Goal: Task Accomplishment & Management: Use online tool/utility

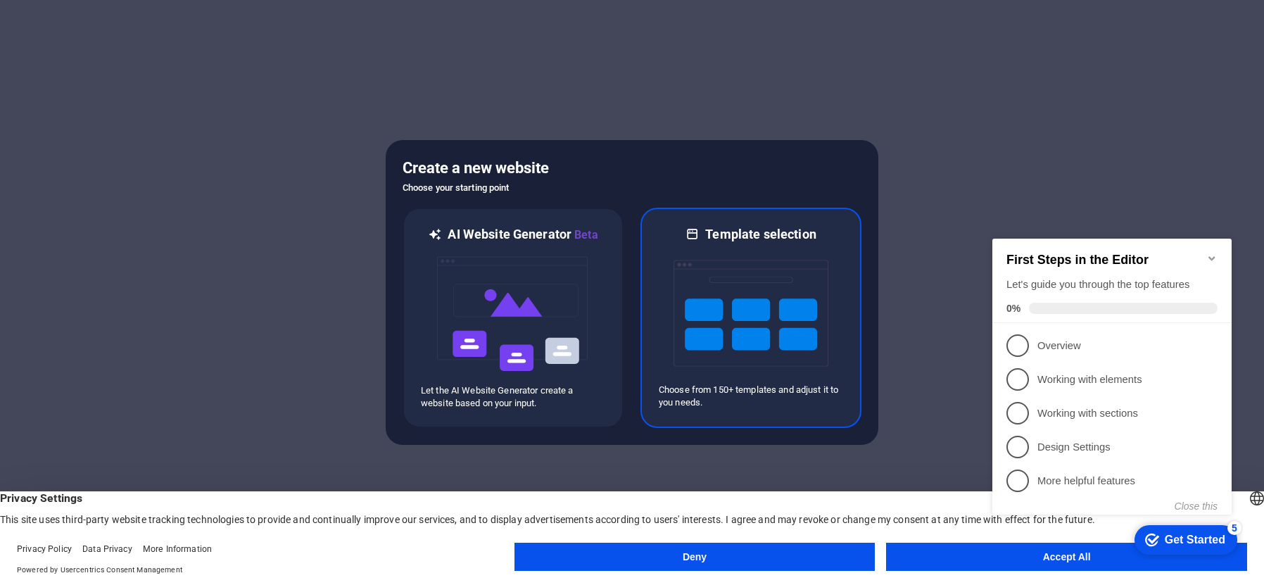
click at [681, 308] on img at bounding box center [751, 313] width 155 height 141
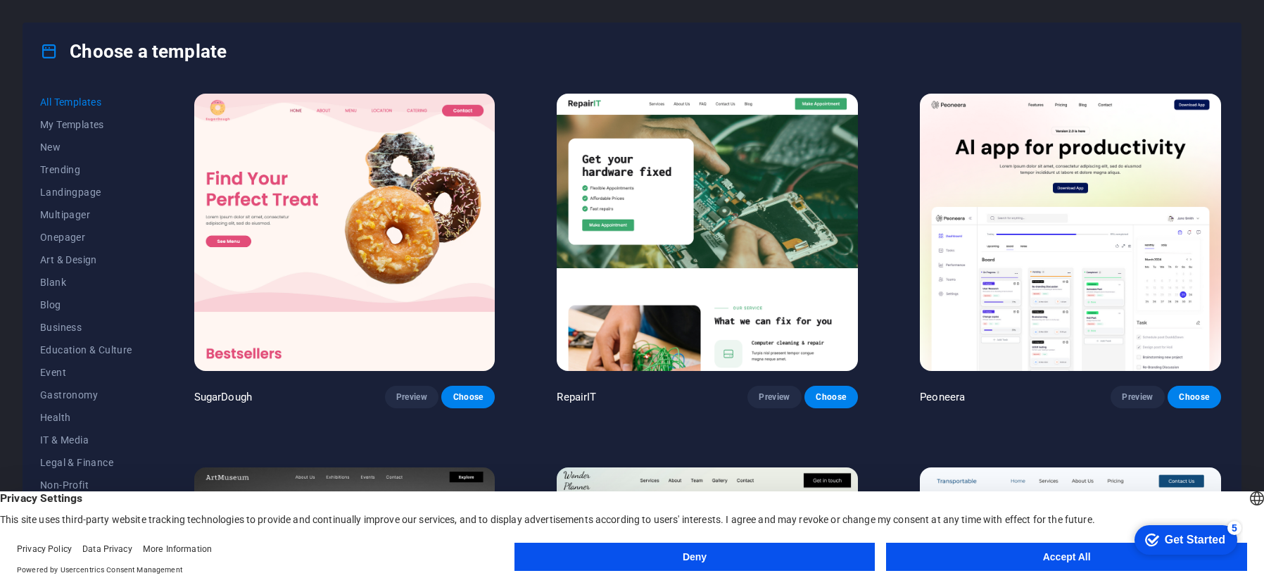
click at [970, 563] on button "Accept All" at bounding box center [1066, 557] width 361 height 28
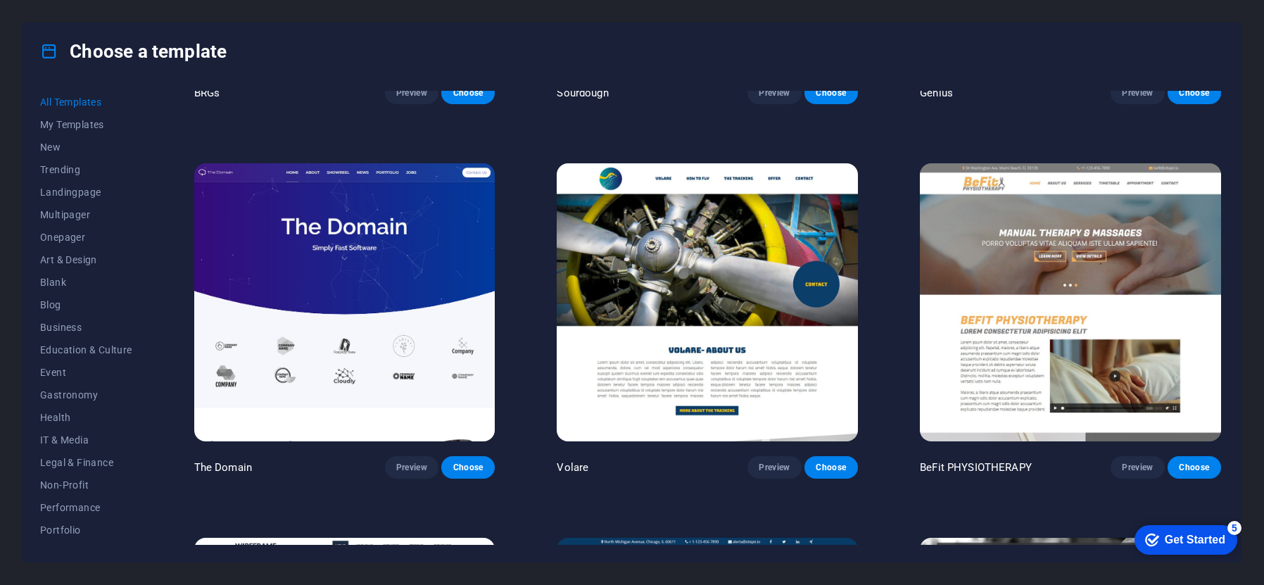
scroll to position [9150, 0]
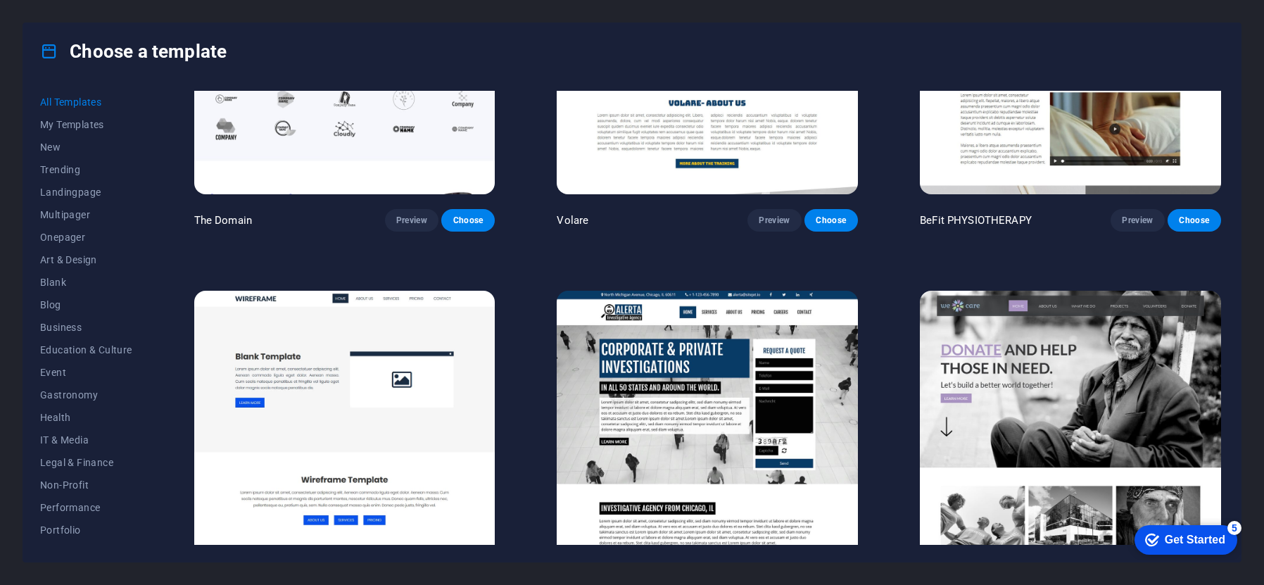
click at [833, 291] on img at bounding box center [707, 429] width 301 height 277
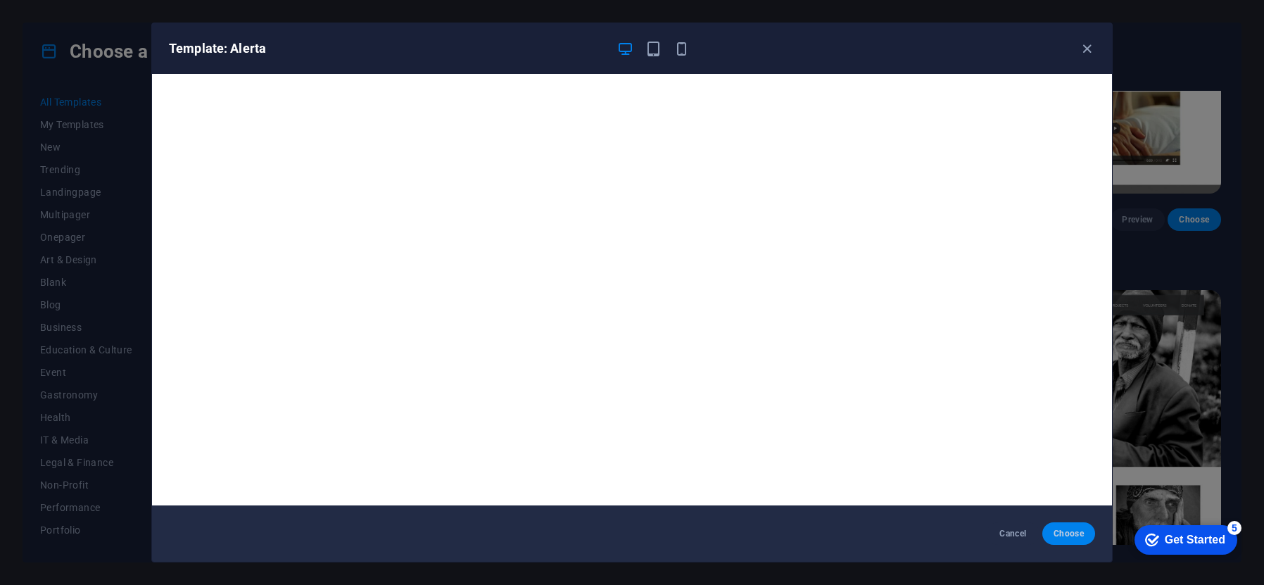
click at [1072, 536] on span "Choose" at bounding box center [1069, 533] width 30 height 11
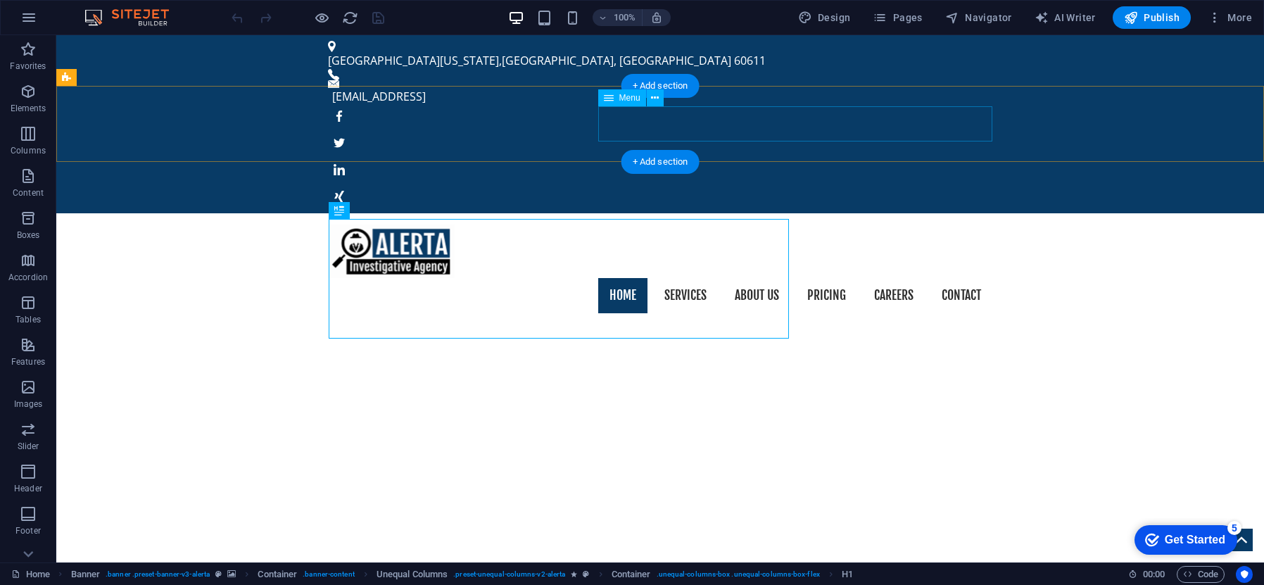
click at [663, 278] on nav "Home Services About us Pricing Careers Contact" at bounding box center [660, 295] width 664 height 35
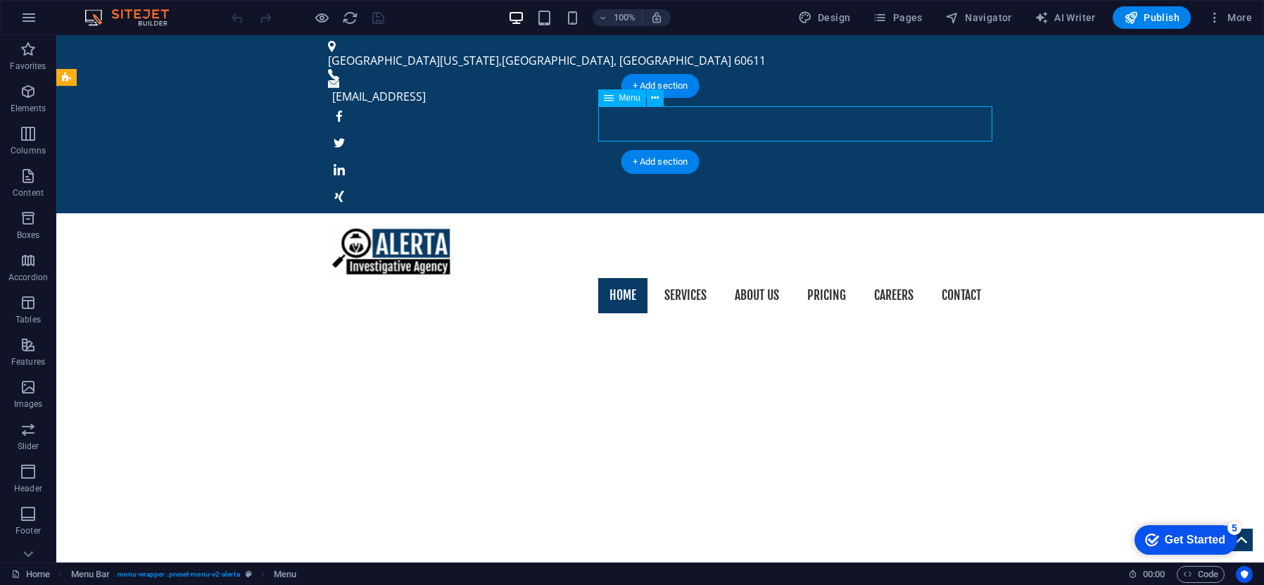
click at [663, 278] on nav "Home Services About us Pricing Careers Contact" at bounding box center [660, 295] width 664 height 35
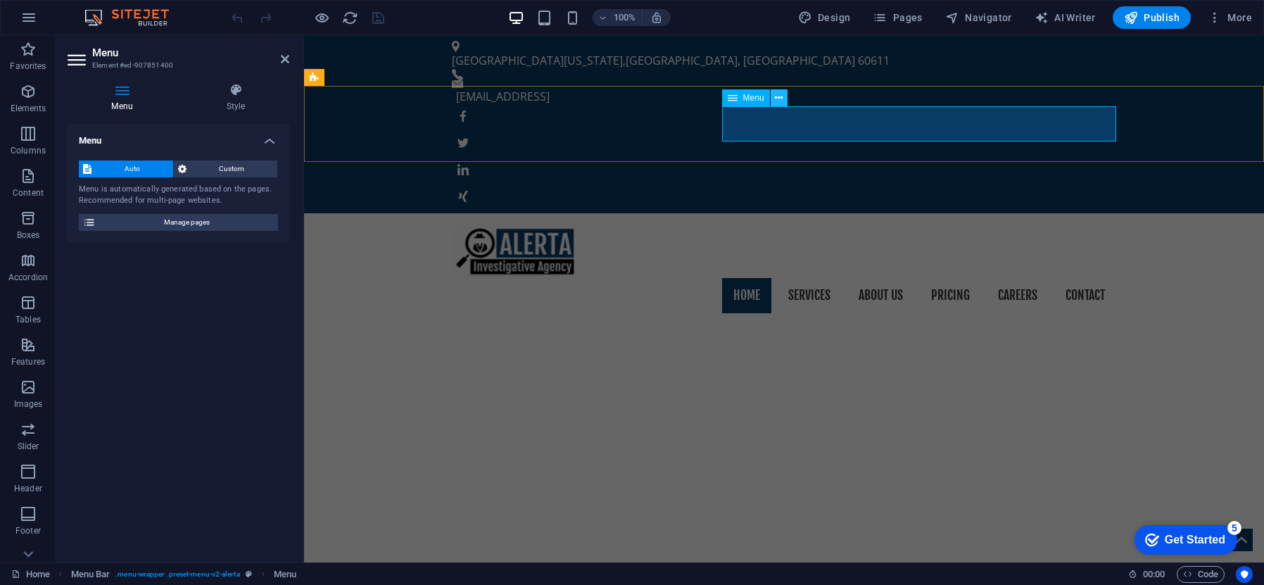
click at [777, 99] on icon at bounding box center [779, 98] width 8 height 15
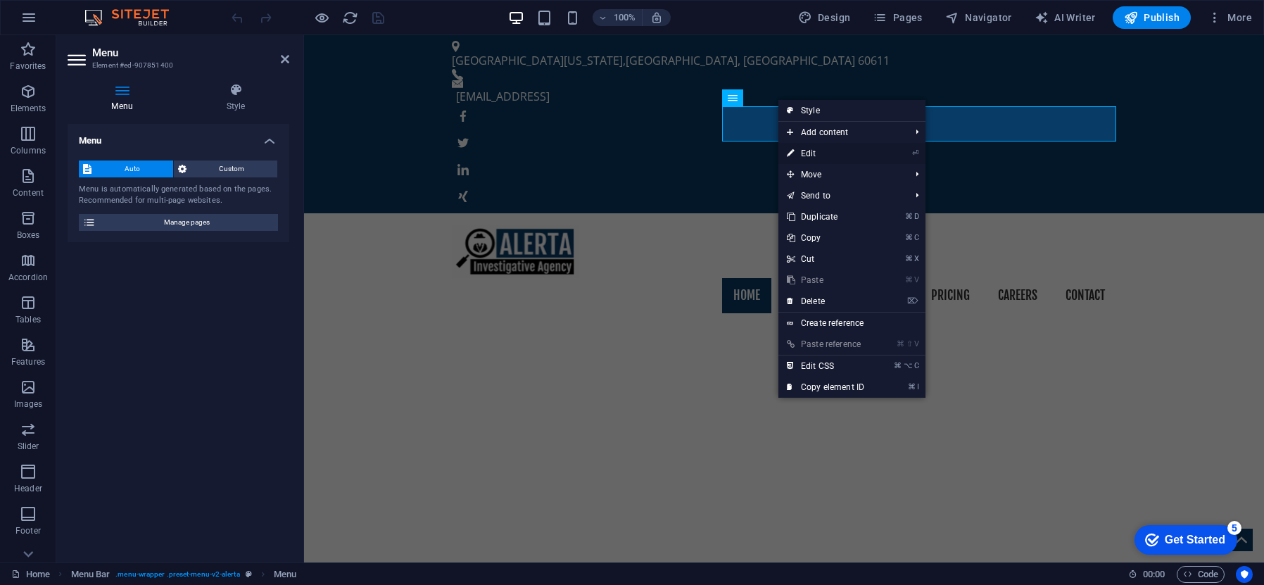
click at [857, 153] on link "⏎ Edit" at bounding box center [826, 153] width 94 height 21
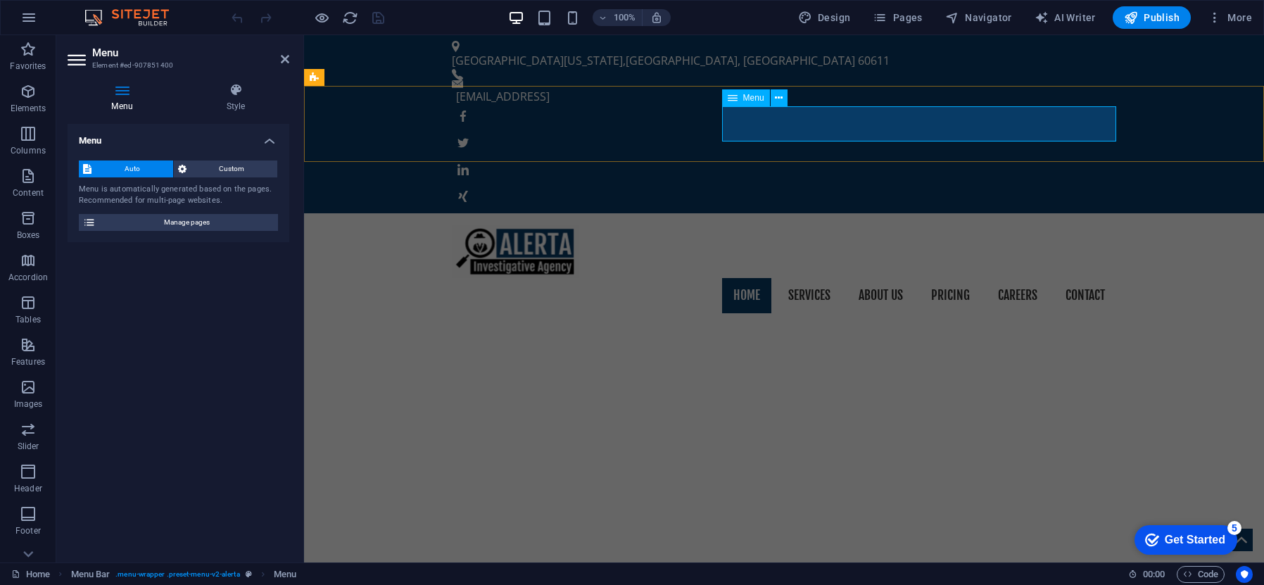
click at [825, 278] on nav "Home Services About us Pricing Careers Contact" at bounding box center [784, 295] width 664 height 35
click at [176, 214] on span "Manage pages" at bounding box center [187, 222] width 174 height 17
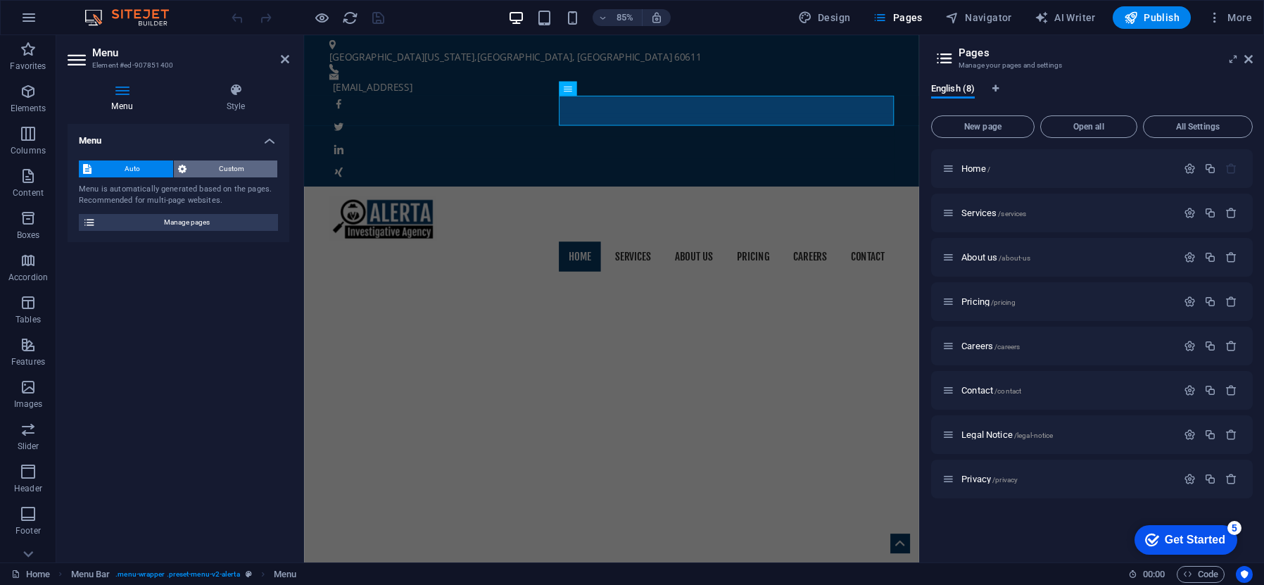
click at [210, 171] on span "Custom" at bounding box center [232, 168] width 83 height 17
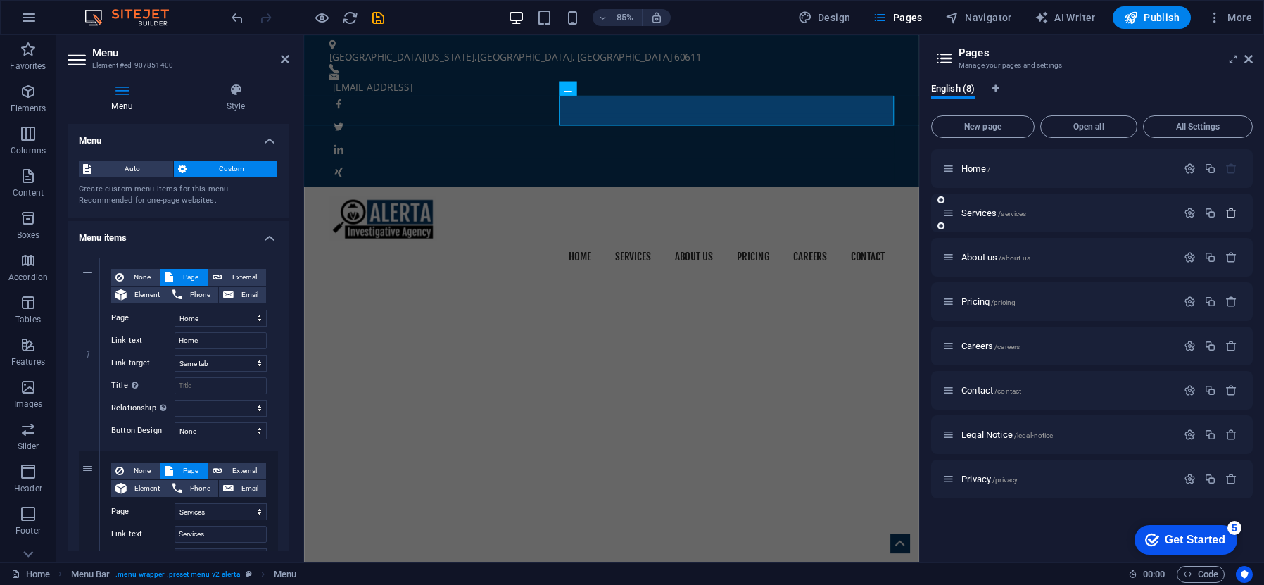
click at [1233, 215] on icon "button" at bounding box center [1232, 213] width 12 height 12
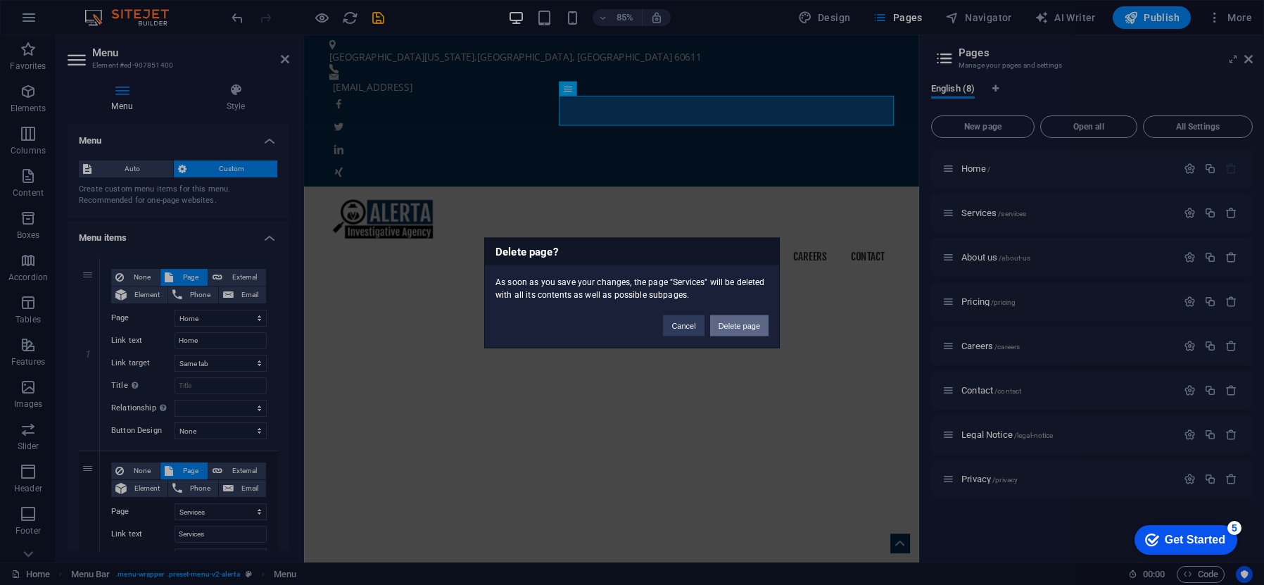
click at [748, 325] on button "Delete page" at bounding box center [739, 325] width 58 height 21
select select "1"
select select "2"
select select "3"
select select "4"
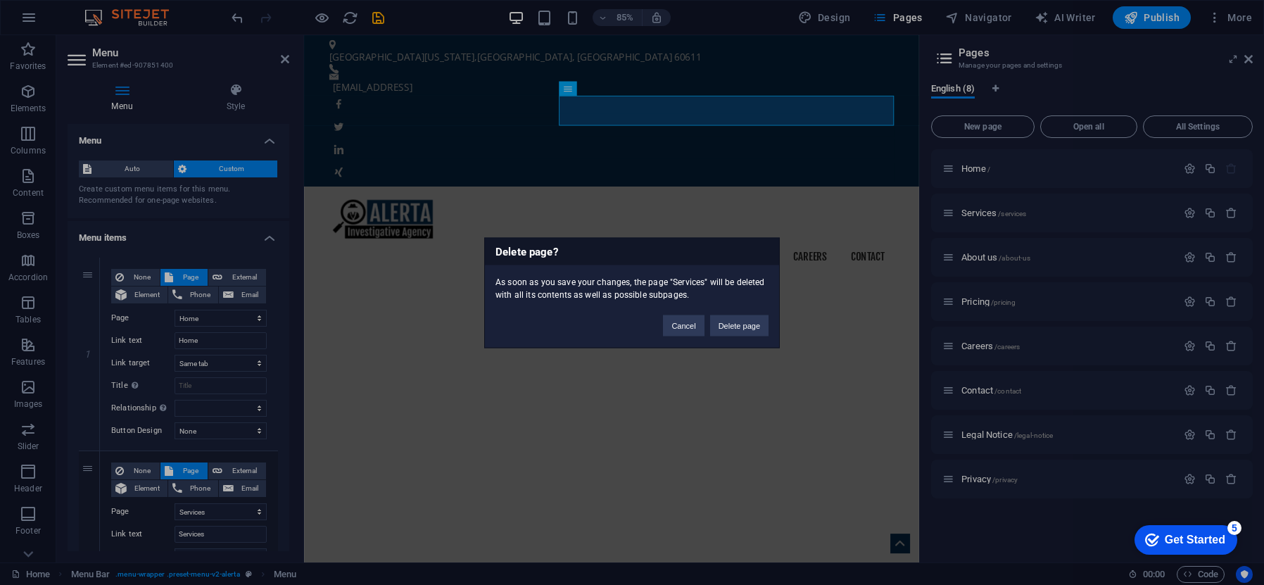
select select "5"
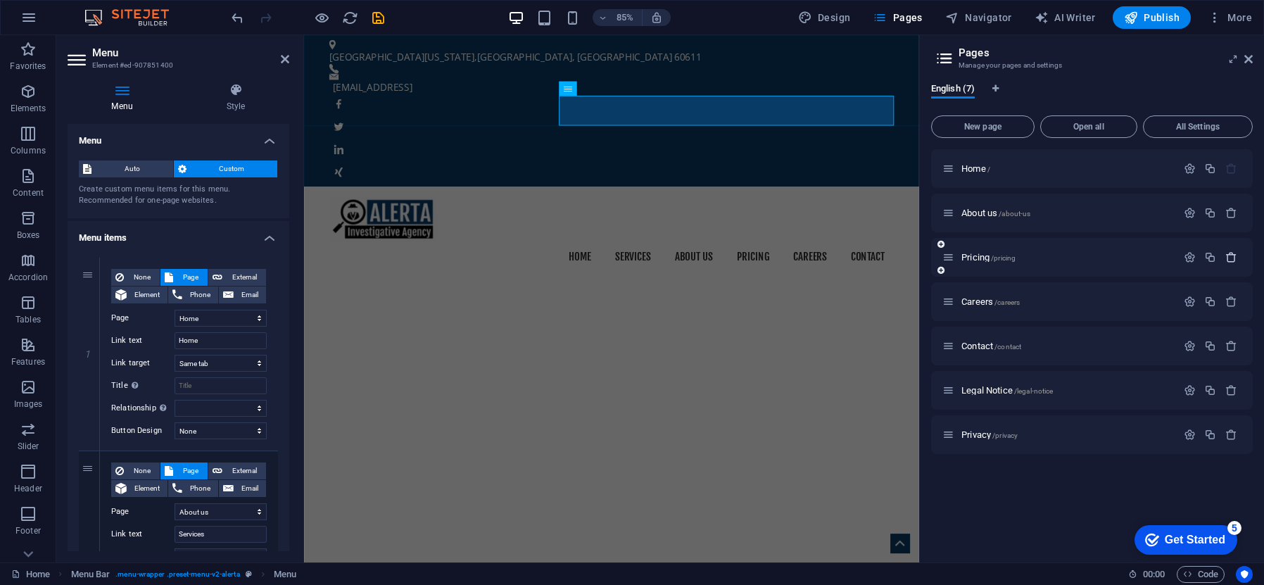
click at [1235, 260] on icon "button" at bounding box center [1232, 257] width 12 height 12
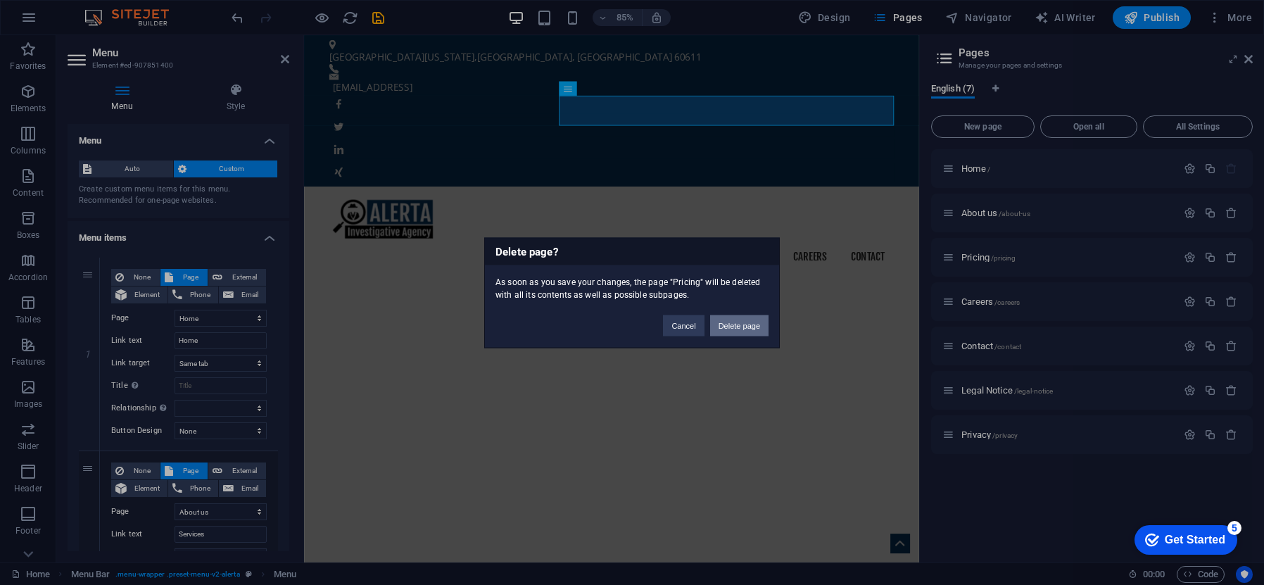
drag, startPoint x: 740, startPoint y: 318, endPoint x: 513, endPoint y: 332, distance: 227.1
click at [740, 318] on button "Delete page" at bounding box center [739, 325] width 58 height 21
select select "1"
select select "2"
select select "3"
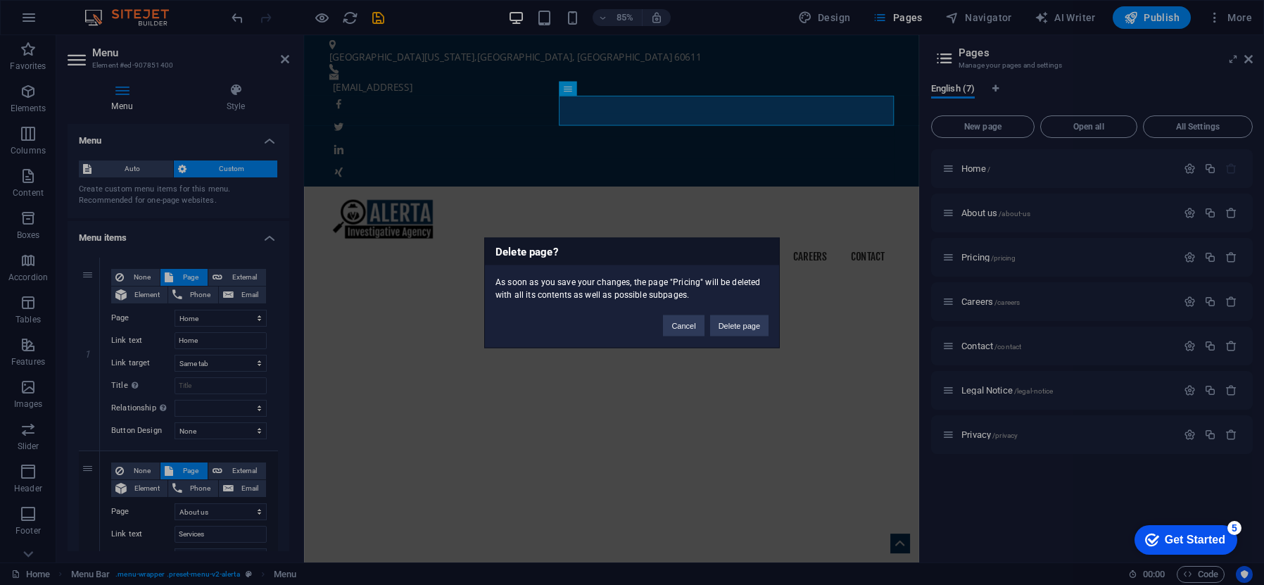
select select "4"
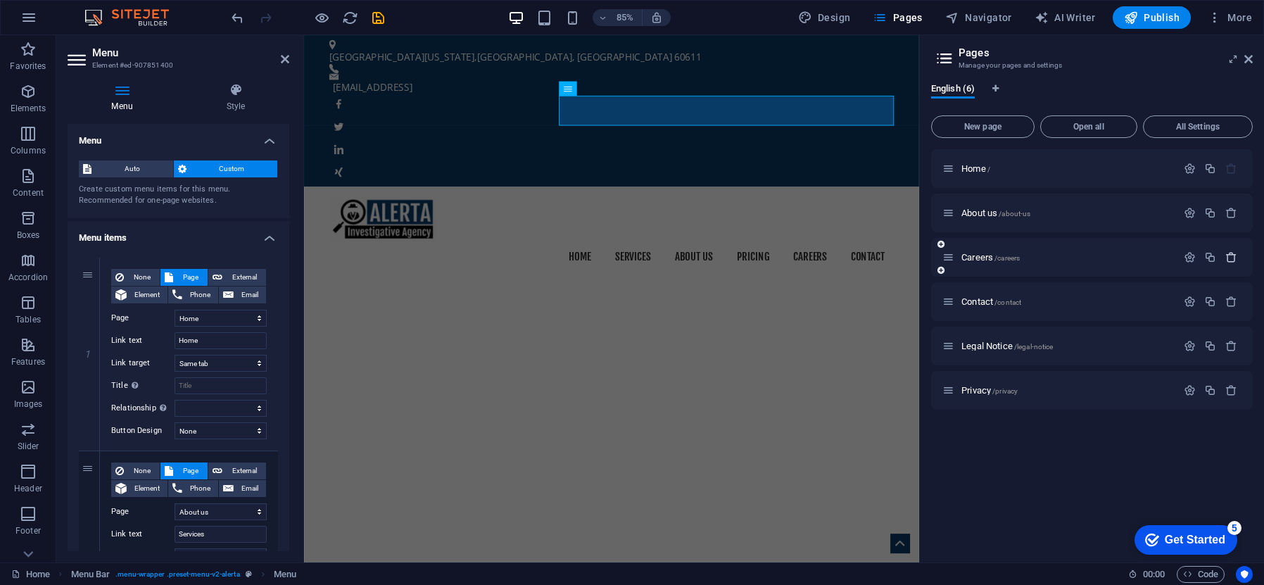
click at [1235, 256] on icon "button" at bounding box center [1232, 257] width 12 height 12
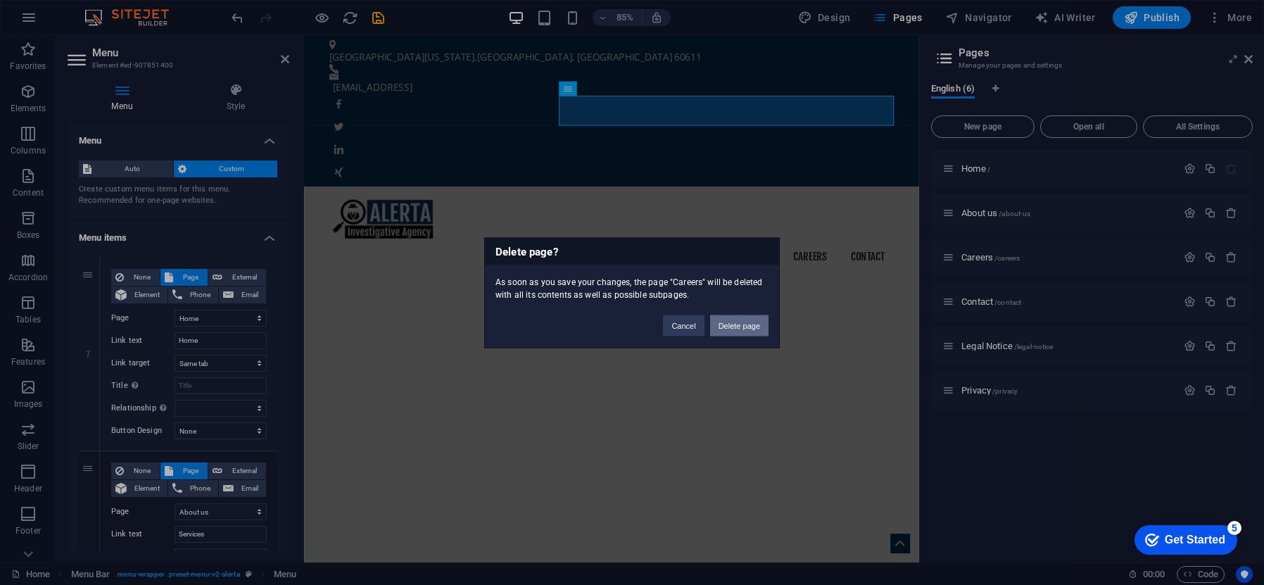
click at [752, 325] on button "Delete page" at bounding box center [739, 325] width 58 height 21
select select "1"
select select "2"
select select "3"
select select
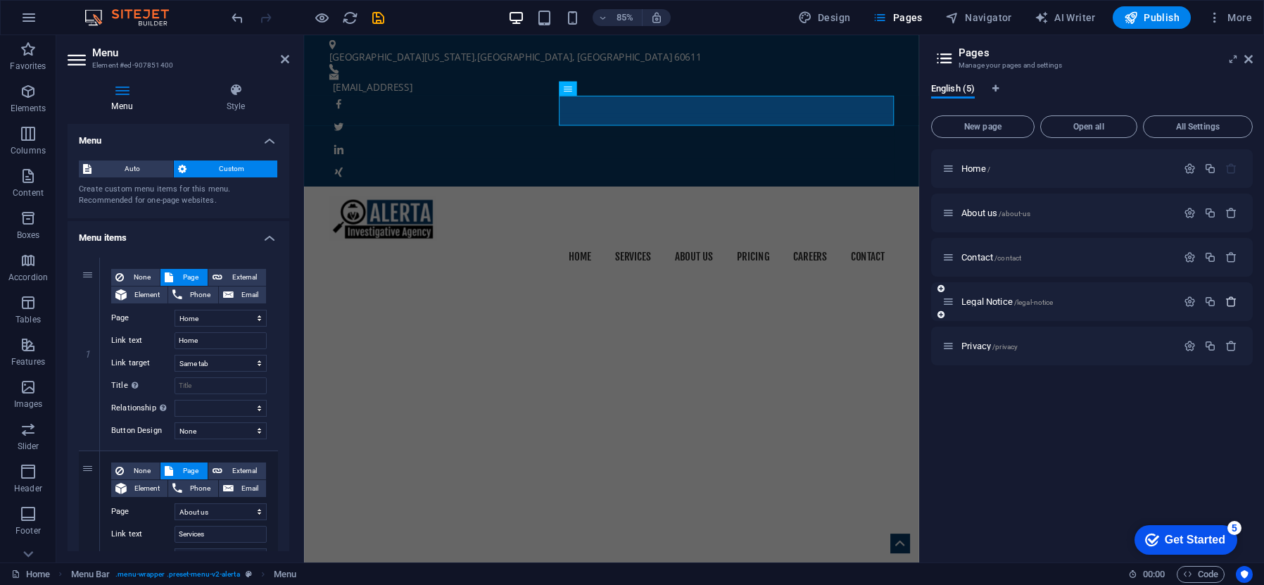
click at [1235, 302] on icon "button" at bounding box center [1232, 302] width 12 height 12
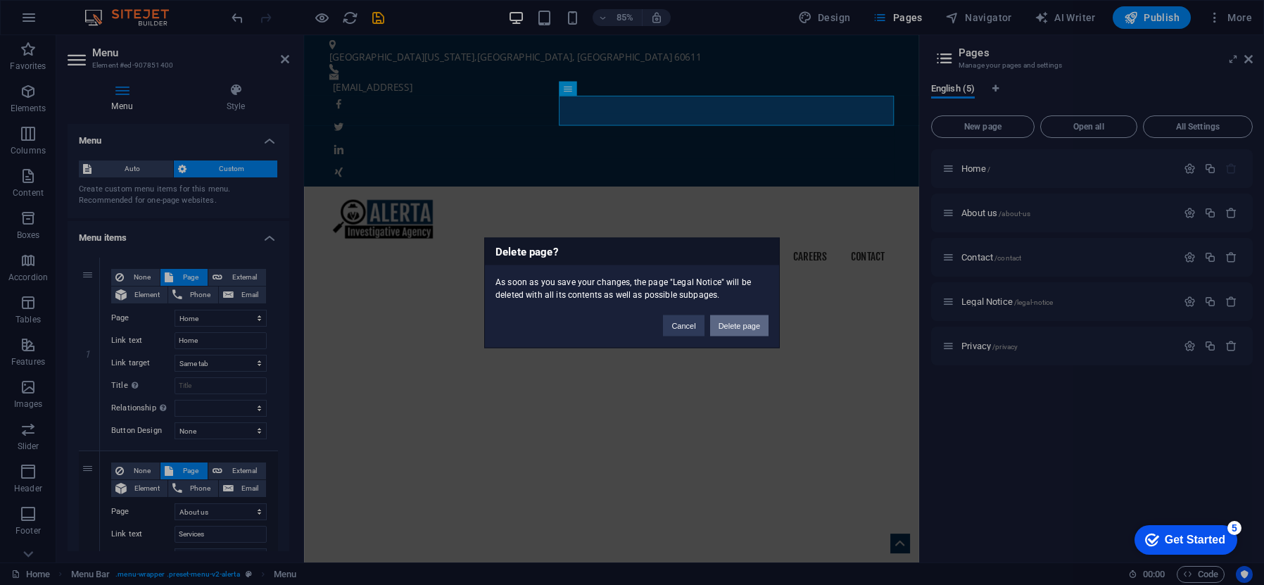
click at [755, 328] on button "Delete page" at bounding box center [739, 325] width 58 height 21
select select "1"
select select "2"
select select
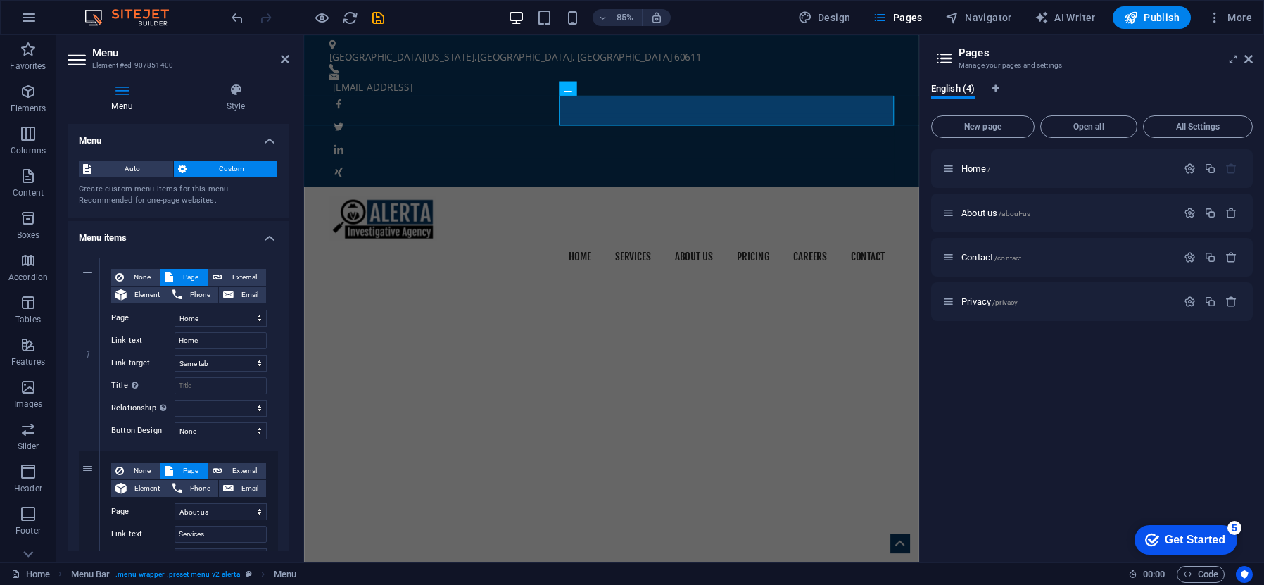
click at [1131, 390] on div "Home / About us /about-us Contact /contact Privacy /privacy" at bounding box center [1092, 350] width 322 height 402
click at [997, 89] on icon "Language Tabs" at bounding box center [996, 88] width 6 height 8
select select "41"
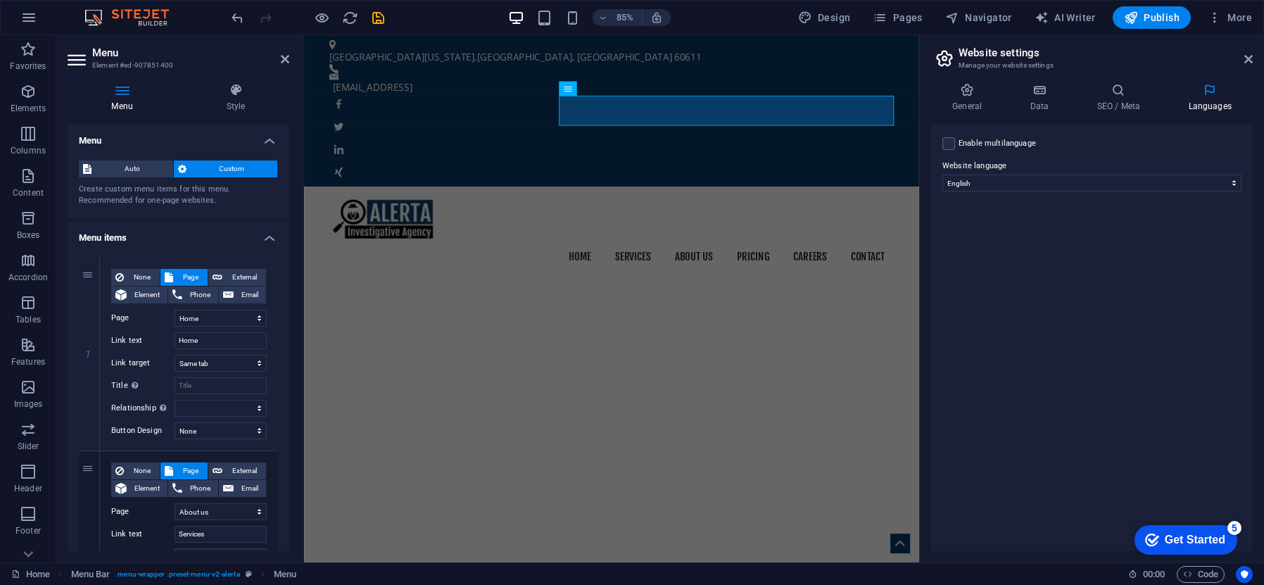
click at [1115, 338] on div "Enable multilanguage To disable multilanguage delete all languages until only o…" at bounding box center [1092, 337] width 322 height 427
click at [971, 96] on icon at bounding box center [967, 90] width 72 height 14
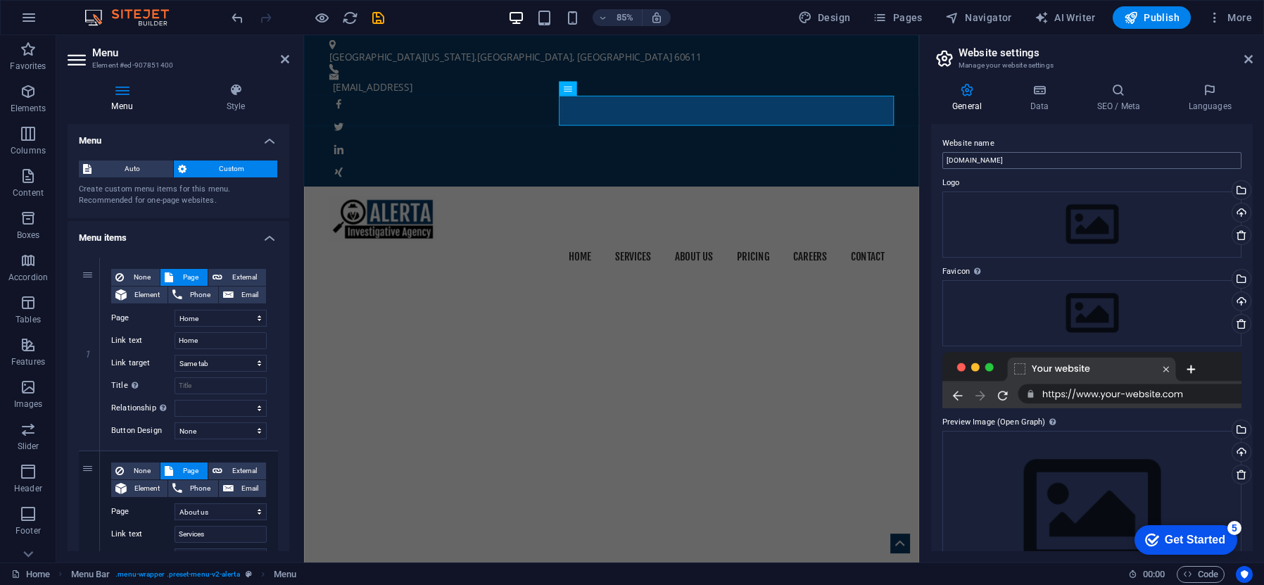
scroll to position [53, 0]
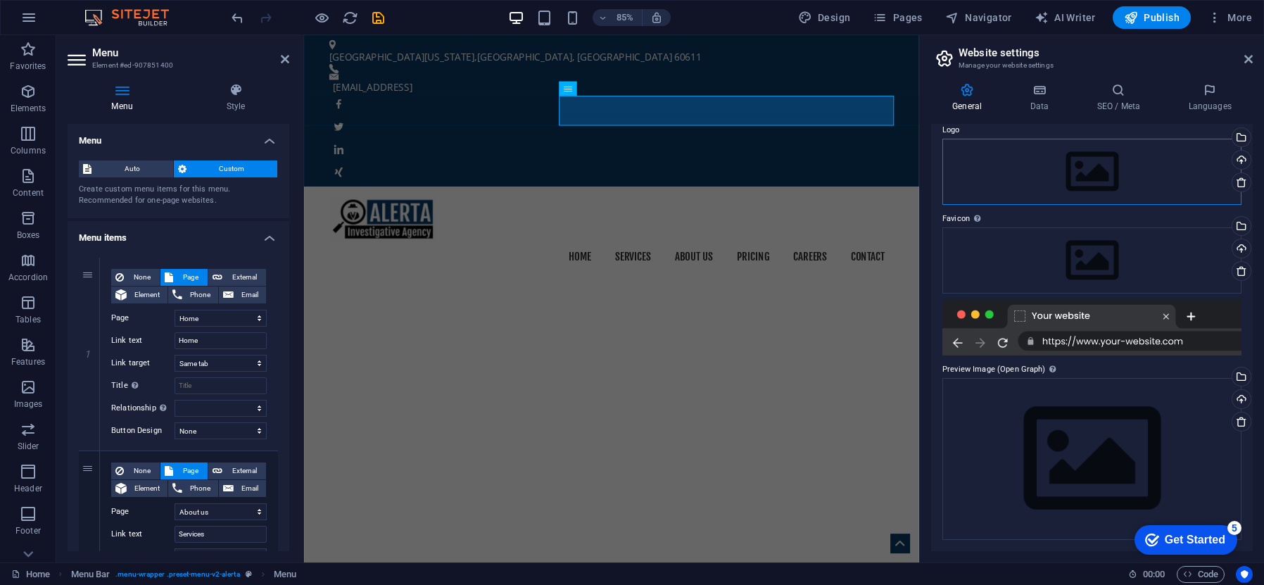
click at [1067, 167] on div "Drag files here, click to choose files or select files from Files or our free s…" at bounding box center [1092, 172] width 299 height 66
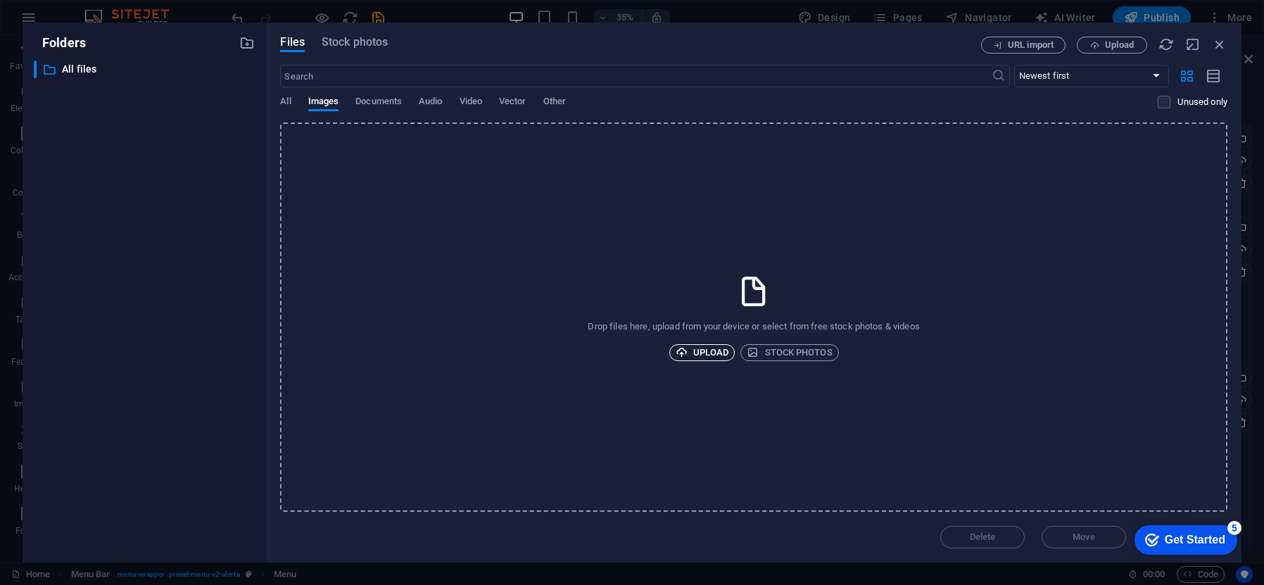
click at [727, 354] on span "Upload" at bounding box center [702, 352] width 53 height 17
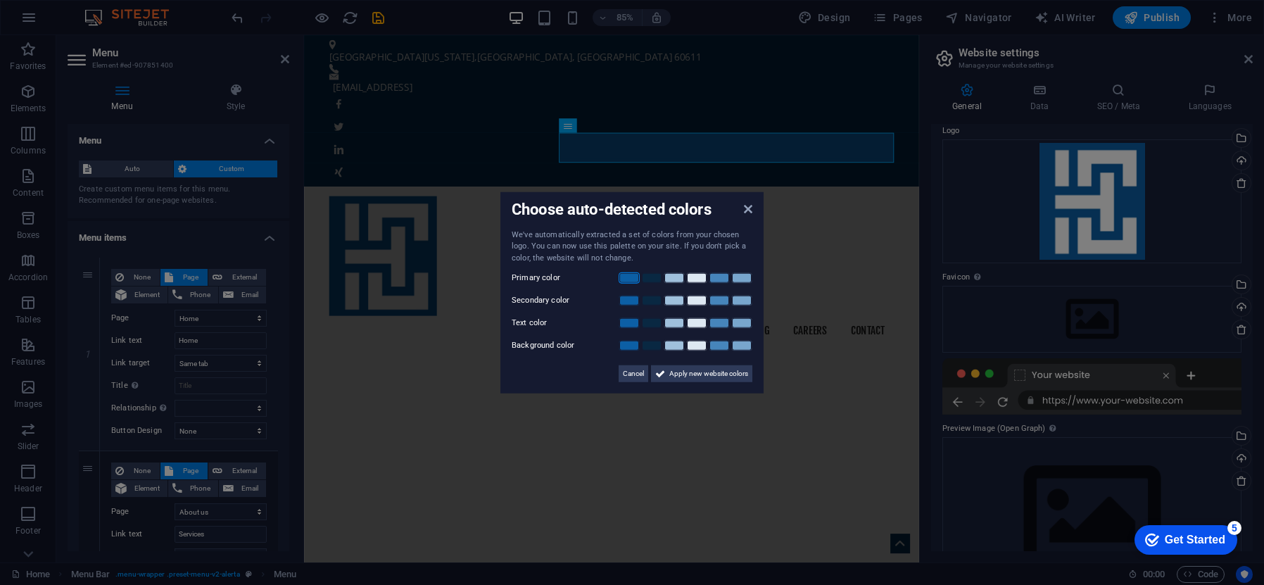
click at [632, 278] on link at bounding box center [629, 277] width 21 height 11
click at [654, 279] on link at bounding box center [651, 277] width 21 height 11
click at [636, 299] on link at bounding box center [629, 300] width 21 height 11
click at [657, 322] on link at bounding box center [651, 322] width 21 height 11
click at [693, 344] on link at bounding box center [696, 345] width 21 height 11
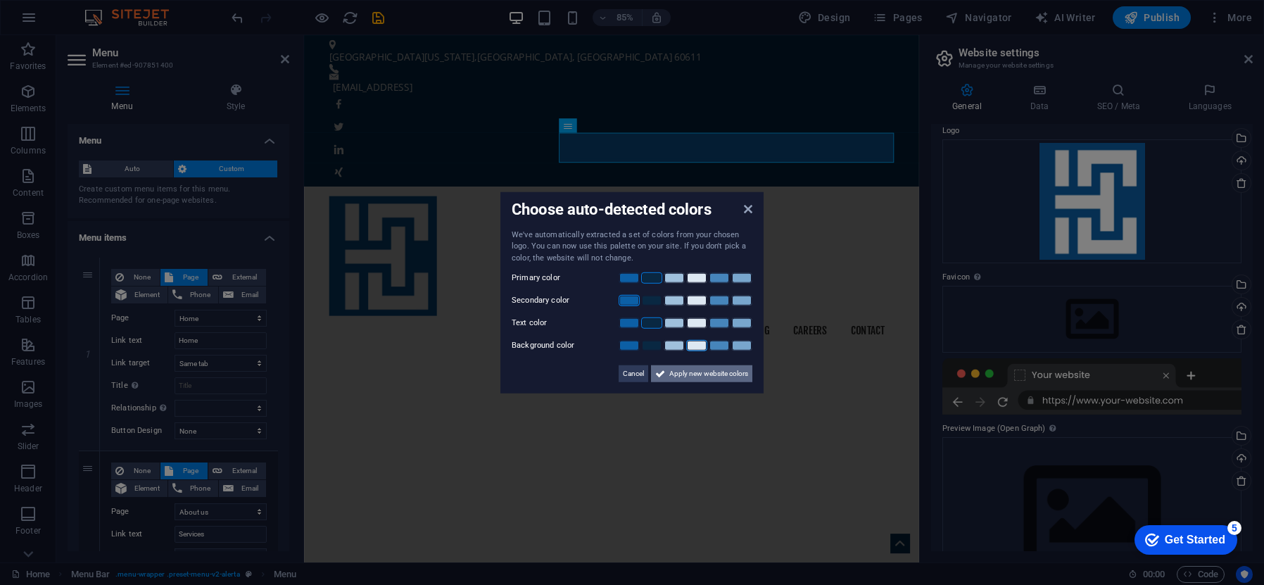
drag, startPoint x: 719, startPoint y: 376, endPoint x: 489, endPoint y: 401, distance: 232.3
click at [719, 376] on span "Apply new website colors" at bounding box center [708, 373] width 79 height 17
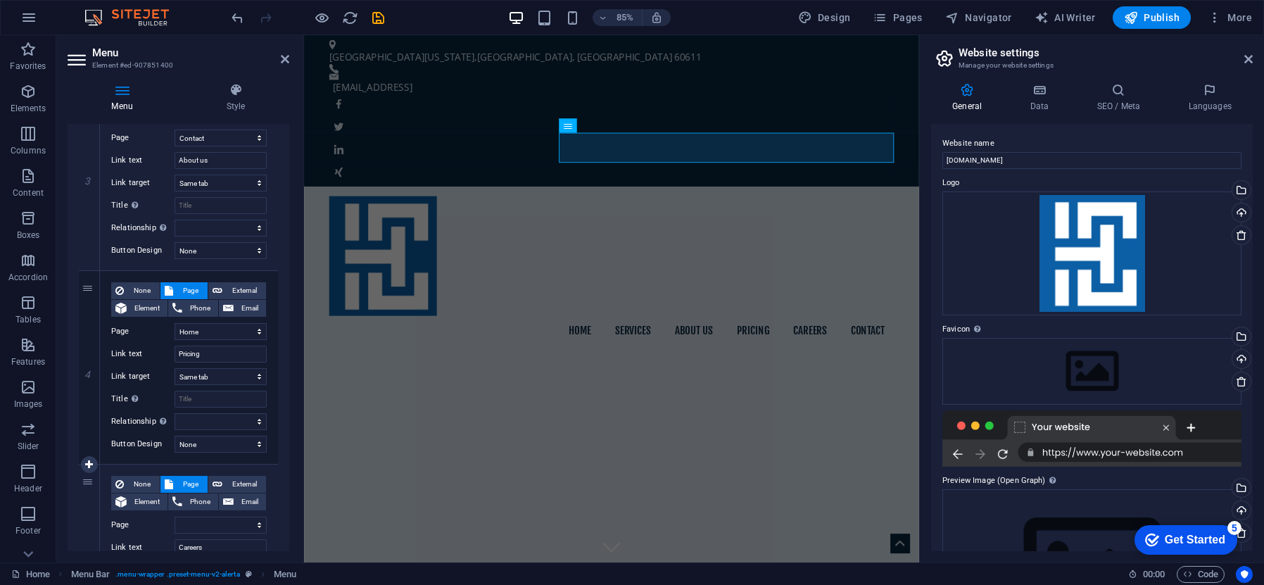
scroll to position [0, 0]
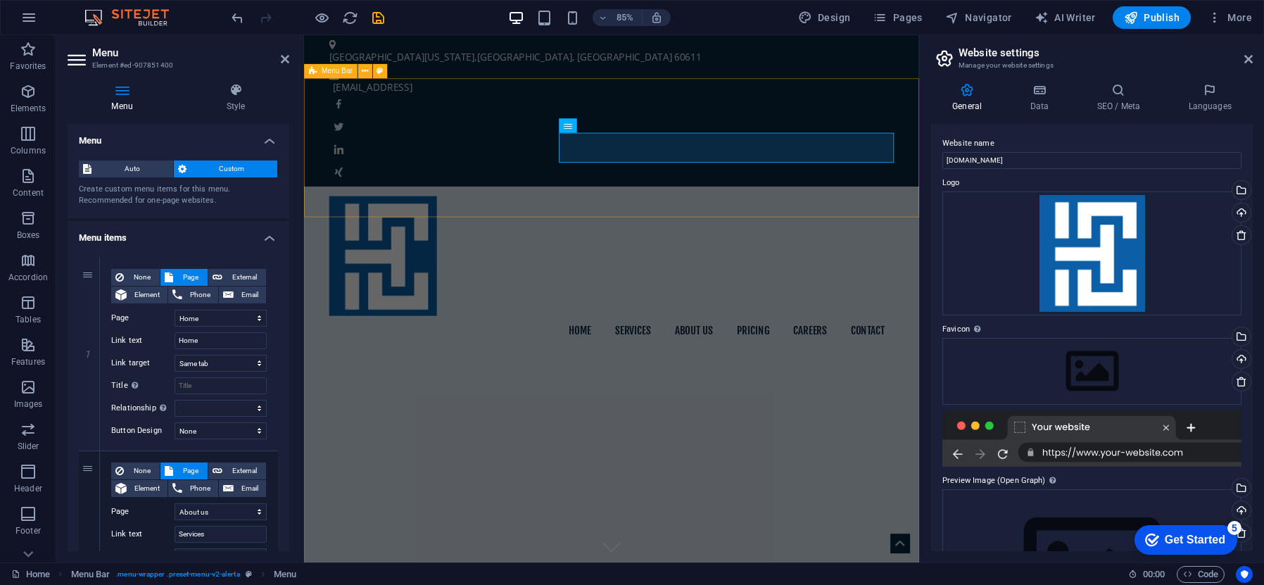
click at [875, 213] on div "Home Services About us Pricing Careers Contact" at bounding box center [666, 312] width 724 height 199
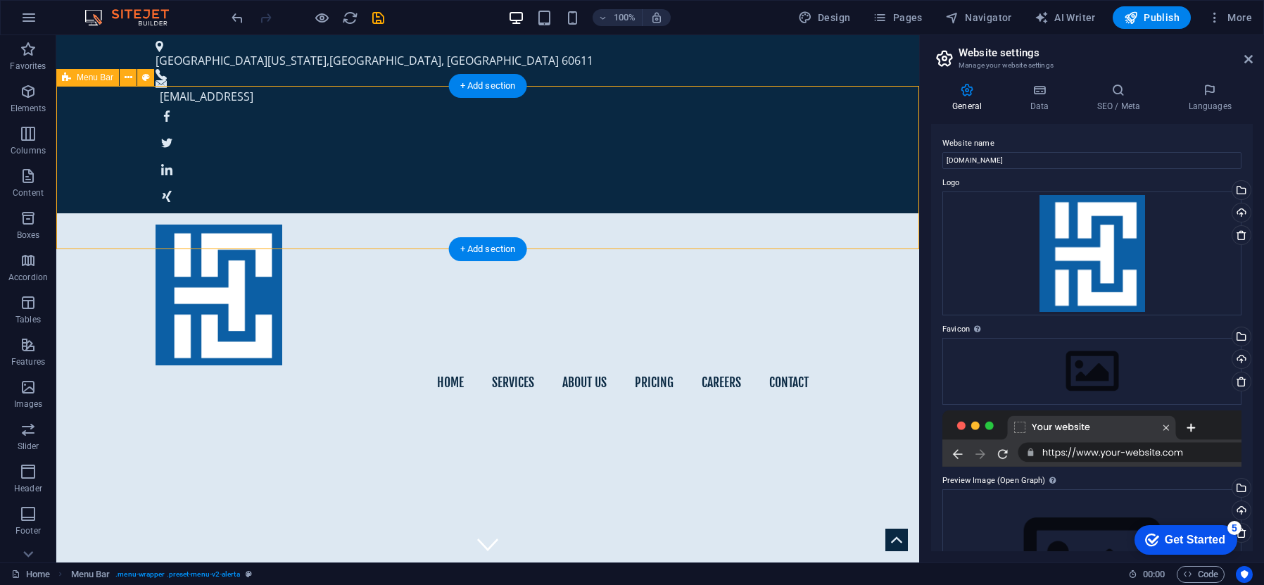
click at [834, 213] on div "Home Services About us Pricing Careers Contact" at bounding box center [487, 312] width 863 height 199
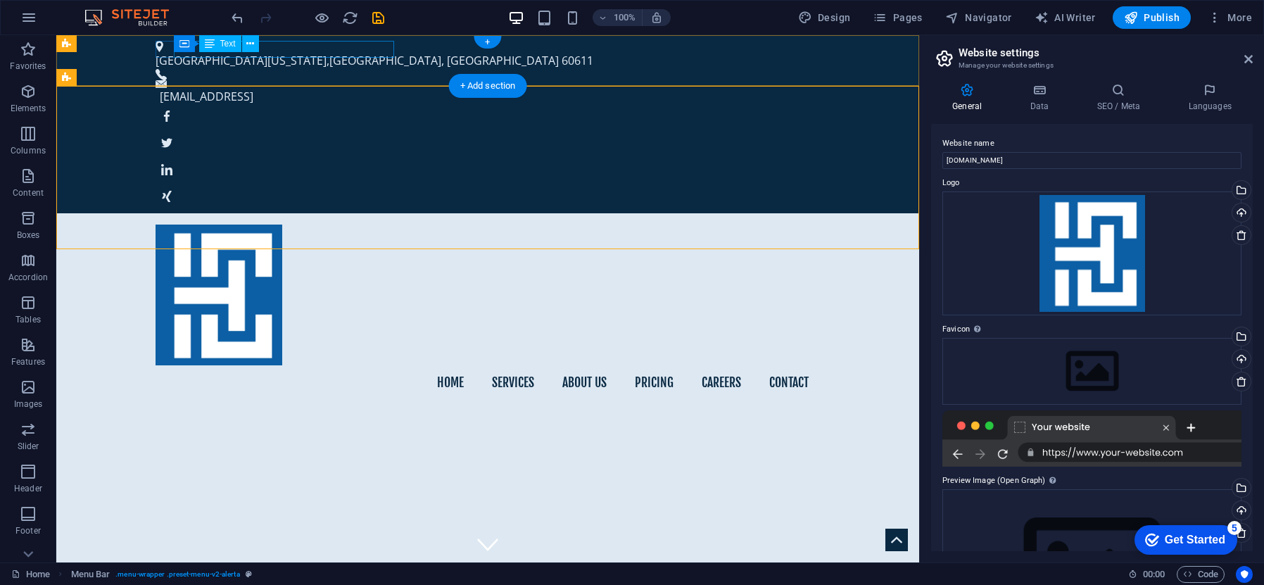
click at [370, 53] on div "[GEOGRAPHIC_DATA][US_STATE]" at bounding box center [482, 60] width 653 height 17
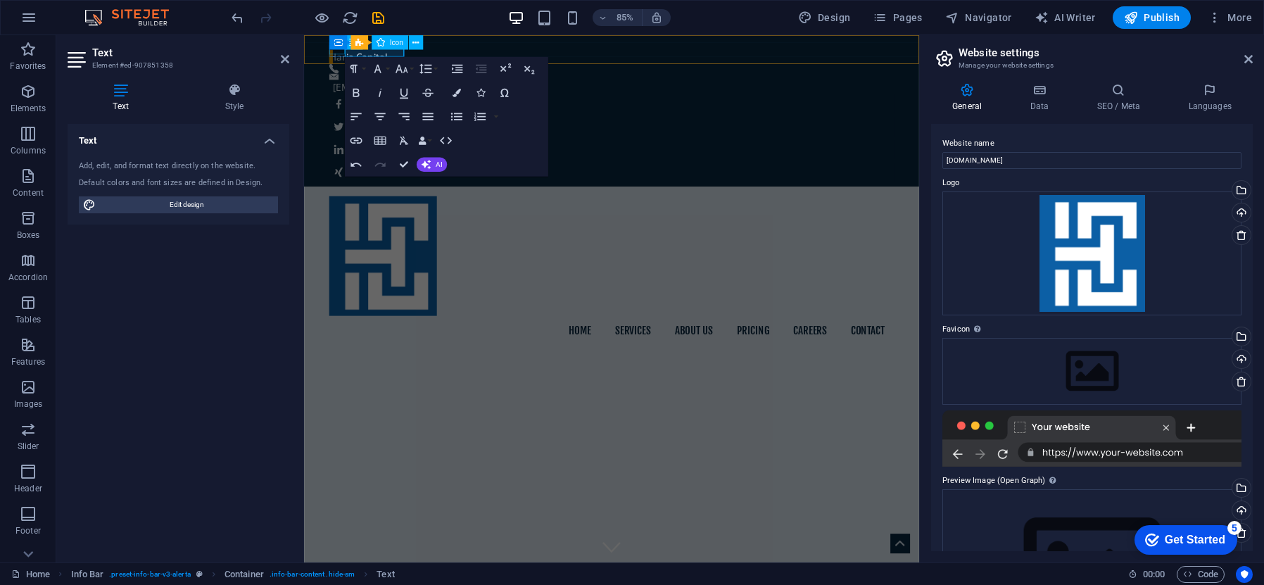
click at [334, 50] on div "Container Info Bar Icon" at bounding box center [379, 42] width 101 height 15
click at [340, 52] on figure at bounding box center [660, 46] width 653 height 11
select select "xMinYMid"
select select "px"
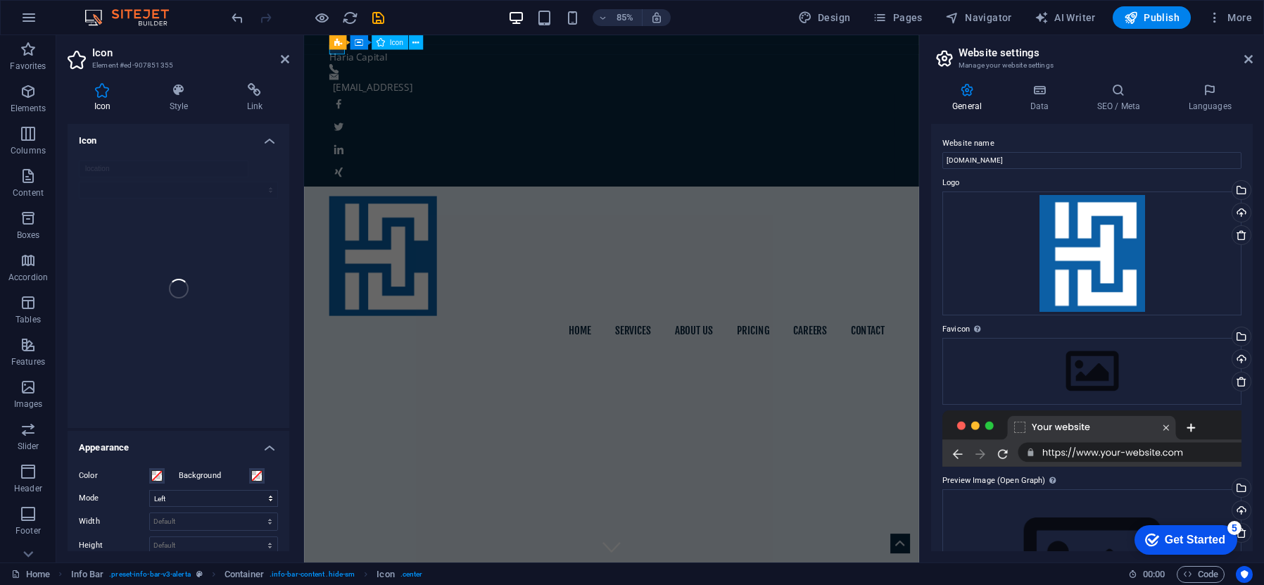
click at [334, 52] on figure at bounding box center [660, 46] width 653 height 11
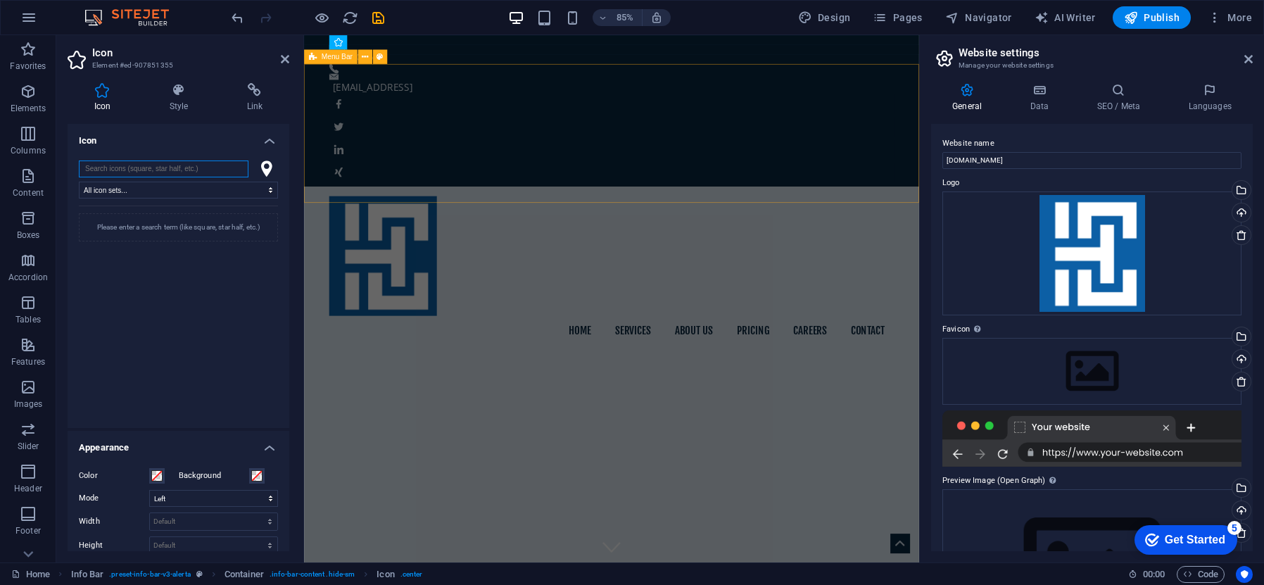
click at [525, 213] on div "Home Services About us Pricing Careers Contact" at bounding box center [666, 312] width 724 height 199
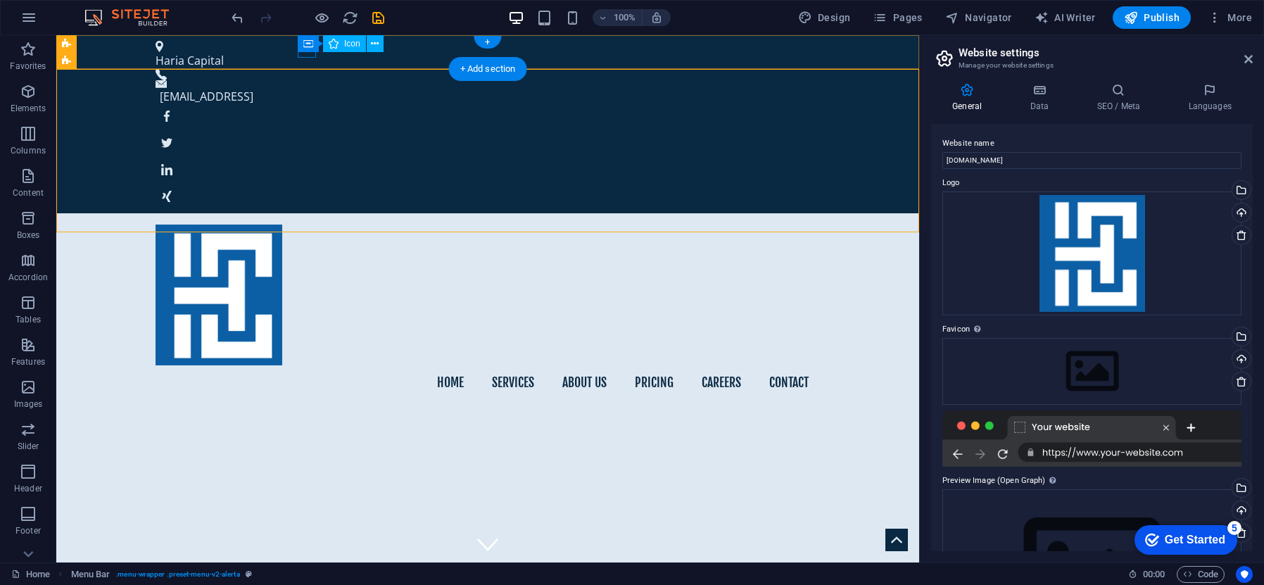
click at [304, 69] on figure at bounding box center [482, 74] width 653 height 11
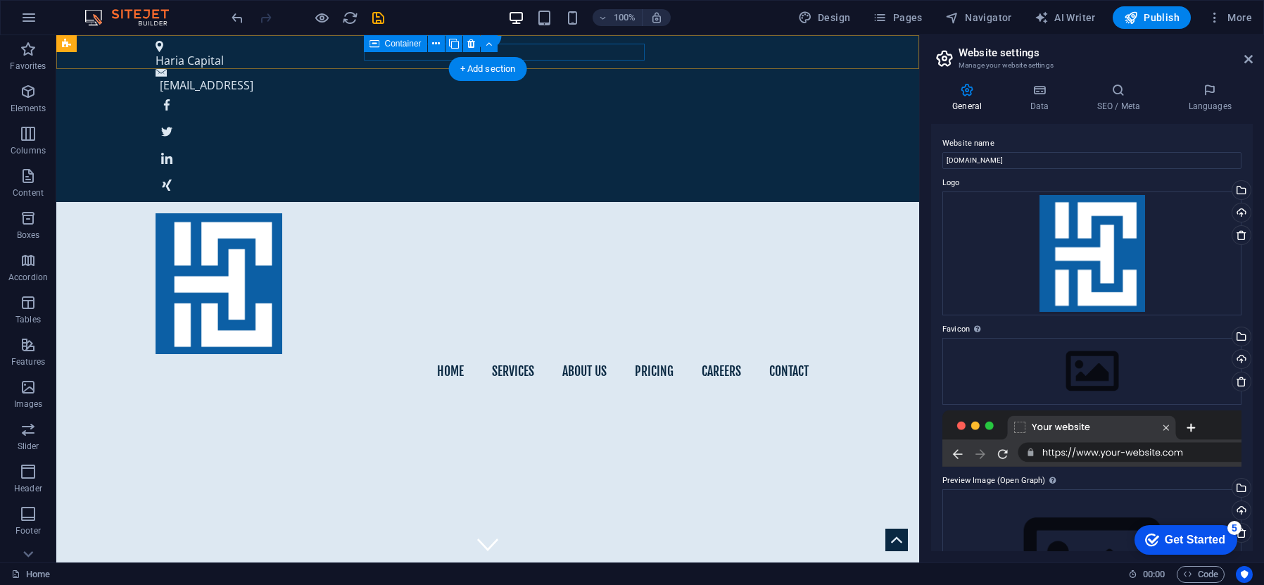
click at [374, 69] on div "[EMAIL_ADDRESS]" at bounding box center [482, 81] width 653 height 25
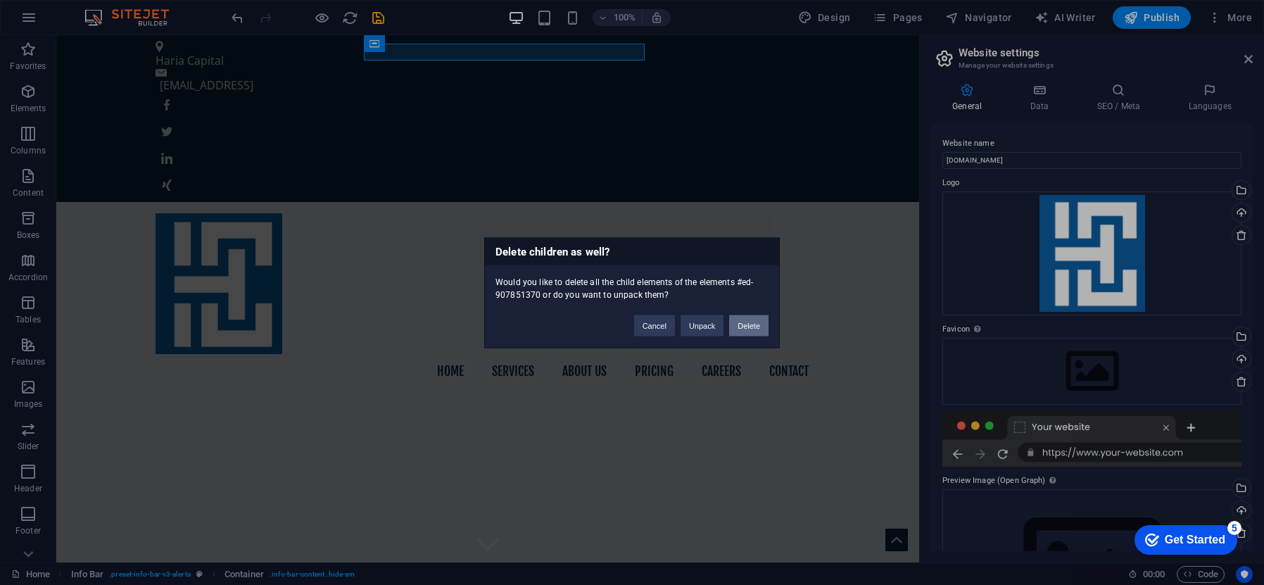
click at [752, 327] on button "Delete" at bounding box center [748, 325] width 39 height 21
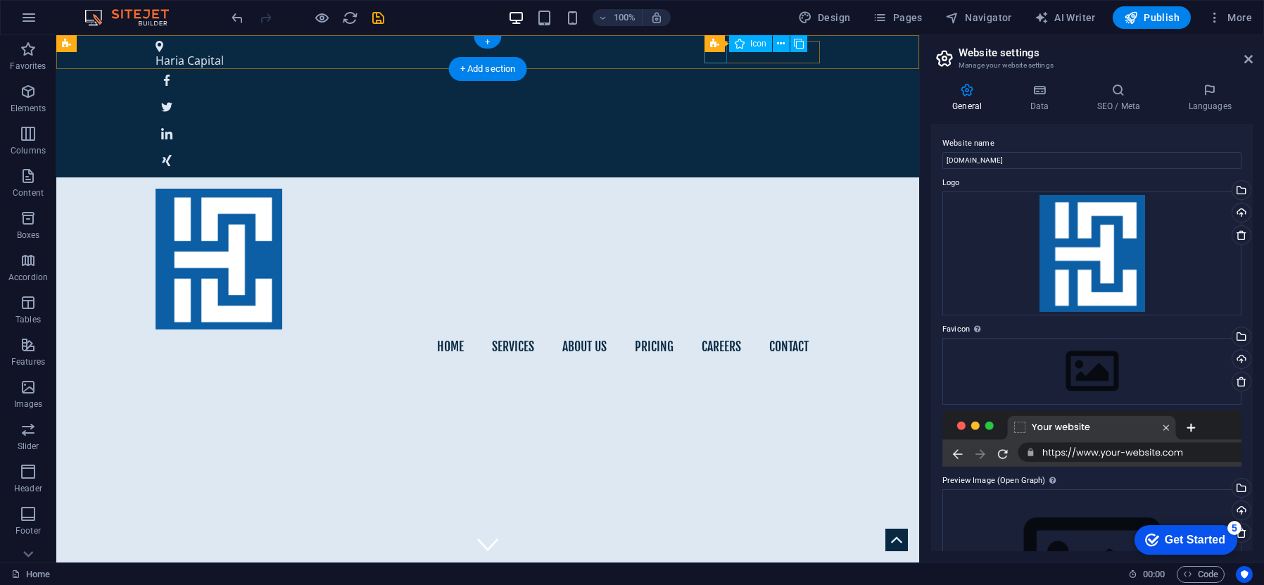
click at [722, 69] on figure at bounding box center [488, 80] width 664 height 23
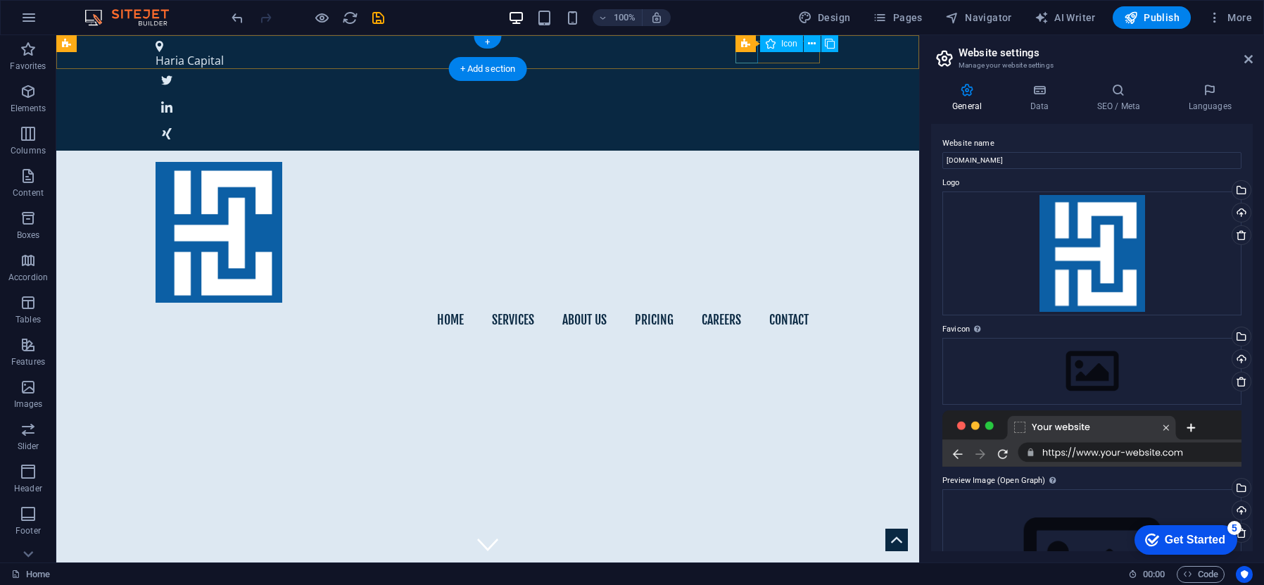
click at [745, 69] on figure at bounding box center [488, 80] width 664 height 23
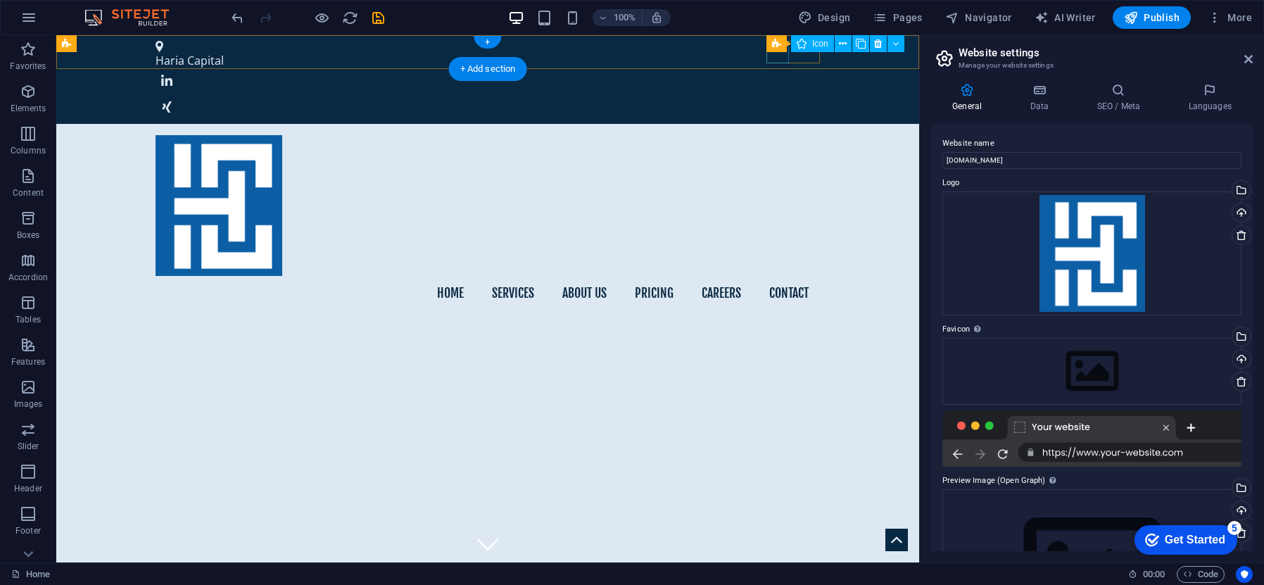
drag, startPoint x: 781, startPoint y: 56, endPoint x: 793, endPoint y: 59, distance: 12.3
click at [781, 69] on figure at bounding box center [488, 80] width 664 height 23
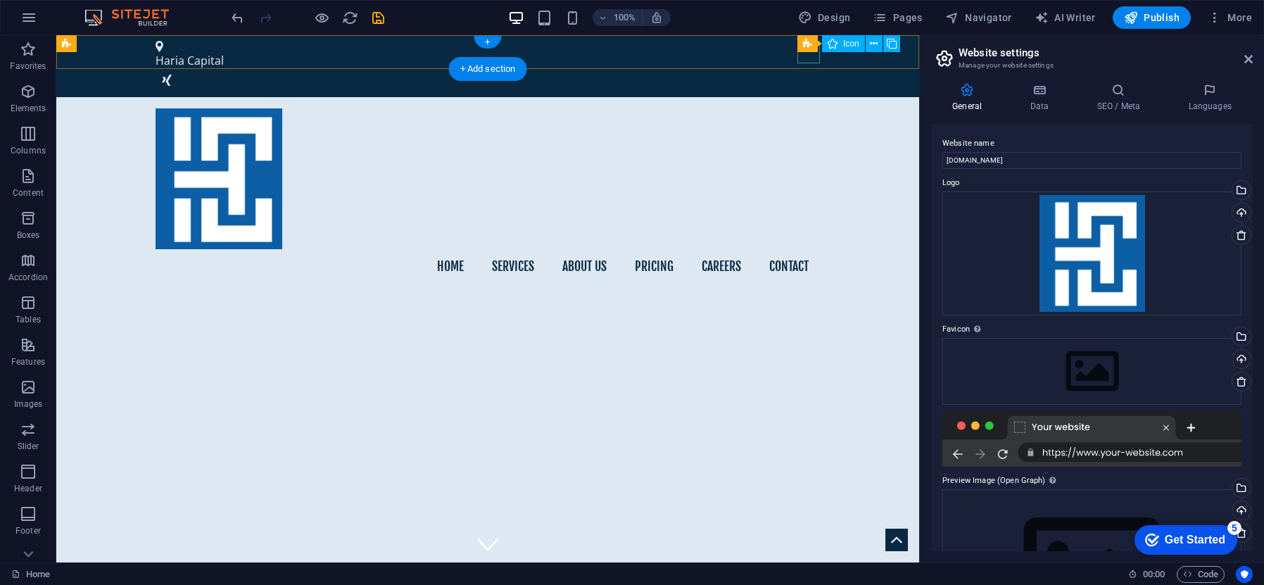
click at [811, 69] on figure at bounding box center [488, 80] width 664 height 23
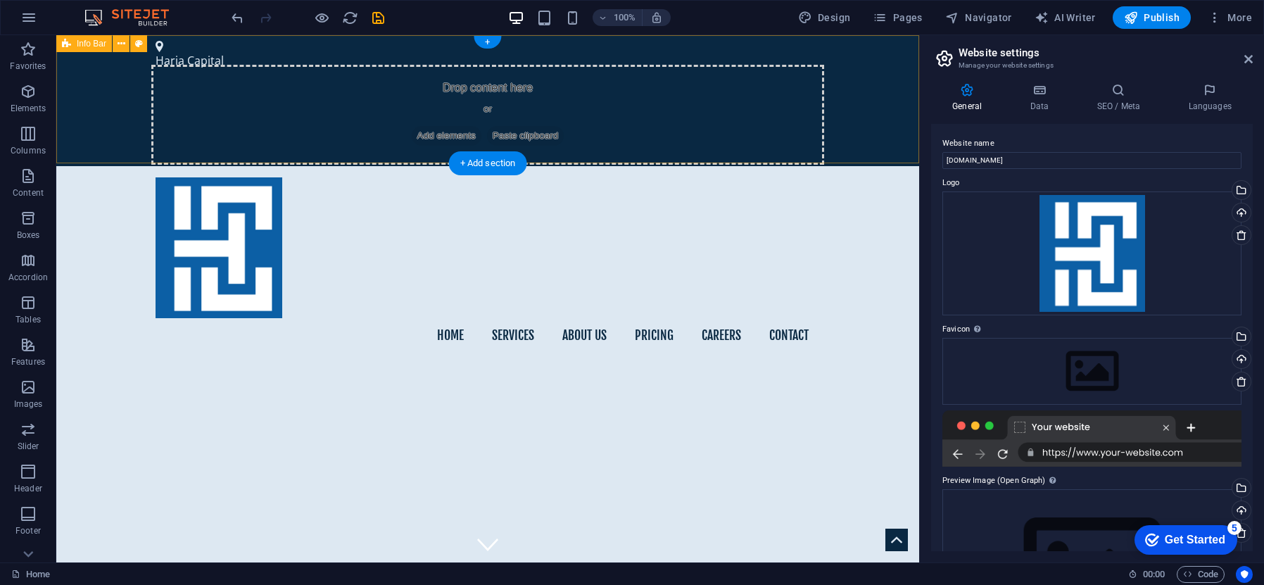
click at [861, 111] on div "Haria Capital Drop content here or Add elements Paste clipboard" at bounding box center [487, 100] width 863 height 131
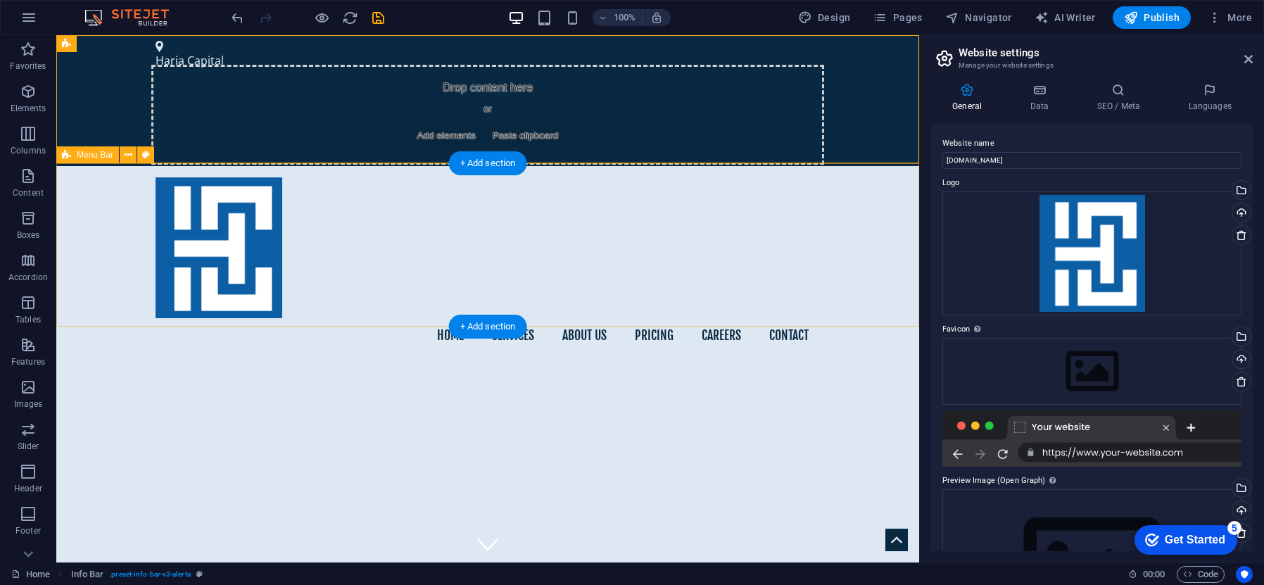
click at [657, 199] on div "Home Services About us Pricing Careers Contact" at bounding box center [487, 265] width 863 height 199
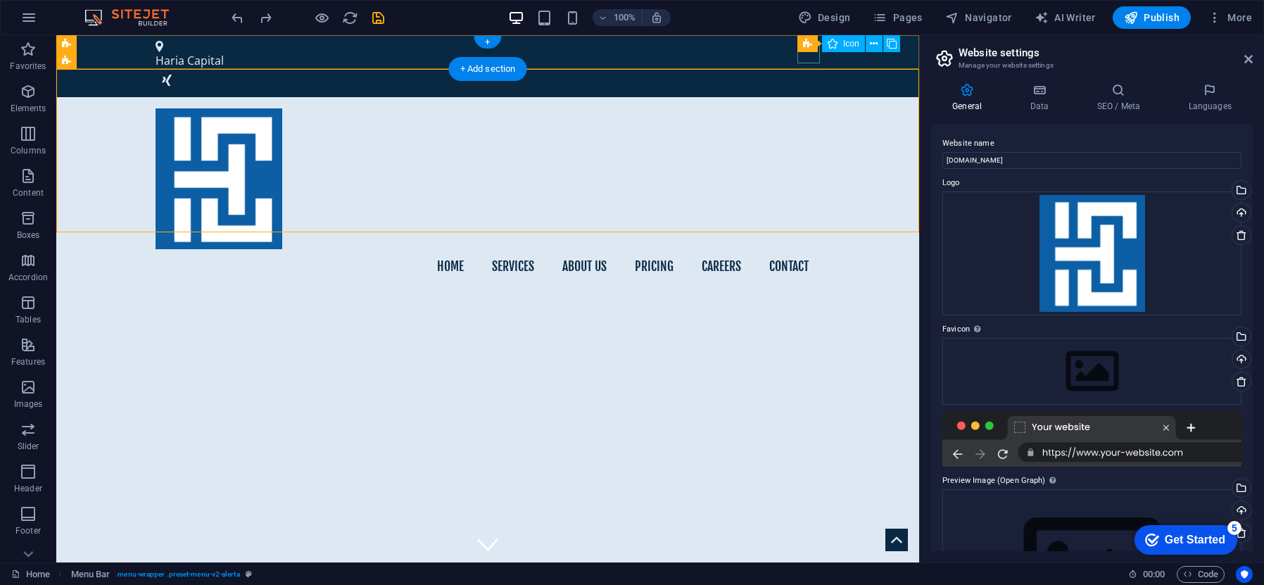
click at [811, 69] on figure at bounding box center [488, 80] width 664 height 23
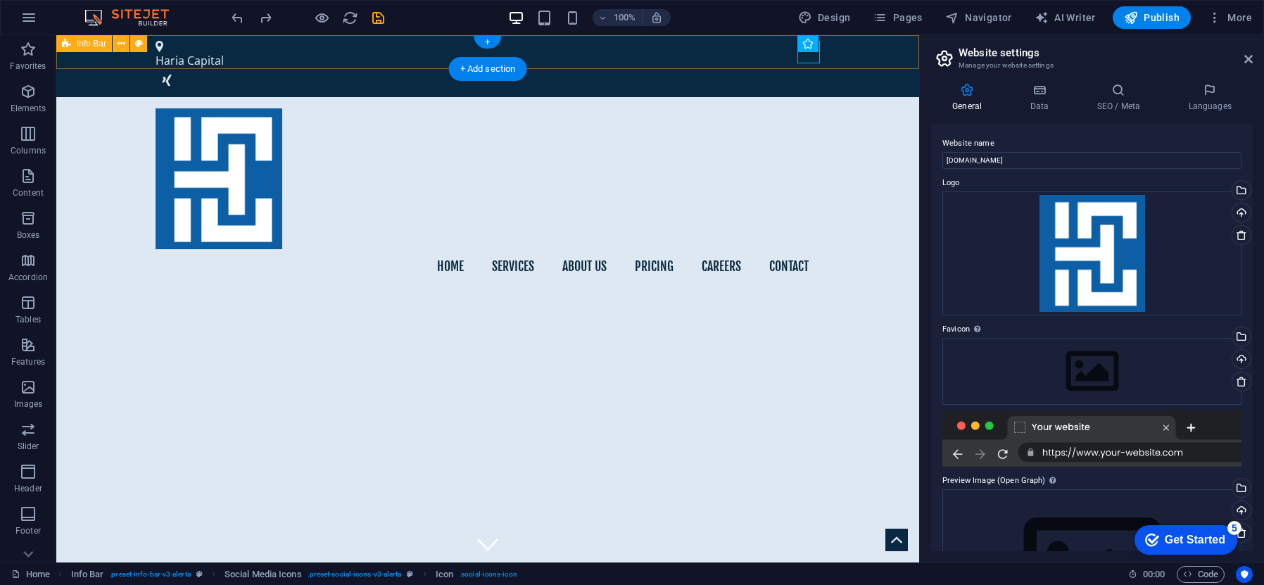
click at [852, 63] on div "Haria Capital" at bounding box center [487, 66] width 863 height 62
click at [738, 61] on div "Haria Capital" at bounding box center [487, 66] width 863 height 62
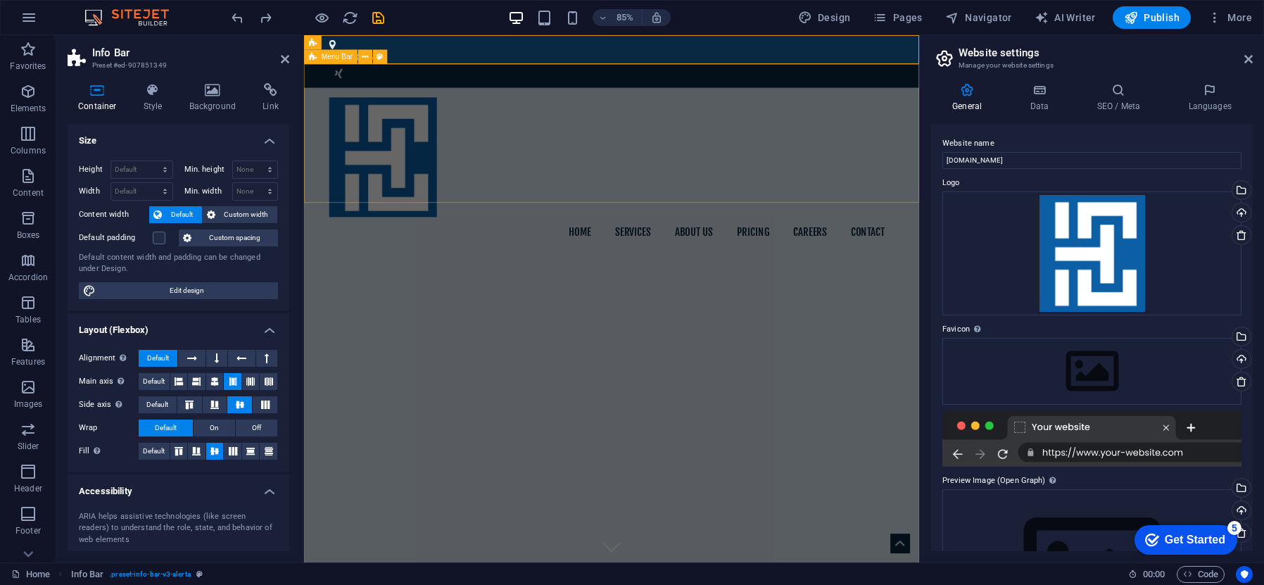
click at [664, 223] on div "Home Services About us Pricing Careers Contact" at bounding box center [666, 196] width 724 height 199
drag, startPoint x: 664, startPoint y: 222, endPoint x: 772, endPoint y: 159, distance: 124.9
click at [664, 222] on div "Home Services About us Pricing Careers Contact" at bounding box center [666, 196] width 724 height 199
select select "header"
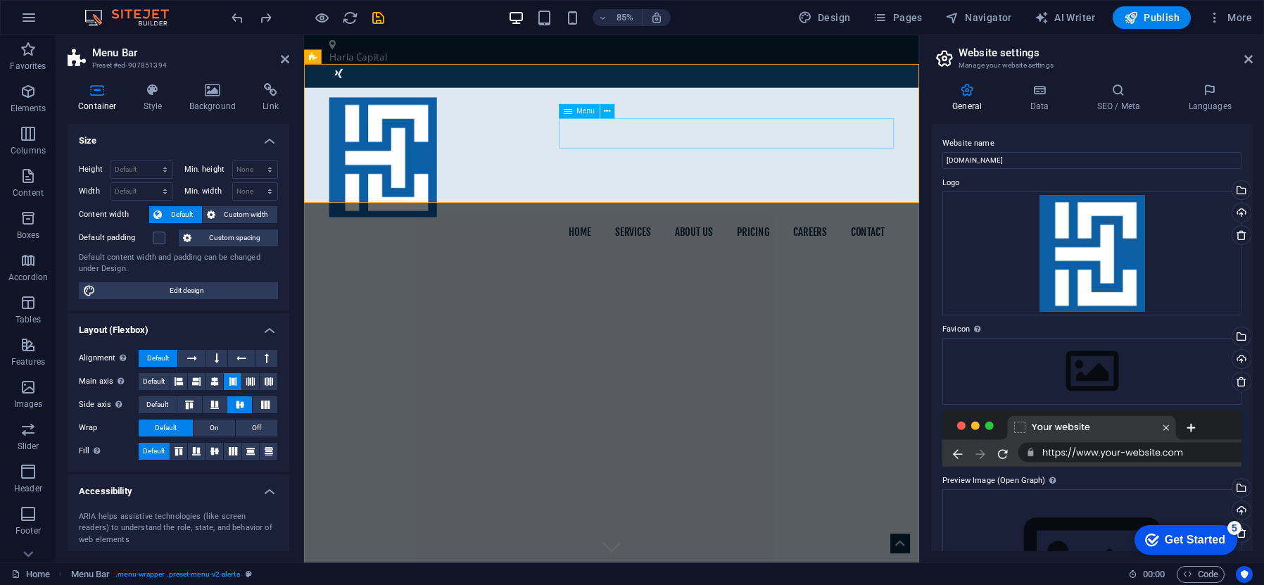
click at [770, 249] on nav "Home Services About us Pricing Careers Contact" at bounding box center [666, 266] width 664 height 35
select select
select select "1"
select select
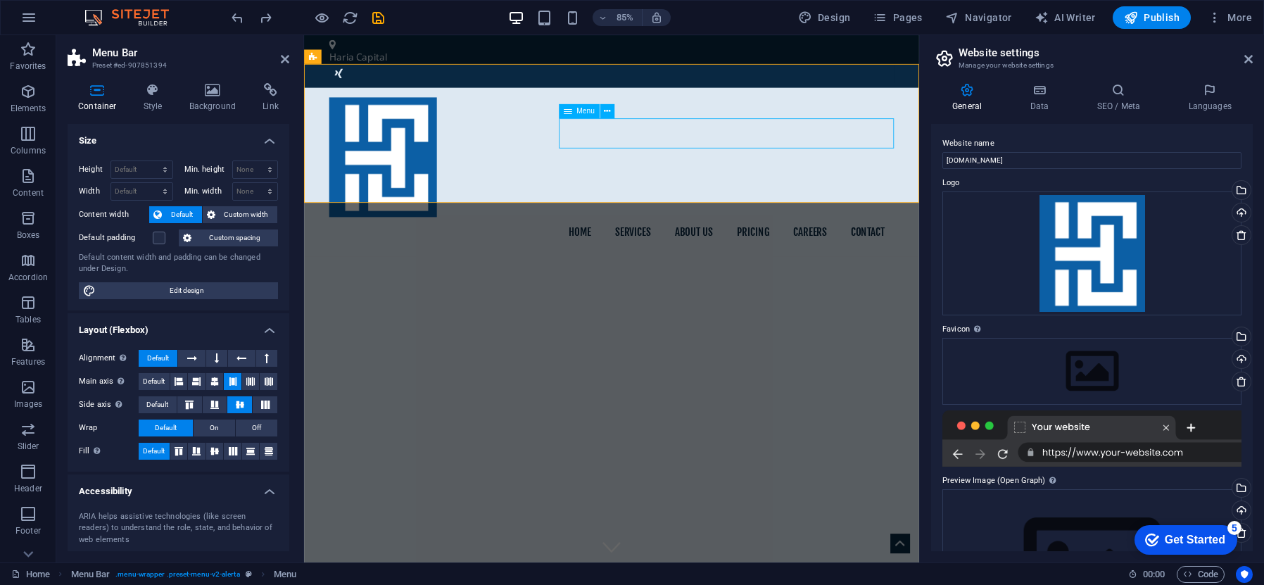
select select "2"
select select
select select "3"
select select
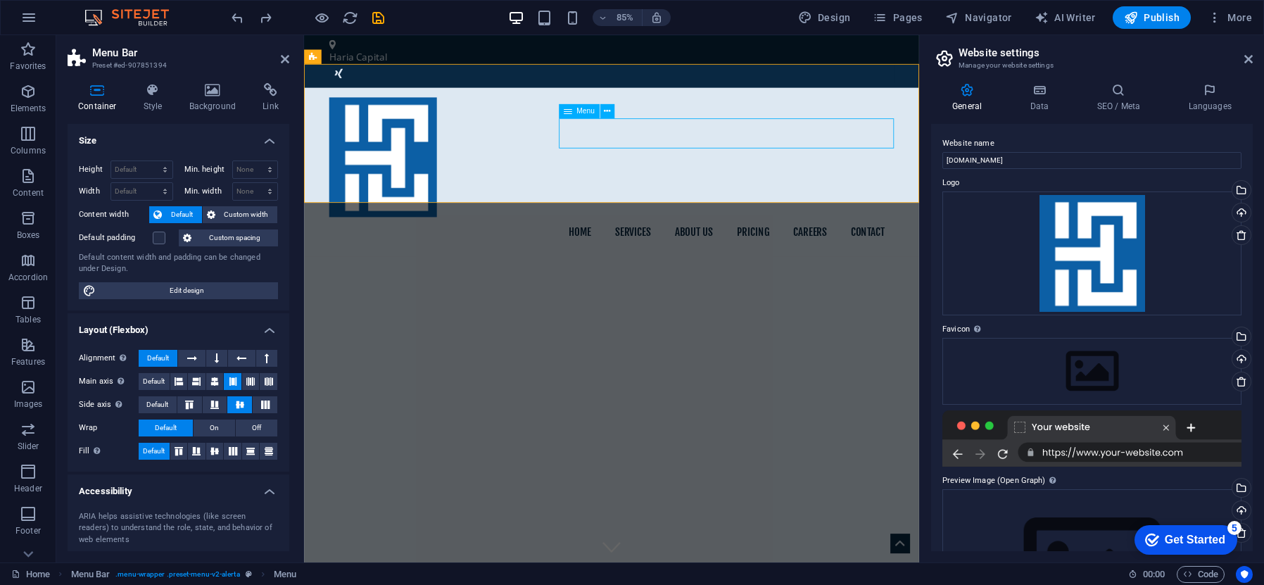
select select
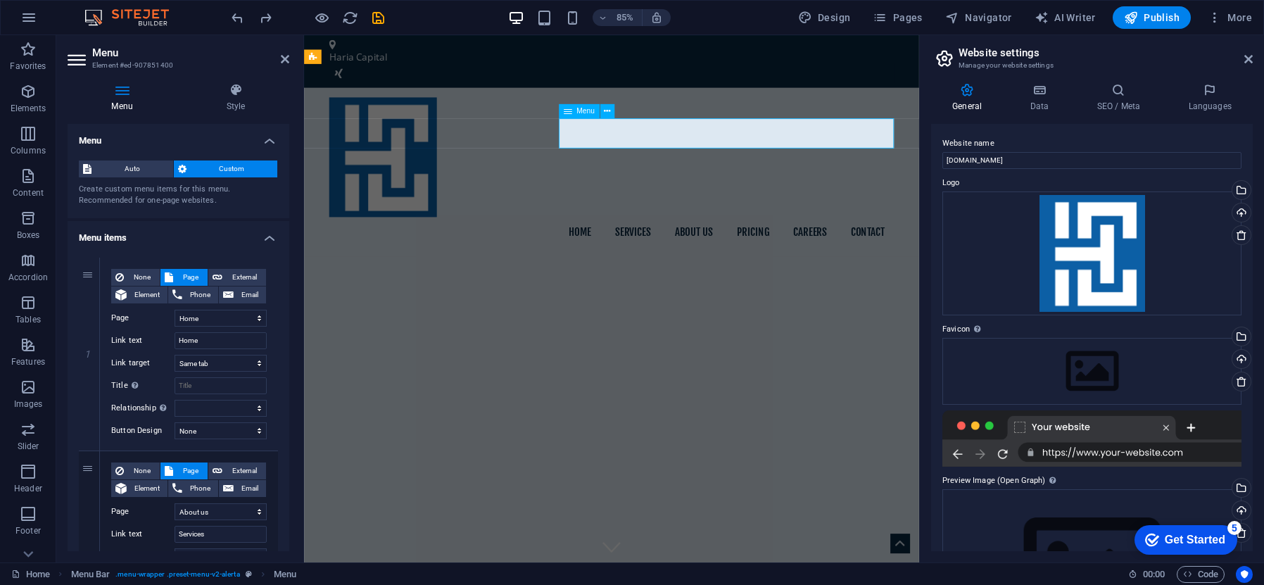
click at [774, 249] on nav "Home Services About us Pricing Careers Contact" at bounding box center [666, 266] width 664 height 35
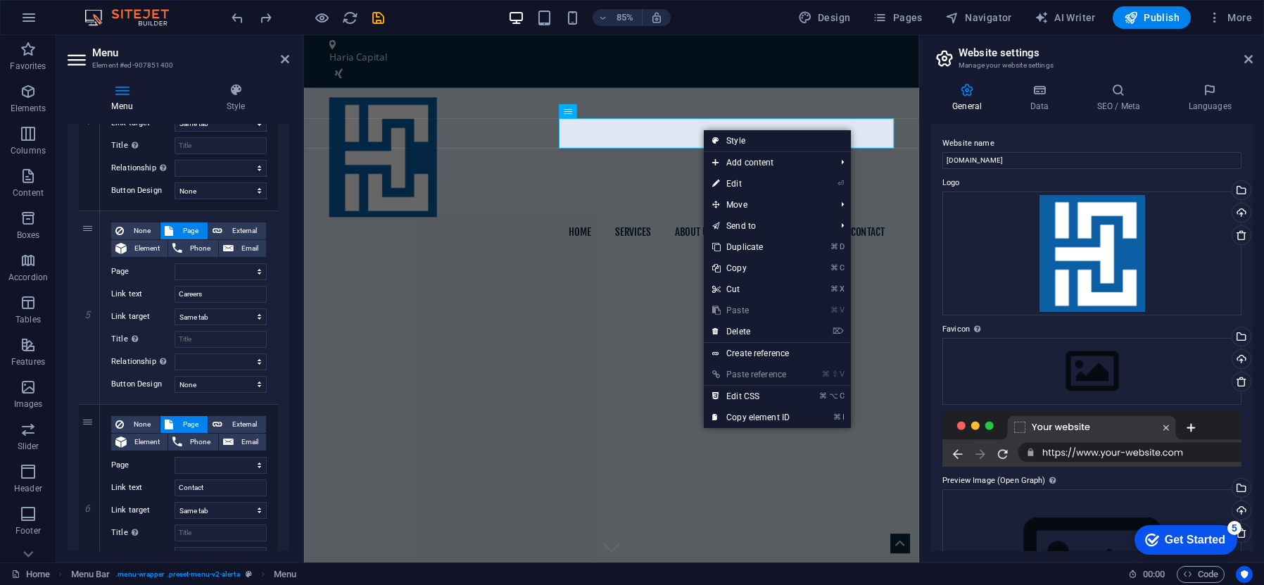
scroll to position [821, 0]
click at [89, 309] on icon at bounding box center [89, 307] width 8 height 10
select select
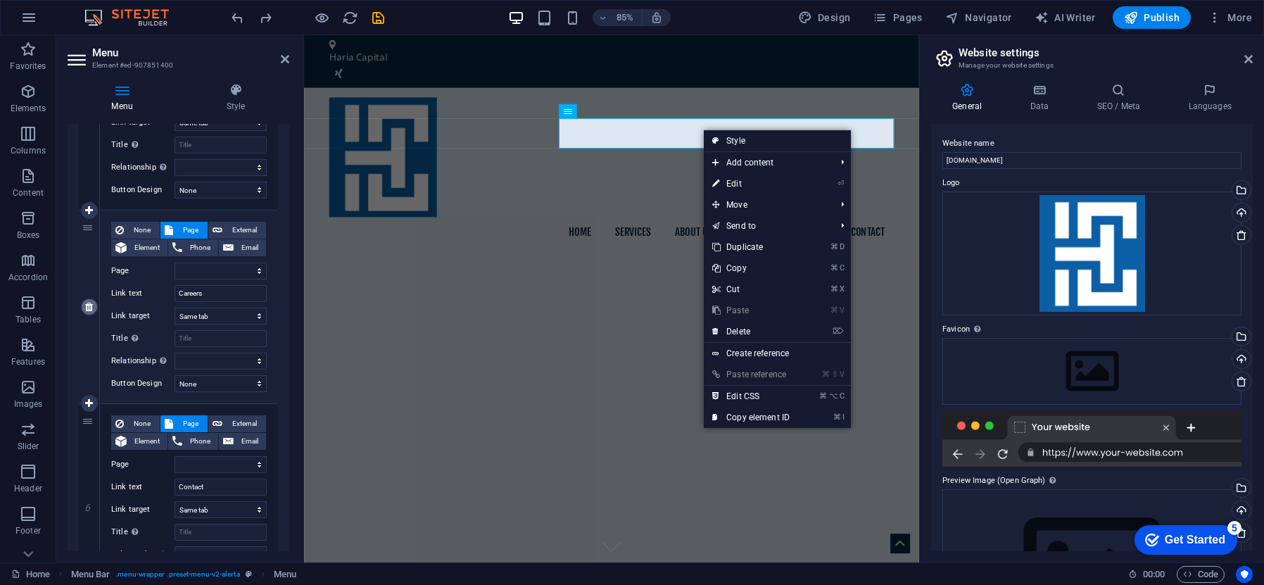
select select
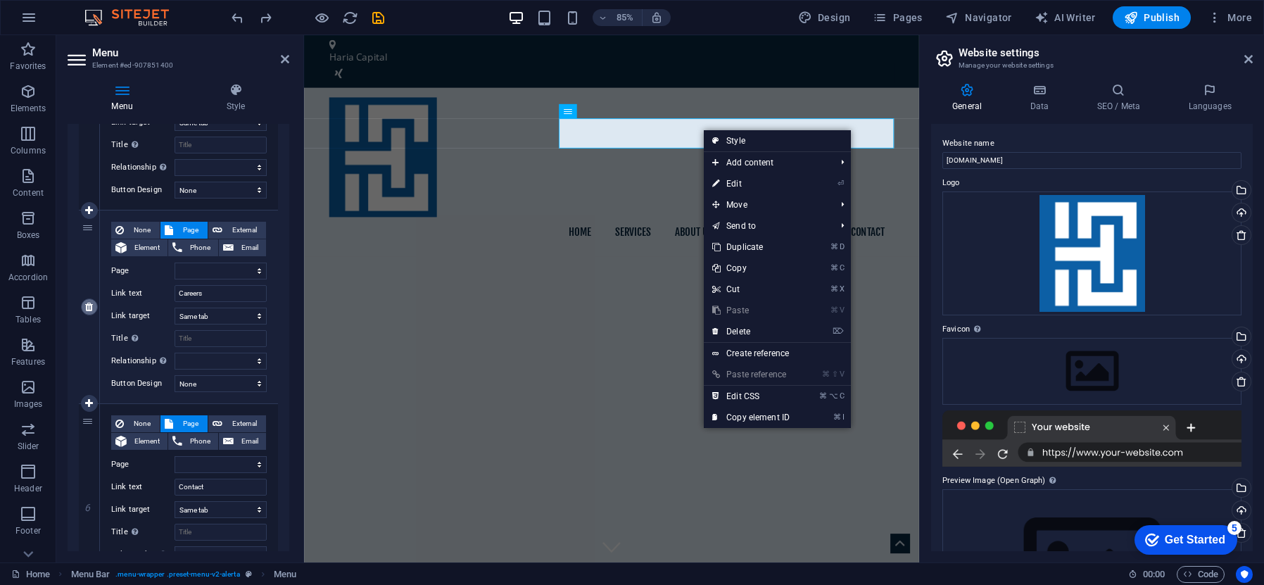
select select
type input "Contact"
select select
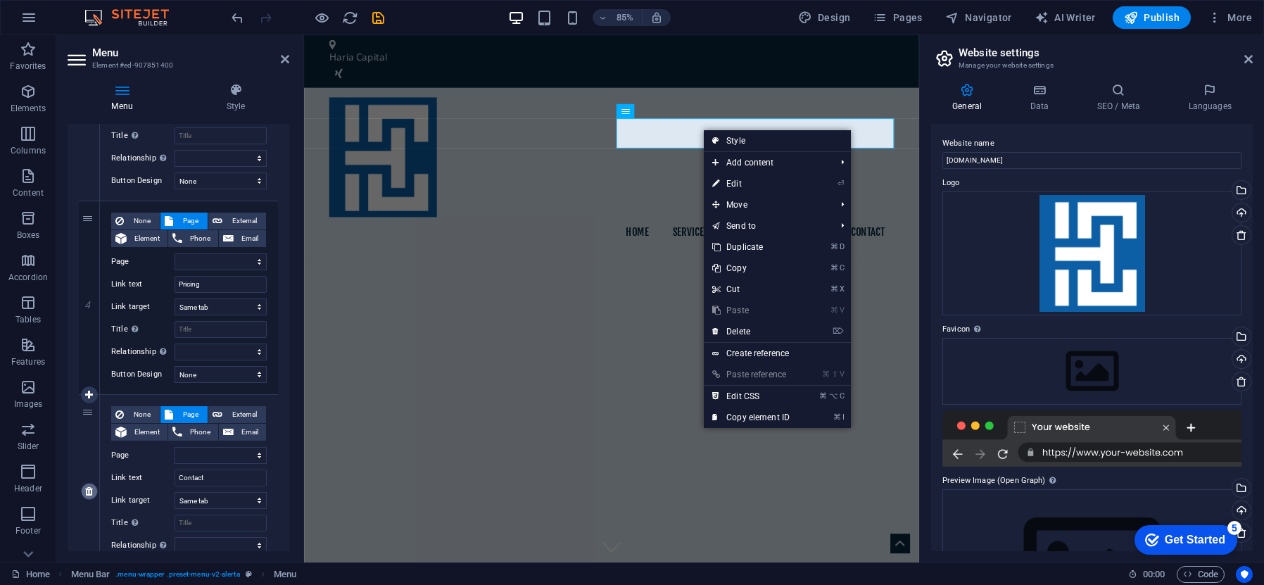
scroll to position [629, 0]
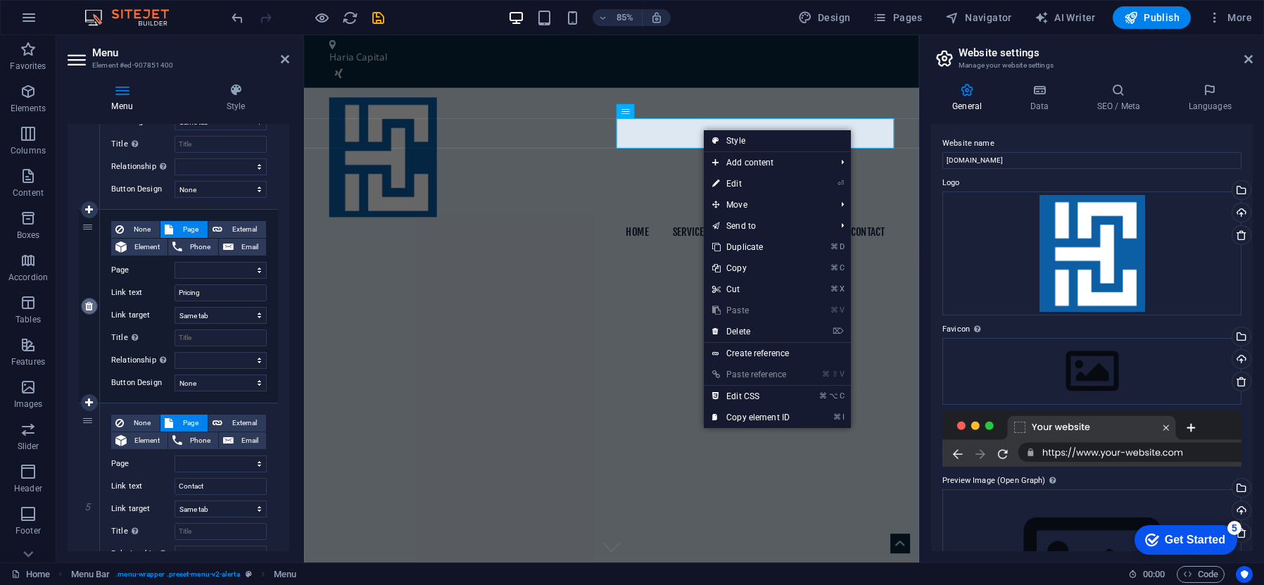
click at [89, 305] on icon at bounding box center [89, 306] width 8 height 10
select select
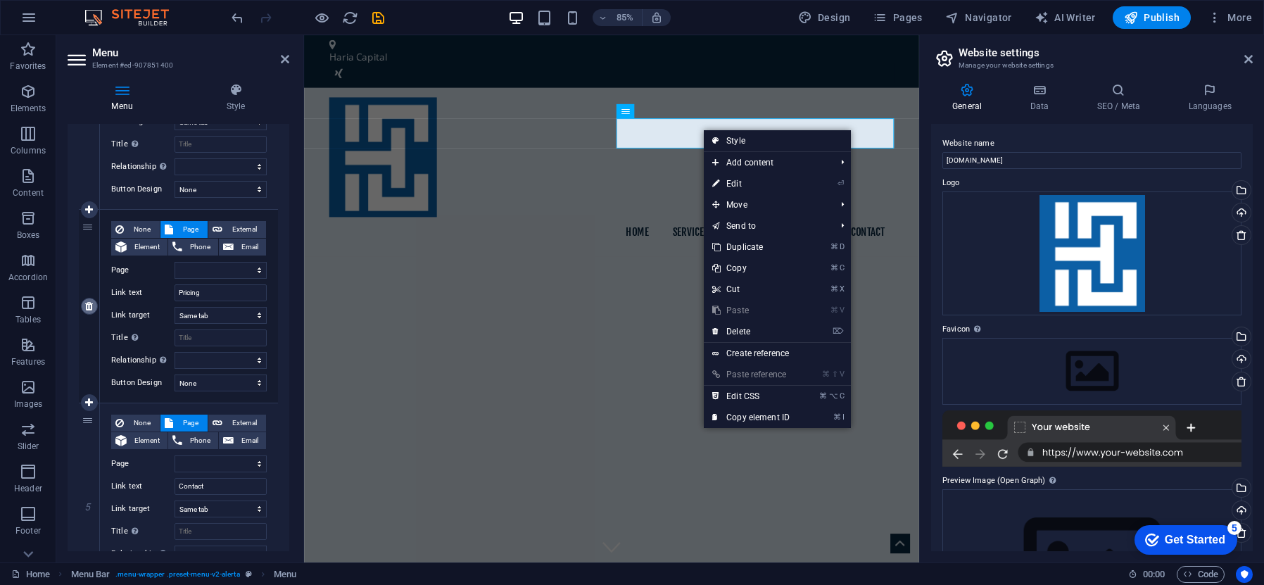
select select
type input "Contact"
select select
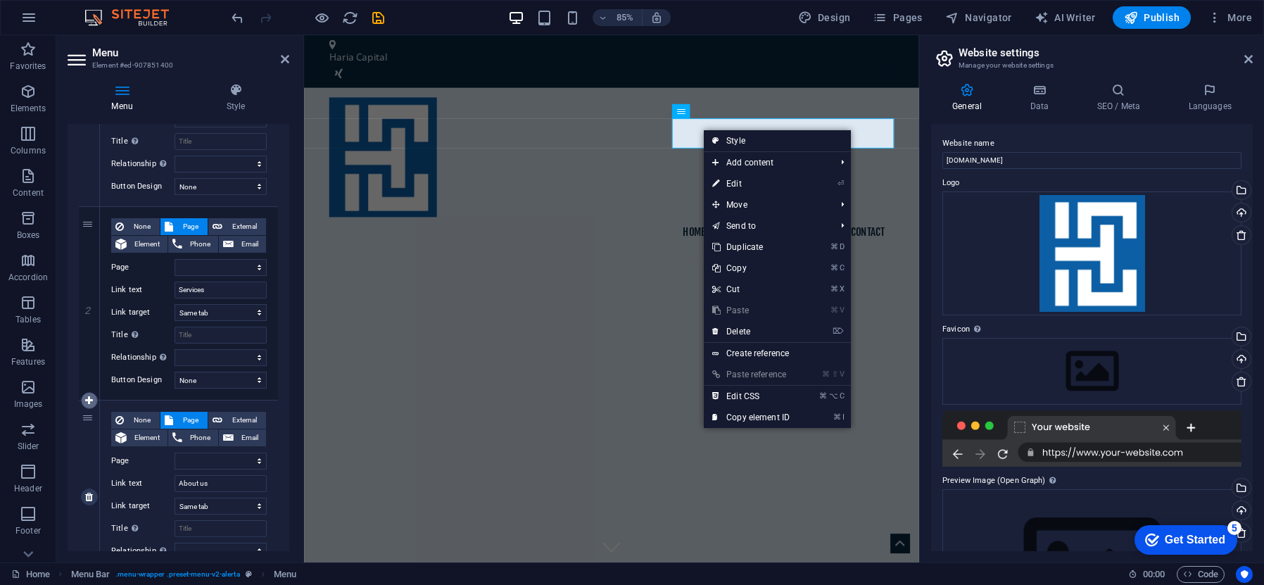
scroll to position [244, 0]
click at [88, 299] on icon at bounding box center [89, 304] width 8 height 10
select select
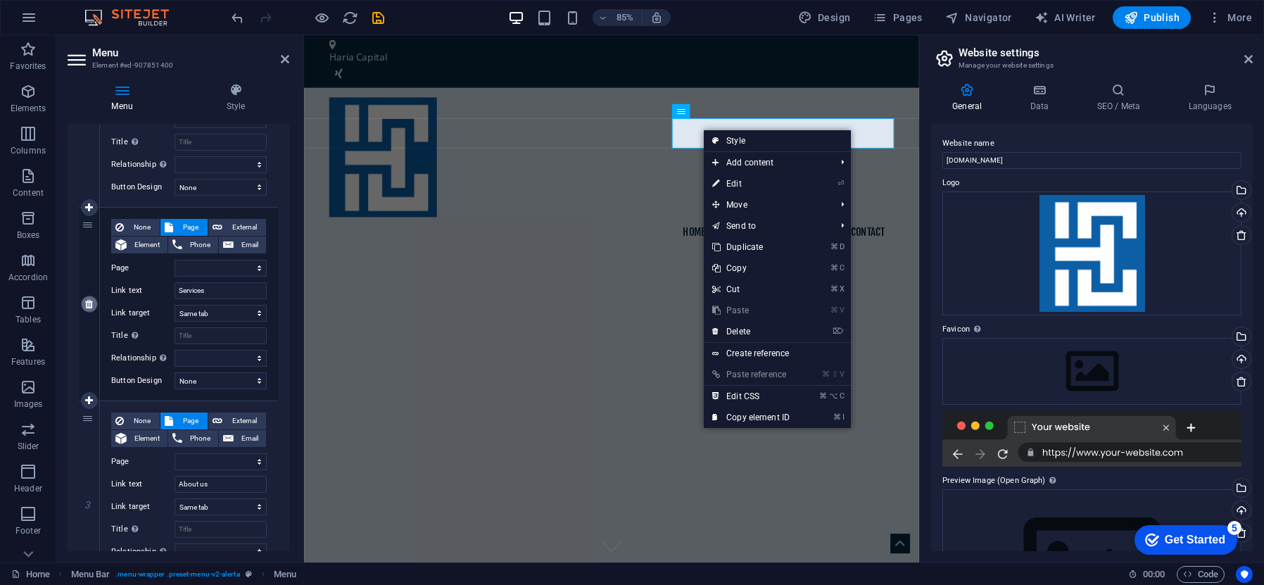
type input "About us"
select select
type input "Contact"
select select
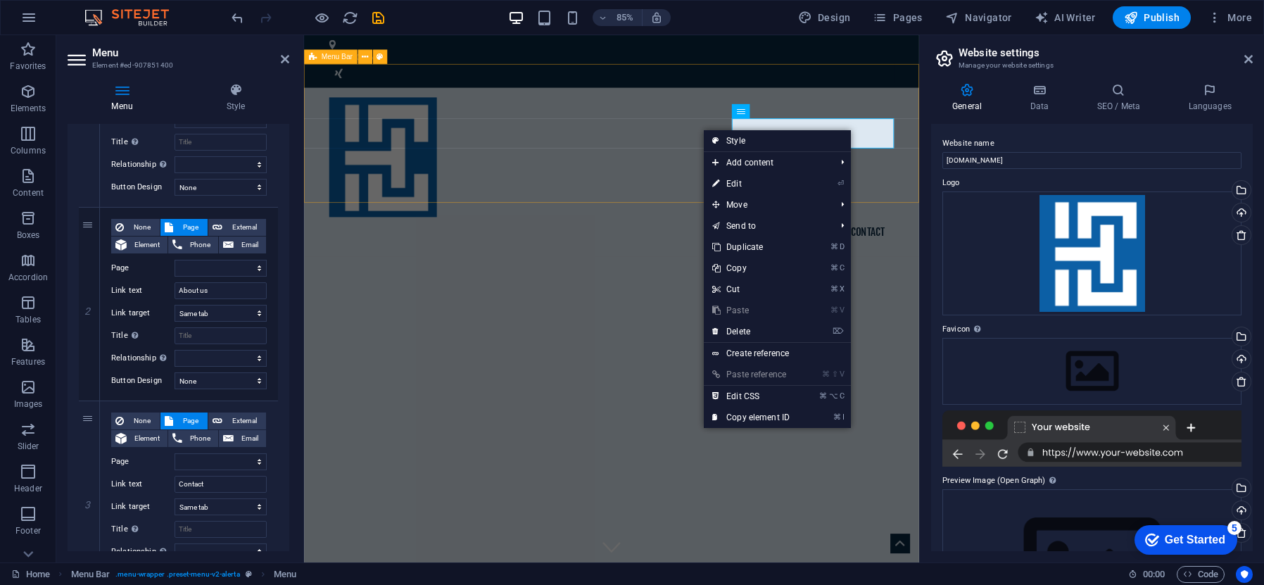
click at [729, 163] on div "Home About us Contact" at bounding box center [666, 196] width 724 height 199
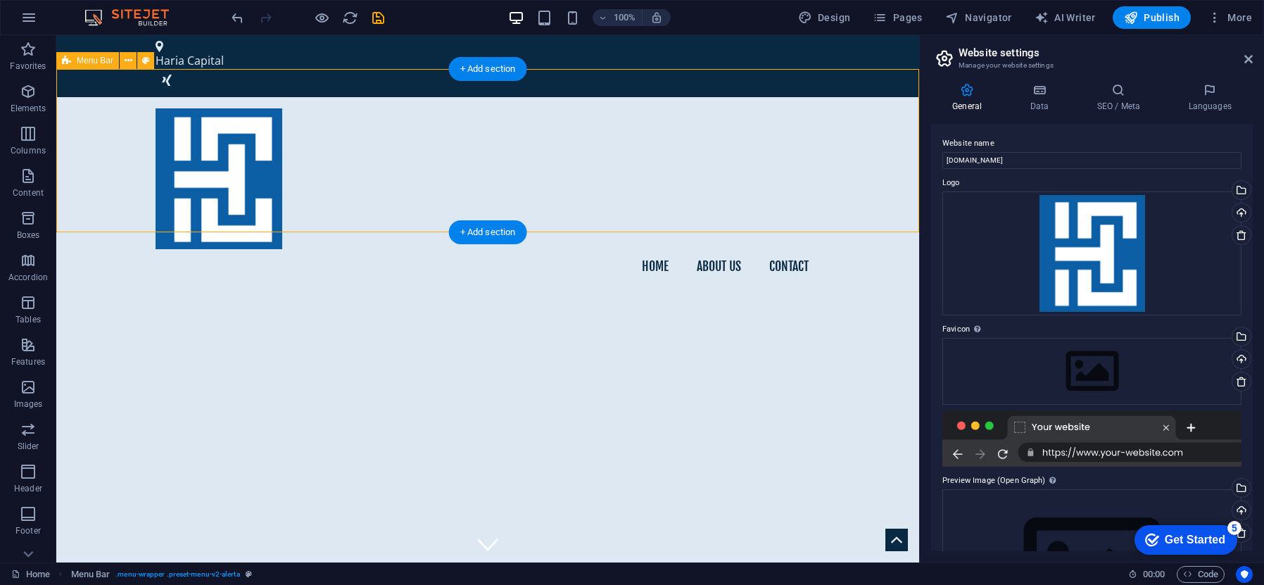
click at [821, 182] on div "Home About us Contact" at bounding box center [487, 196] width 863 height 199
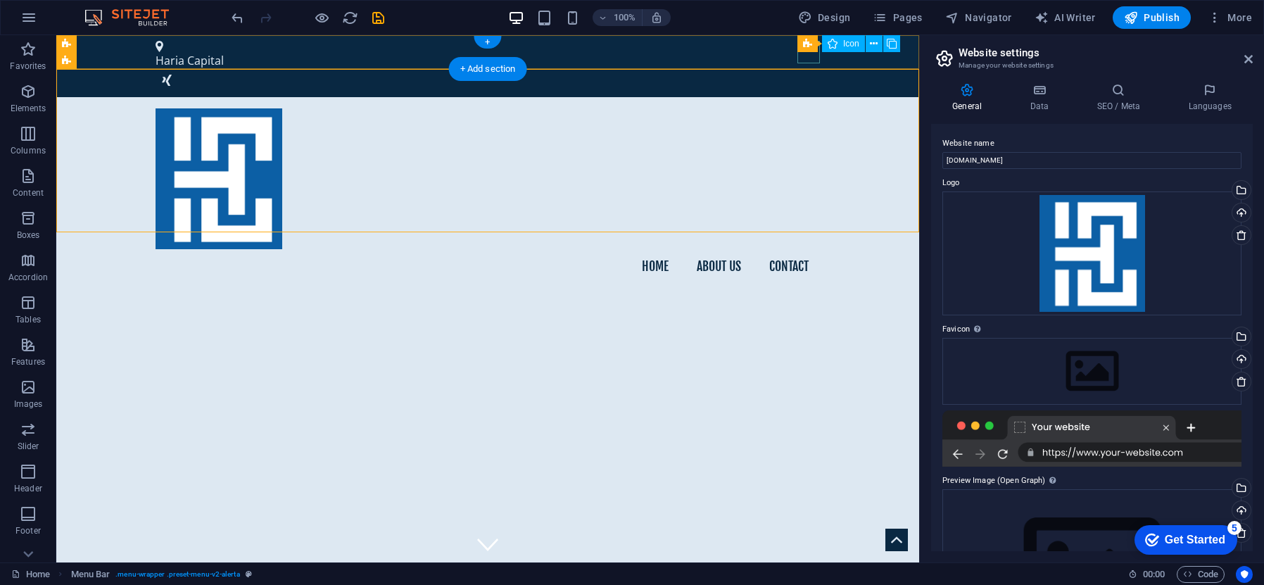
click at [809, 69] on figure at bounding box center [488, 80] width 664 height 23
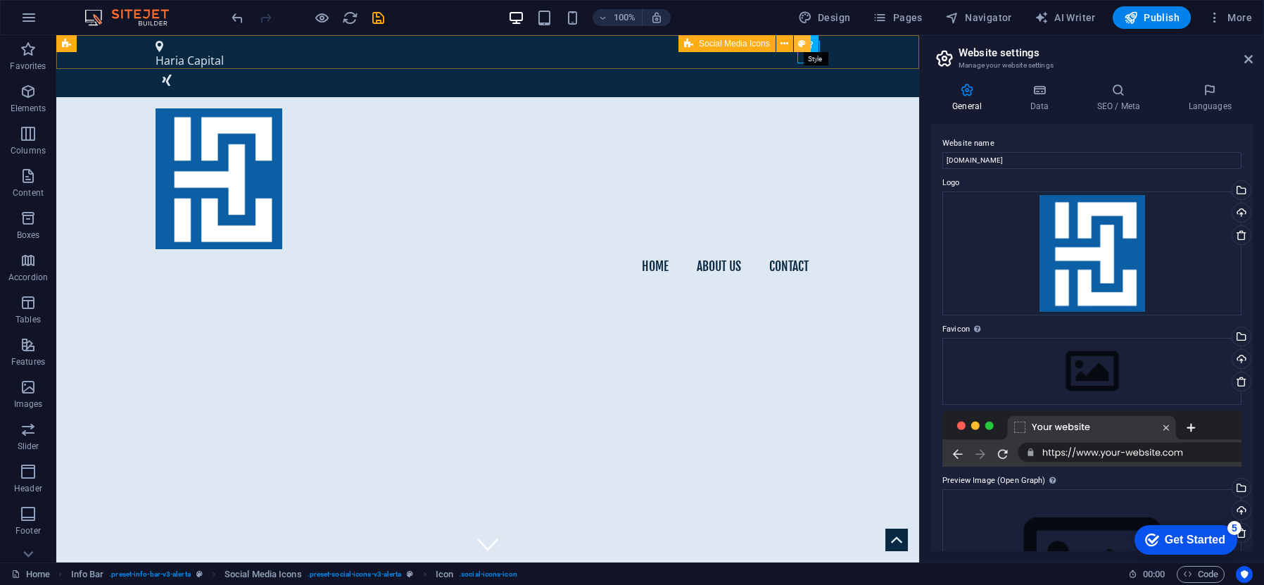
click at [810, 46] on button at bounding box center [802, 43] width 17 height 17
select select "rem"
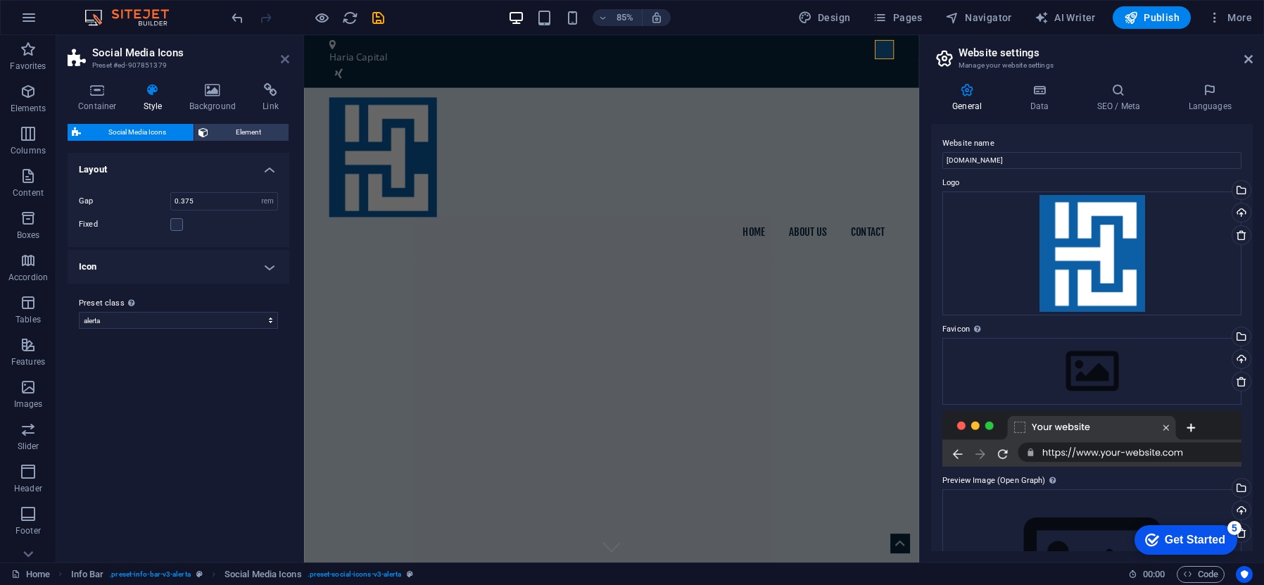
click at [289, 54] on icon at bounding box center [285, 58] width 8 height 11
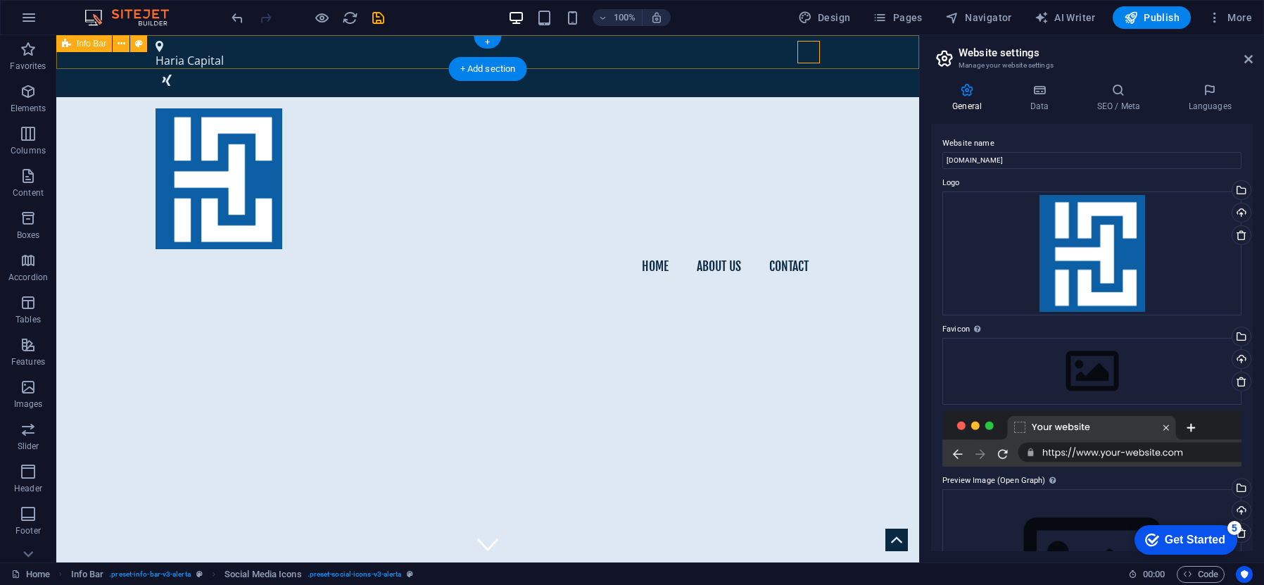
click at [853, 58] on div "Haria Capital" at bounding box center [487, 66] width 863 height 62
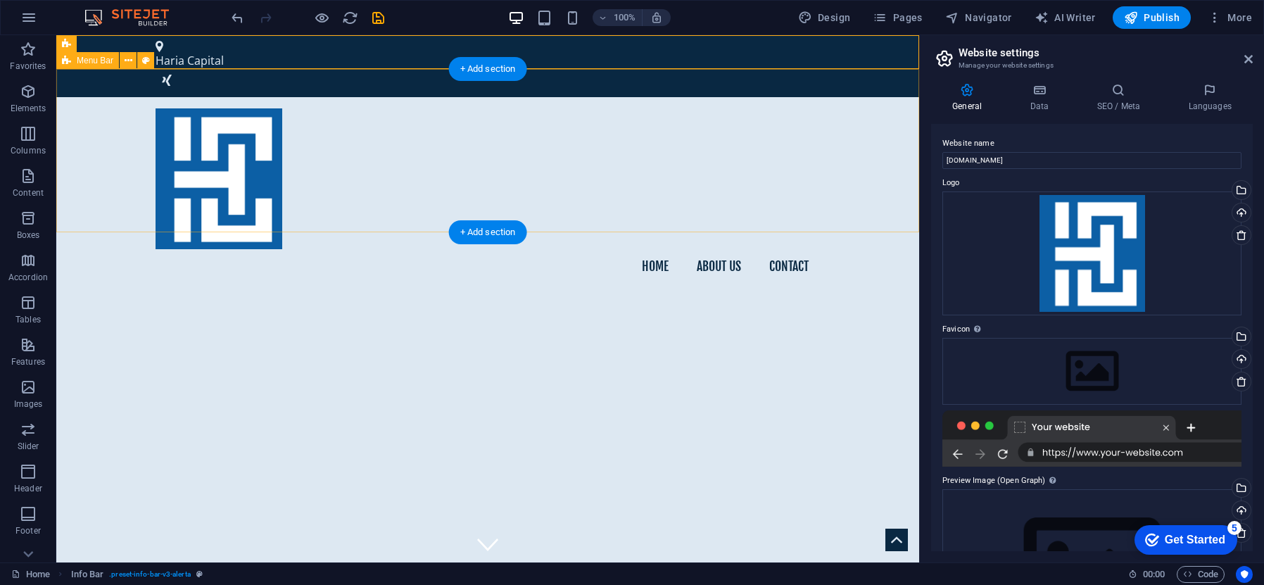
click at [792, 97] on div "Home About us Contact" at bounding box center [487, 196] width 863 height 199
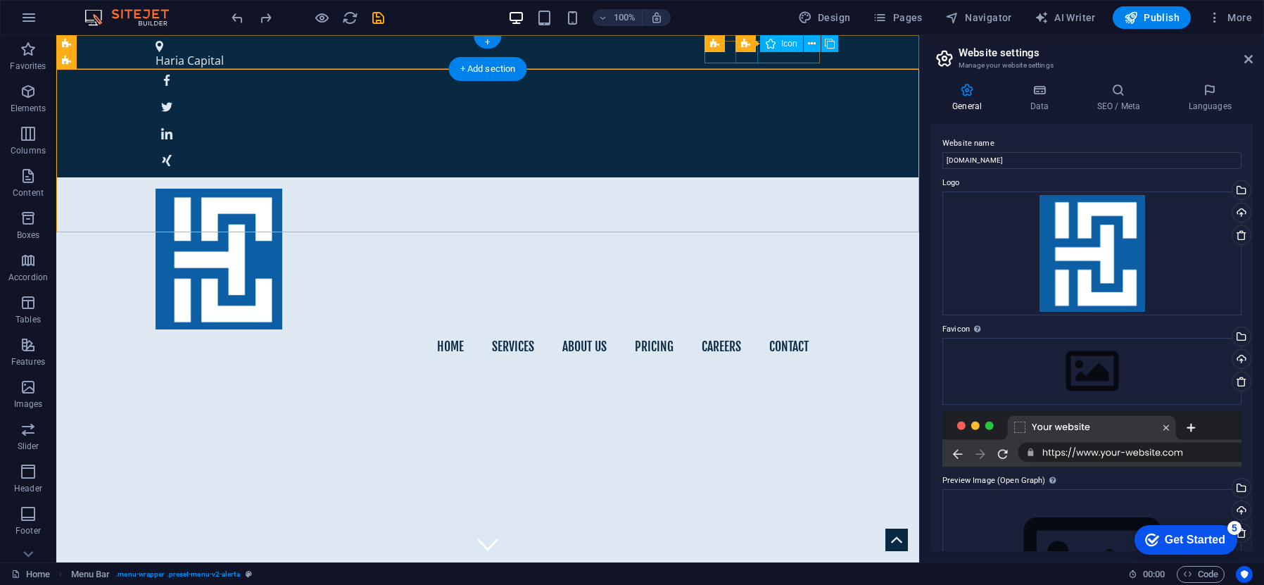
click at [745, 96] on figure at bounding box center [488, 107] width 664 height 23
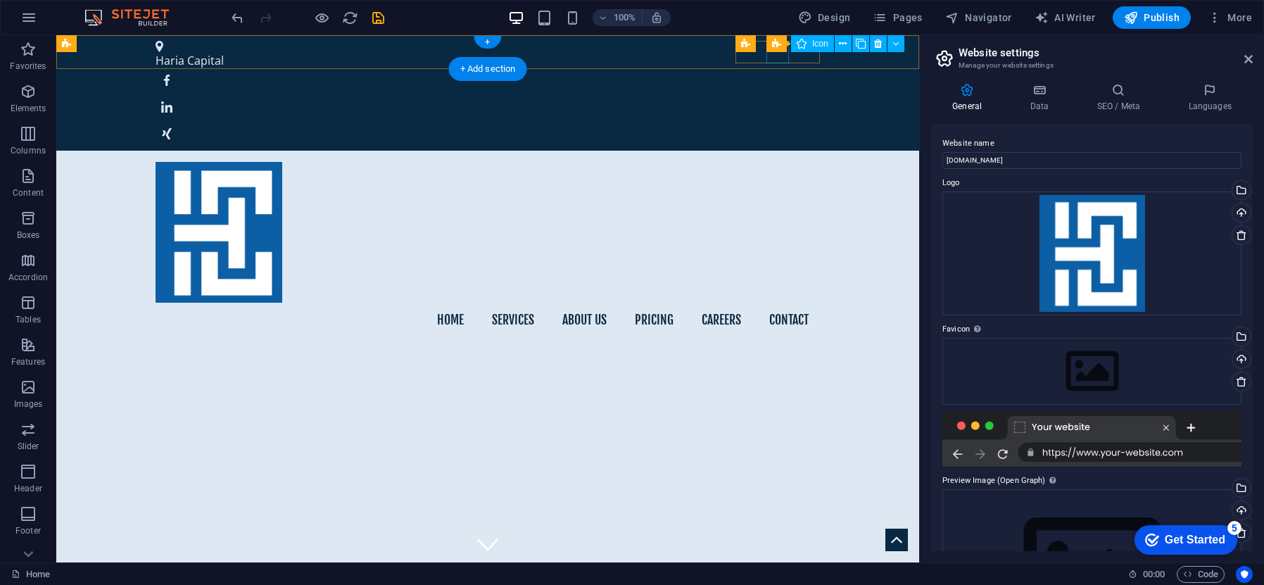
click at [779, 96] on figure at bounding box center [488, 107] width 664 height 23
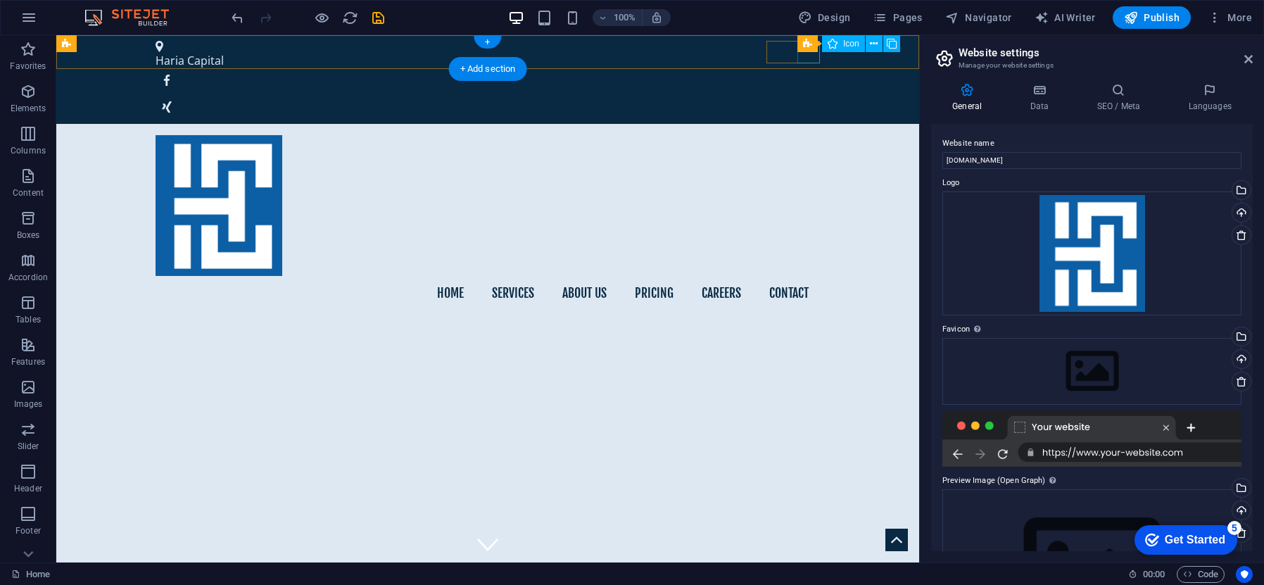
click at [807, 96] on figure at bounding box center [488, 107] width 664 height 23
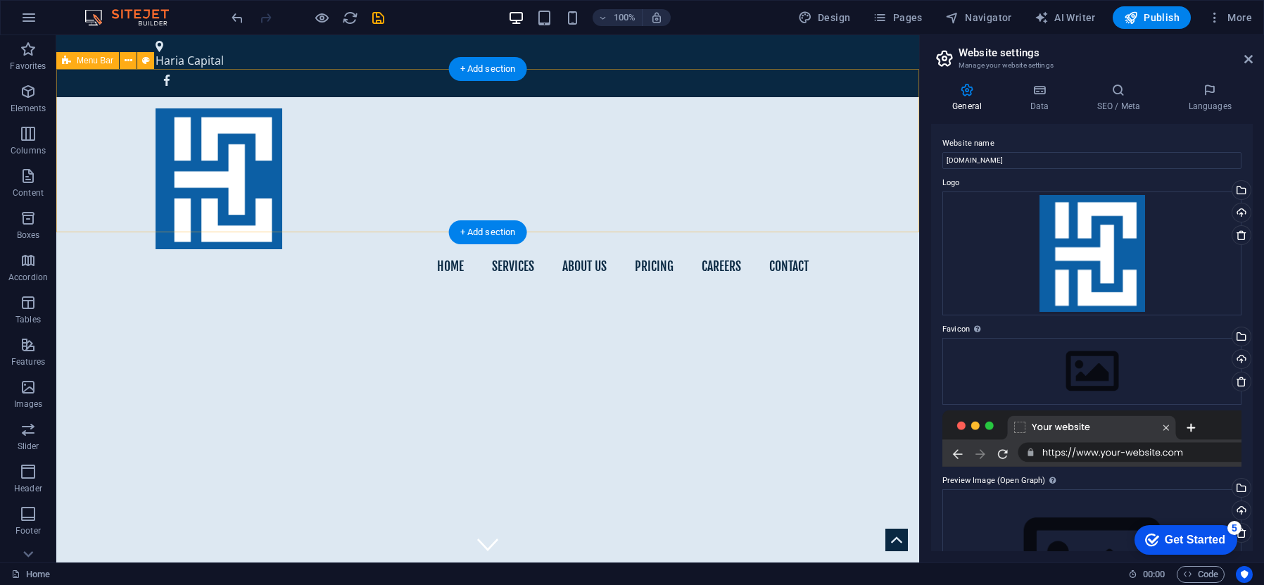
click at [836, 101] on div "Home Services About us Pricing Careers Contact" at bounding box center [487, 196] width 863 height 199
click at [649, 249] on nav "Home Services About us Pricing Careers Contact" at bounding box center [488, 266] width 664 height 35
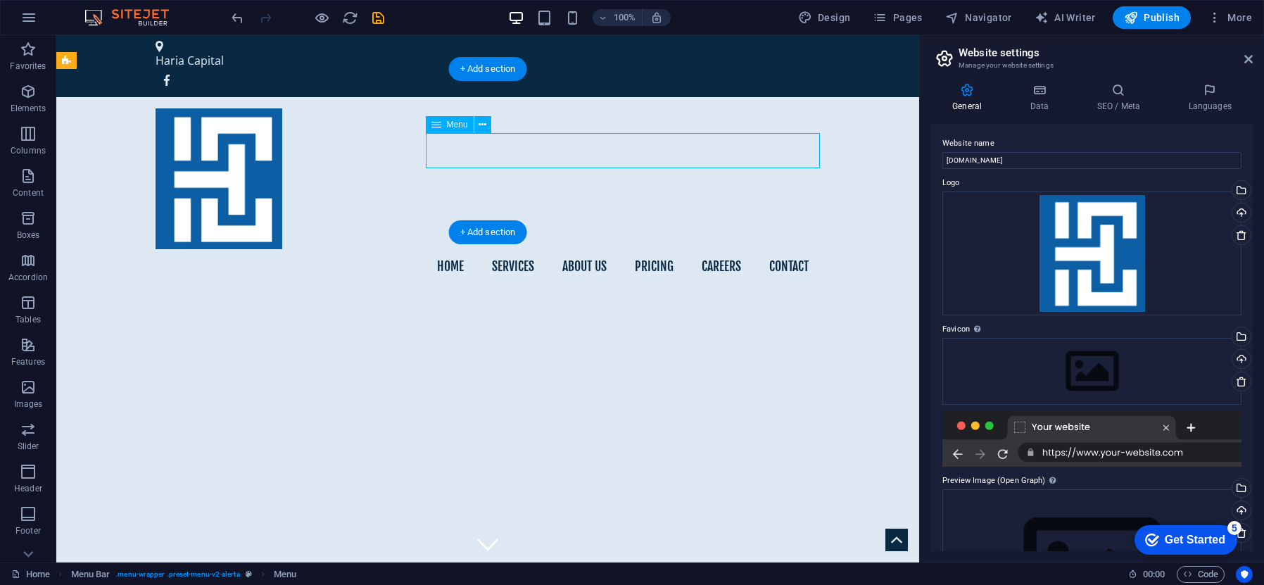
click at [649, 249] on nav "Home Services About us Pricing Careers Contact" at bounding box center [488, 266] width 664 height 35
select select
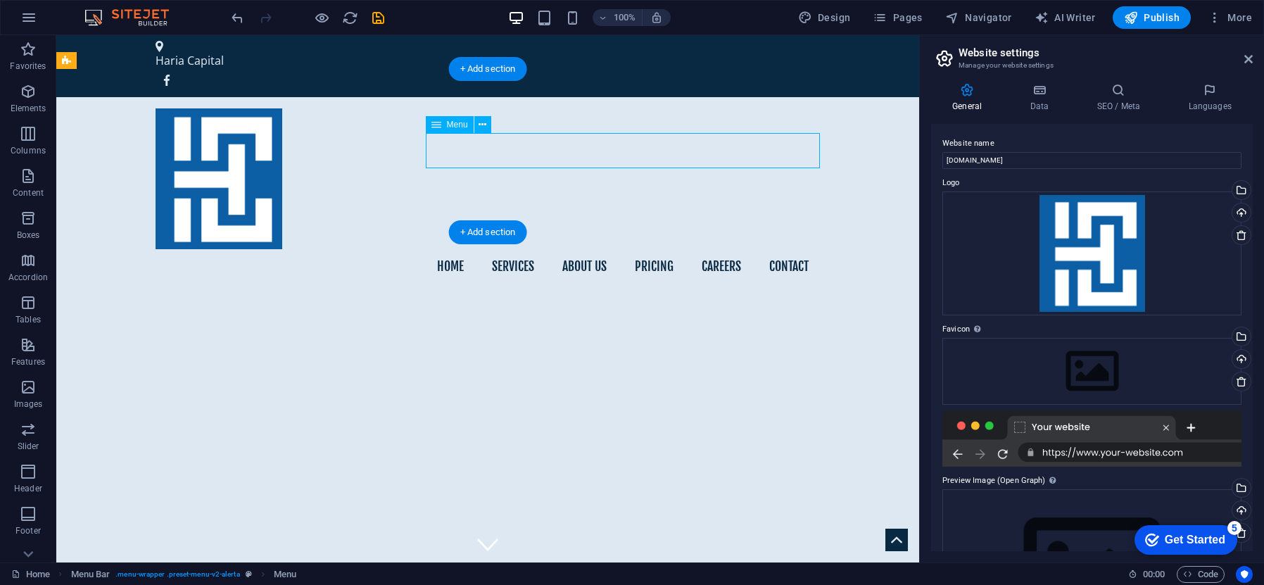
select select
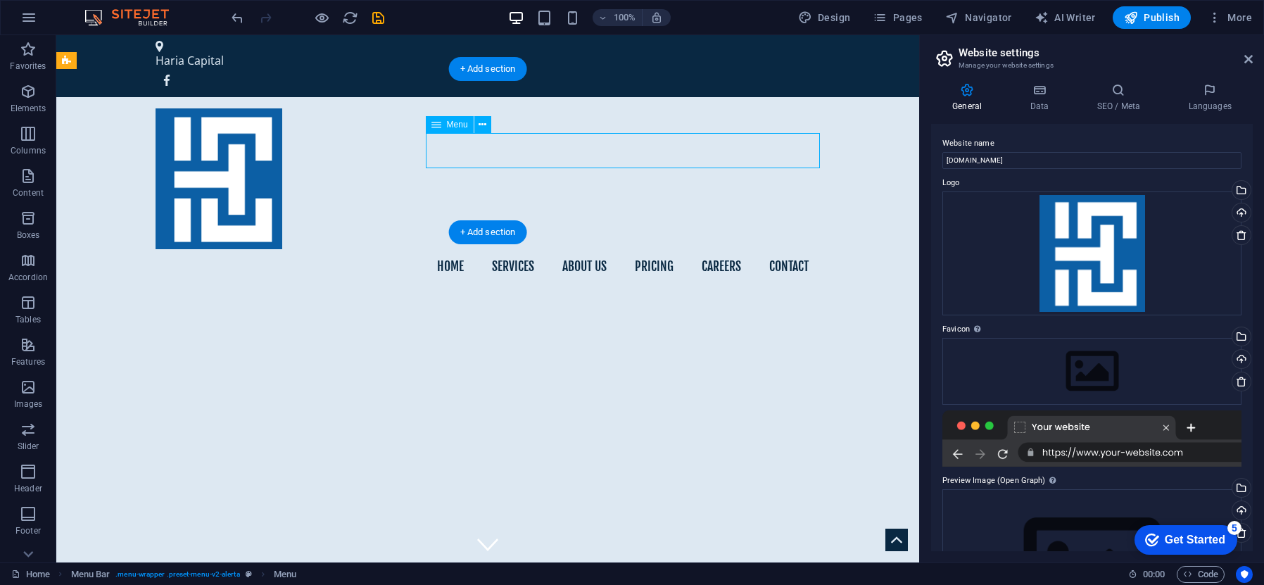
select select
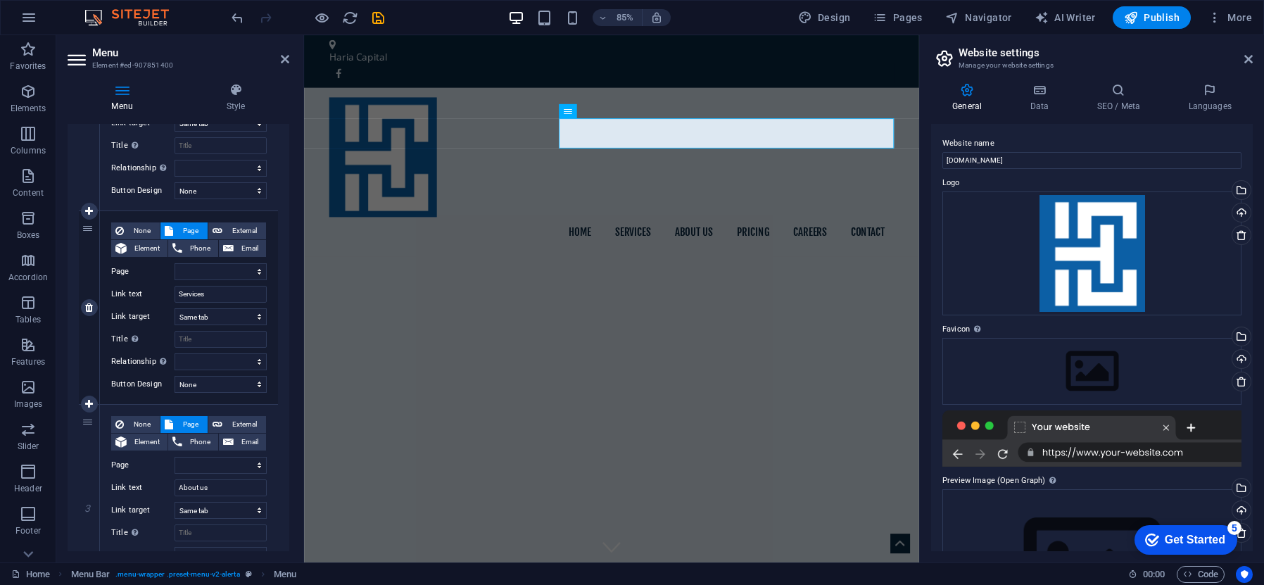
scroll to position [260, 0]
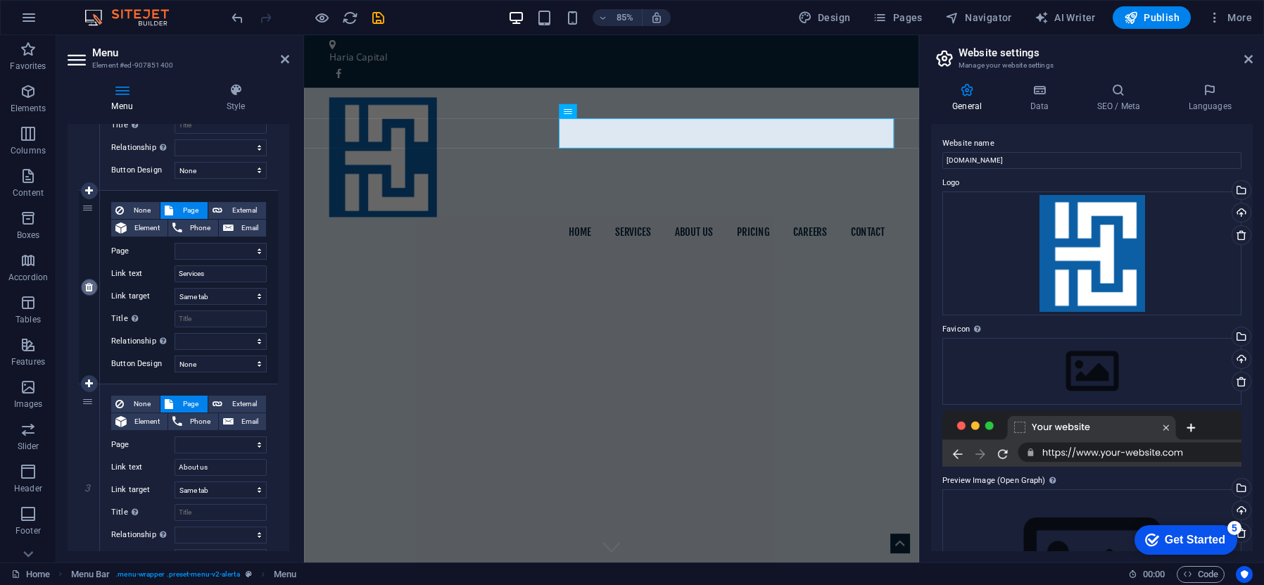
click at [89, 286] on icon at bounding box center [89, 287] width 8 height 10
select select
type input "About us"
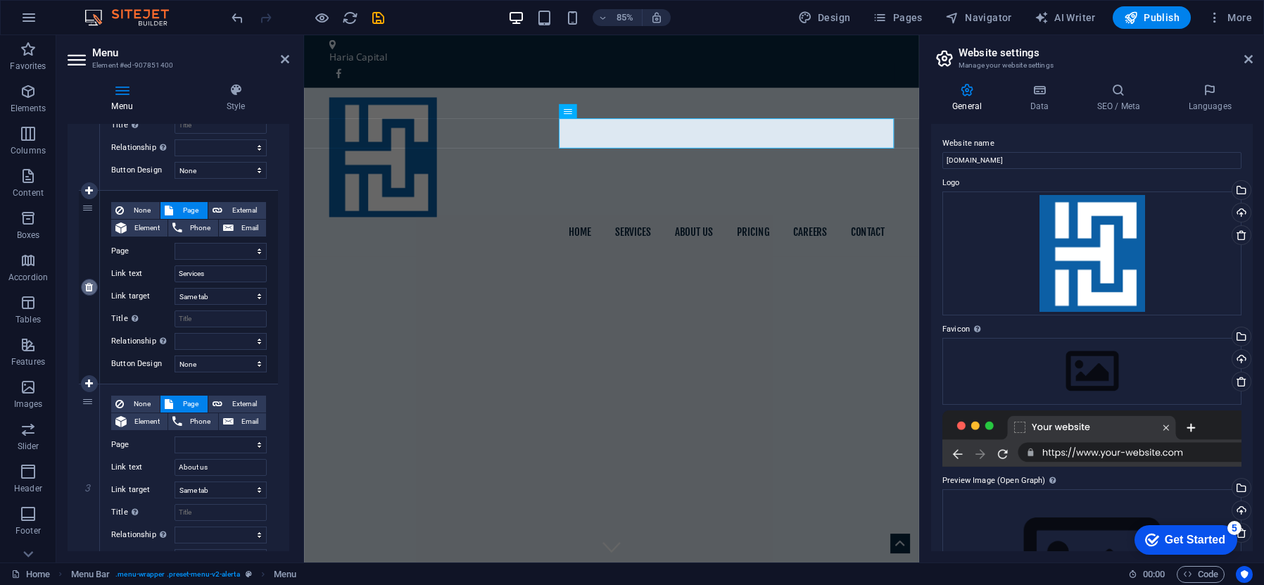
select select
type input "Pricing"
select select
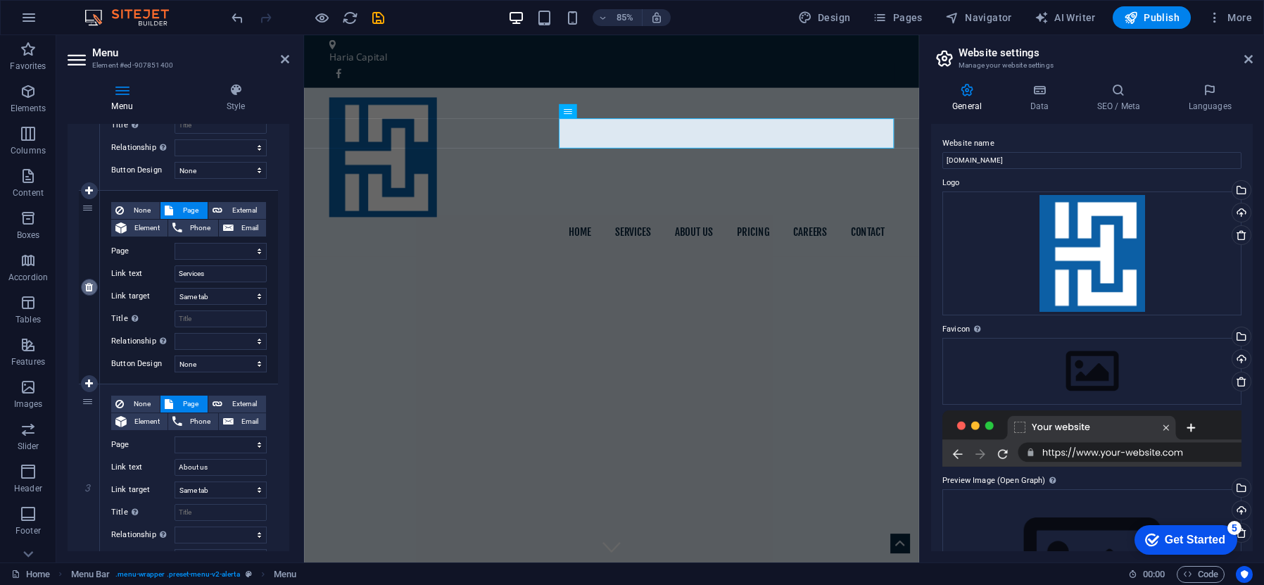
type input "Careers"
select select
type input "Contact"
select select
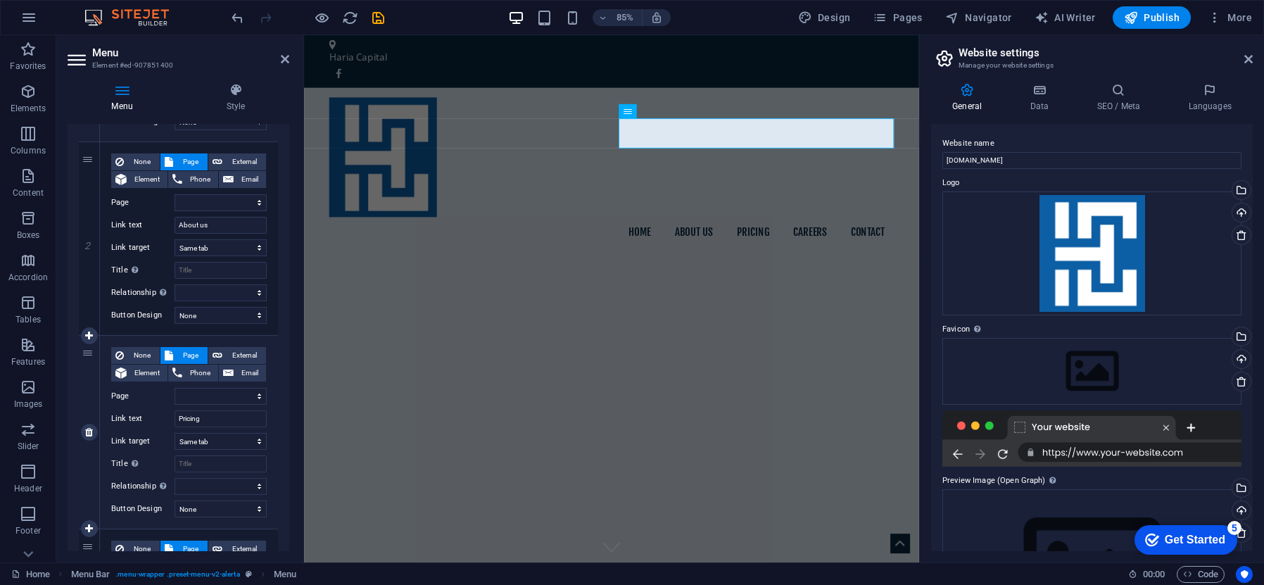
scroll to position [310, 0]
click at [85, 432] on icon at bounding box center [89, 431] width 8 height 10
select select
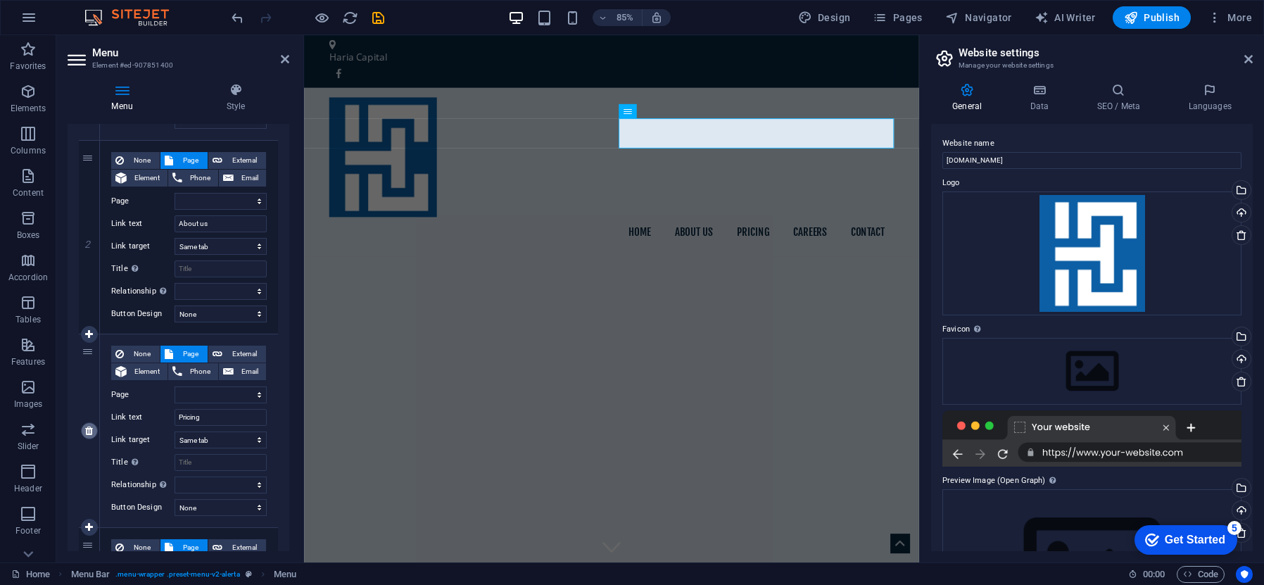
select select
type input "Careers"
select select
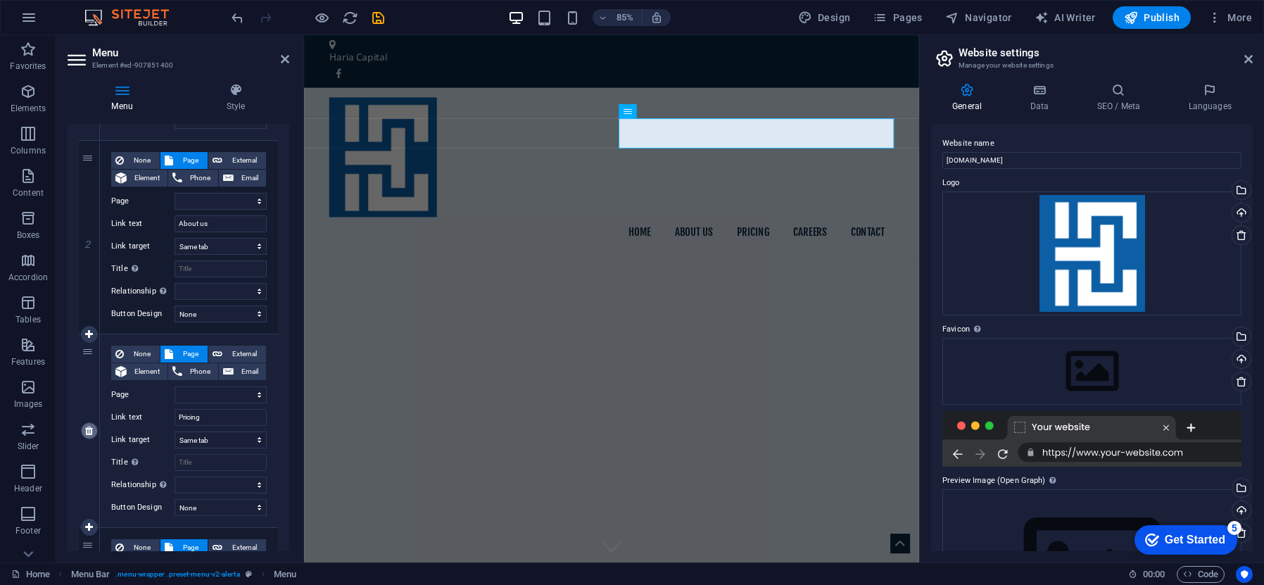
type input "Contact"
select select
click at [86, 431] on icon at bounding box center [89, 431] width 8 height 10
select select
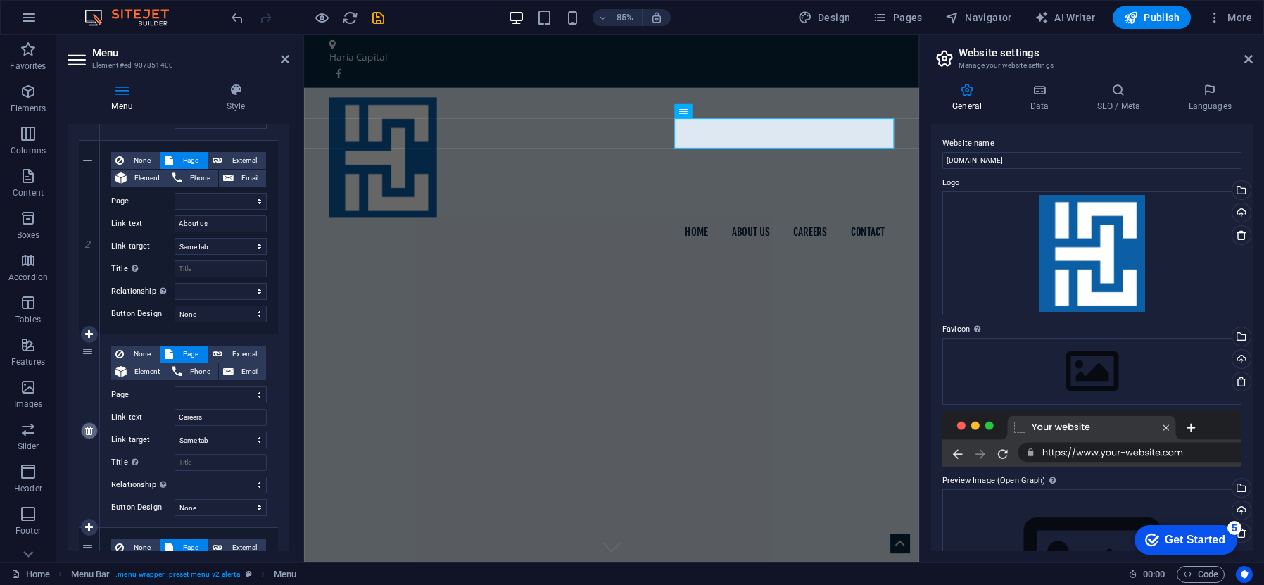
select select
type input "Contact"
select select
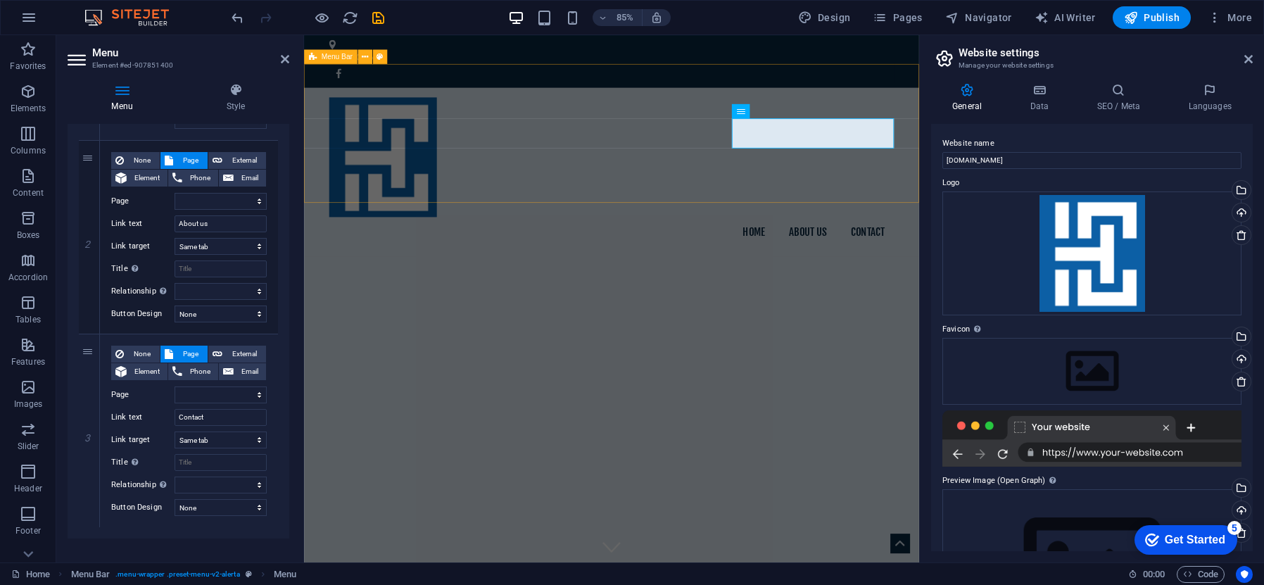
click at [684, 165] on div "Home About us Contact" at bounding box center [666, 196] width 724 height 199
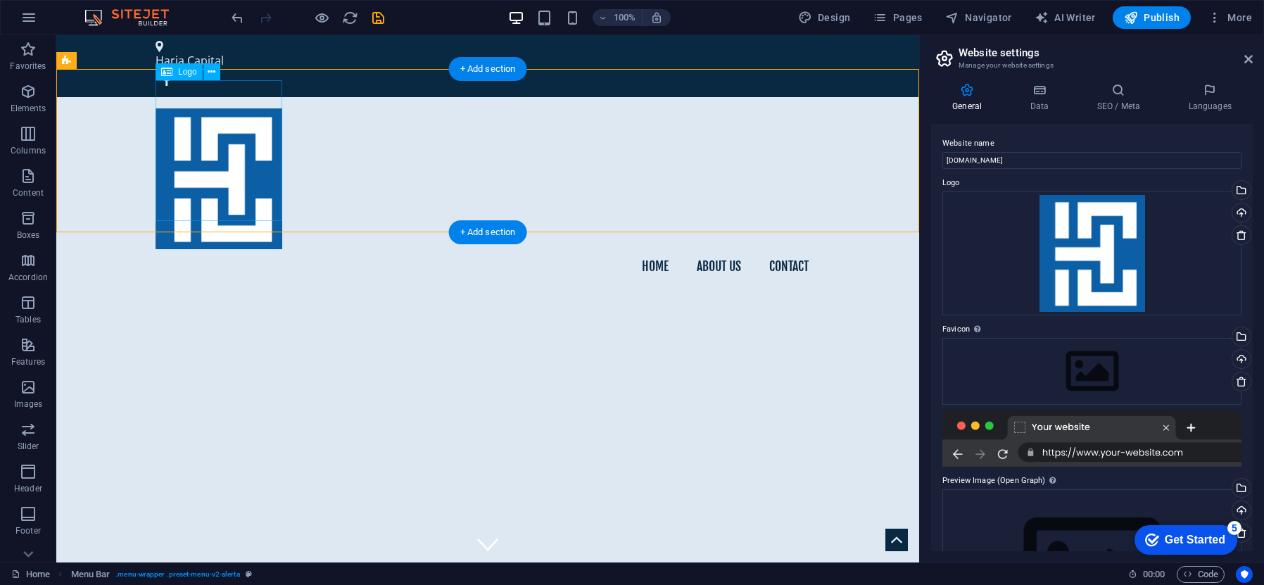
click at [244, 151] on div at bounding box center [488, 178] width 664 height 141
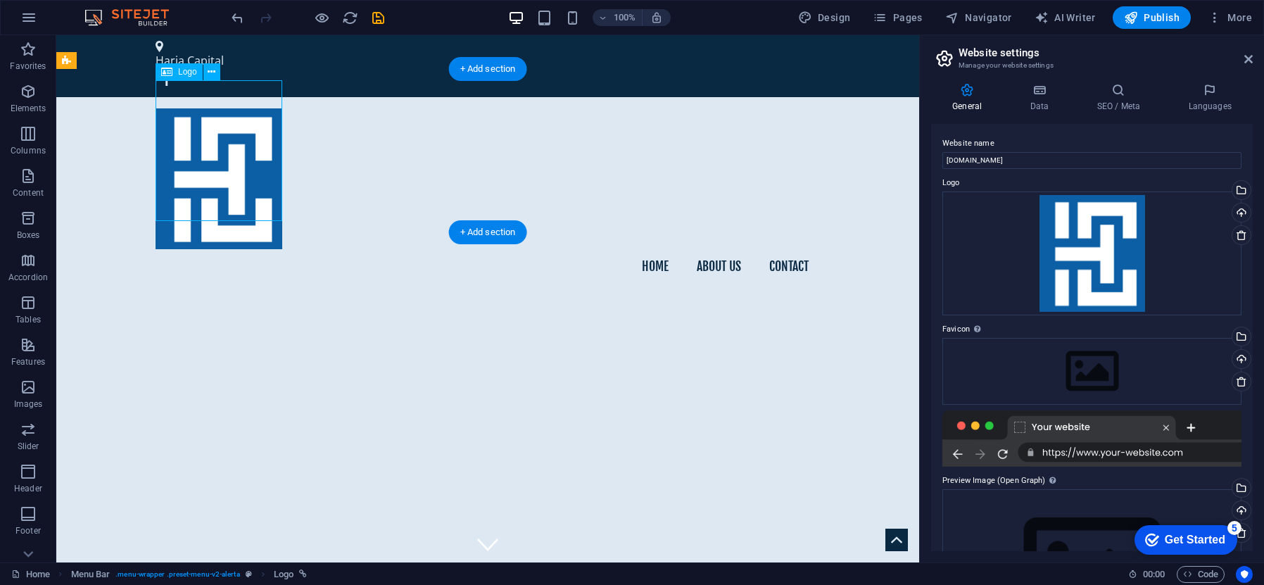
click at [264, 168] on div at bounding box center [488, 178] width 664 height 141
select select "px"
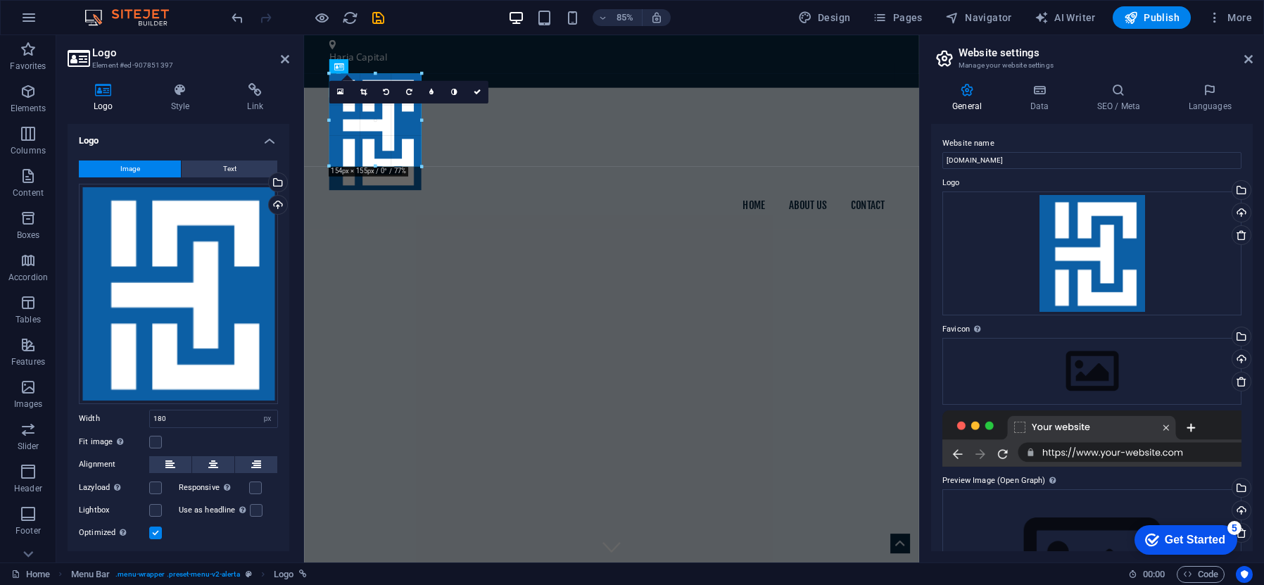
drag, startPoint x: 432, startPoint y: 189, endPoint x: 134, endPoint y: 142, distance: 302.2
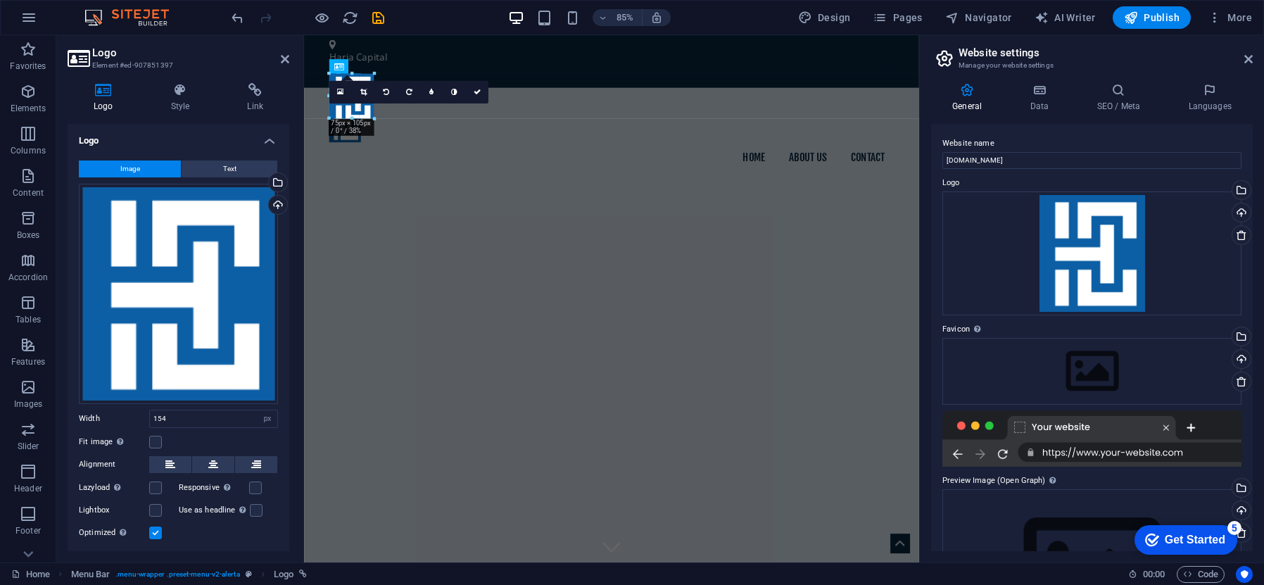
drag, startPoint x: 419, startPoint y: 173, endPoint x: 348, endPoint y: 100, distance: 102.0
type input "53"
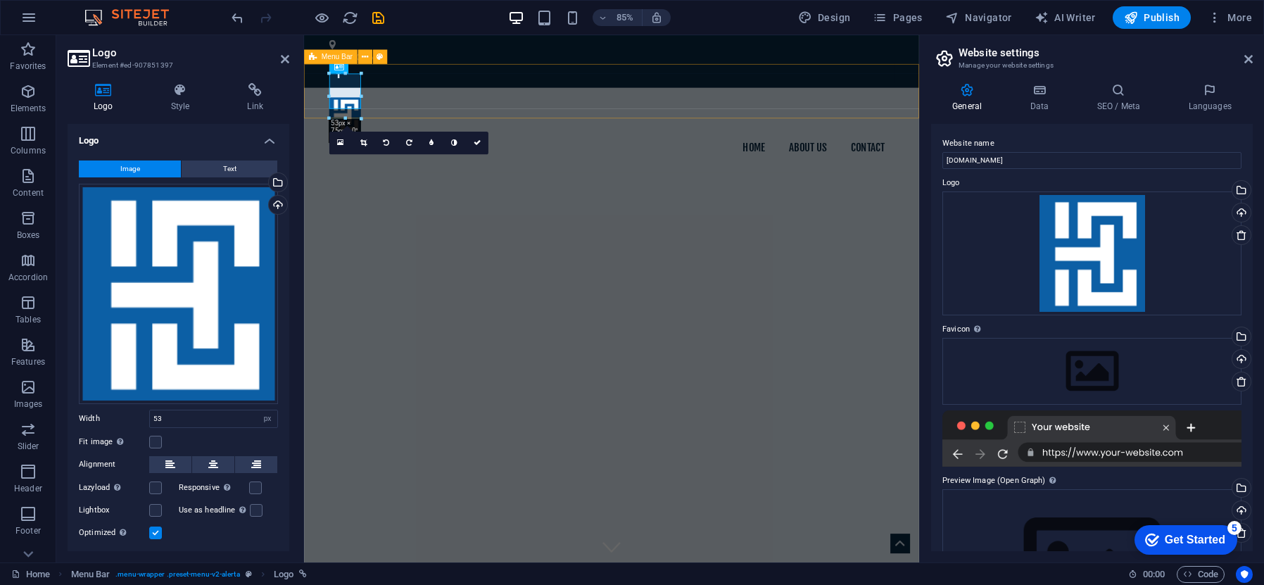
click at [539, 103] on div "Home About us Contact" at bounding box center [666, 146] width 724 height 99
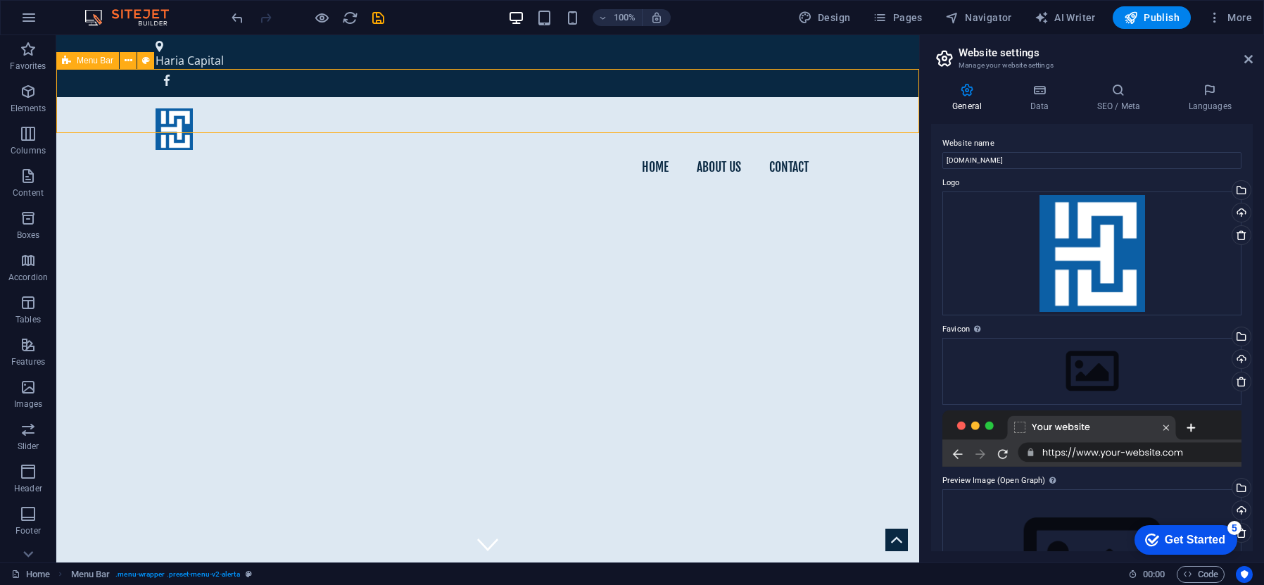
click at [499, 97] on div "Home About us Contact" at bounding box center [487, 146] width 863 height 99
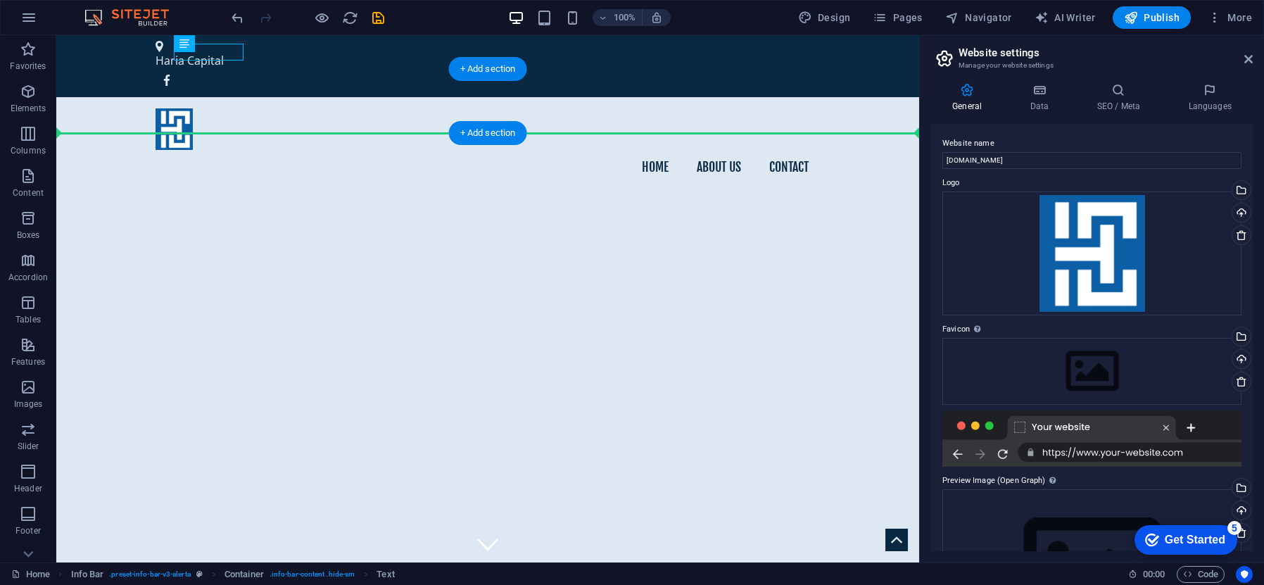
drag, startPoint x: 218, startPoint y: 56, endPoint x: 264, endPoint y: 106, distance: 67.2
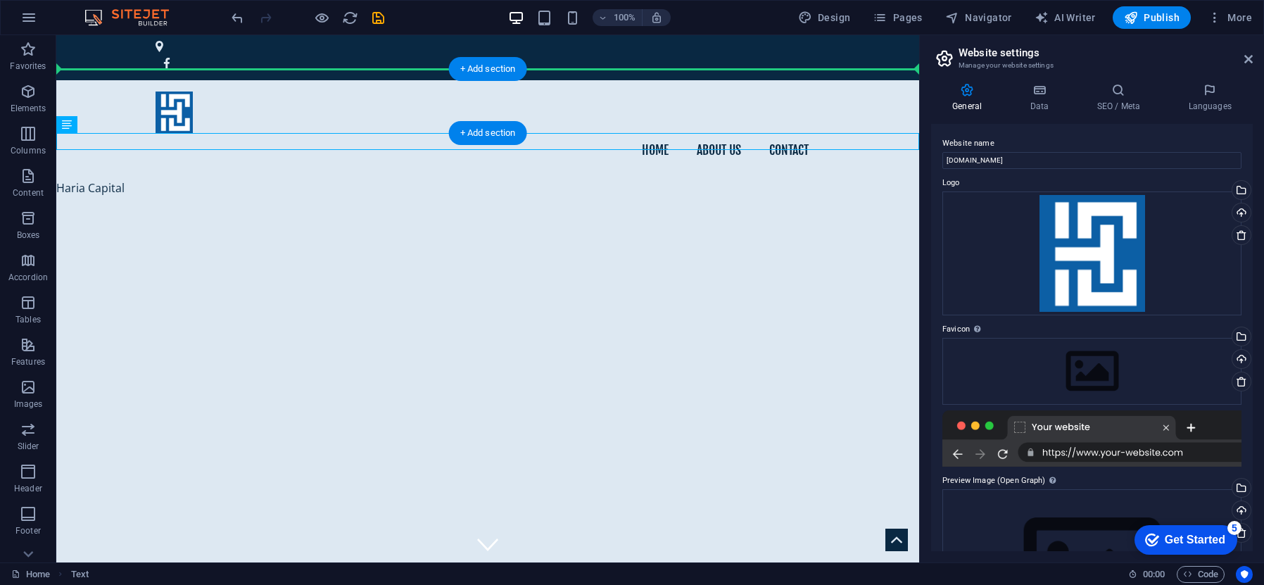
drag, startPoint x: 102, startPoint y: 142, endPoint x: 202, endPoint y: 99, distance: 108.8
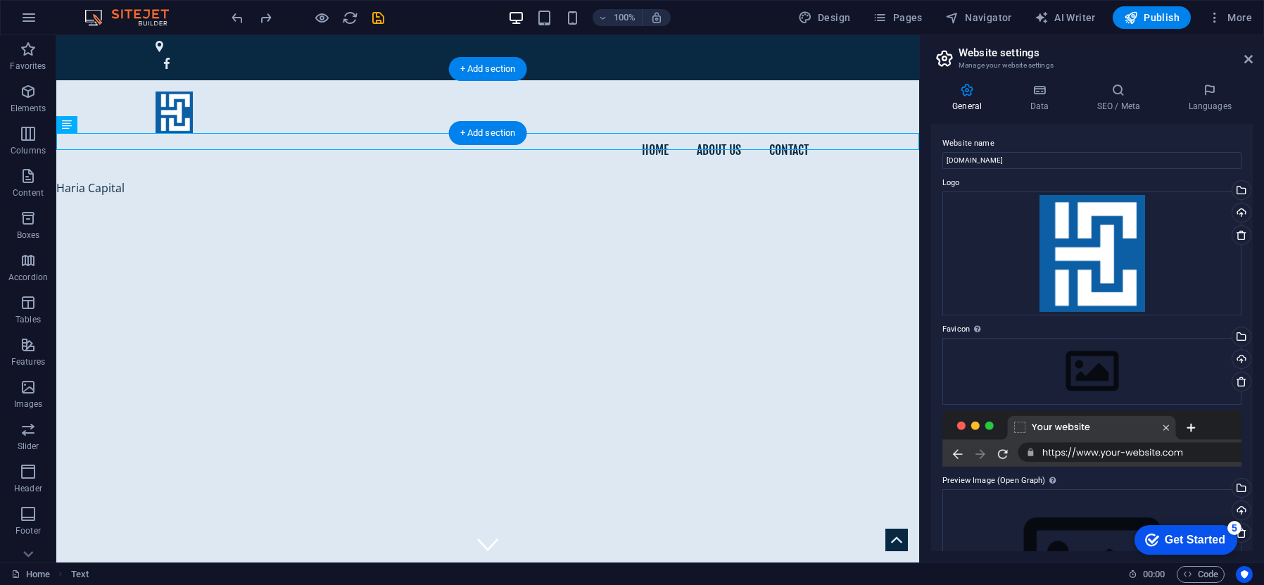
click at [237, 117] on div "Home About us Contact" at bounding box center [487, 129] width 863 height 99
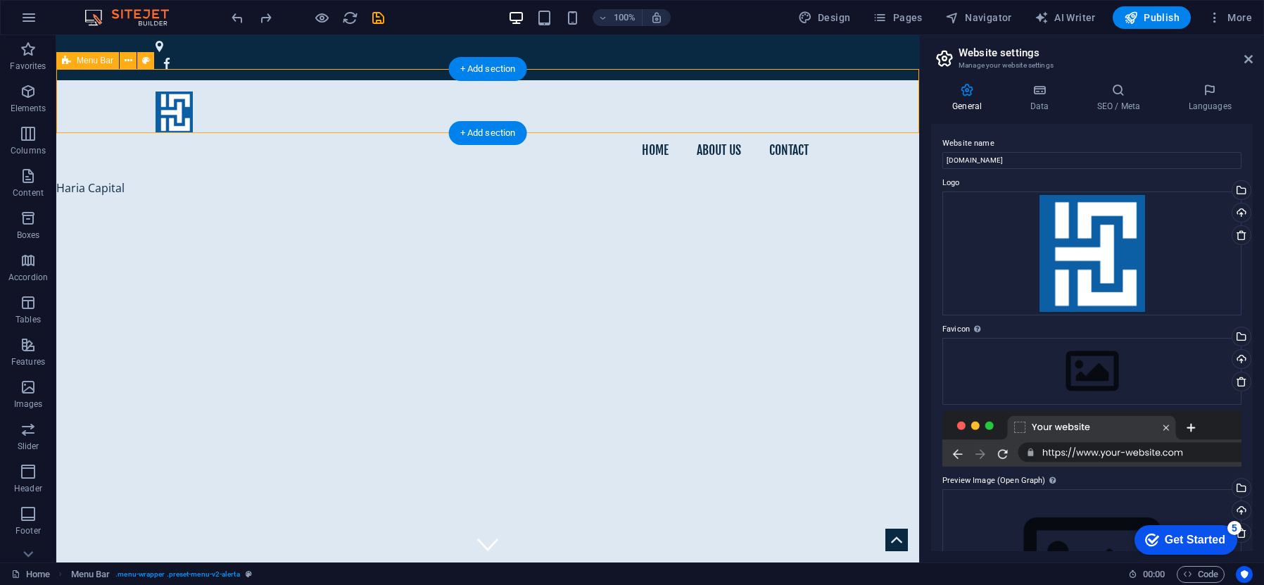
click at [279, 111] on div "Home About us Contact" at bounding box center [487, 129] width 863 height 99
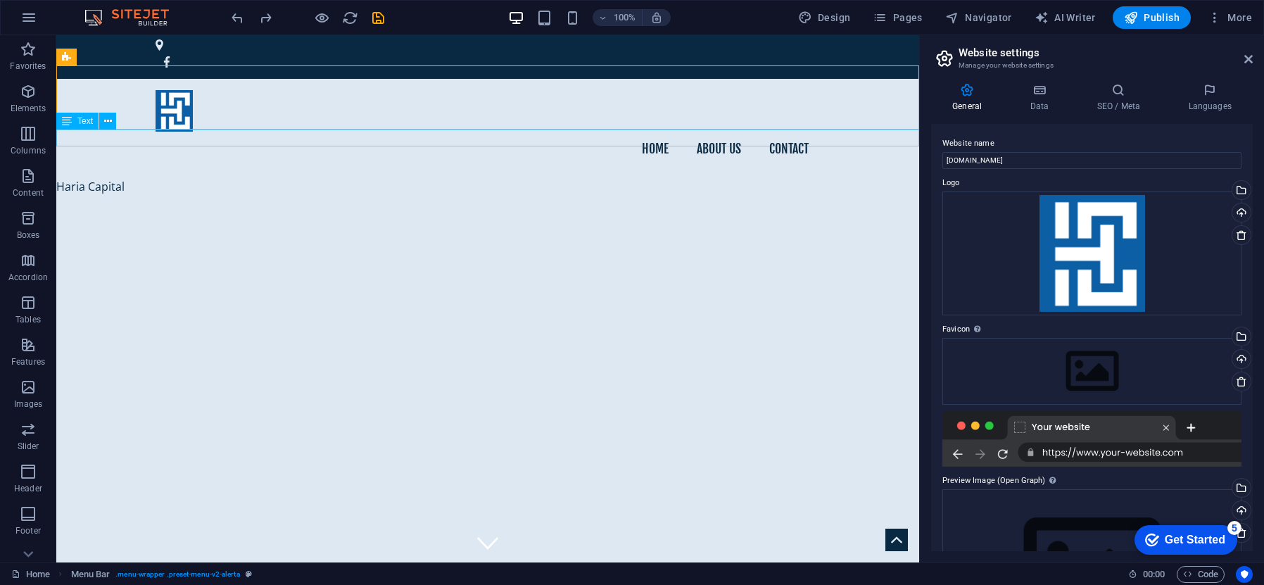
scroll to position [2, 0]
click at [112, 177] on div "Haria Capital" at bounding box center [487, 185] width 863 height 17
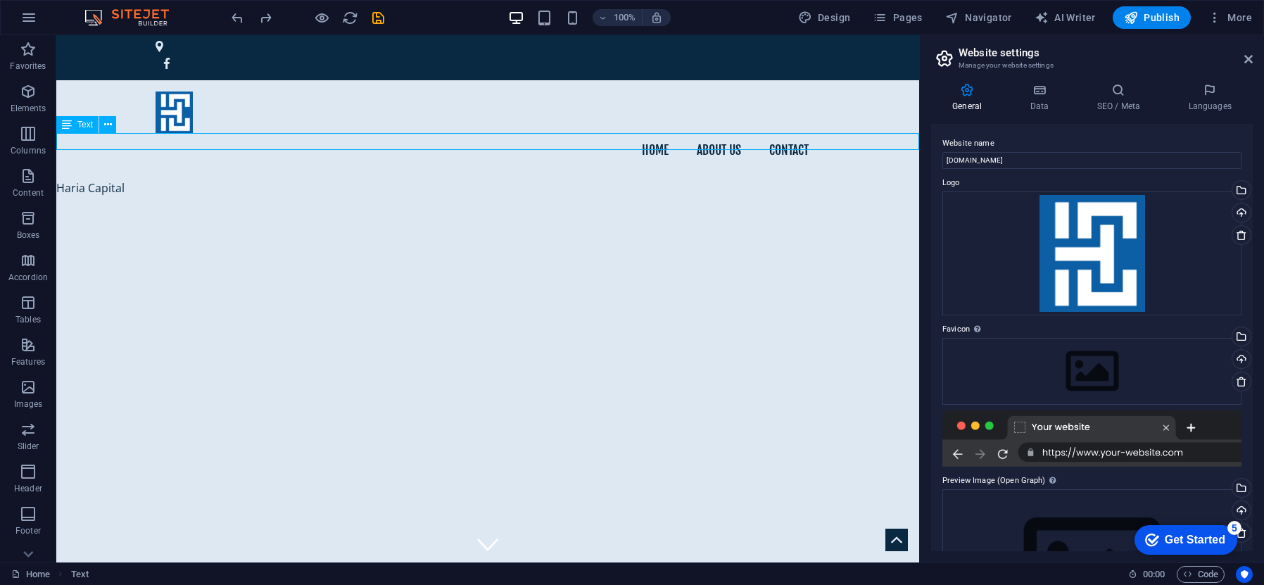
click at [126, 179] on div "Haria Capital" at bounding box center [487, 187] width 863 height 17
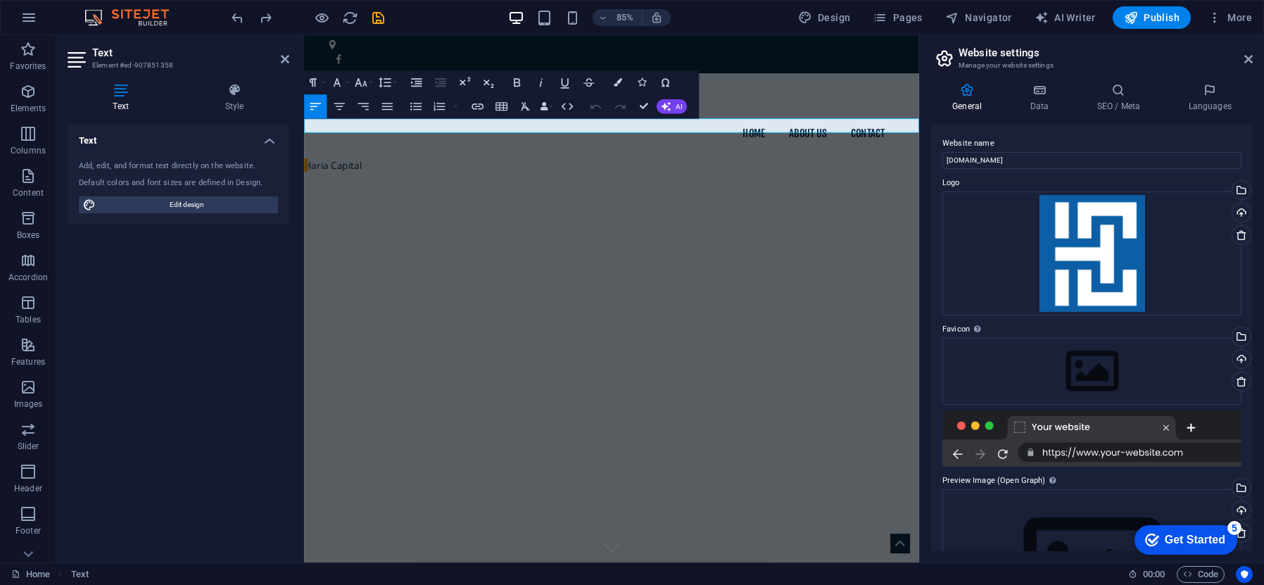
drag, startPoint x: 427, startPoint y: 143, endPoint x: 262, endPoint y: 142, distance: 164.7
click at [522, 83] on icon "button" at bounding box center [517, 82] width 14 height 14
click at [671, 111] on button "AI" at bounding box center [672, 106] width 30 height 14
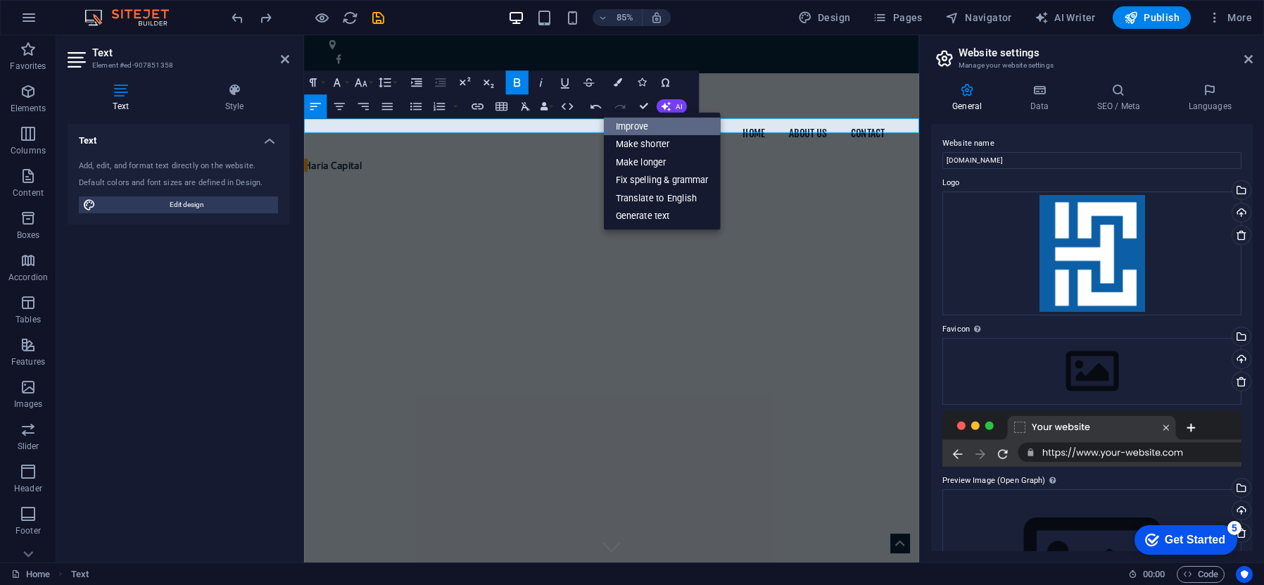
click at [664, 121] on link "Improve" at bounding box center [662, 126] width 117 height 18
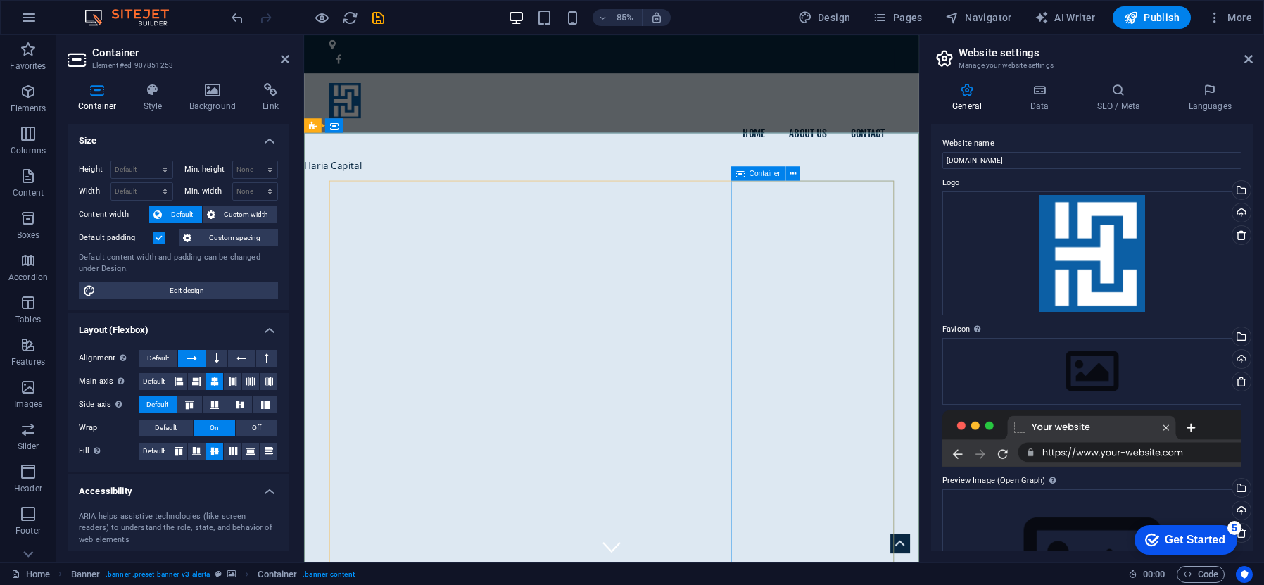
click at [790, 174] on icon at bounding box center [793, 173] width 6 height 13
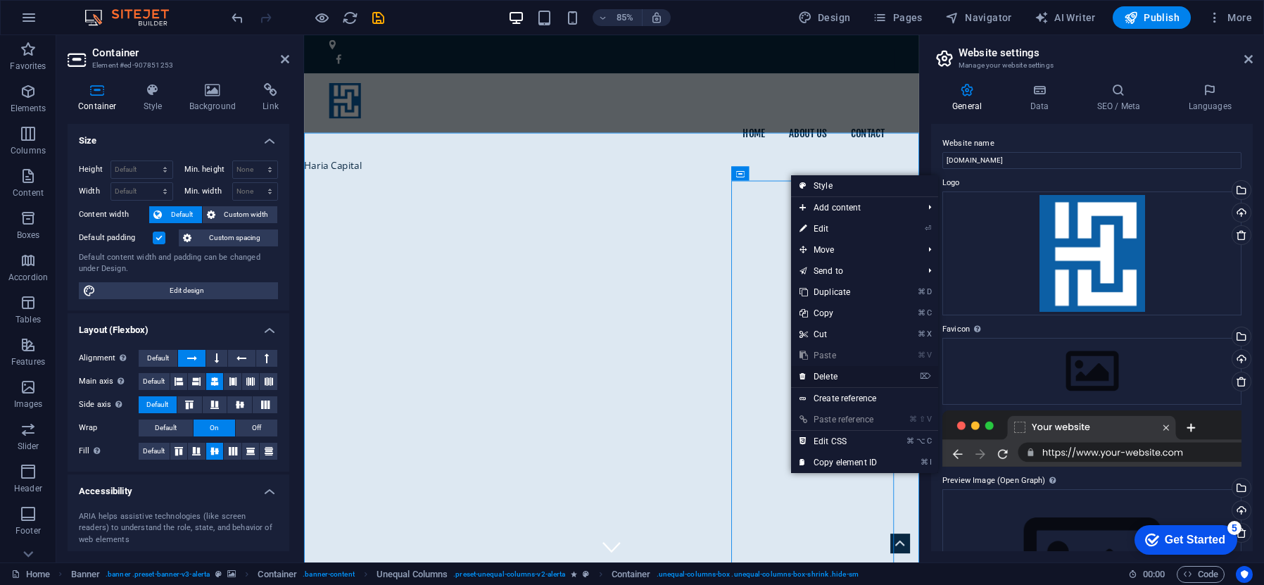
click at [853, 374] on link "⌦ Delete" at bounding box center [838, 376] width 94 height 21
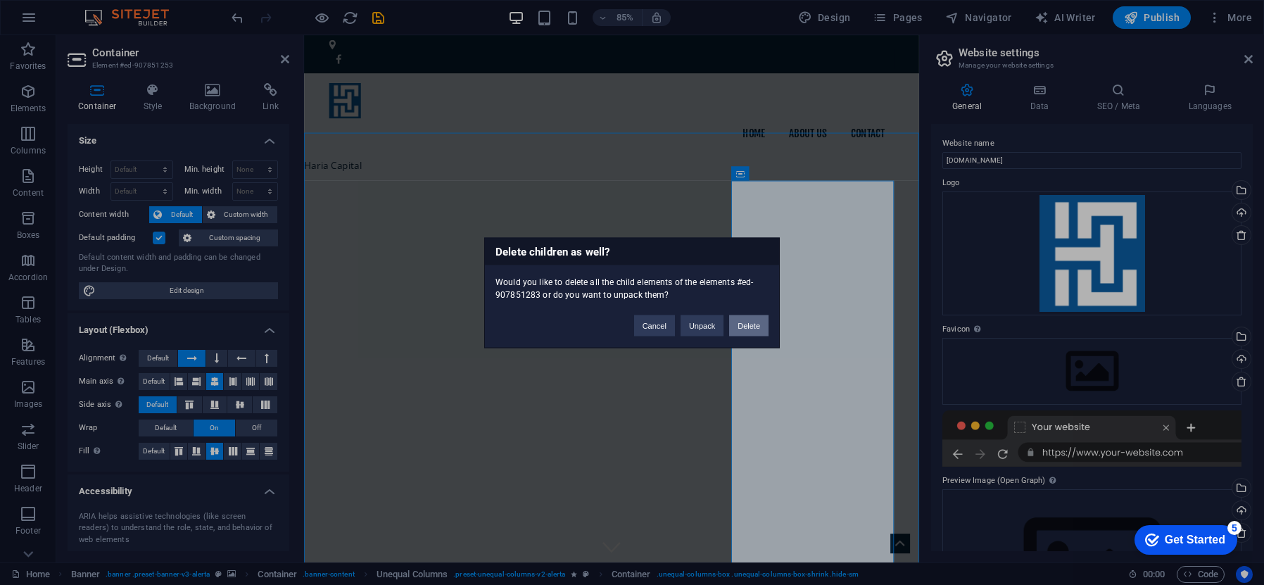
click at [755, 322] on button "Delete" at bounding box center [748, 325] width 39 height 21
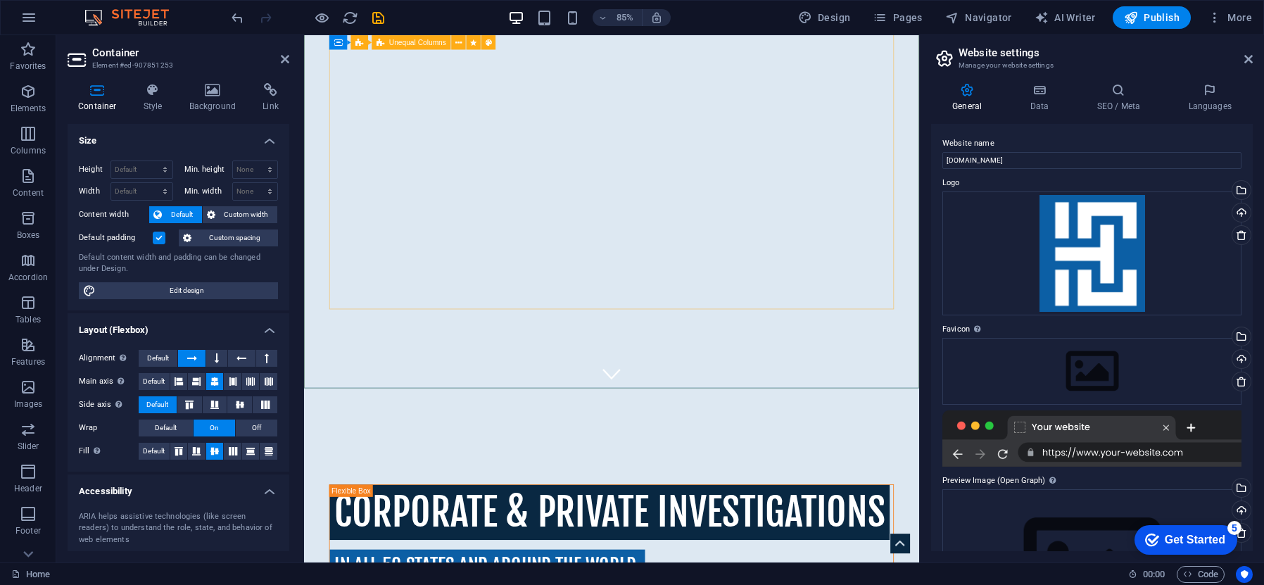
scroll to position [200, 0]
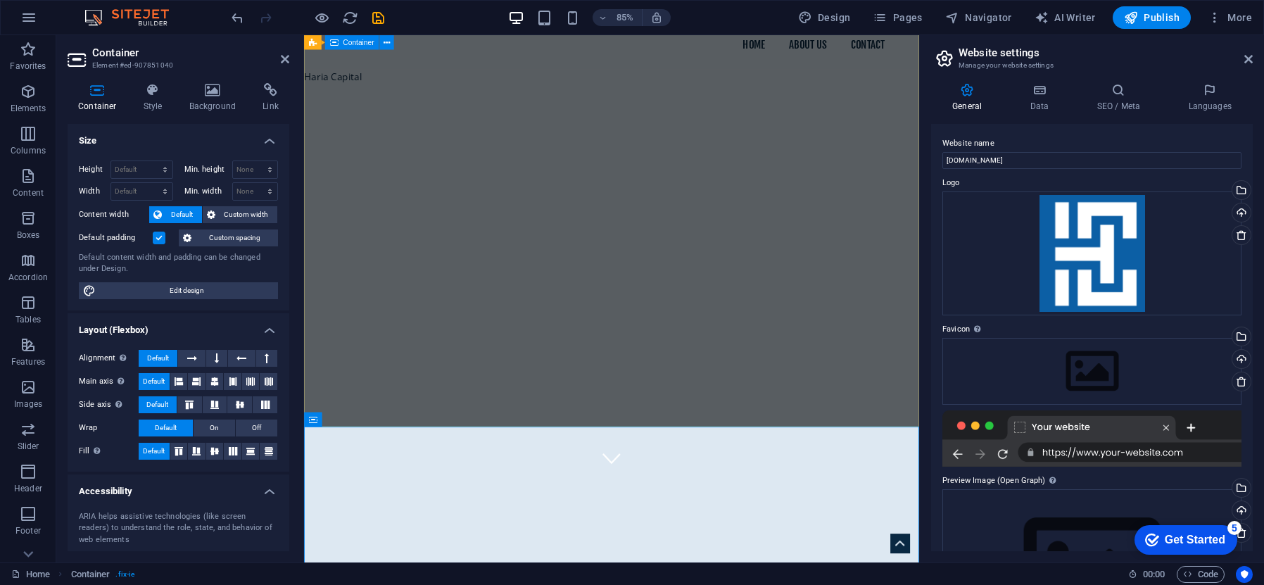
scroll to position [84, 0]
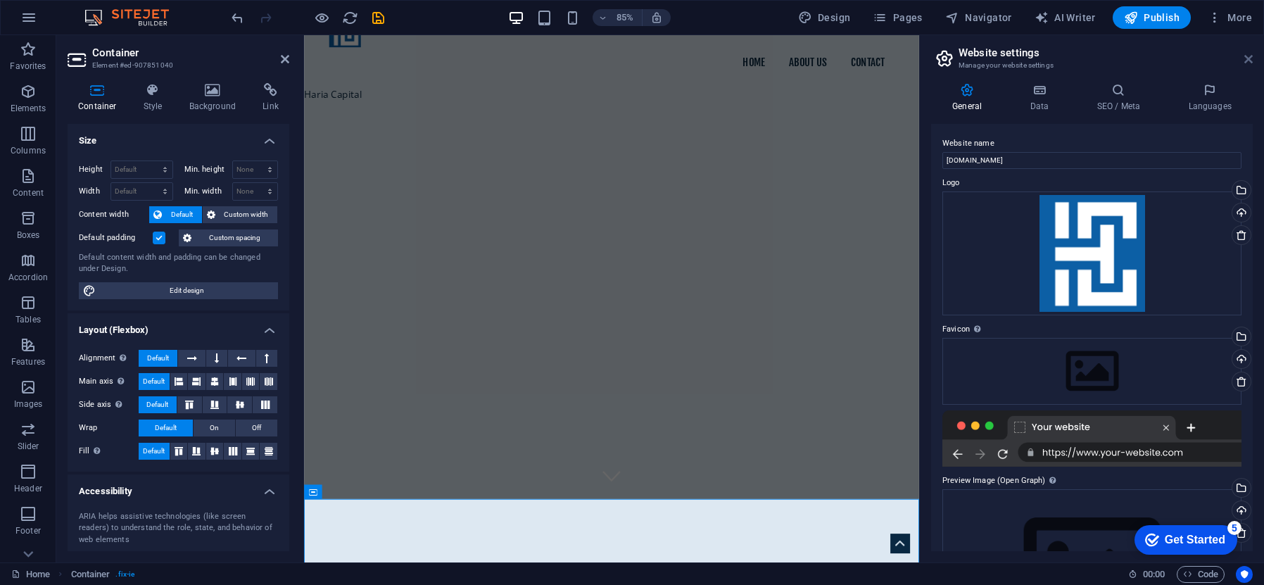
drag, startPoint x: 1249, startPoint y: 61, endPoint x: 945, endPoint y: 25, distance: 306.1
click at [1249, 61] on icon at bounding box center [1249, 58] width 8 height 11
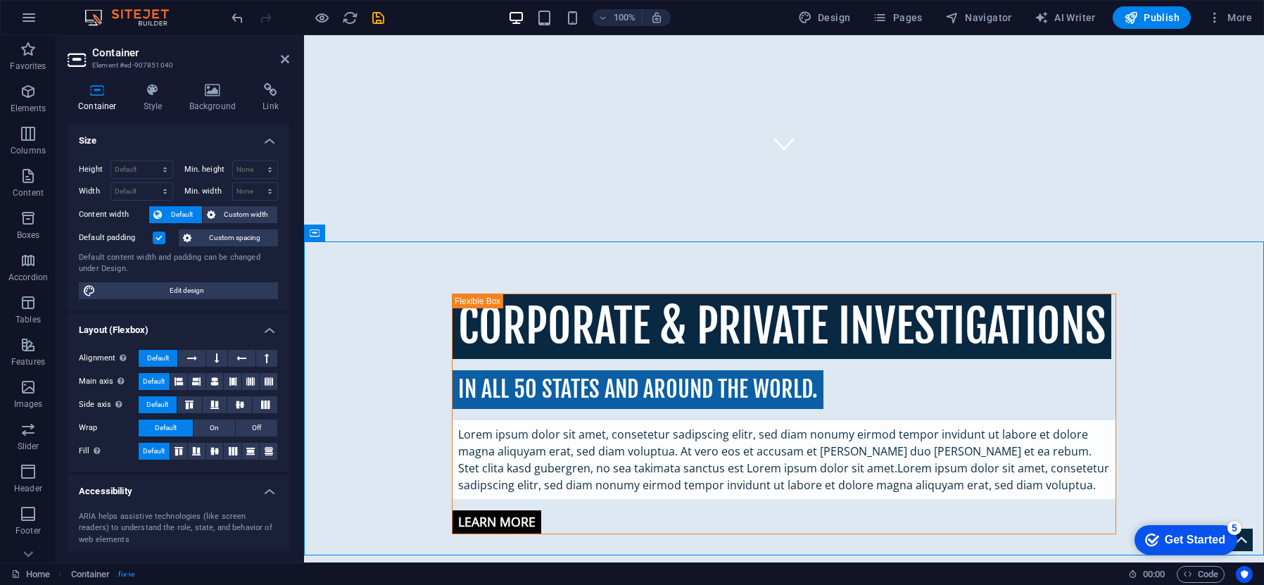
scroll to position [413, 0]
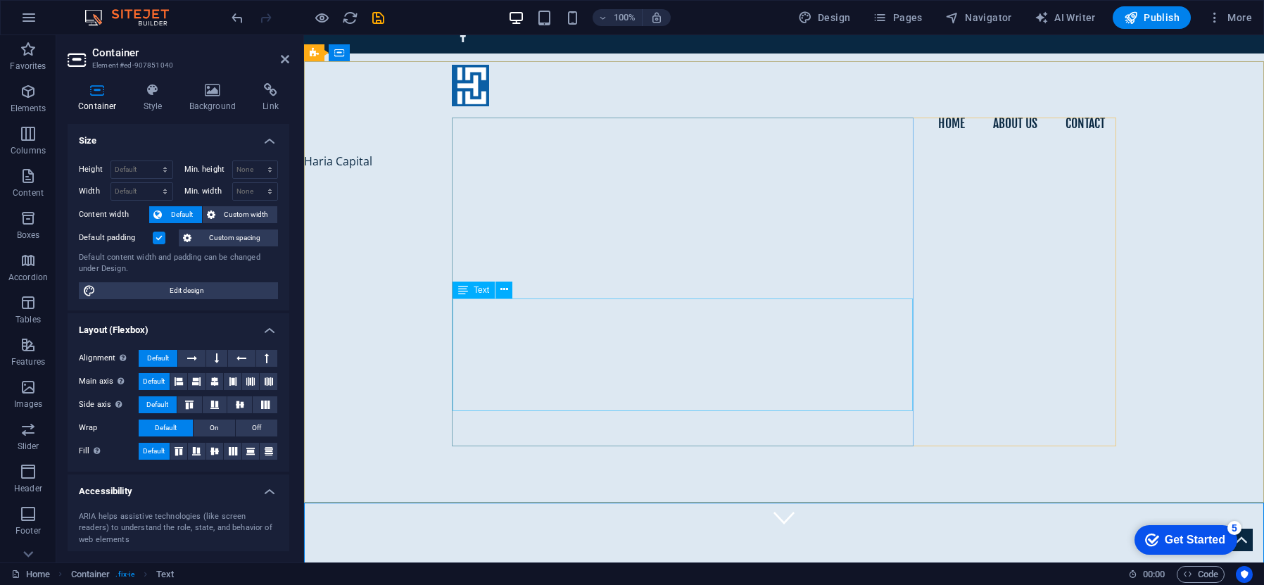
scroll to position [0, 0]
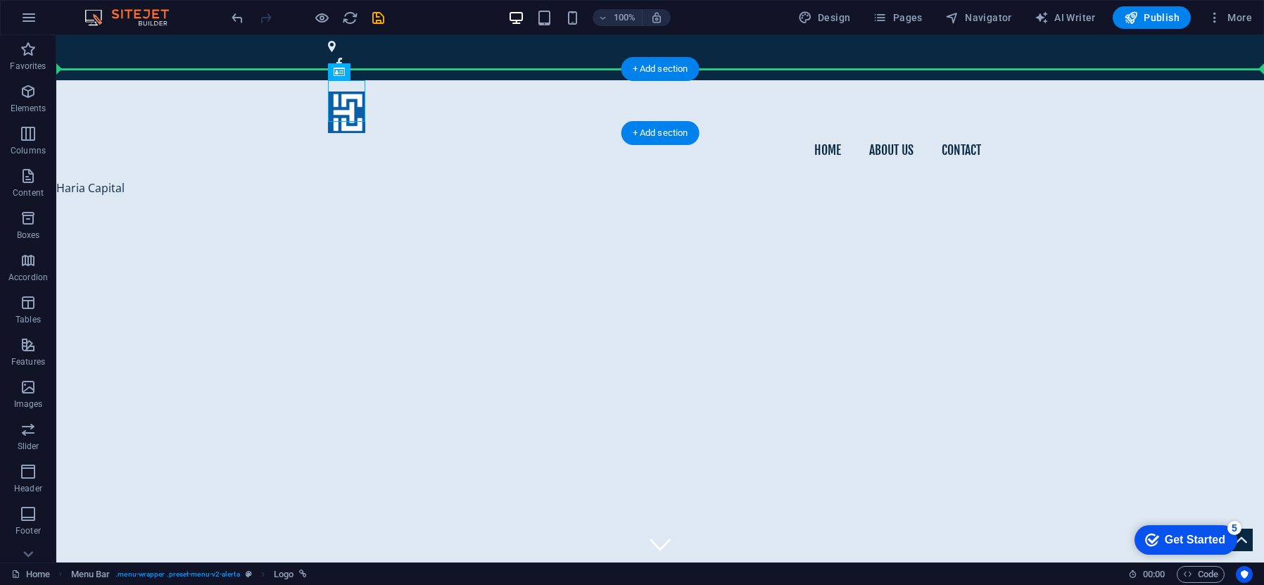
drag, startPoint x: 227, startPoint y: 98, endPoint x: 91, endPoint y: 98, distance: 135.9
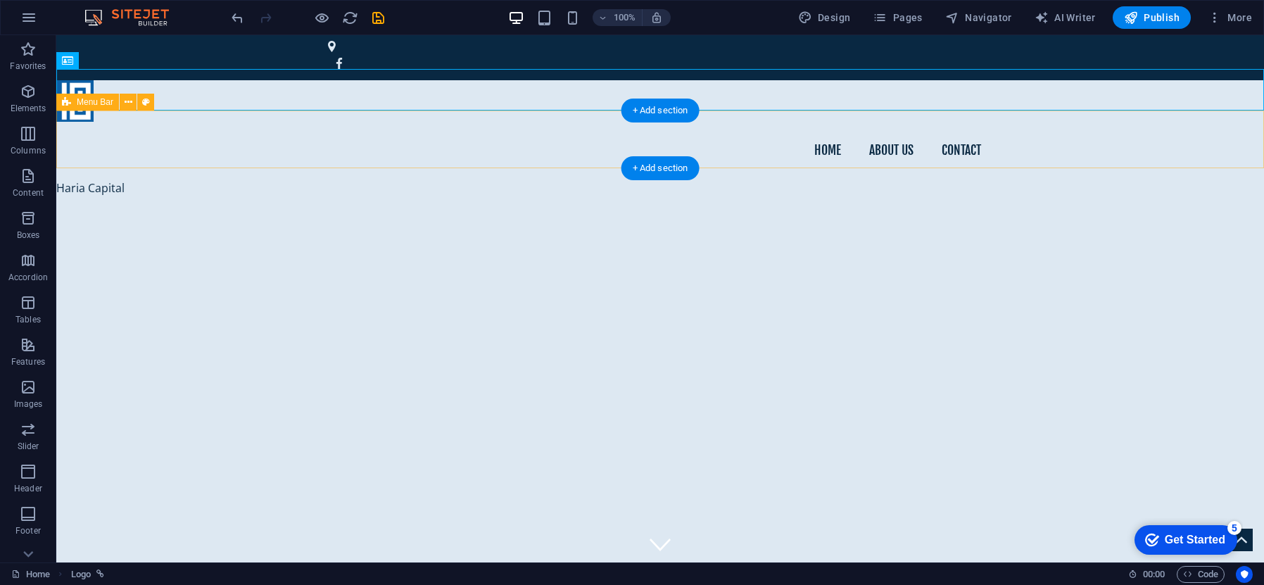
click at [153, 134] on div "Home About us Contact" at bounding box center [660, 151] width 1208 height 58
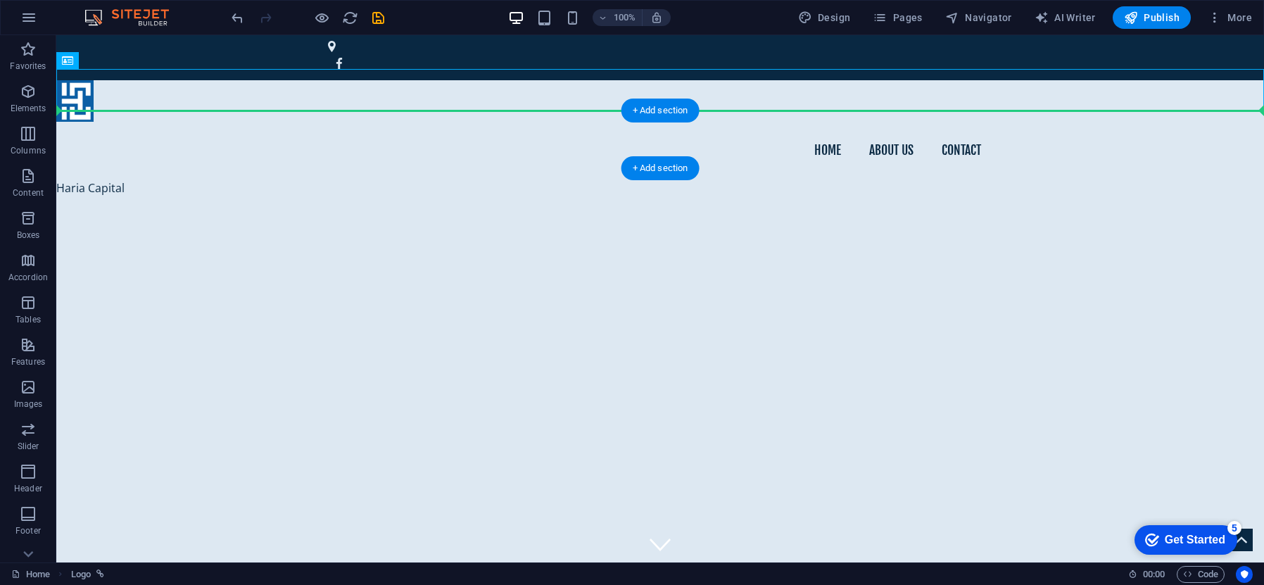
drag, startPoint x: 74, startPoint y: 88, endPoint x: 75, endPoint y: 134, distance: 46.5
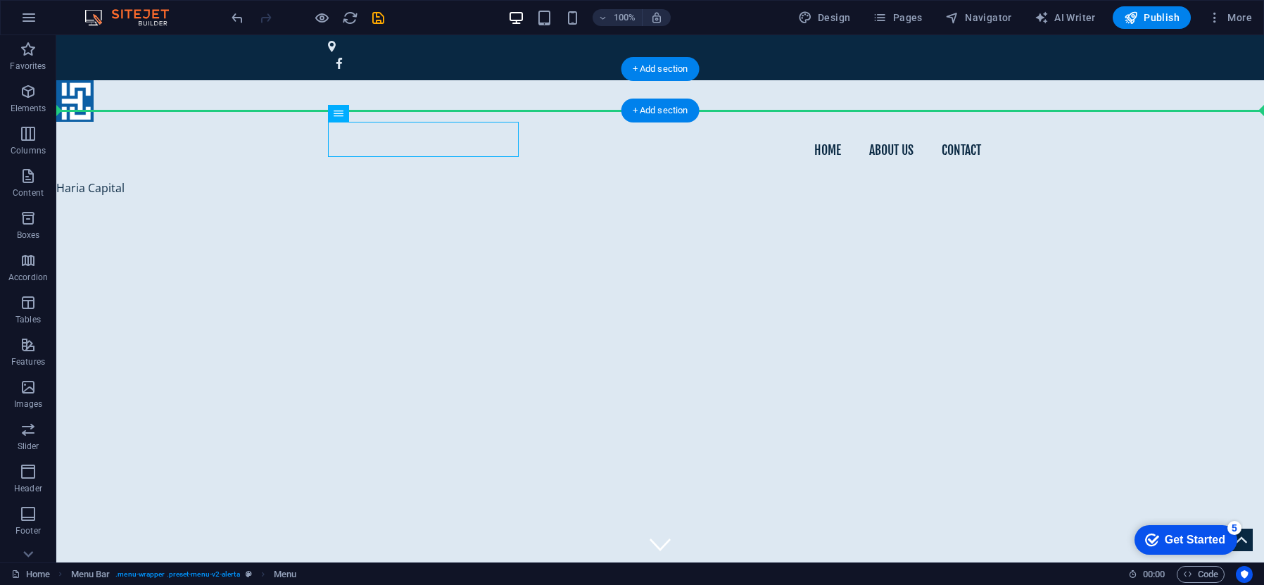
drag, startPoint x: 363, startPoint y: 142, endPoint x: 386, endPoint y: 95, distance: 52.9
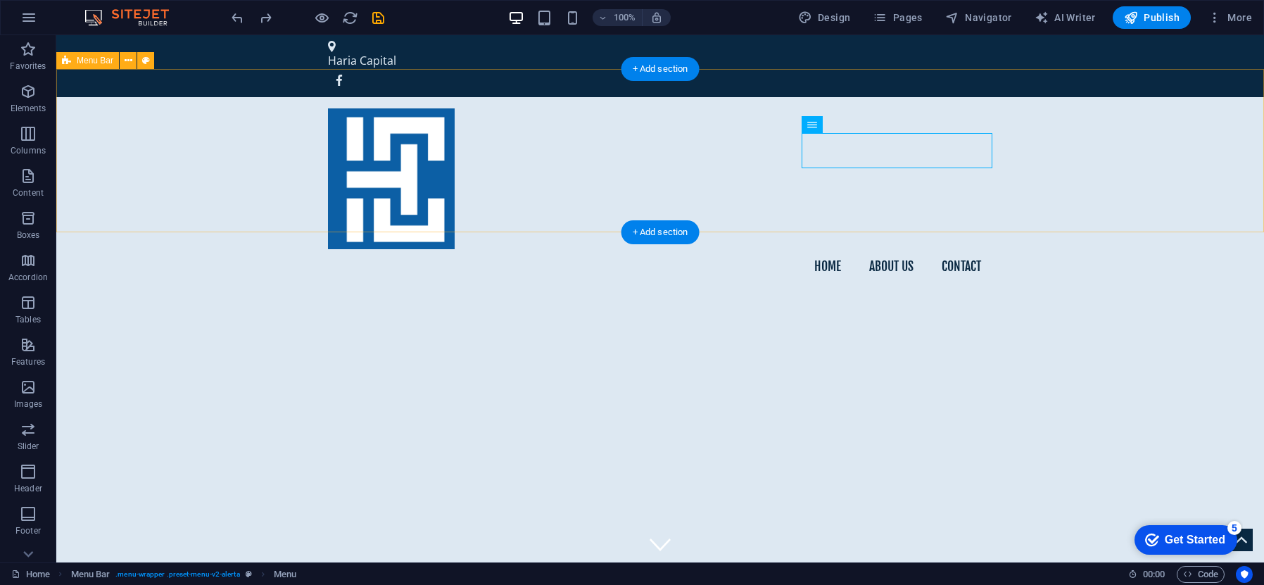
click at [500, 138] on div "Home About us Contact" at bounding box center [660, 196] width 1208 height 199
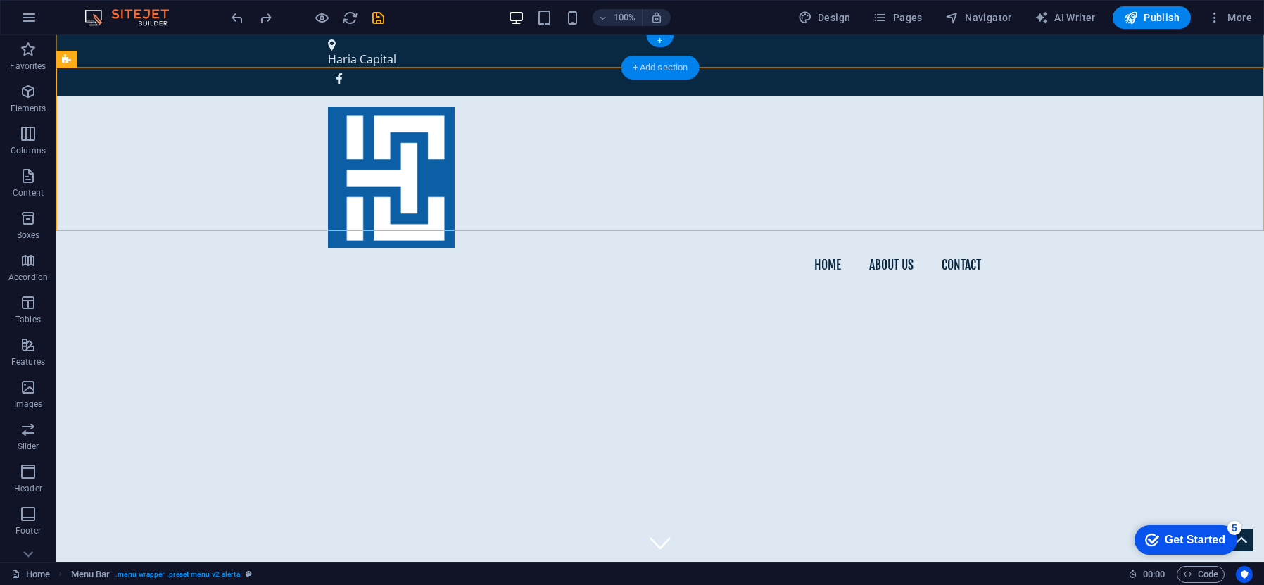
click at [662, 67] on div "+ Add section" at bounding box center [661, 68] width 78 height 24
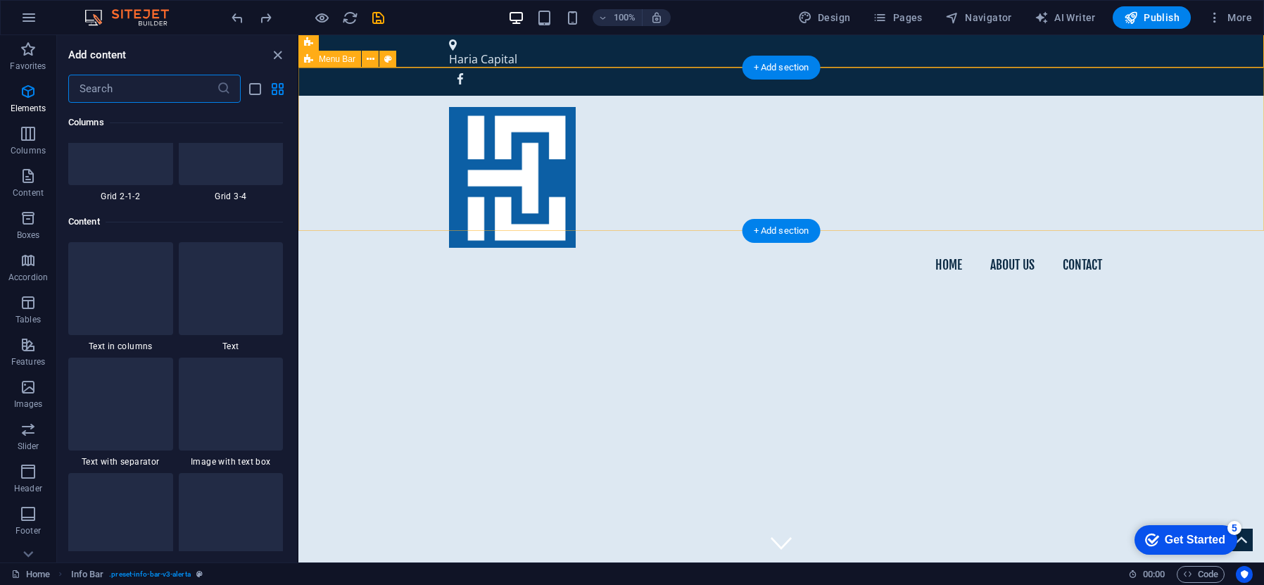
scroll to position [2463, 0]
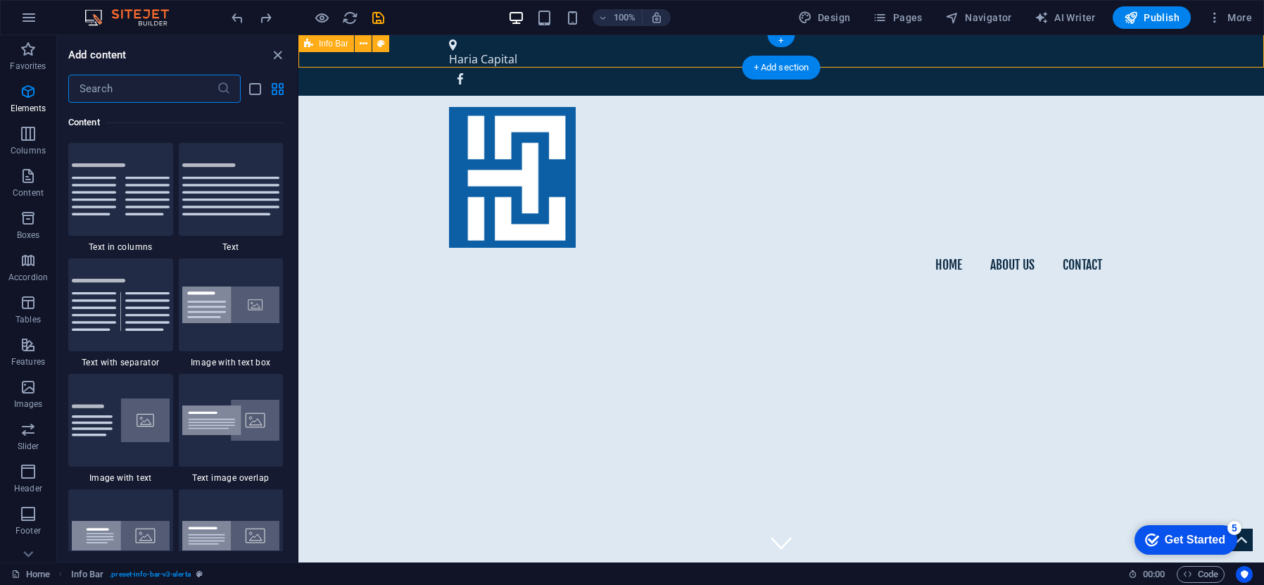
click at [667, 56] on div "Haria Capital" at bounding box center [781, 65] width 966 height 62
click at [363, 46] on icon at bounding box center [364, 44] width 8 height 15
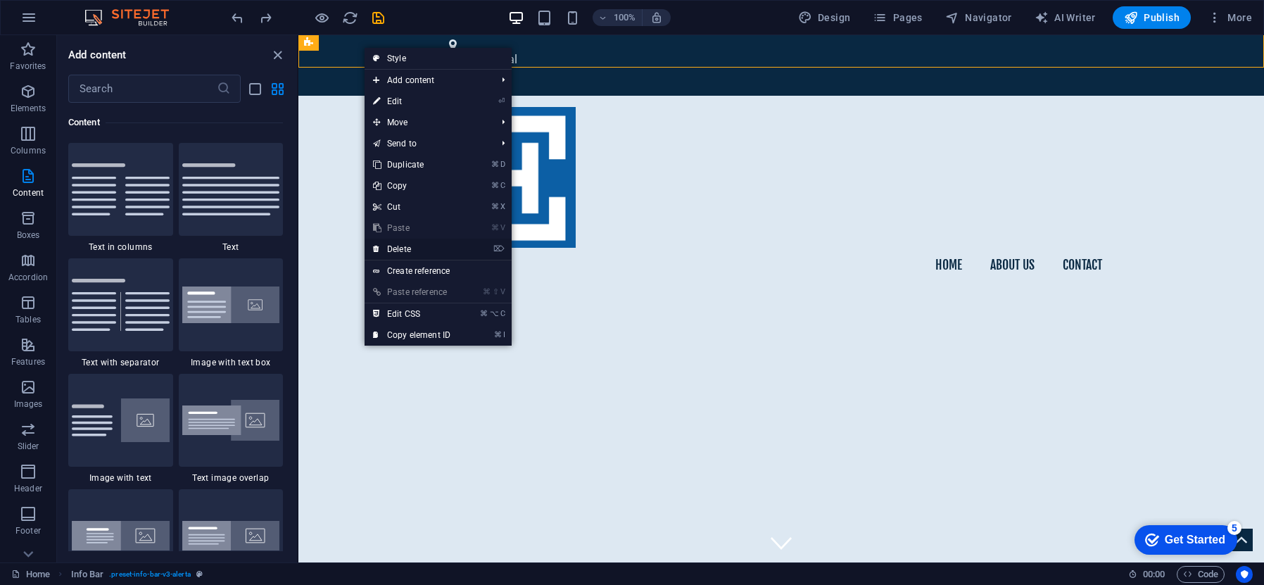
click at [428, 246] on link "⌦ Delete" at bounding box center [412, 249] width 94 height 21
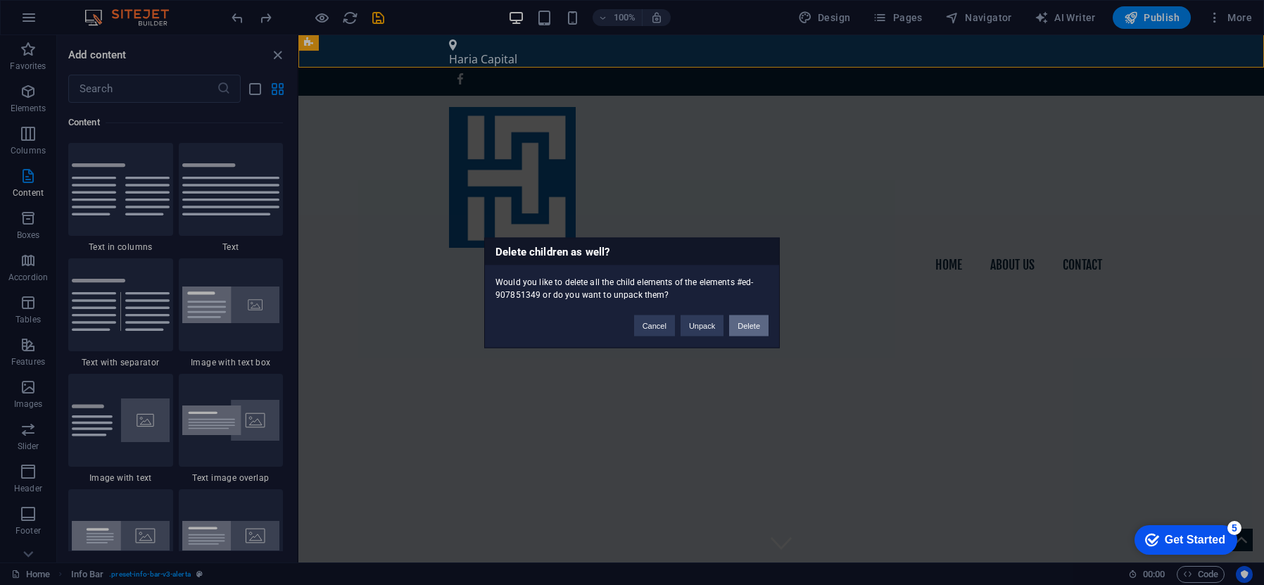
click at [752, 330] on button "Delete" at bounding box center [748, 325] width 39 height 21
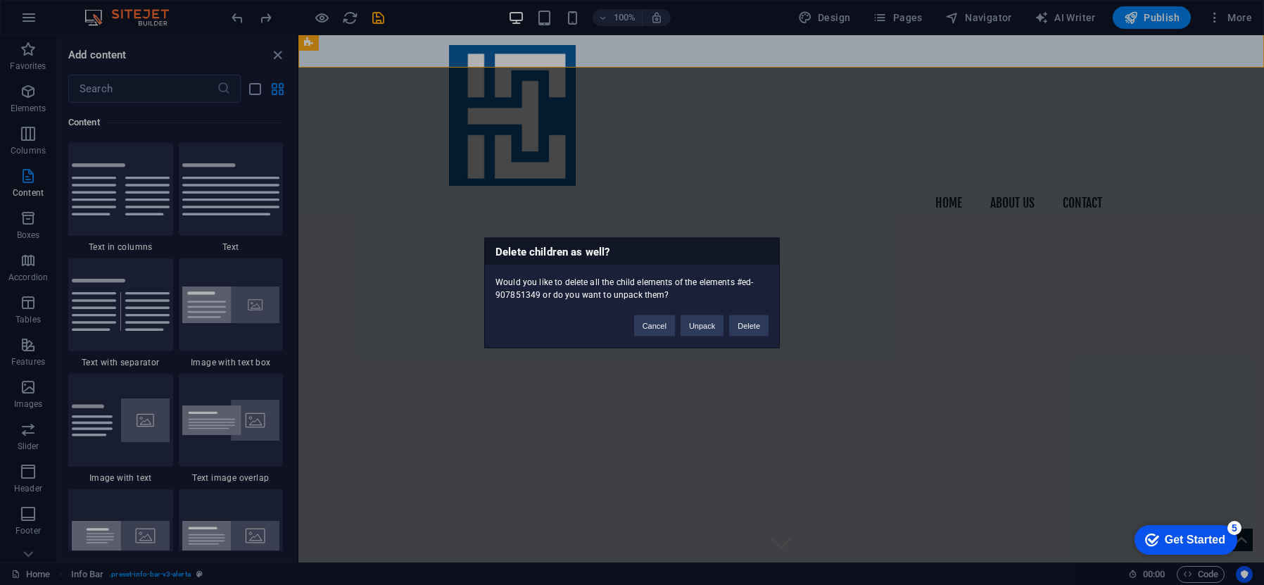
scroll to position [0, 0]
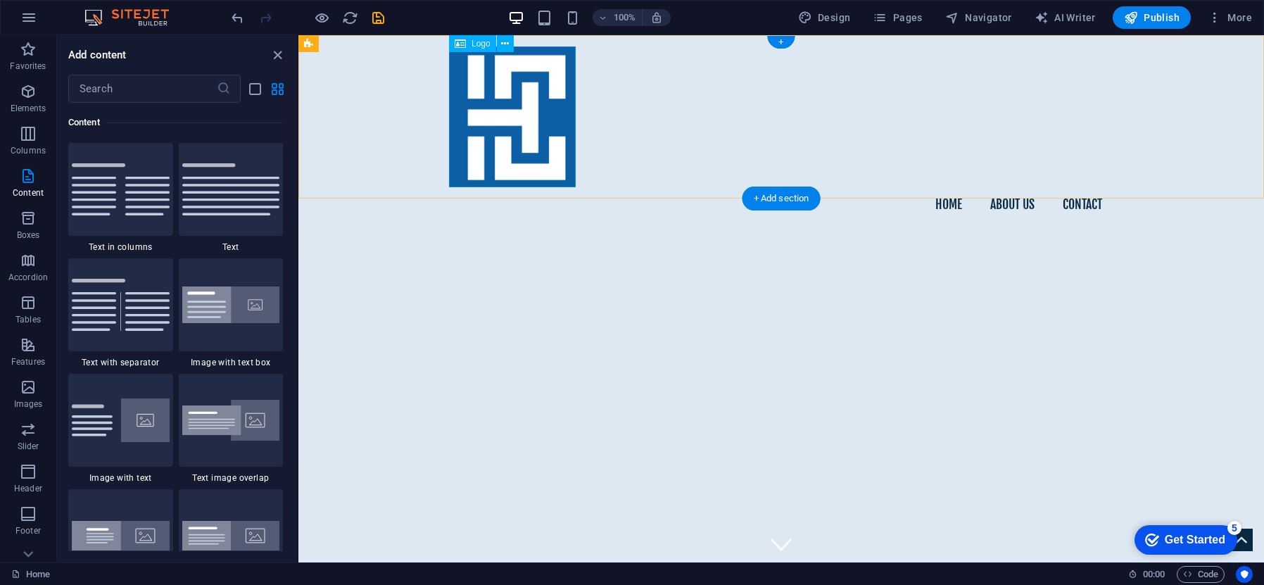
click at [516, 107] on div at bounding box center [781, 116] width 664 height 141
click at [572, 184] on div at bounding box center [781, 116] width 664 height 141
select select "px"
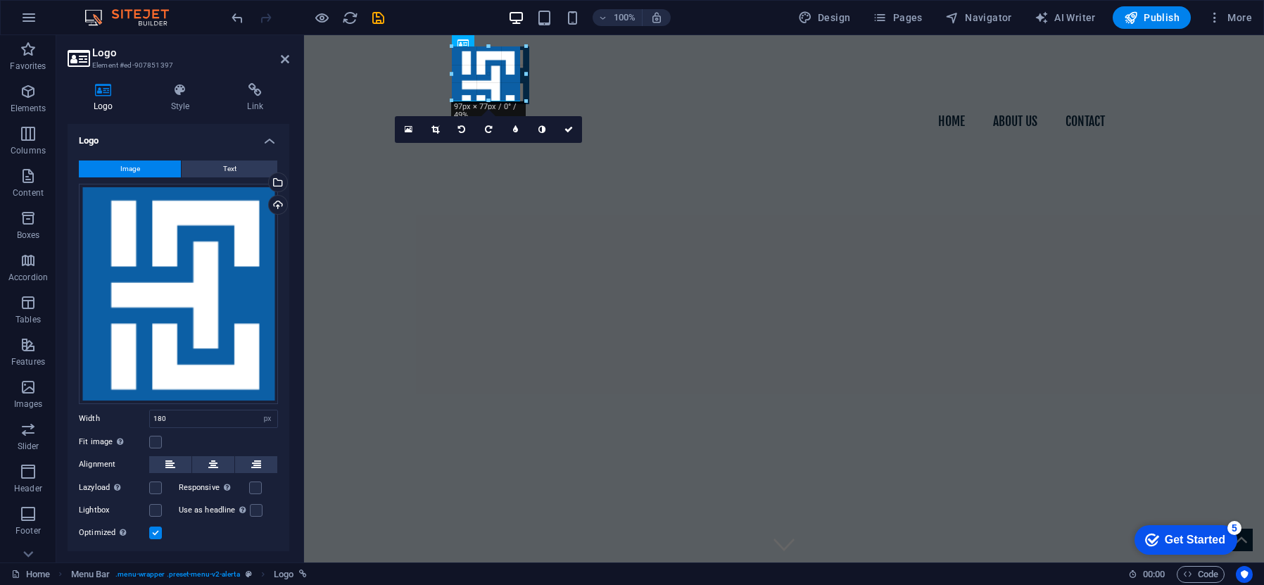
drag, startPoint x: 574, startPoint y: 186, endPoint x: 455, endPoint y: 105, distance: 143.9
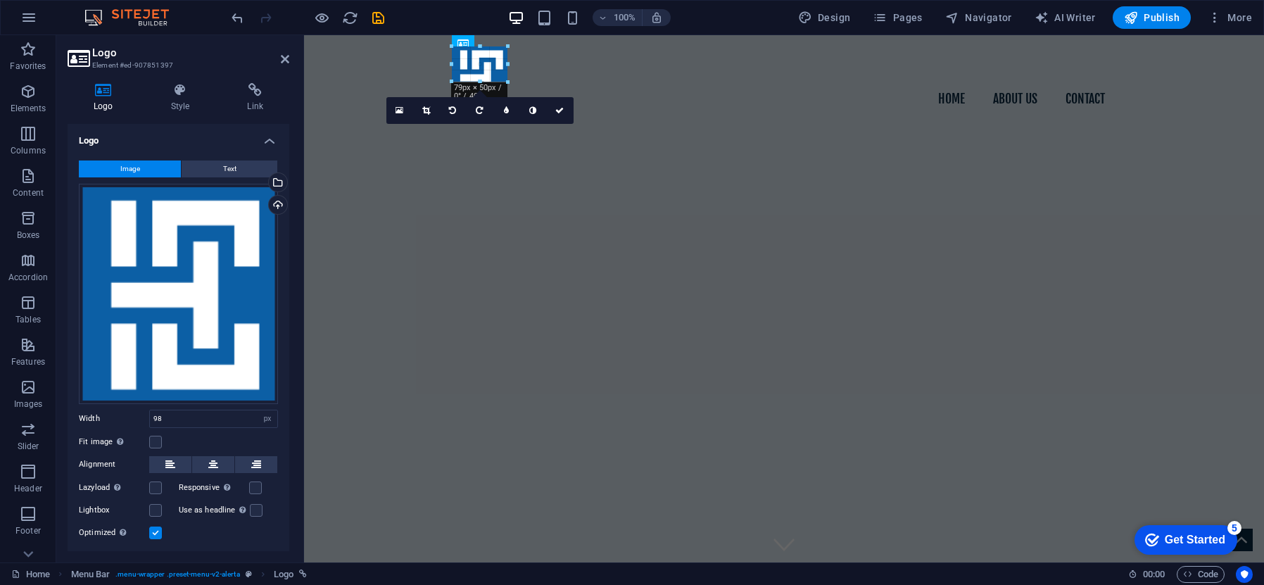
drag, startPoint x: 520, startPoint y: 123, endPoint x: 479, endPoint y: 83, distance: 57.7
type input "79"
click at [576, 80] on div "Home About us Contact" at bounding box center [784, 95] width 960 height 120
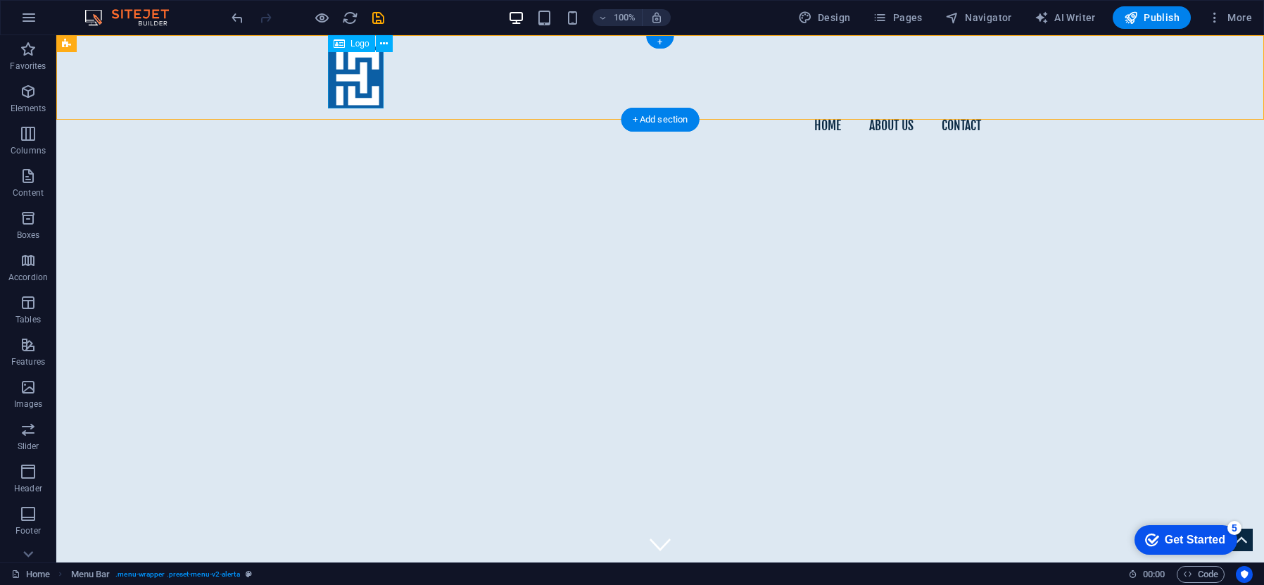
click at [365, 91] on div at bounding box center [660, 77] width 664 height 62
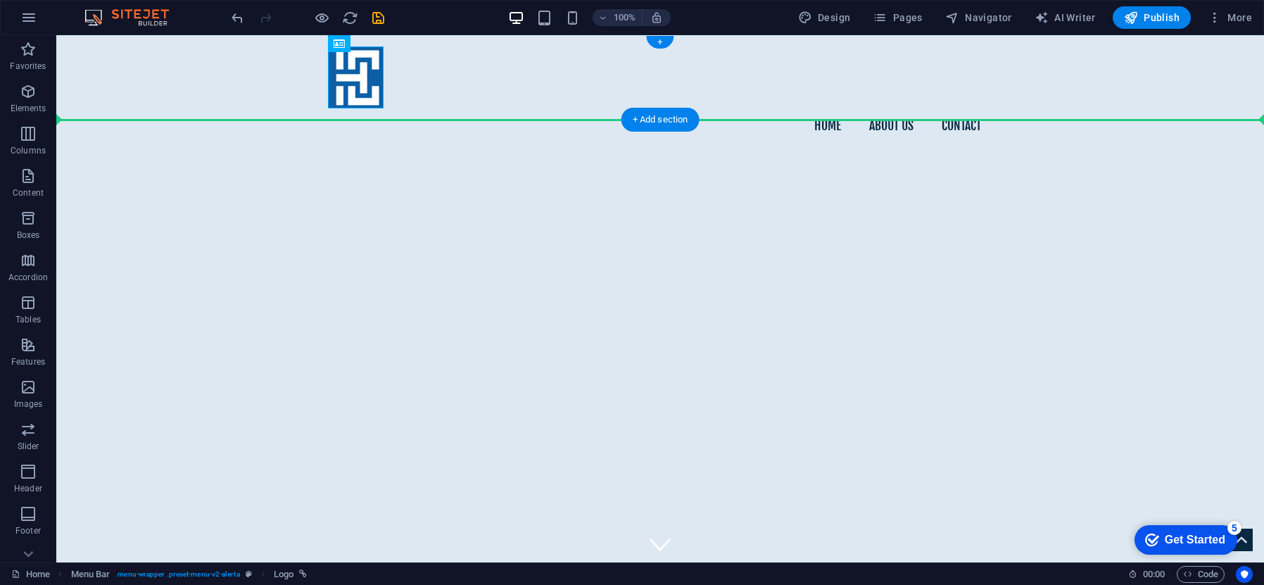
drag, startPoint x: 365, startPoint y: 88, endPoint x: 232, endPoint y: 80, distance: 132.6
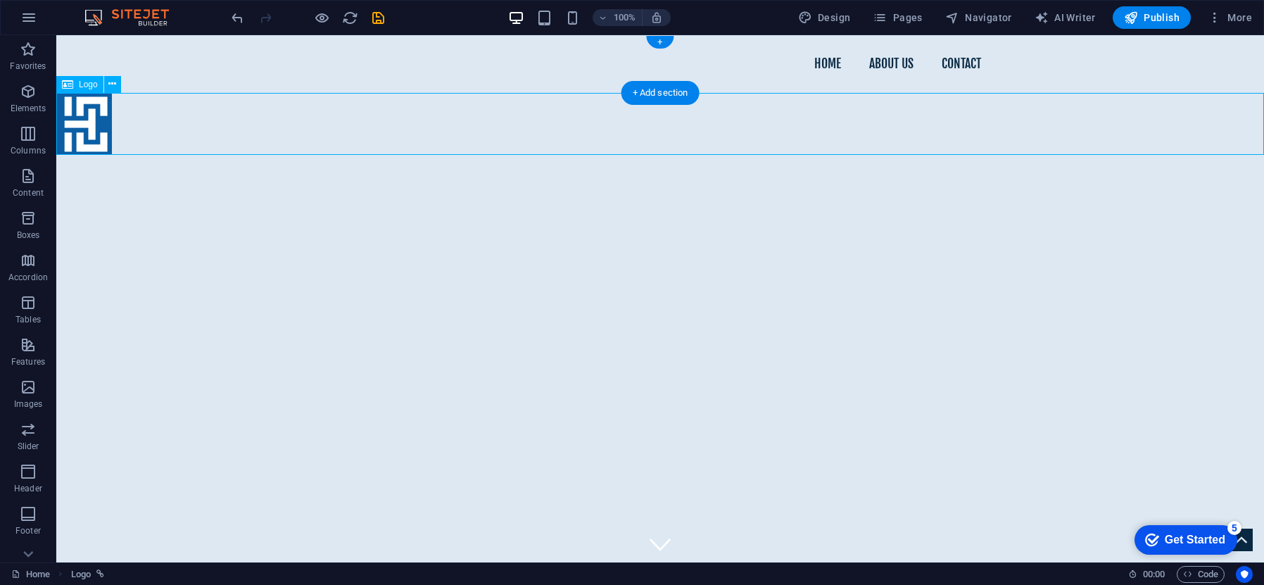
click at [249, 103] on div at bounding box center [660, 124] width 1208 height 62
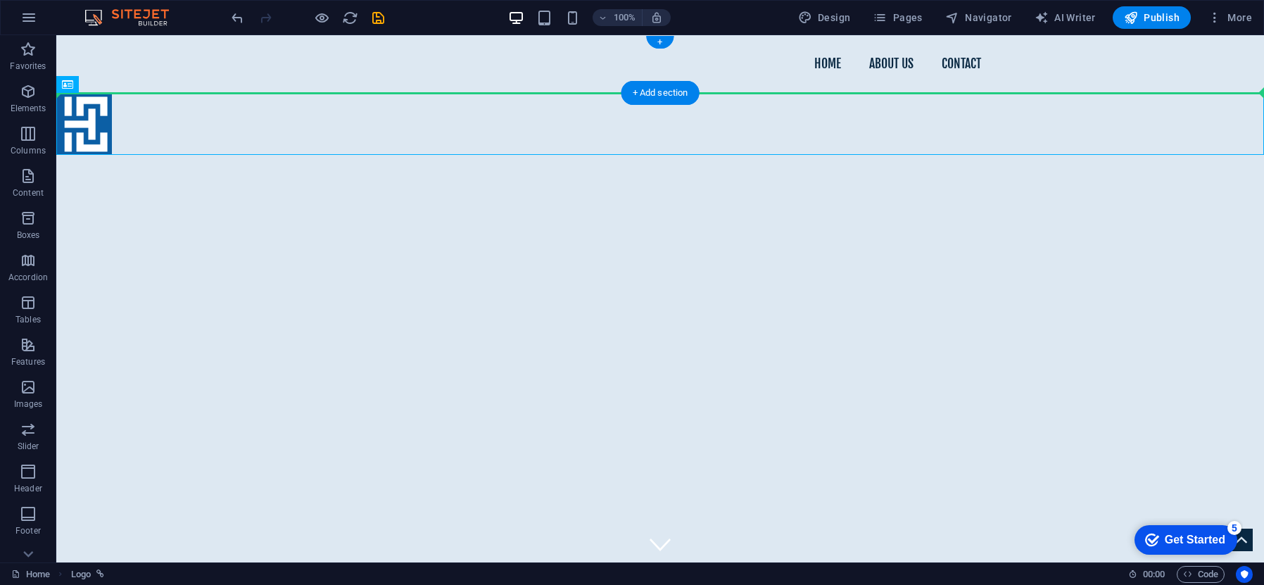
drag, startPoint x: 95, startPoint y: 121, endPoint x: 114, endPoint y: 68, distance: 56.1
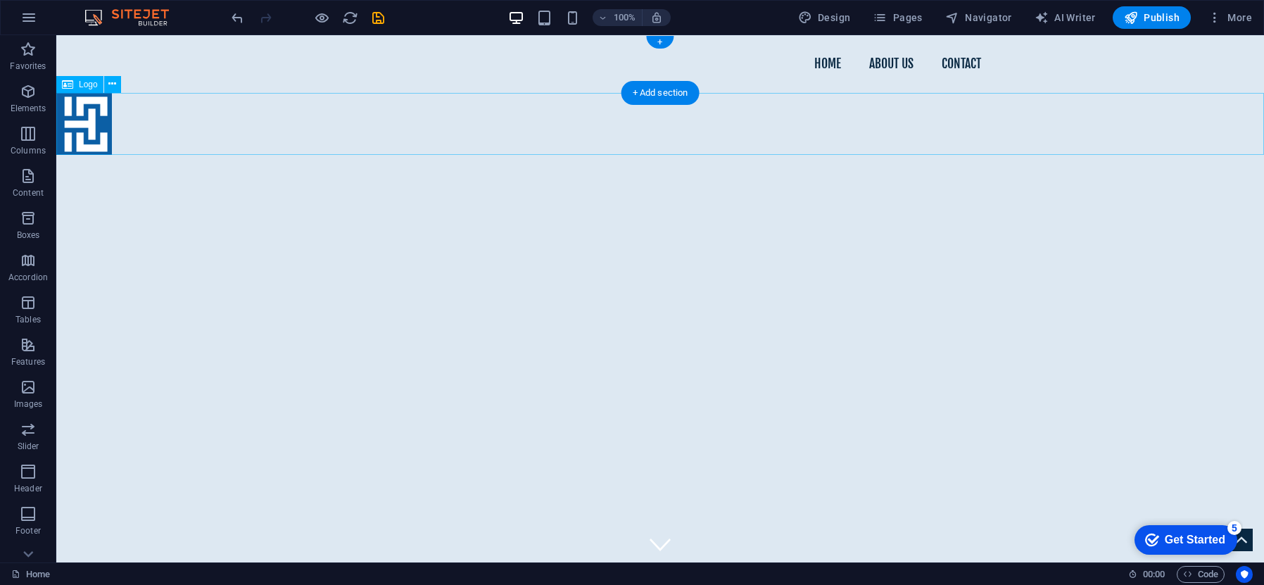
click at [105, 118] on div at bounding box center [660, 124] width 1208 height 62
click at [113, 84] on icon at bounding box center [112, 84] width 8 height 15
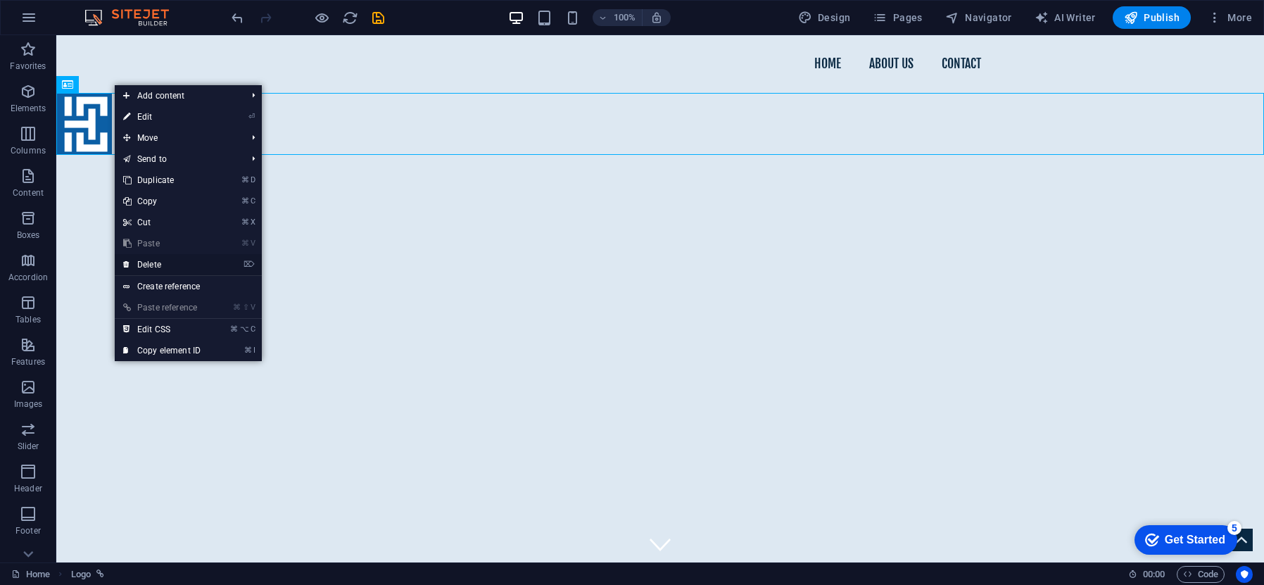
click at [225, 260] on li "⌦ Delete" at bounding box center [188, 265] width 147 height 22
drag, startPoint x: 182, startPoint y: 260, endPoint x: 162, endPoint y: 258, distance: 19.9
click at [162, 258] on li "⌦ Delete" at bounding box center [188, 265] width 147 height 22
click at [153, 260] on link "⌦ Delete" at bounding box center [162, 264] width 94 height 21
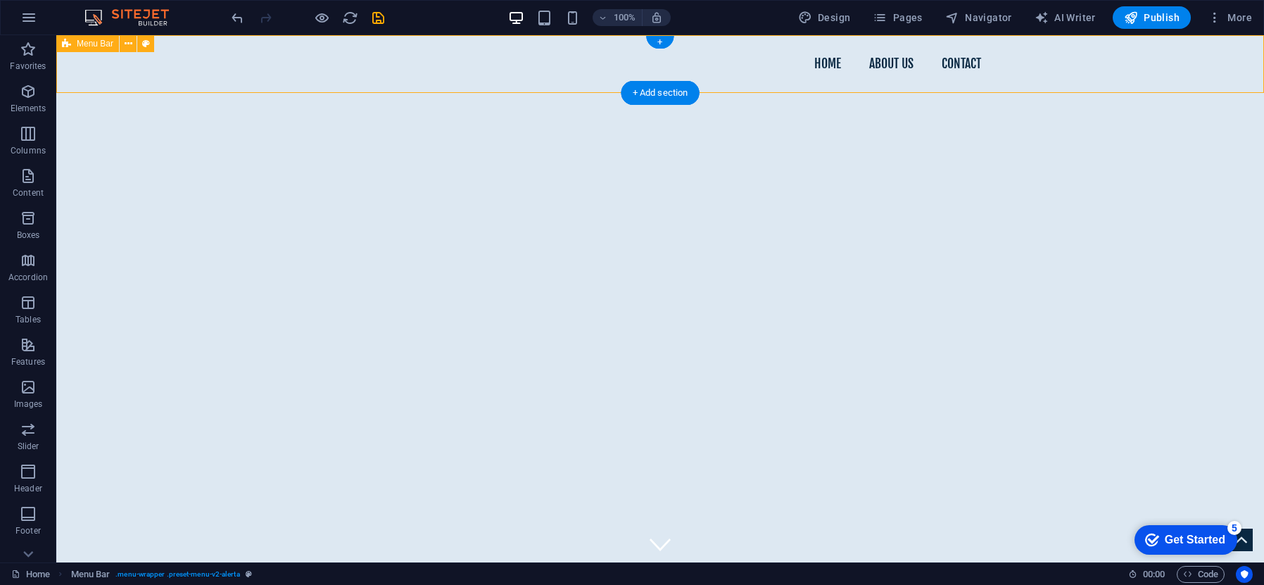
drag, startPoint x: 335, startPoint y: 92, endPoint x: 333, endPoint y: 61, distance: 30.3
click at [333, 61] on div "Home About us Contact" at bounding box center [660, 64] width 1208 height 58
click at [637, 53] on div "Home About us Contact" at bounding box center [660, 64] width 1208 height 58
click at [657, 44] on div "+" at bounding box center [659, 42] width 27 height 13
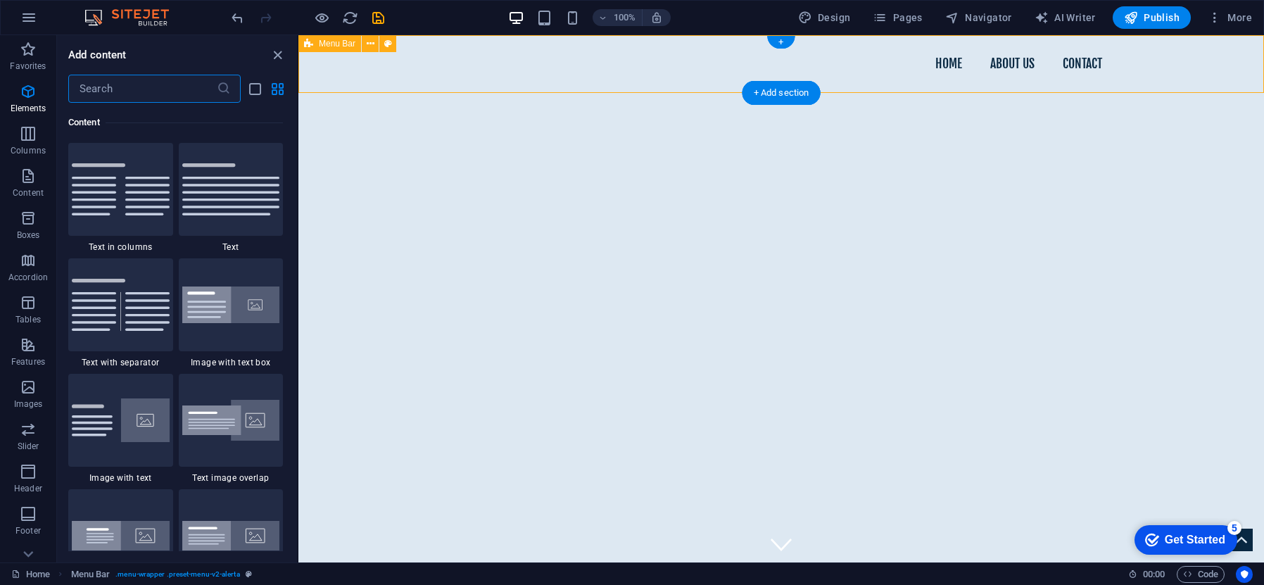
scroll to position [2463, 0]
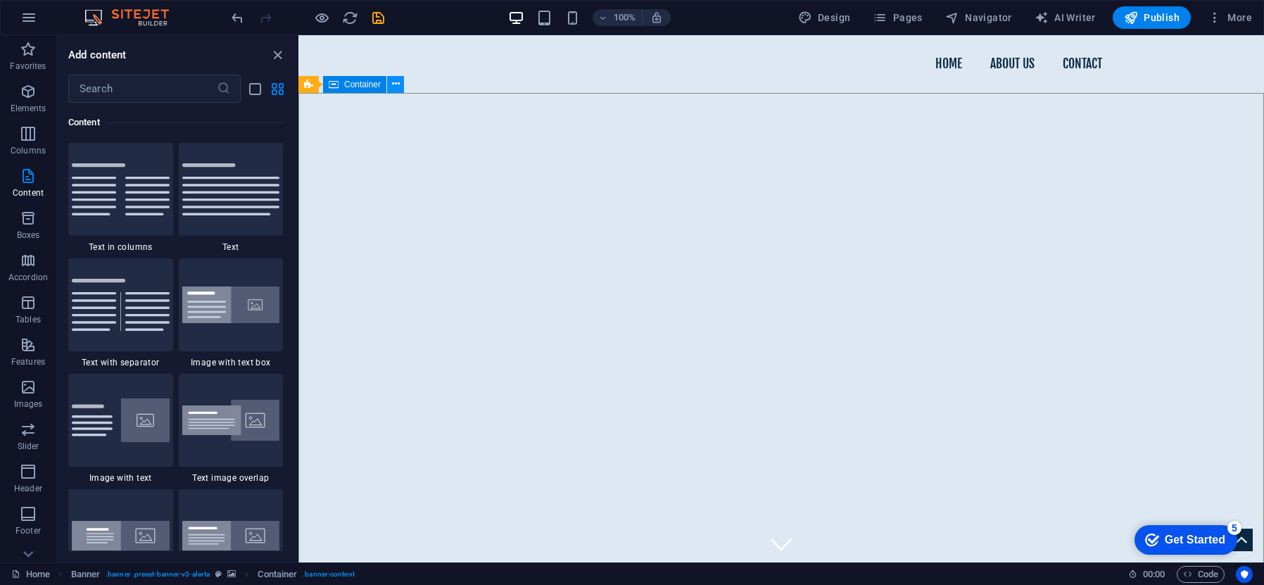
click at [393, 76] on button at bounding box center [395, 84] width 17 height 17
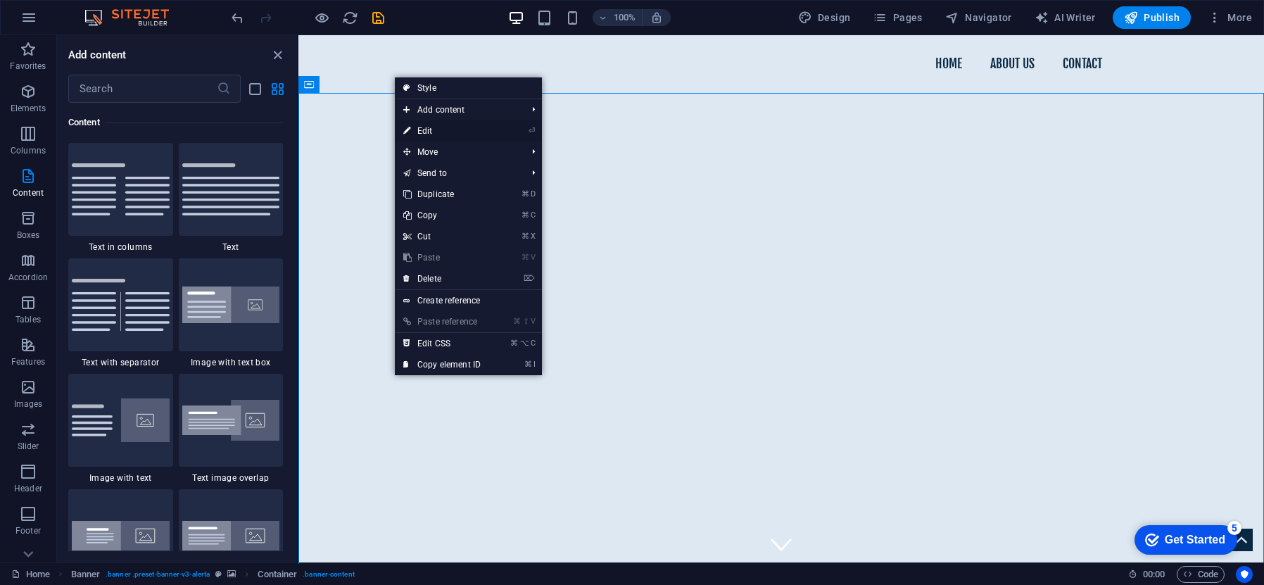
click at [470, 130] on link "⏎ Edit" at bounding box center [442, 130] width 94 height 21
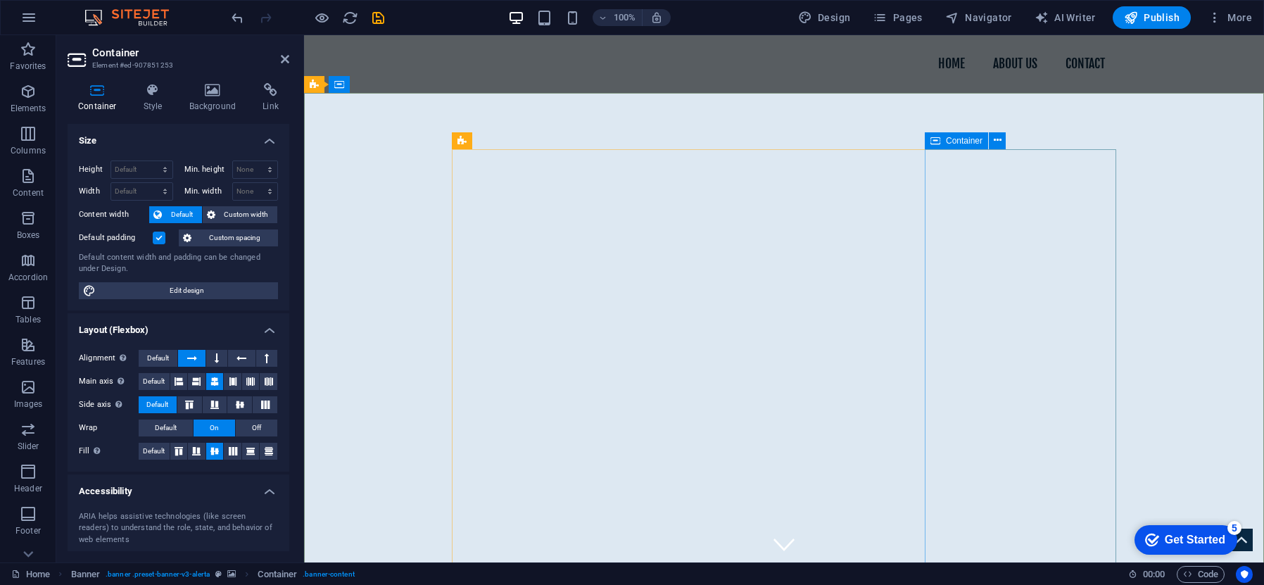
click at [999, 143] on icon at bounding box center [998, 140] width 8 height 15
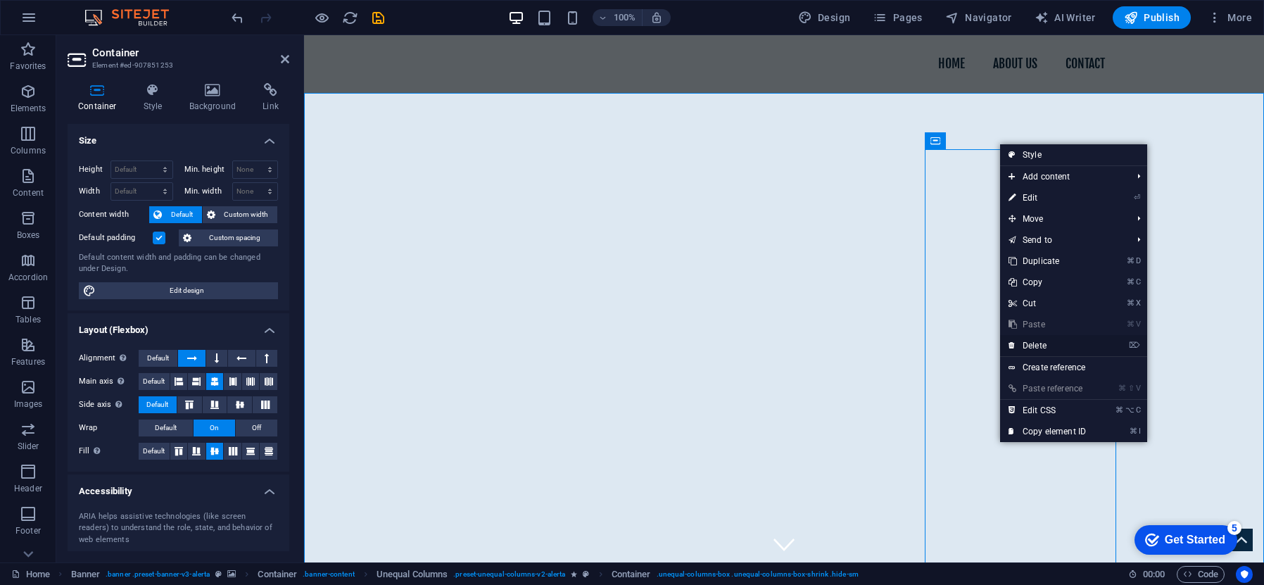
click at [1040, 339] on link "⌦ Delete" at bounding box center [1047, 345] width 94 height 21
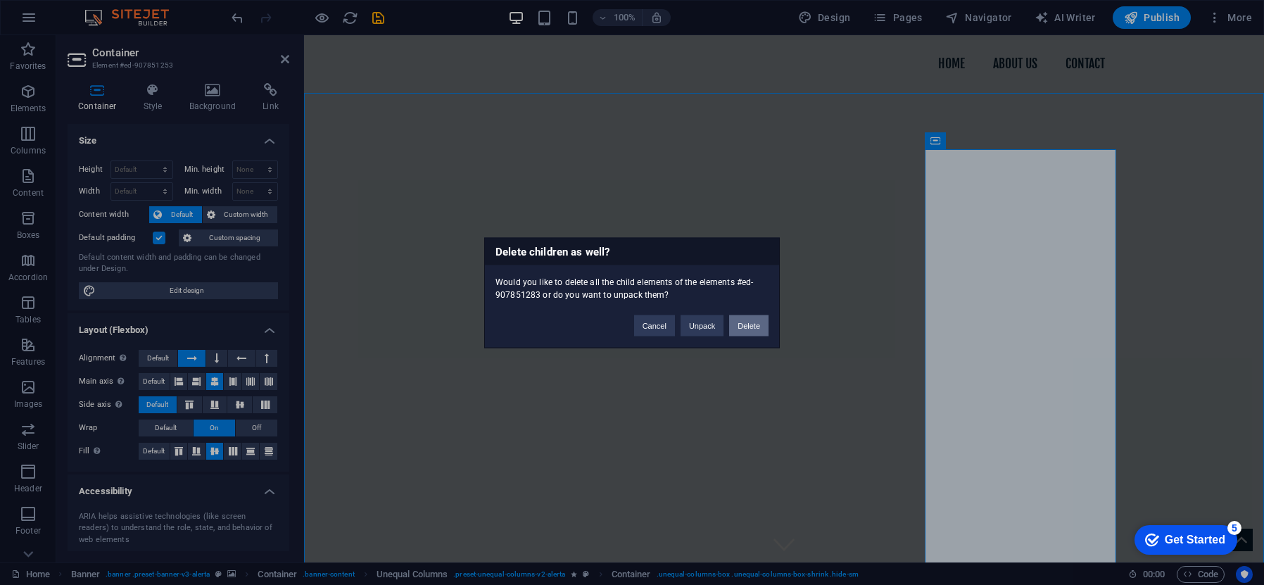
click at [743, 327] on button "Delete" at bounding box center [748, 325] width 39 height 21
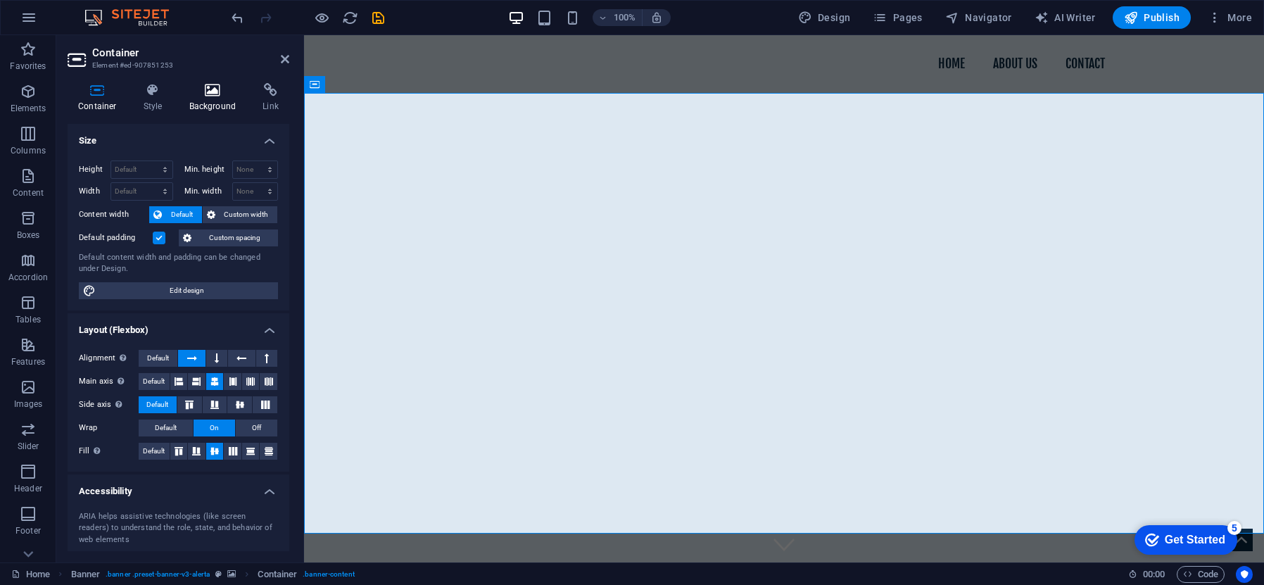
click at [223, 97] on h4 "Background" at bounding box center [216, 98] width 74 height 30
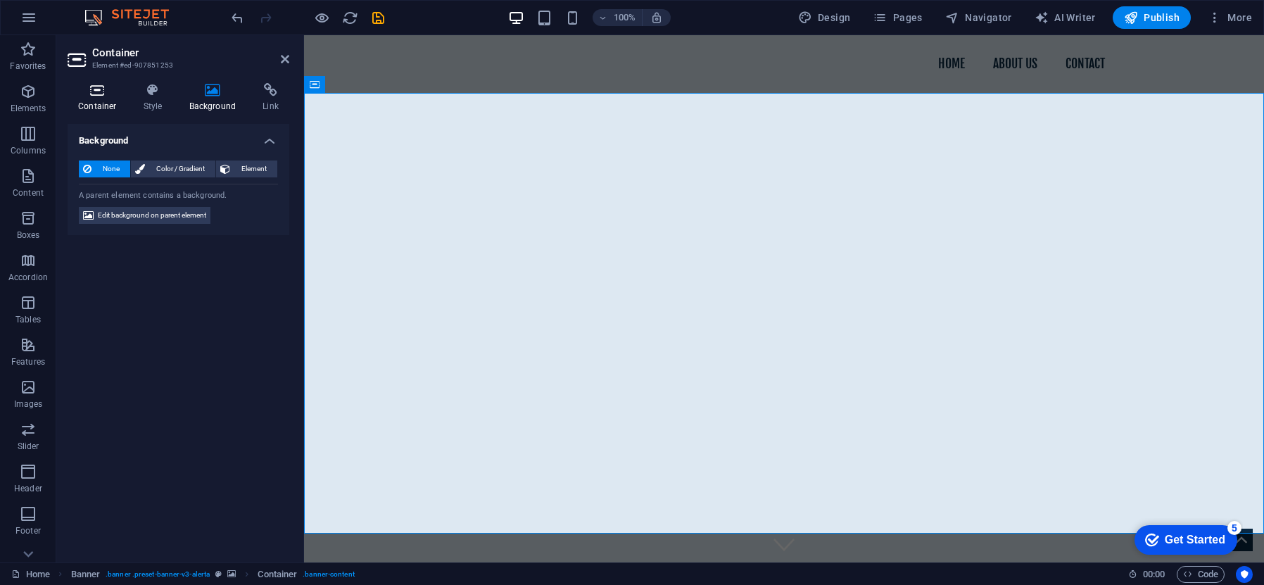
click at [102, 94] on icon at bounding box center [98, 90] width 60 height 14
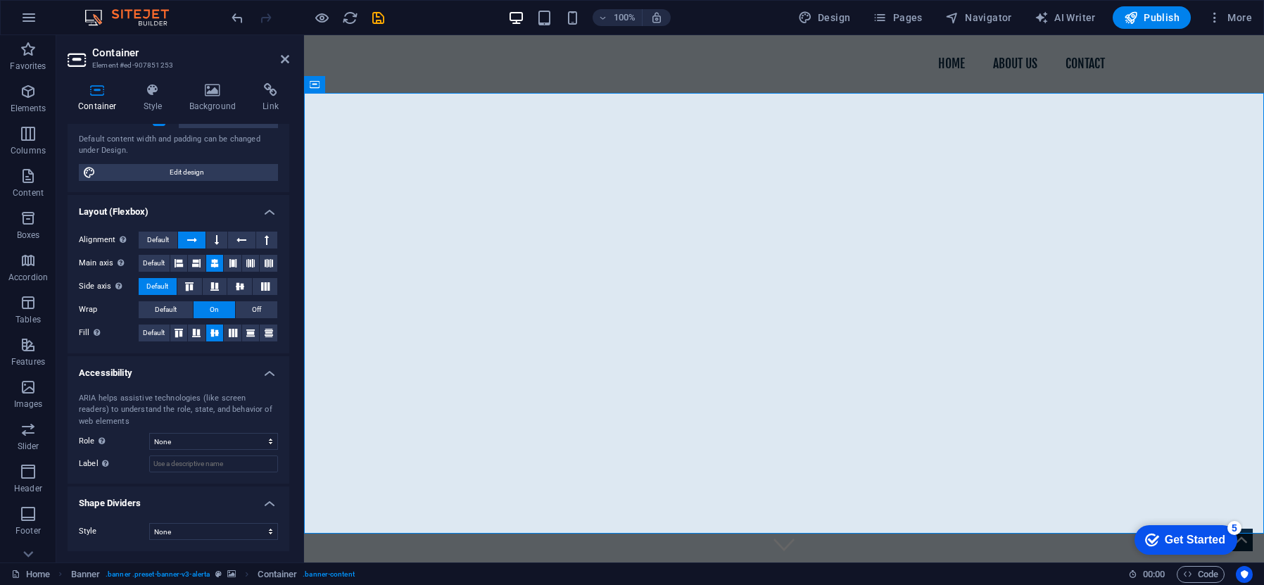
scroll to position [0, 0]
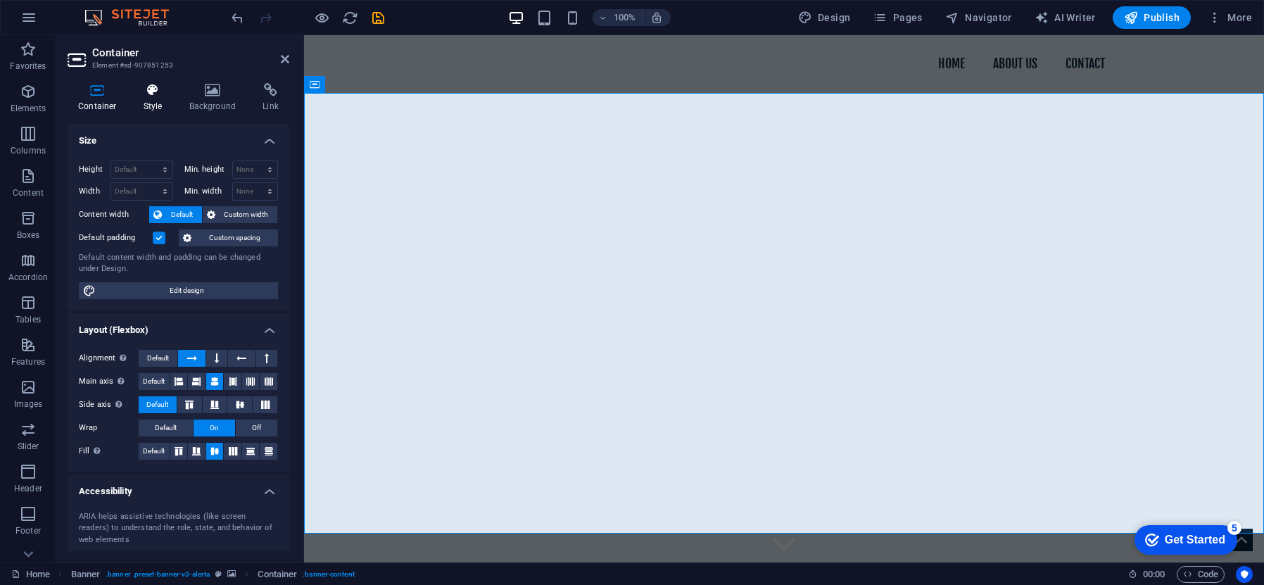
click at [153, 94] on icon at bounding box center [153, 90] width 40 height 14
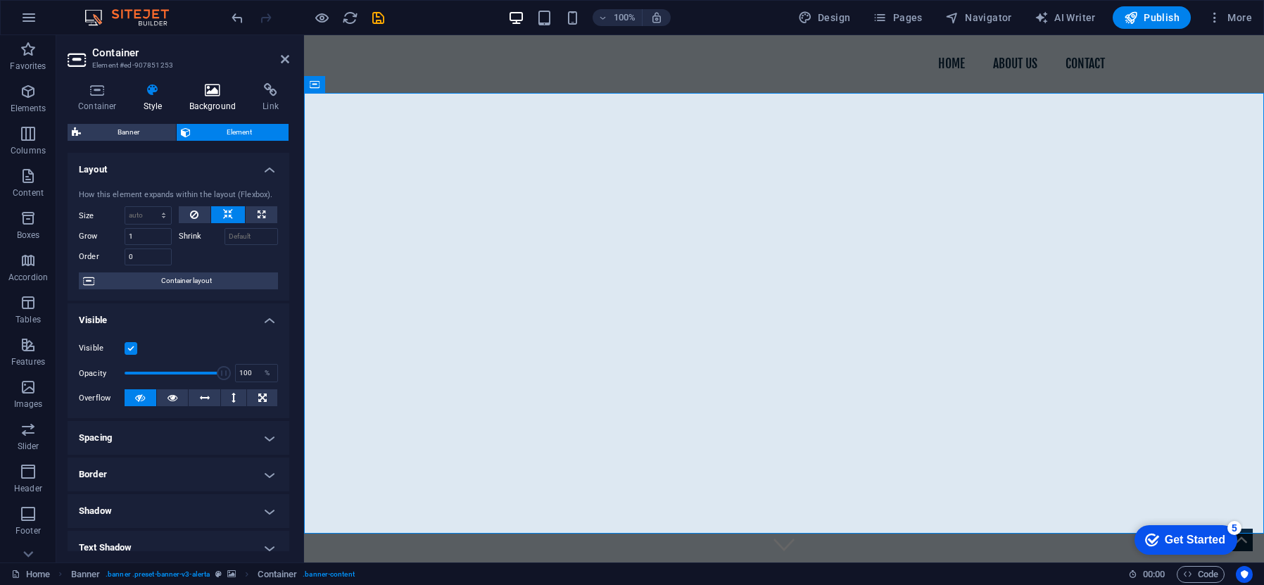
click at [204, 92] on icon at bounding box center [213, 90] width 68 height 14
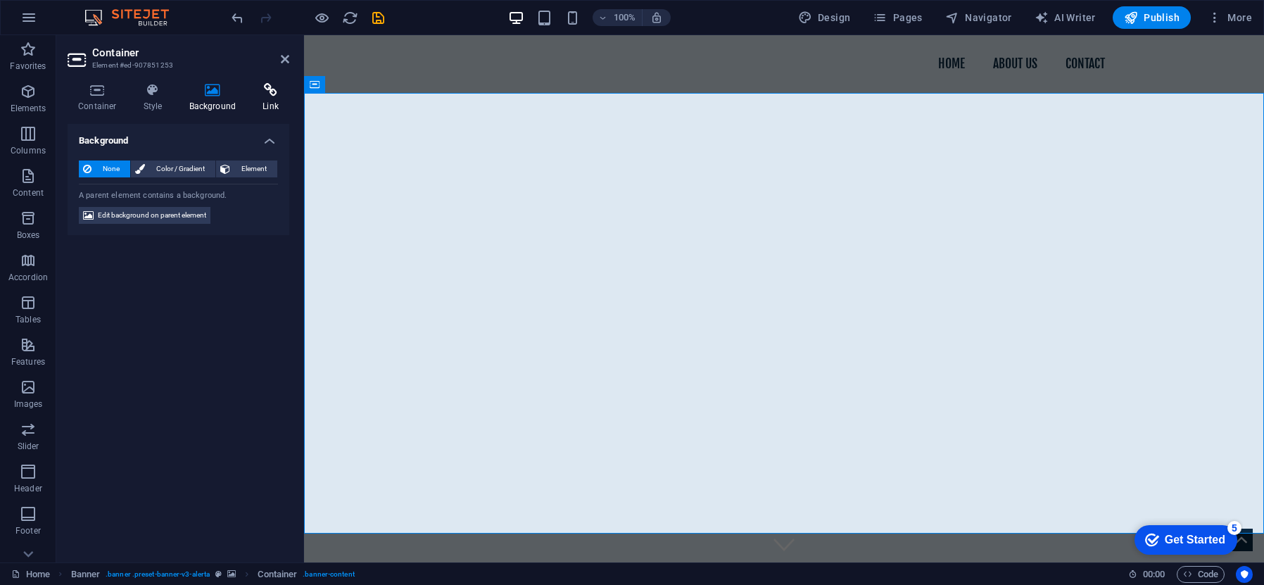
click at [281, 94] on icon at bounding box center [270, 90] width 37 height 14
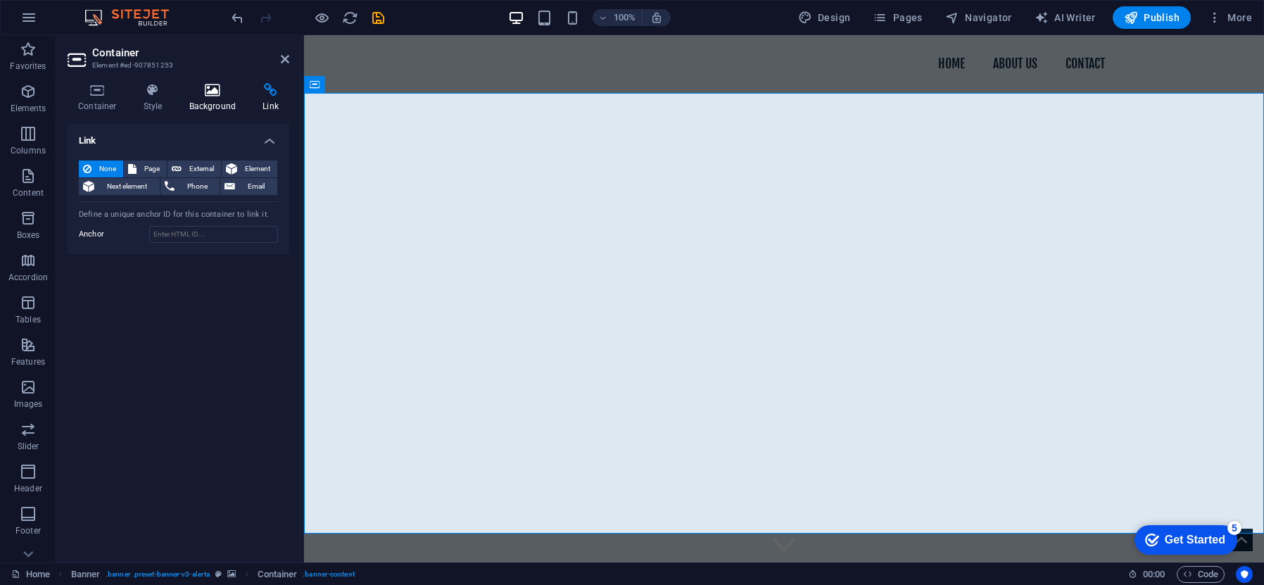
click at [204, 94] on icon at bounding box center [213, 90] width 68 height 14
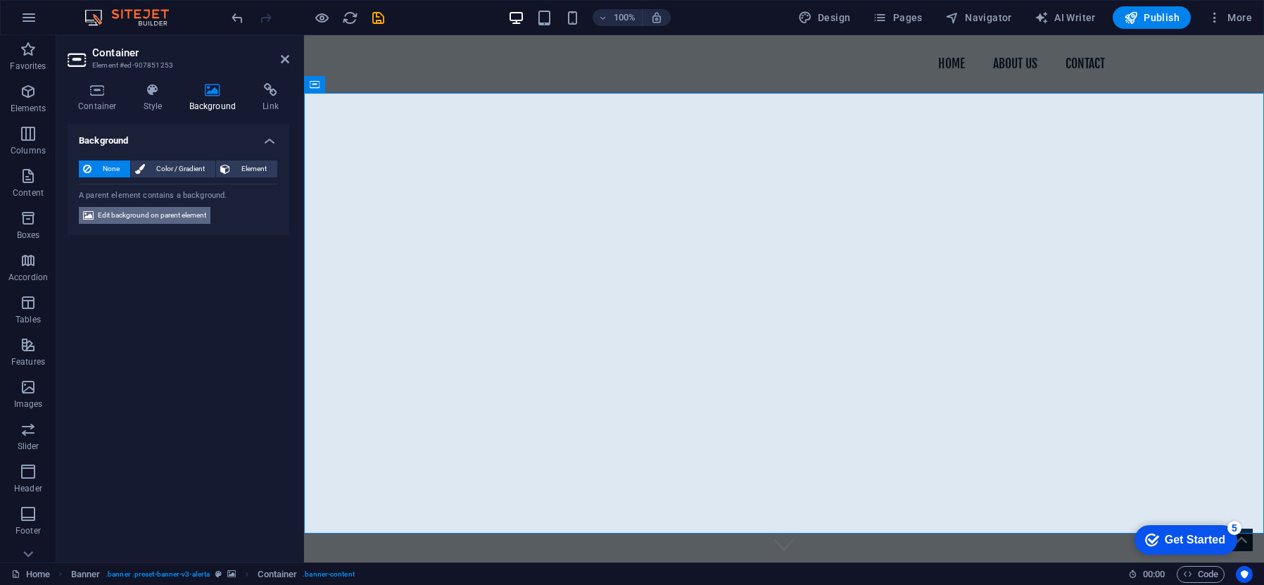
click at [137, 210] on span "Edit background on parent element" at bounding box center [152, 215] width 108 height 17
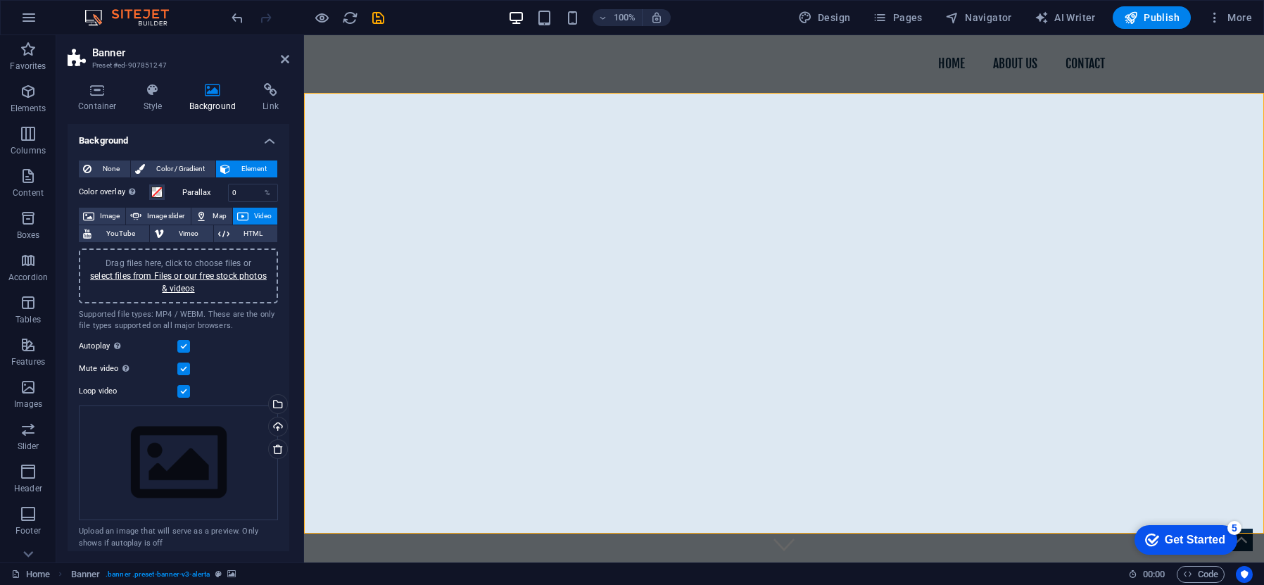
click at [191, 282] on div "Drag files here, click to choose files or select files from Files or our free s…" at bounding box center [178, 276] width 182 height 38
click at [102, 213] on span "Image" at bounding box center [110, 216] width 23 height 17
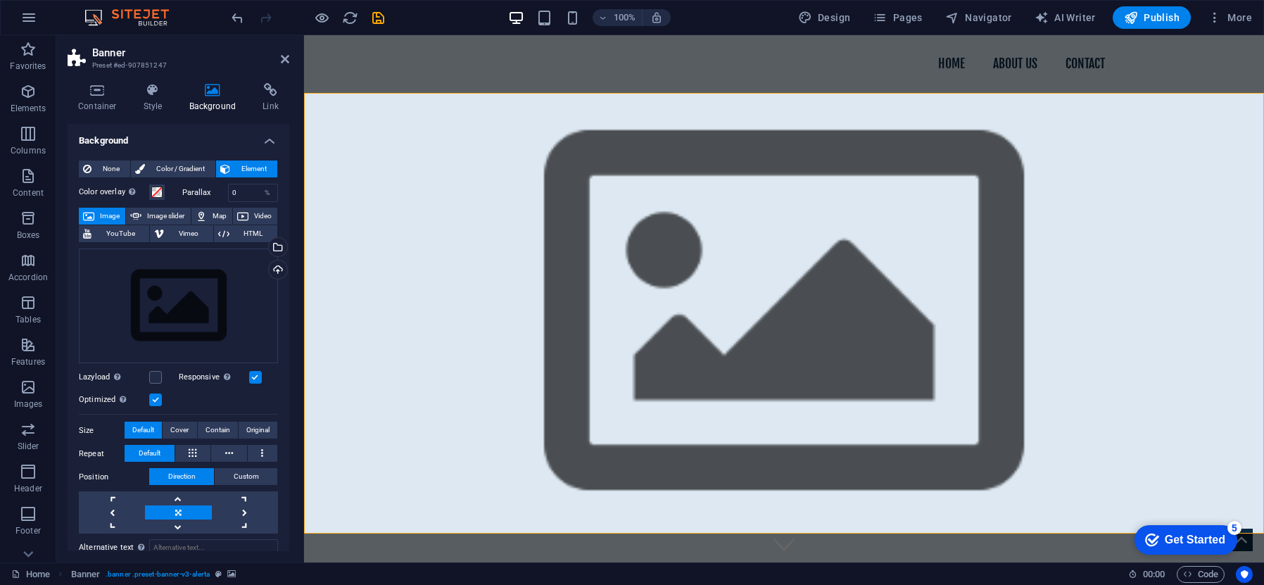
click at [103, 215] on span "Image" at bounding box center [110, 216] width 23 height 17
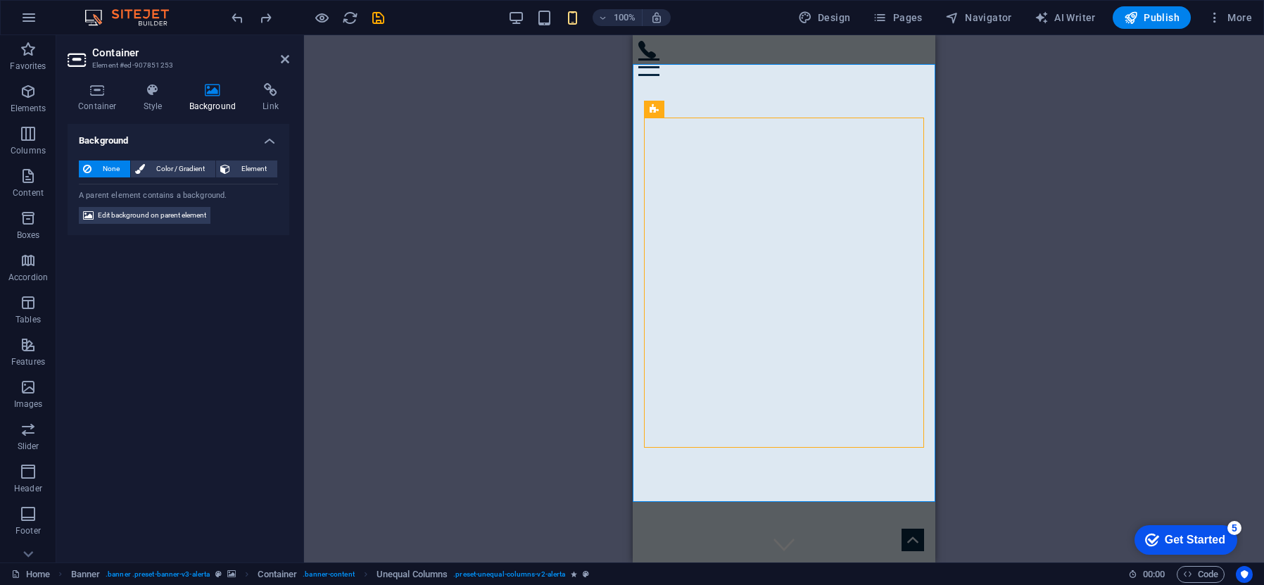
click at [1071, 115] on div "Drag here to replace the existing content. Press “Ctrl” if you want to create a…" at bounding box center [784, 298] width 960 height 527
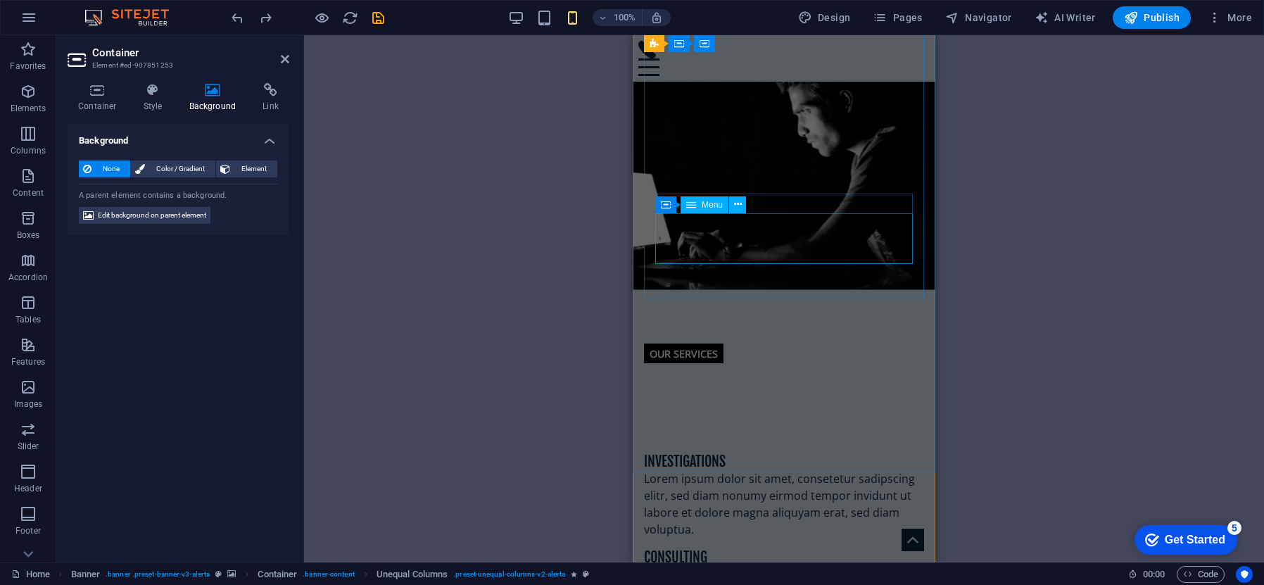
scroll to position [2267, 0]
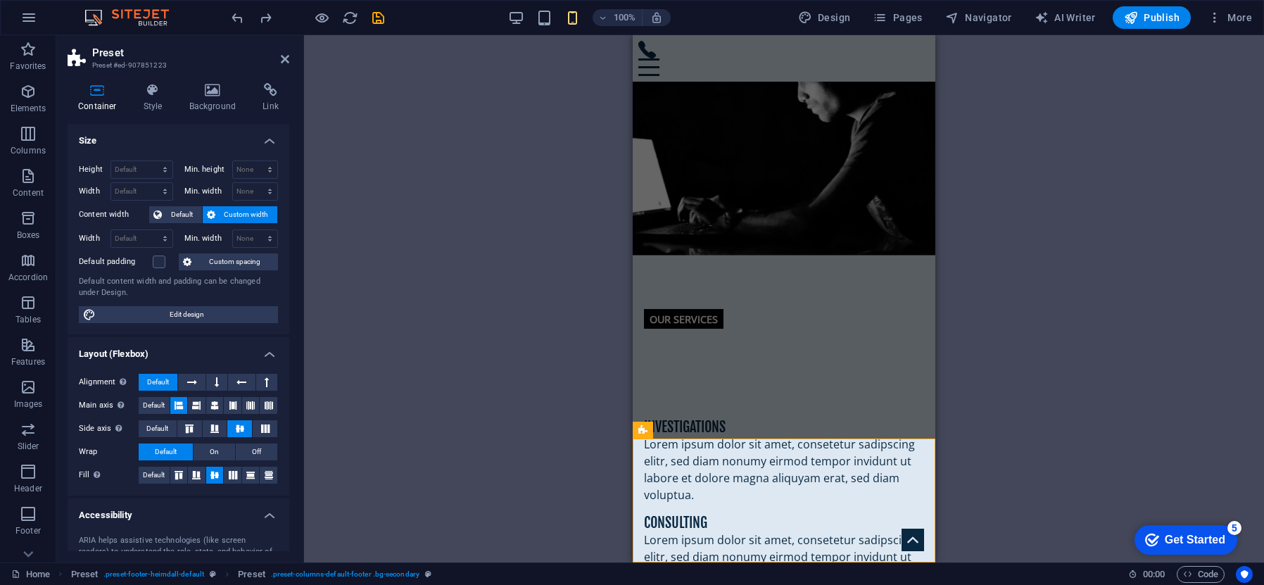
click at [994, 444] on div "Drag here to replace the existing content. Press “Ctrl” if you want to create a…" at bounding box center [784, 298] width 960 height 527
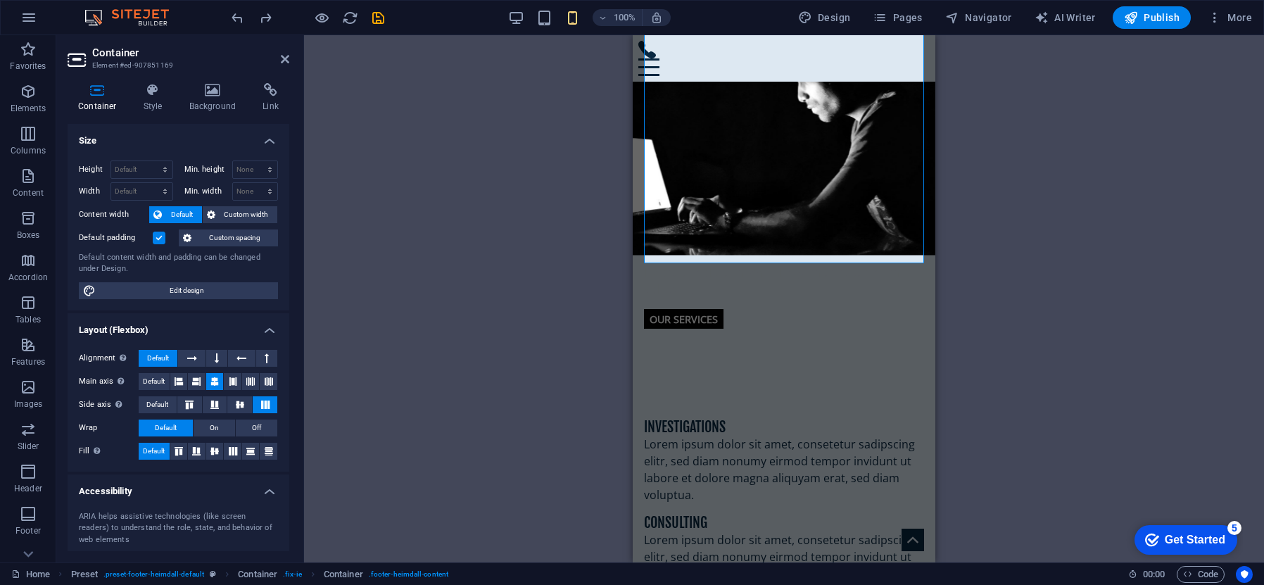
drag, startPoint x: 947, startPoint y: 278, endPoint x: 252, endPoint y: 278, distance: 694.8
click at [947, 278] on div "Drag here to replace the existing content. Press “Ctrl” if you want to create a…" at bounding box center [784, 298] width 960 height 527
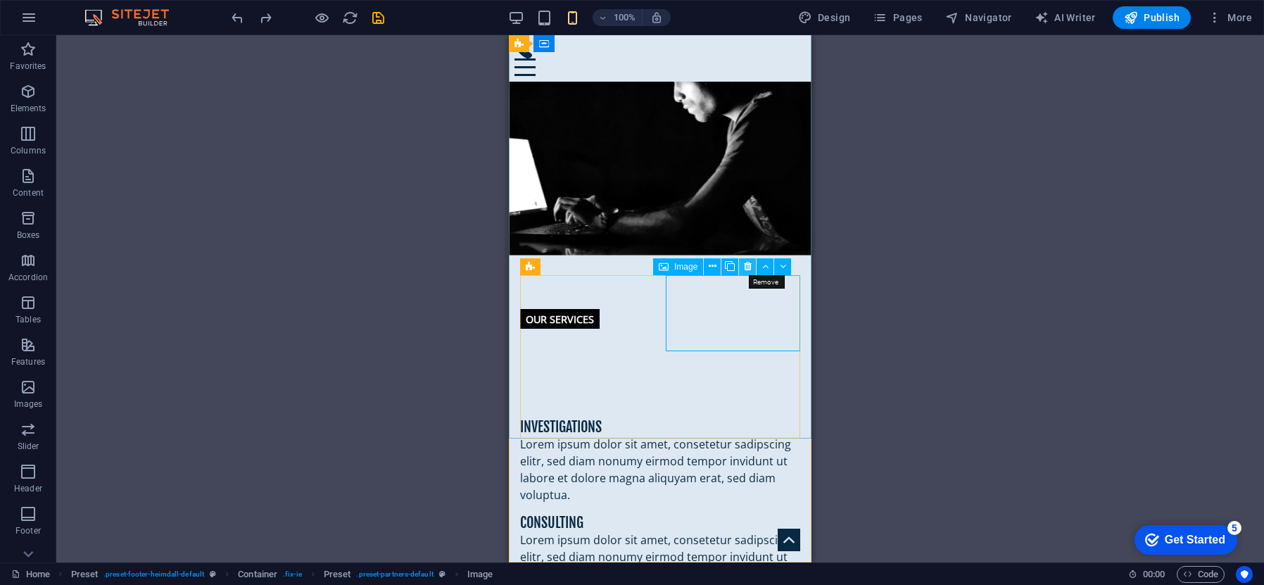
click at [748, 263] on icon at bounding box center [748, 266] width 8 height 15
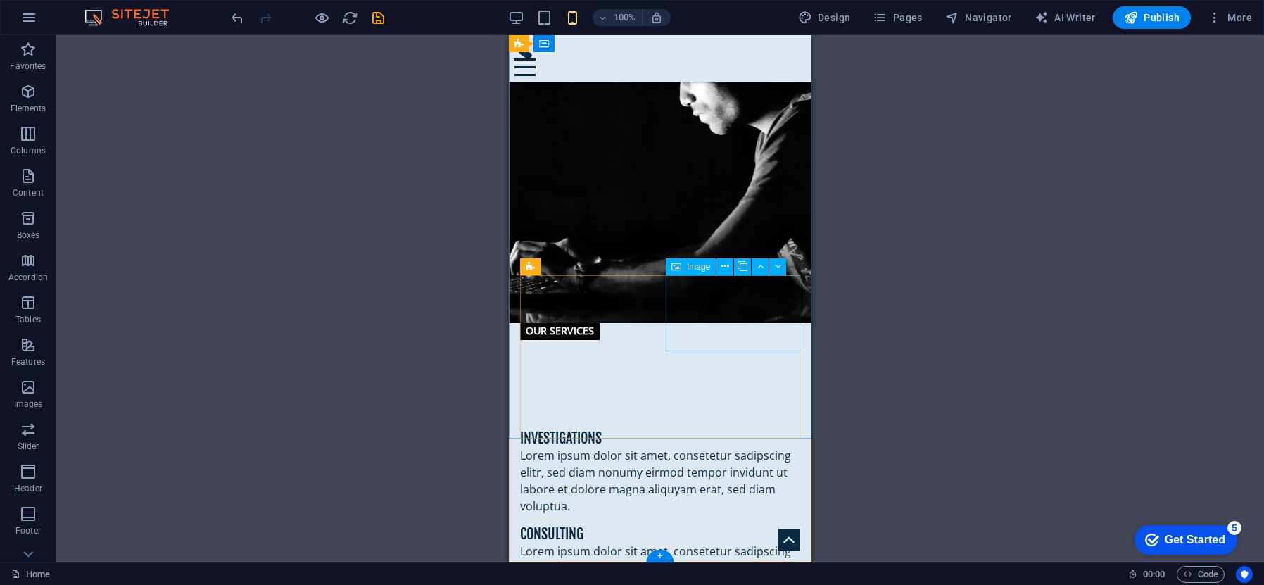
drag, startPoint x: 733, startPoint y: 294, endPoint x: 750, endPoint y: 281, distance: 21.0
click at [730, 267] on button at bounding box center [725, 266] width 17 height 17
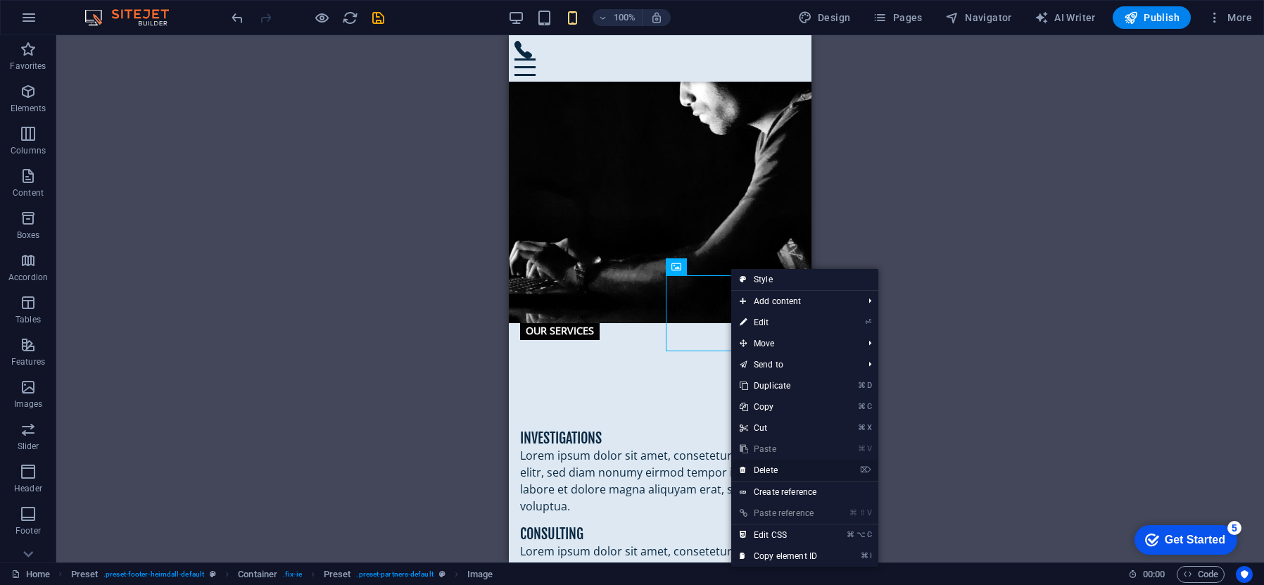
drag, startPoint x: 781, startPoint y: 469, endPoint x: 271, endPoint y: 434, distance: 510.8
click at [781, 469] on link "⌦ Delete" at bounding box center [778, 470] width 94 height 21
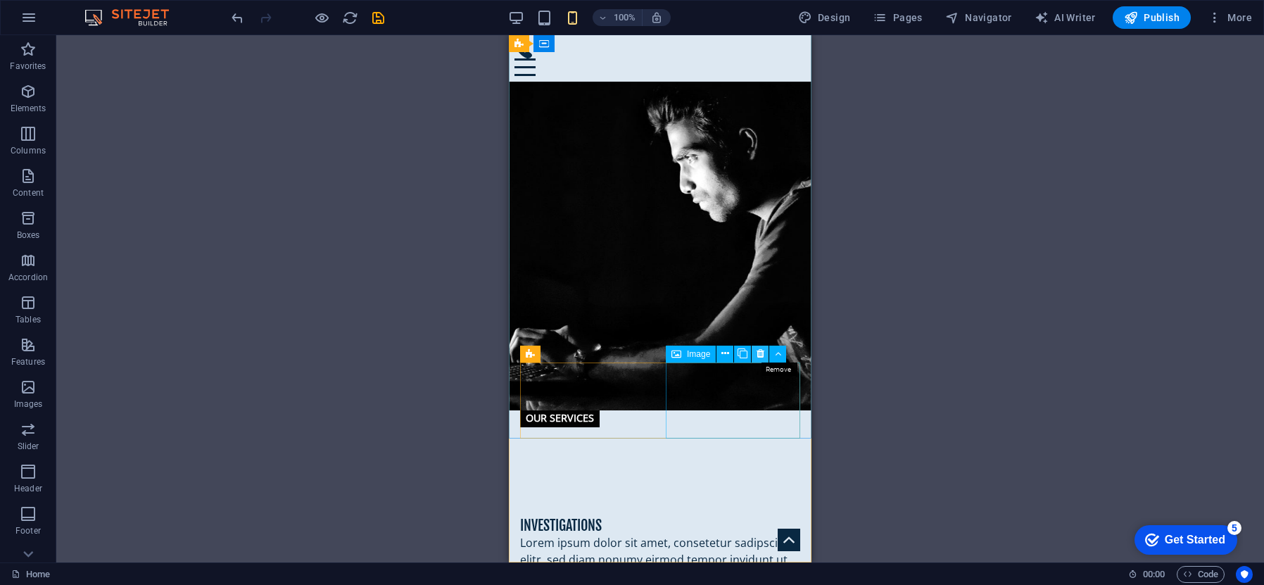
click at [760, 351] on icon at bounding box center [761, 353] width 8 height 15
click at [761, 351] on icon at bounding box center [761, 353] width 8 height 15
click at [761, 355] on icon at bounding box center [761, 353] width 8 height 15
click at [758, 354] on icon at bounding box center [761, 353] width 8 height 15
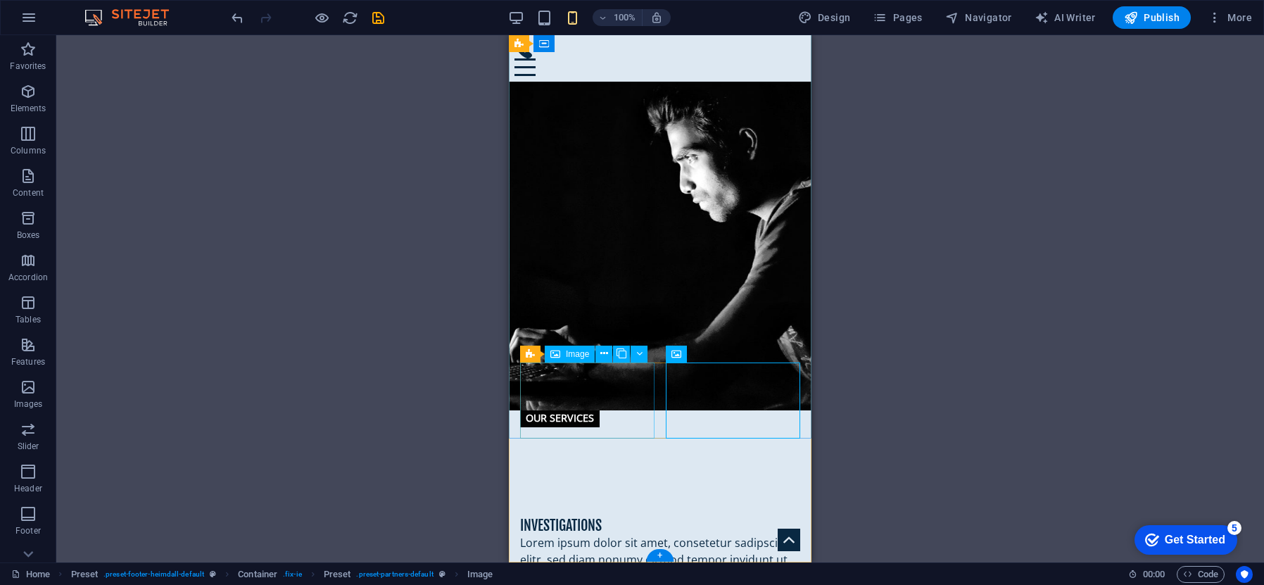
click at [611, 353] on button at bounding box center [604, 354] width 17 height 17
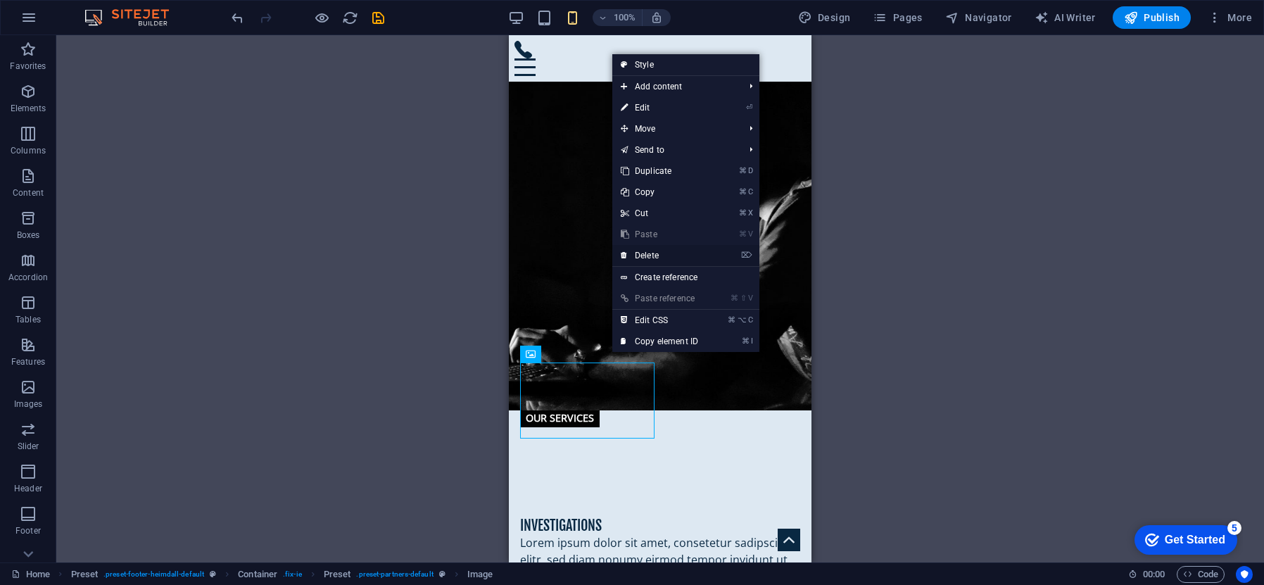
click at [668, 256] on link "⌦ Delete" at bounding box center [659, 255] width 94 height 21
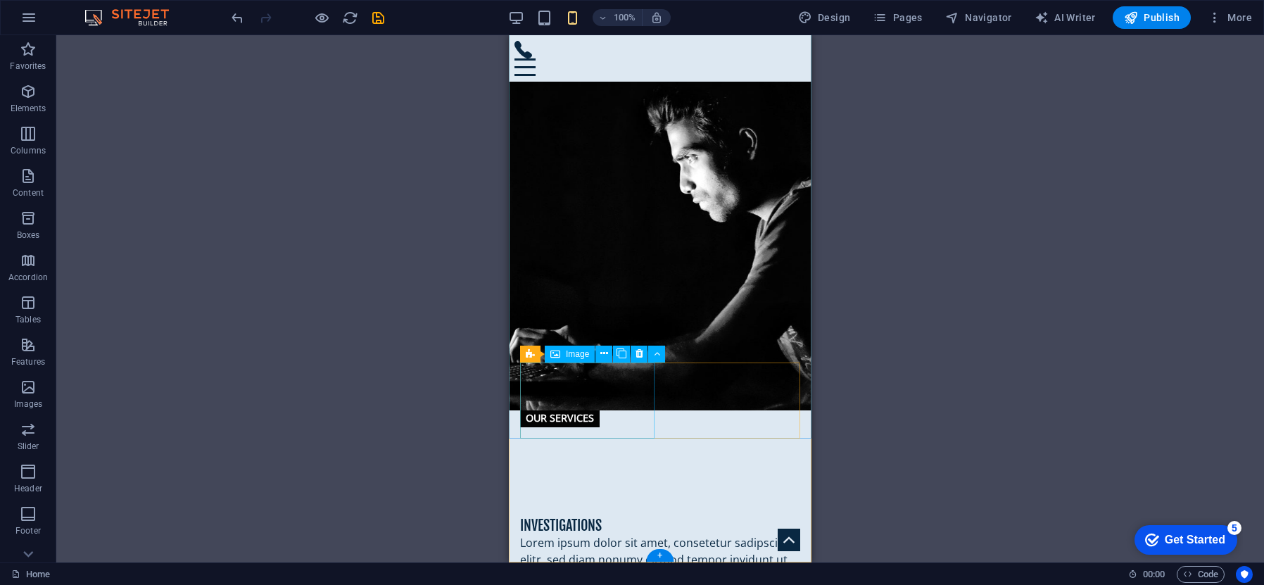
click at [637, 352] on icon at bounding box center [640, 353] width 8 height 15
click at [638, 354] on icon at bounding box center [640, 353] width 8 height 15
drag, startPoint x: 638, startPoint y: 354, endPoint x: 620, endPoint y: 354, distance: 17.6
click at [636, 354] on icon at bounding box center [640, 353] width 8 height 15
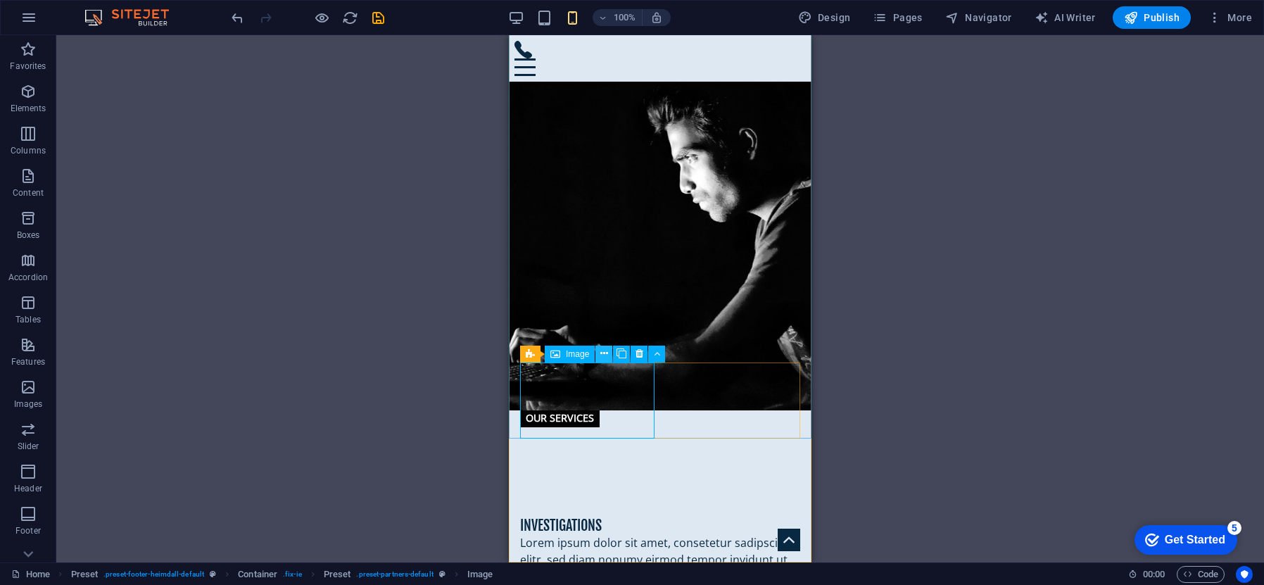
click at [605, 353] on icon at bounding box center [604, 353] width 8 height 15
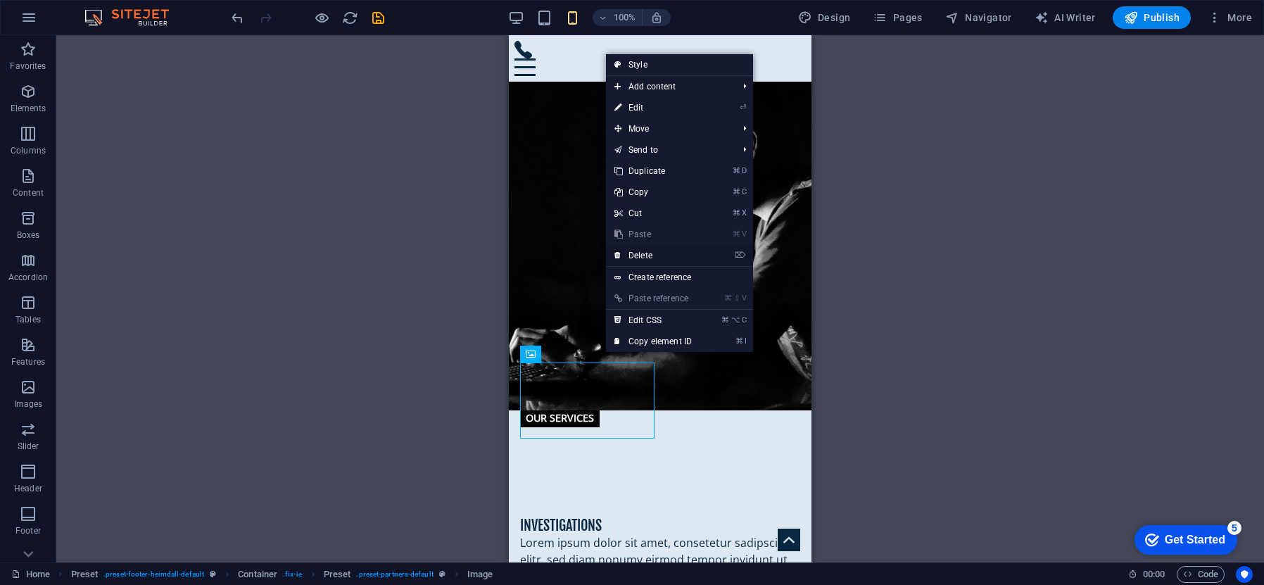
click at [657, 256] on link "⌦ Delete" at bounding box center [653, 255] width 94 height 21
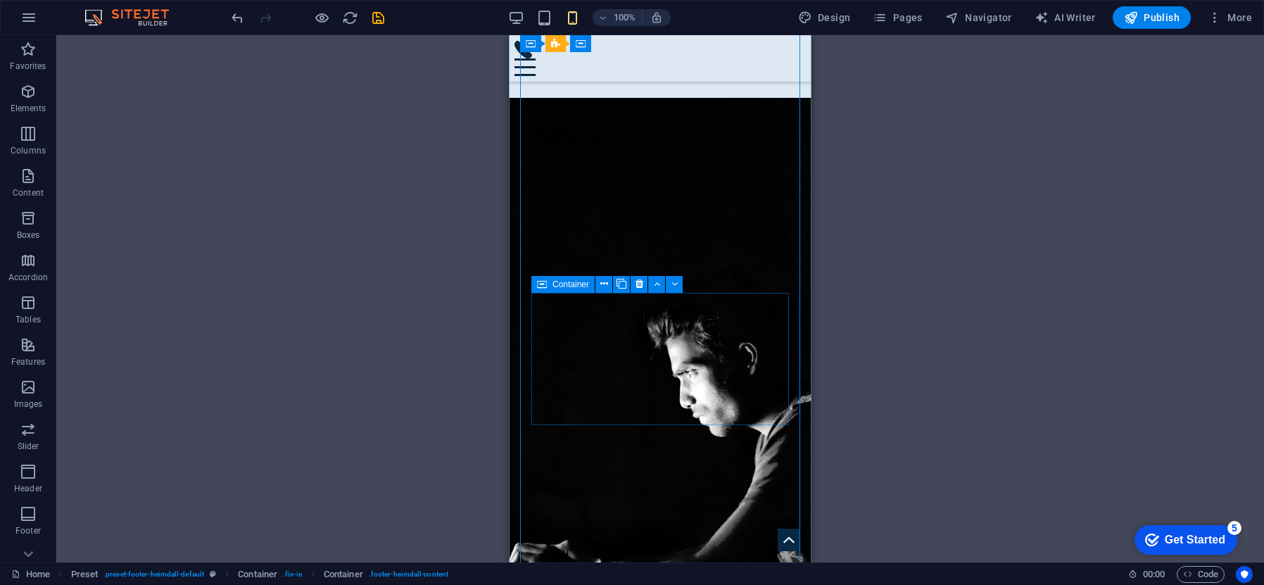
scroll to position [1961, 0]
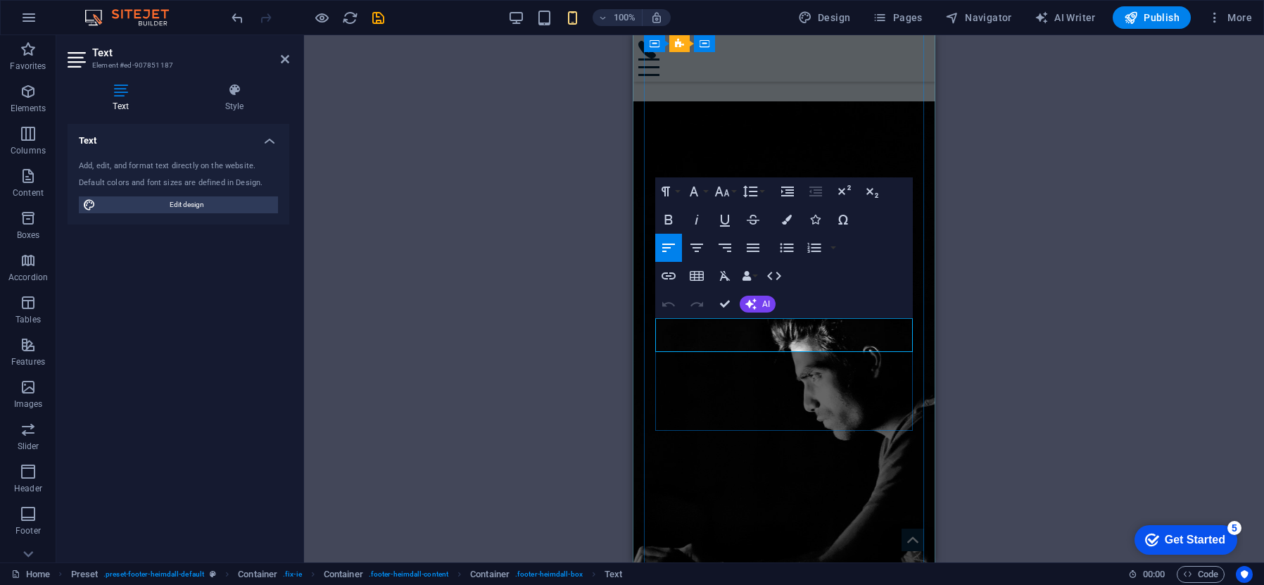
drag, startPoint x: 758, startPoint y: 344, endPoint x: 657, endPoint y: 329, distance: 102.4
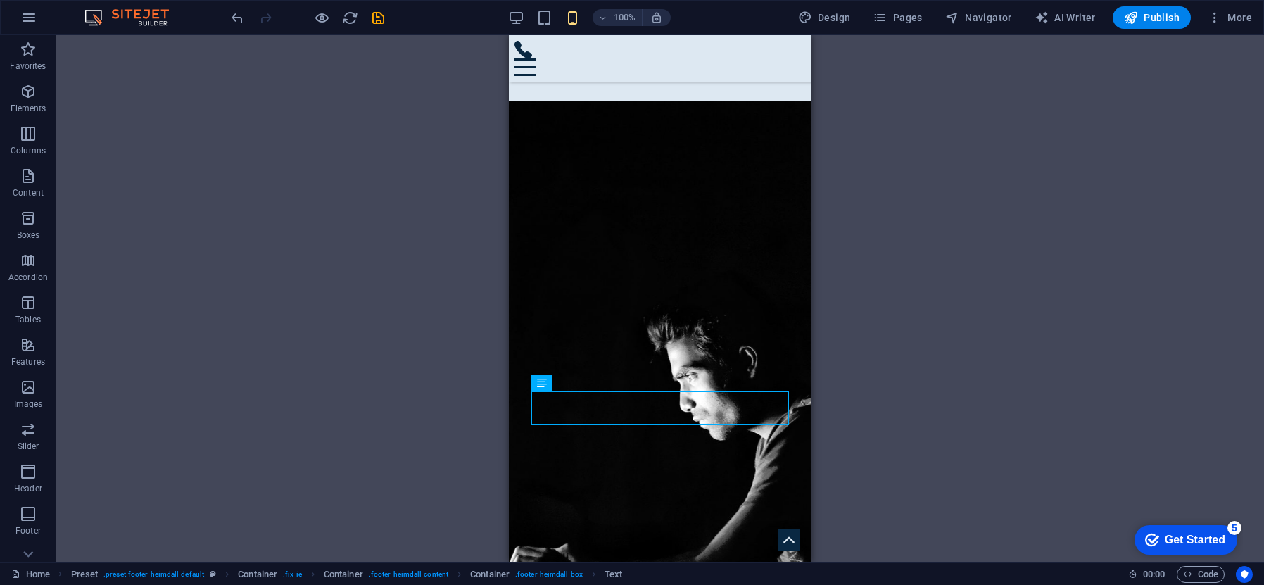
click at [846, 398] on div "Unequal Columns Container H1 Banner Banner Container Unequal Columns Unequal Co…" at bounding box center [660, 298] width 1208 height 527
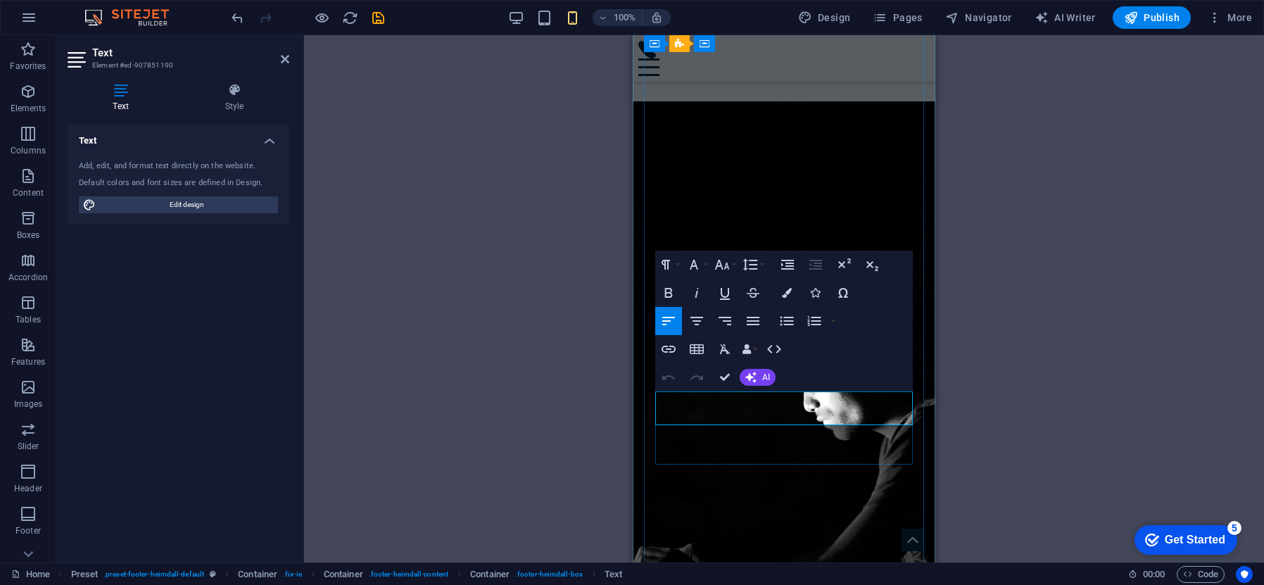
drag, startPoint x: 693, startPoint y: 402, endPoint x: 658, endPoint y: 398, distance: 34.7
drag, startPoint x: 698, startPoint y: 415, endPoint x: 656, endPoint y: 415, distance: 42.2
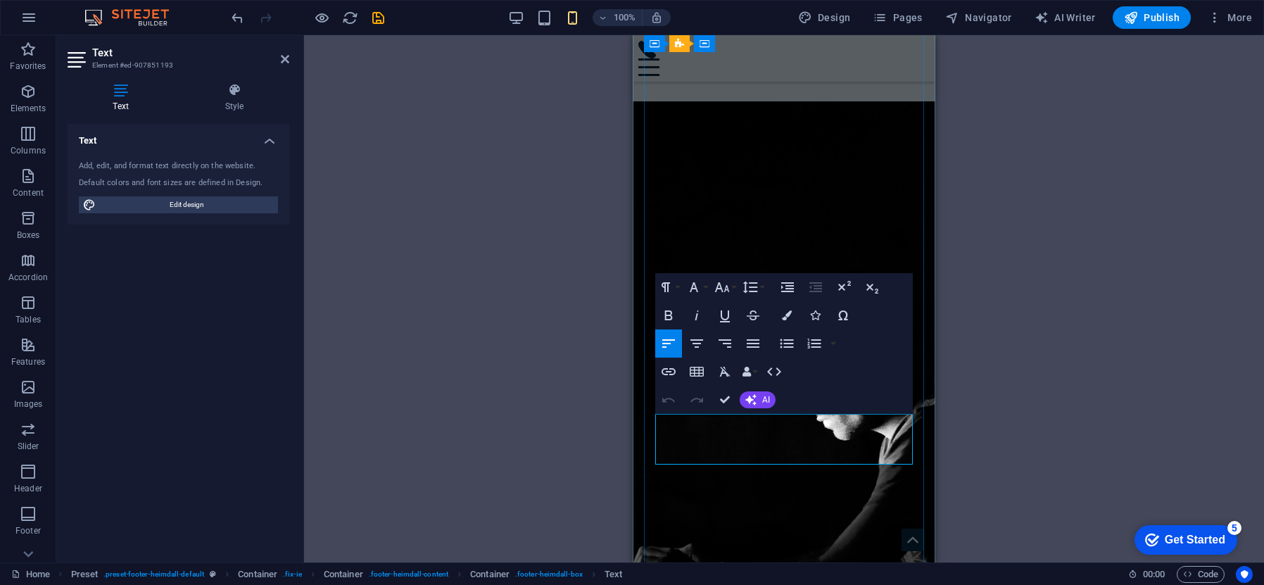
drag, startPoint x: 676, startPoint y: 455, endPoint x: 655, endPoint y: 441, distance: 25.6
click at [1067, 434] on div "Unequal Columns Container H1 Banner Banner Container Unequal Columns Unequal Co…" at bounding box center [784, 298] width 960 height 527
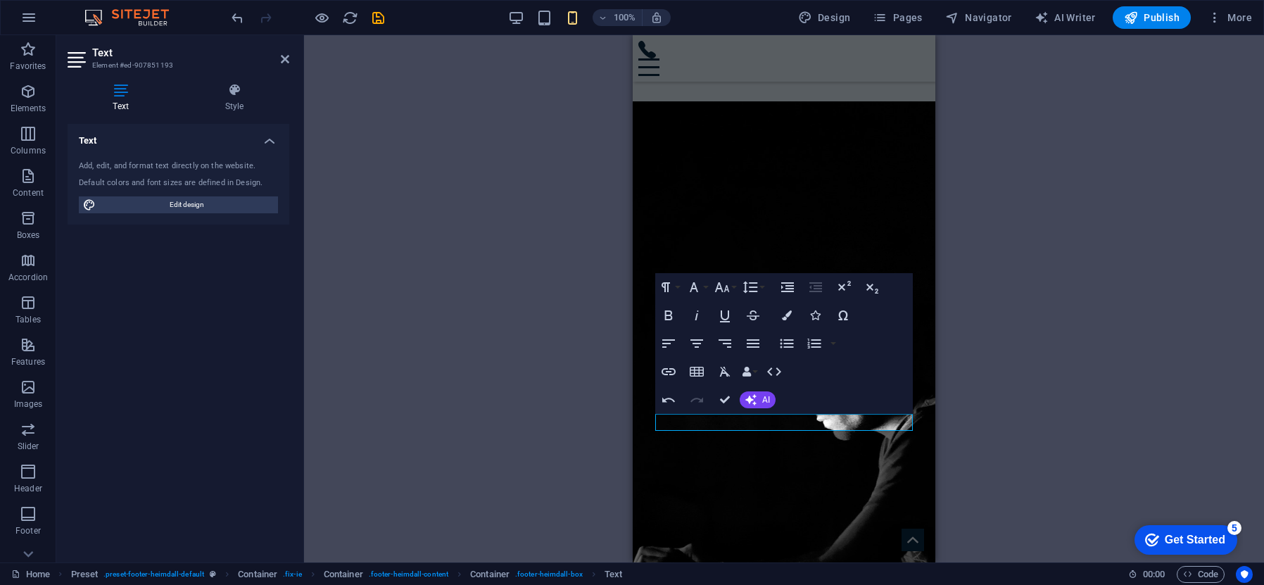
click at [1012, 415] on div "Unequal Columns Container H1 Banner Banner Container Unequal Columns Unequal Co…" at bounding box center [784, 298] width 960 height 527
click at [1011, 415] on div "Unequal Columns Container H1 Banner Banner Container Unequal Columns Unequal Co…" at bounding box center [784, 298] width 960 height 527
click at [979, 389] on div "Unequal Columns Container H1 Banner Banner Container Unequal Columns Unequal Co…" at bounding box center [784, 298] width 960 height 527
click at [976, 389] on div "Unequal Columns Container H1 Banner Banner Container Unequal Columns Unequal Co…" at bounding box center [784, 298] width 960 height 527
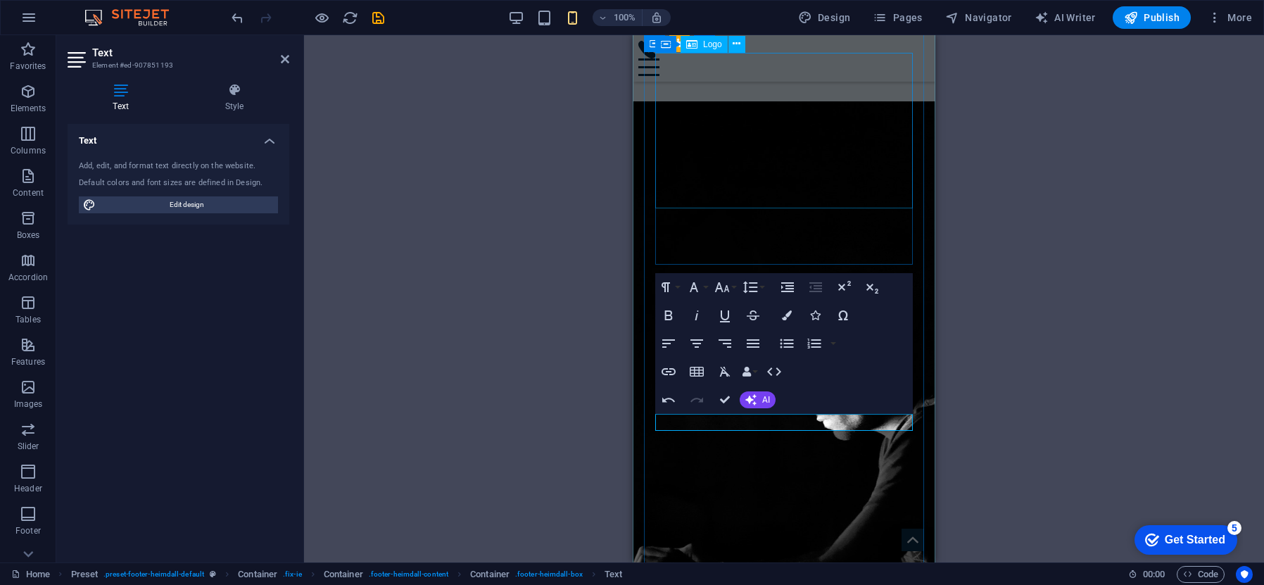
drag, startPoint x: 859, startPoint y: 144, endPoint x: 984, endPoint y: 145, distance: 125.3
click at [935, 145] on html "Skip to main content Home About us Contact Investing in Growth. Preserving Lega…" at bounding box center [784, 17] width 303 height 3886
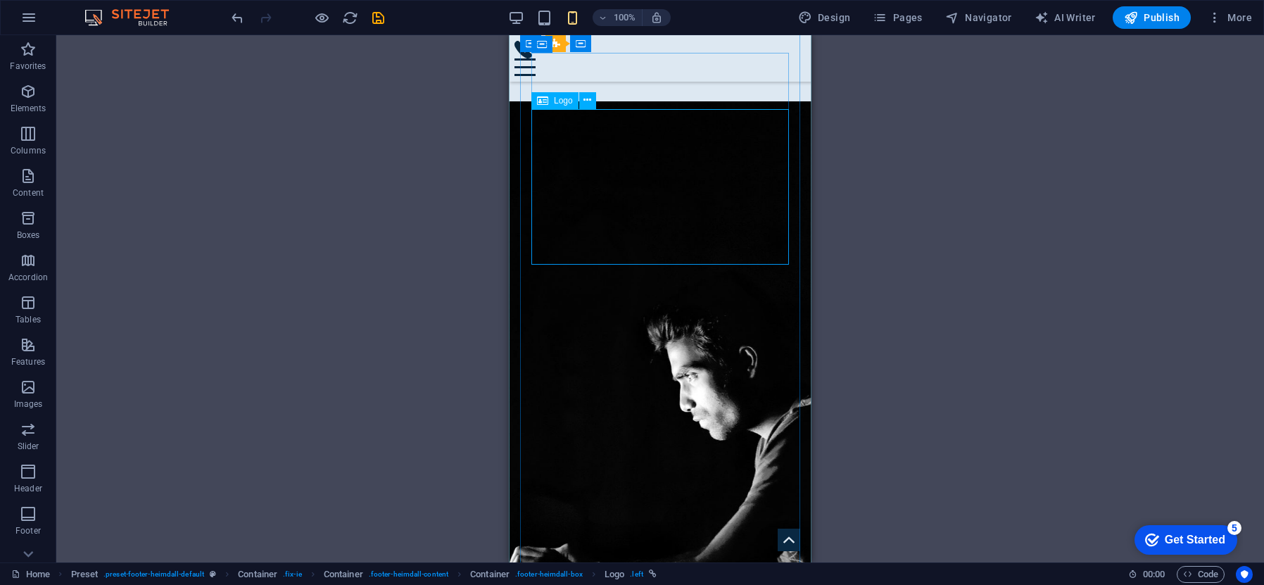
drag, startPoint x: 667, startPoint y: 252, endPoint x: 542, endPoint y: 253, distance: 124.6
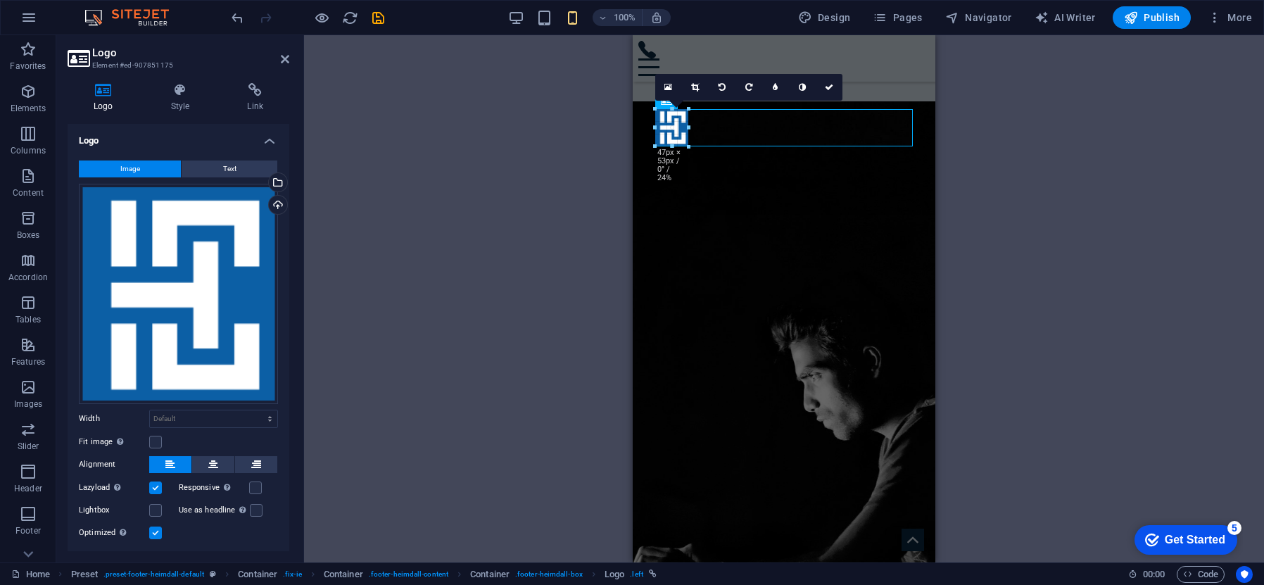
drag, startPoint x: 791, startPoint y: 263, endPoint x: 677, endPoint y: 144, distance: 164.3
type input "46"
select select "px"
click at [980, 200] on div "Unequal Columns Container H1 Banner Banner Container Unequal Columns Unequal Co…" at bounding box center [784, 298] width 960 height 527
click at [979, 200] on div "Unequal Columns Container H1 Banner Banner Container Unequal Columns Unequal Co…" at bounding box center [784, 298] width 960 height 527
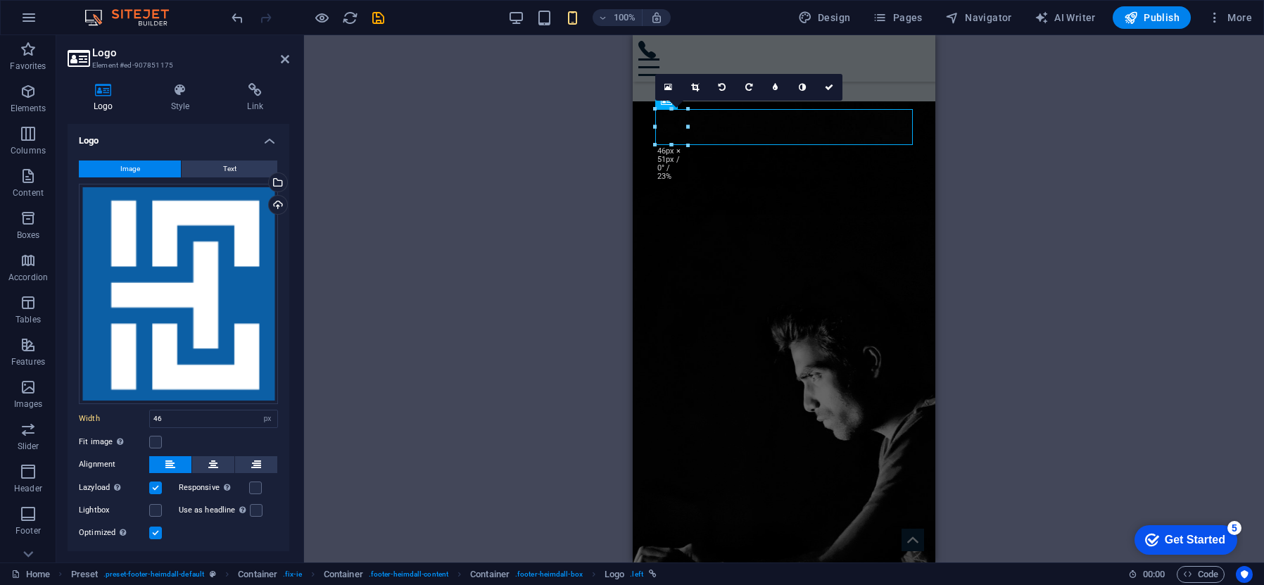
click at [950, 252] on div "Unequal Columns Container H1 Banner Banner Container Unequal Columns Unequal Co…" at bounding box center [784, 298] width 960 height 527
click at [976, 252] on div "Unequal Columns Container H1 Banner Banner Container Unequal Columns Unequal Co…" at bounding box center [784, 298] width 960 height 527
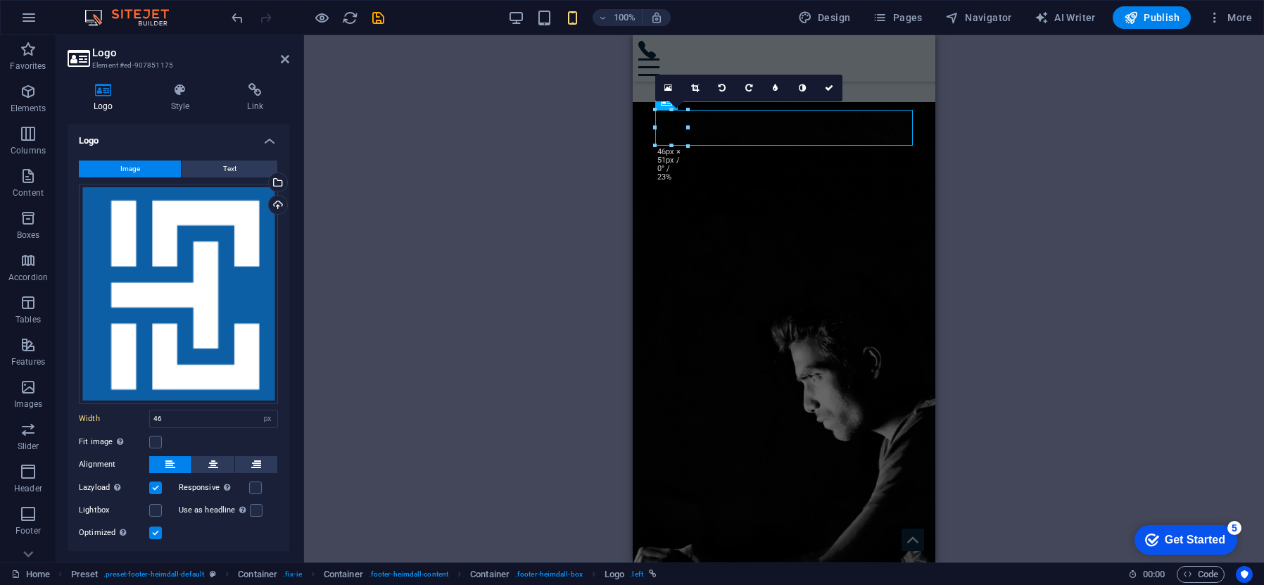
click at [139, 162] on button "Image" at bounding box center [130, 168] width 102 height 17
click at [281, 182] on div "Select files from the file manager, stock photos, or upload file(s)" at bounding box center [276, 183] width 21 height 21
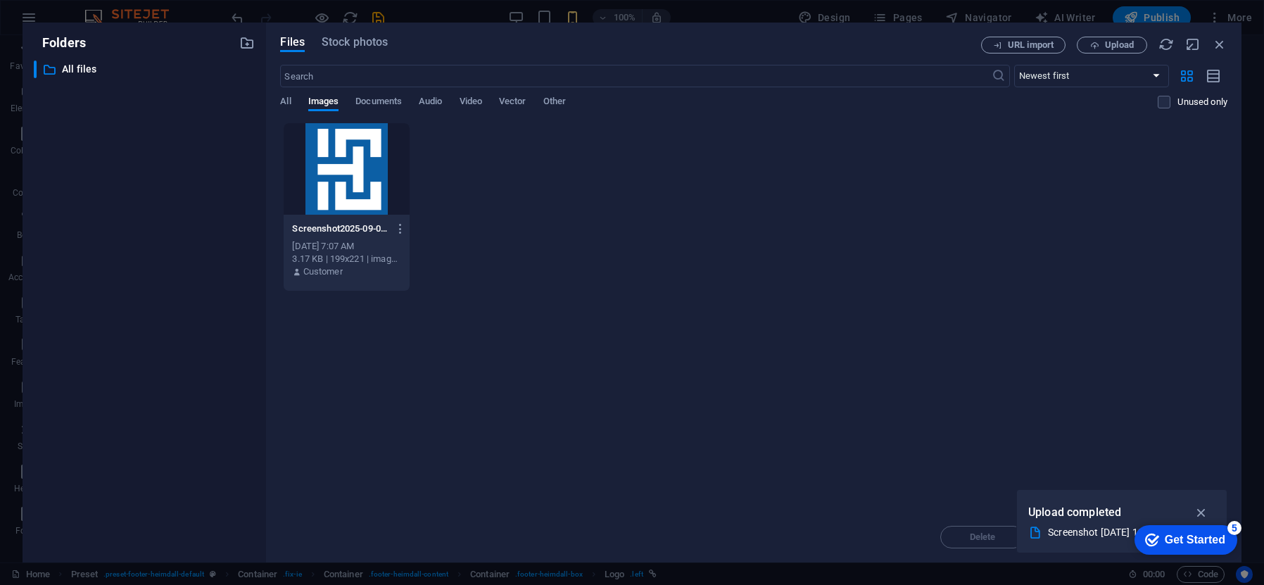
click at [372, 52] on div "Files Stock photos" at bounding box center [630, 45] width 701 height 17
click at [372, 43] on span "Stock photos" at bounding box center [355, 42] width 66 height 17
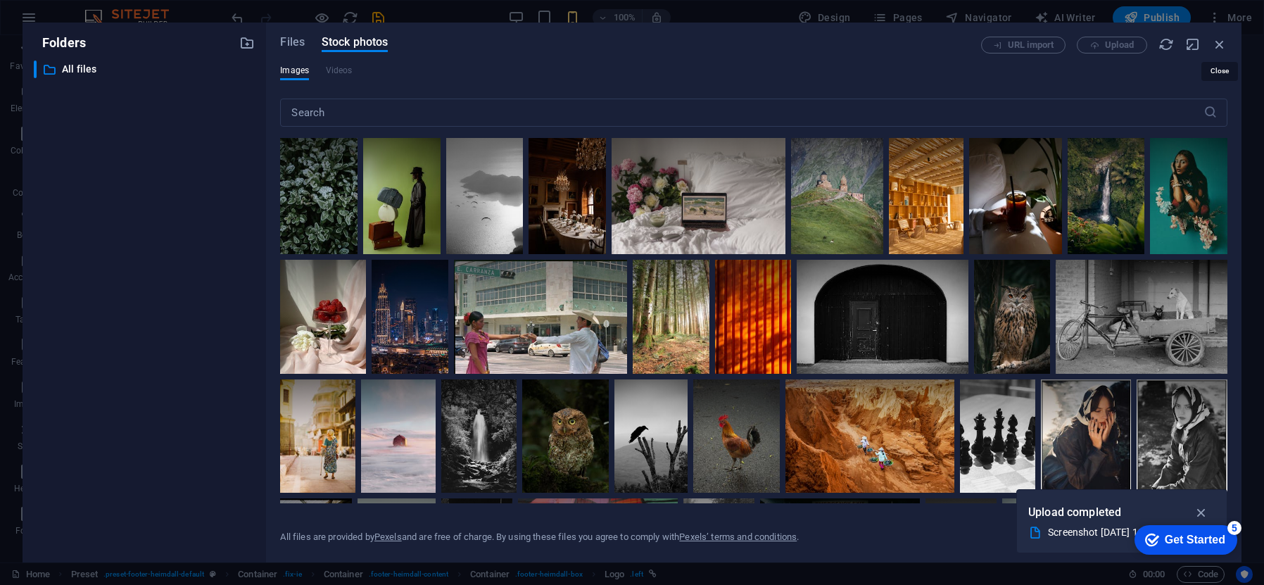
drag, startPoint x: 1222, startPoint y: 48, endPoint x: 1202, endPoint y: 57, distance: 22.4
click at [1222, 48] on icon "button" at bounding box center [1219, 44] width 15 height 15
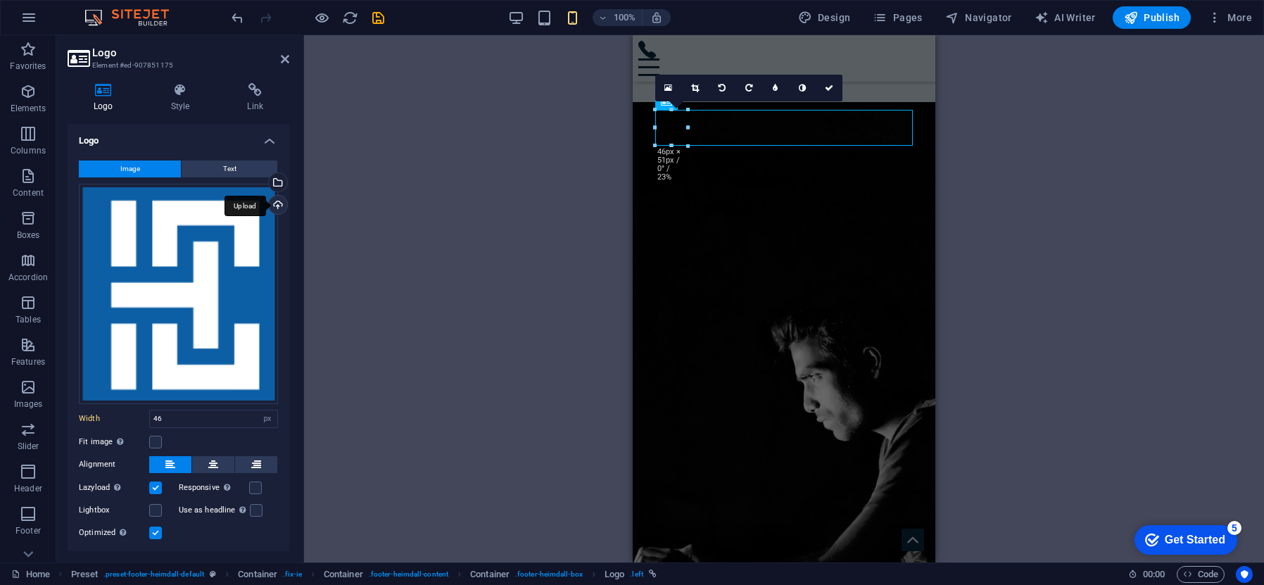
click at [269, 206] on div "Upload" at bounding box center [276, 206] width 21 height 21
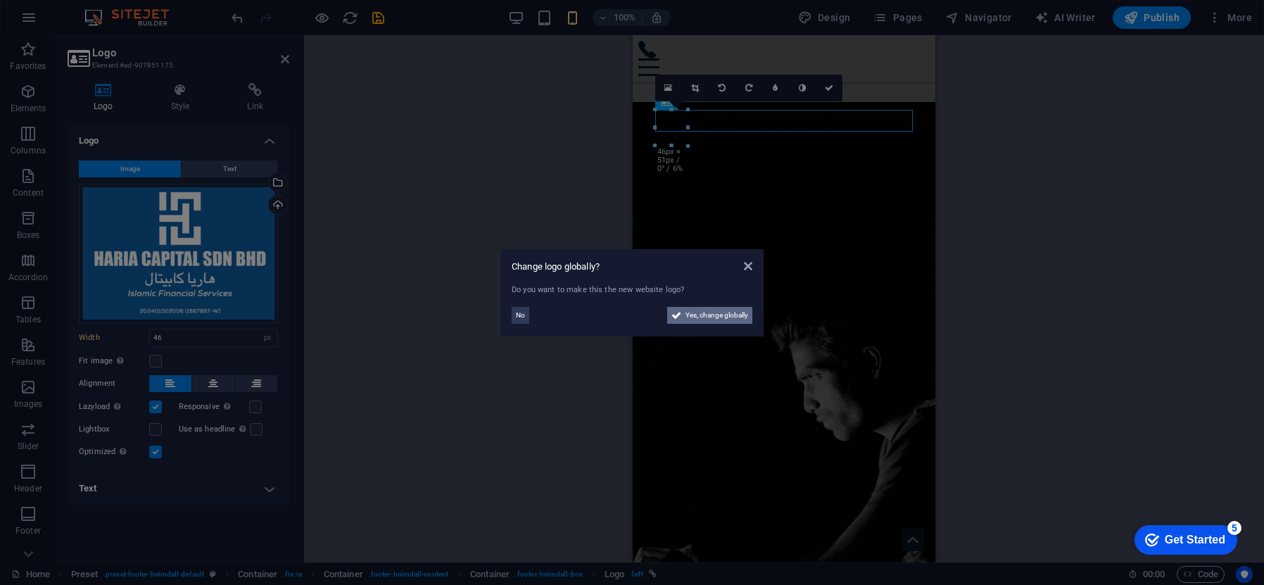
drag, startPoint x: 687, startPoint y: 317, endPoint x: 226, endPoint y: 282, distance: 462.4
click at [687, 317] on span "Yes, change globally" at bounding box center [717, 315] width 63 height 17
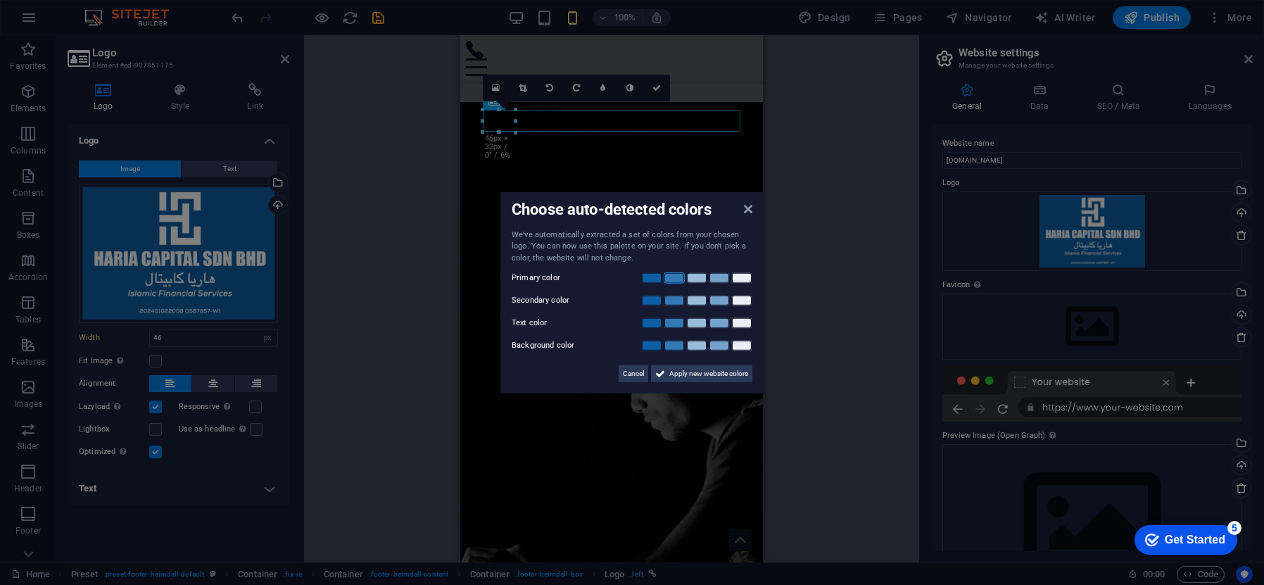
click at [680, 280] on link at bounding box center [674, 277] width 21 height 11
click at [741, 325] on link at bounding box center [741, 322] width 21 height 11
click at [685, 376] on span "Apply new website colors" at bounding box center [708, 373] width 79 height 17
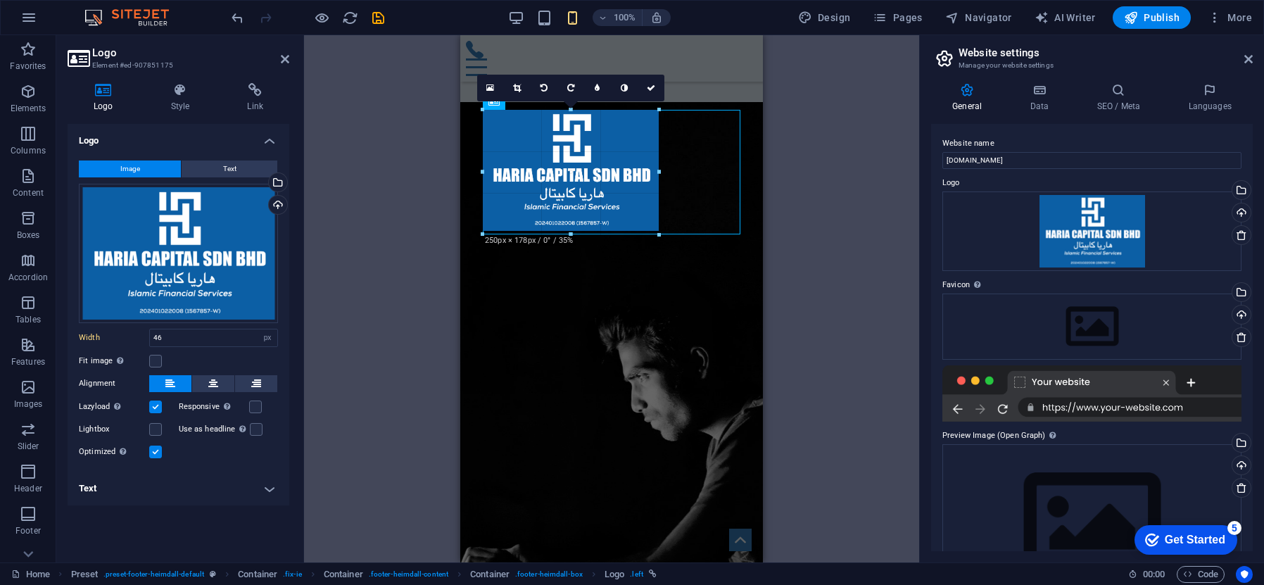
drag, startPoint x: 513, startPoint y: 130, endPoint x: 656, endPoint y: 223, distance: 170.8
type input "250"
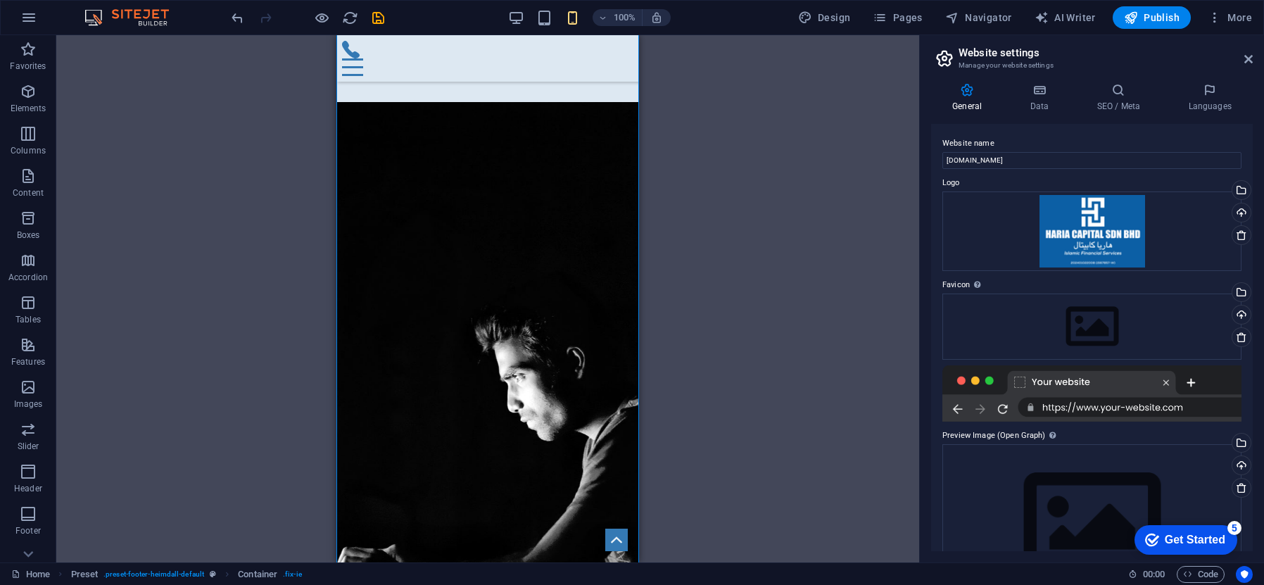
click at [795, 220] on div "Drag here to replace the existing content. Press “Ctrl” if you want to create a…" at bounding box center [487, 298] width 863 height 527
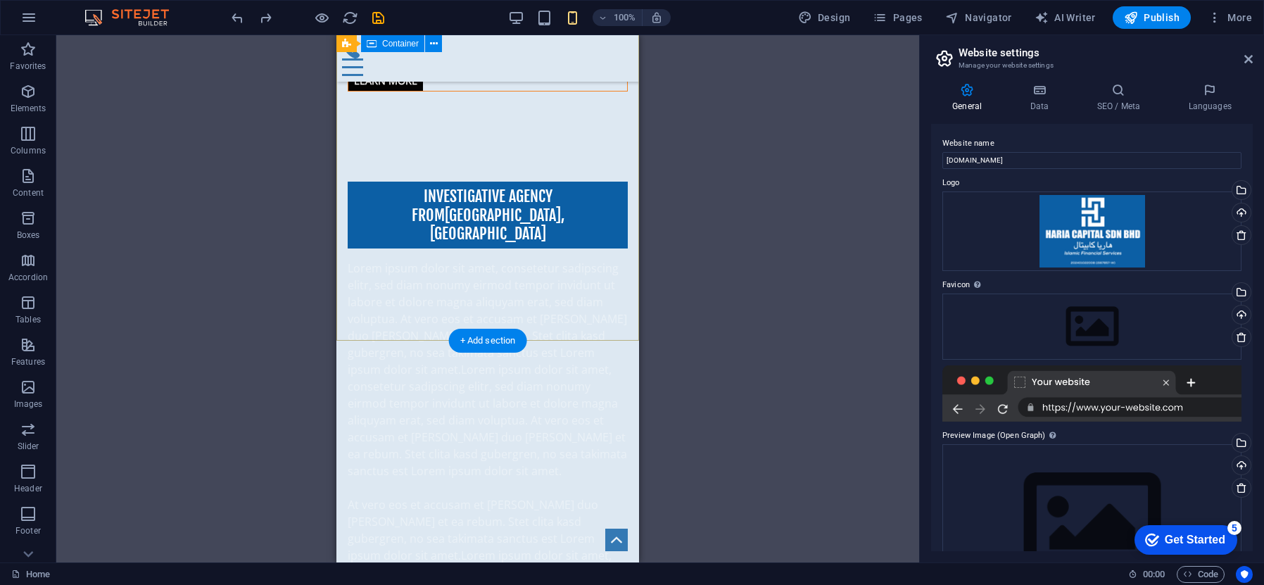
scroll to position [1080, 0]
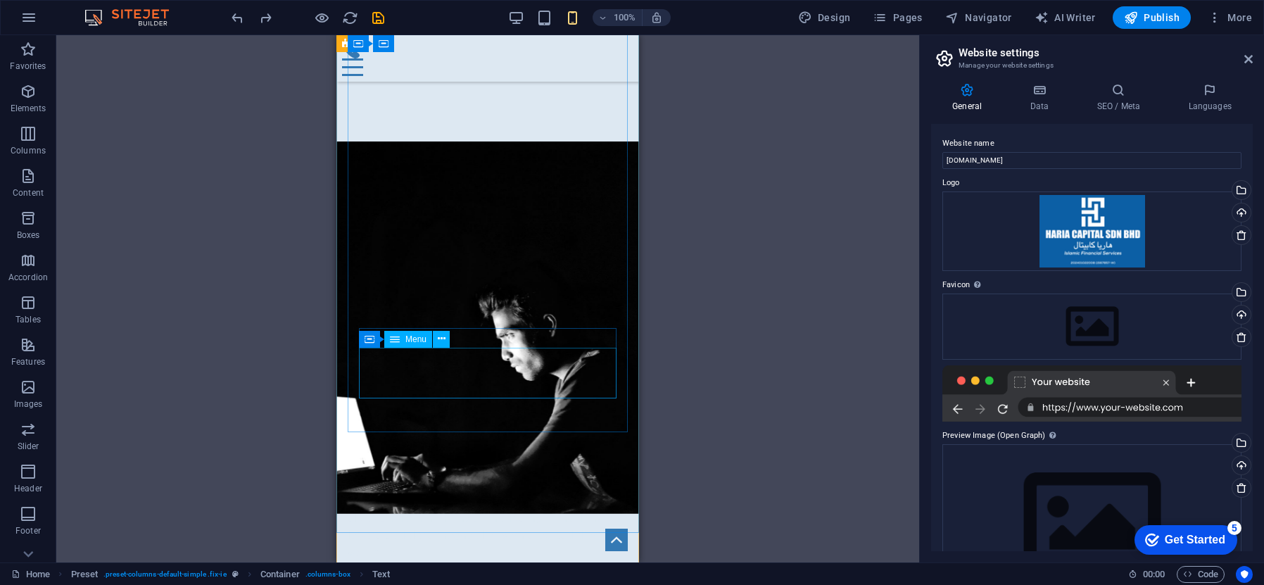
scroll to position [2106, 0]
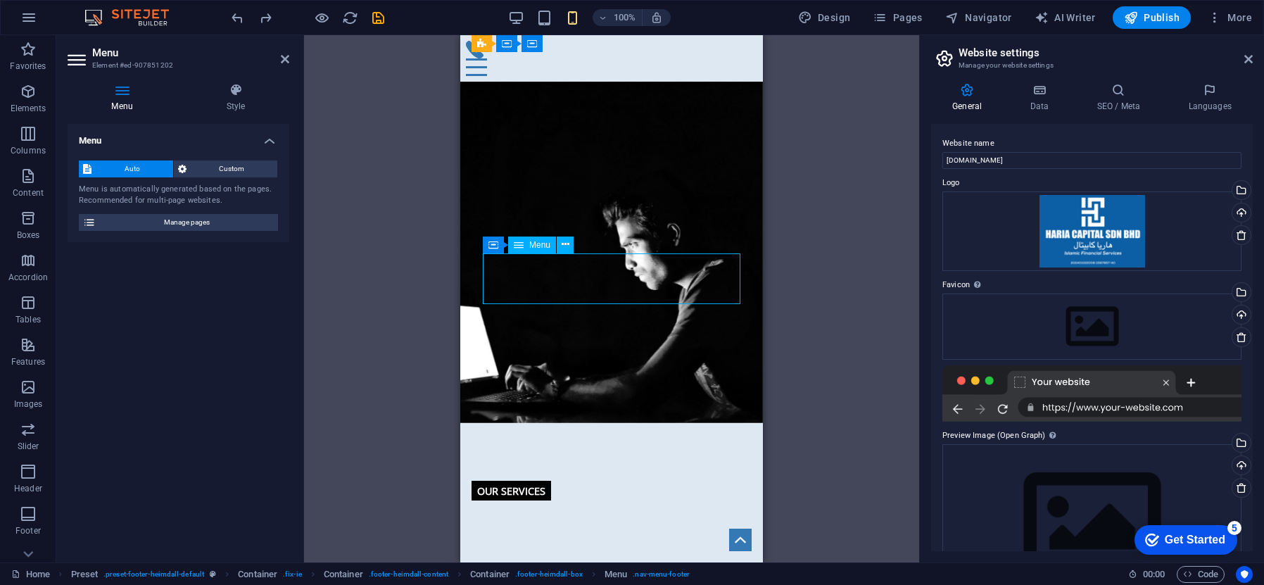
drag, startPoint x: 589, startPoint y: 296, endPoint x: 540, endPoint y: 295, distance: 49.3
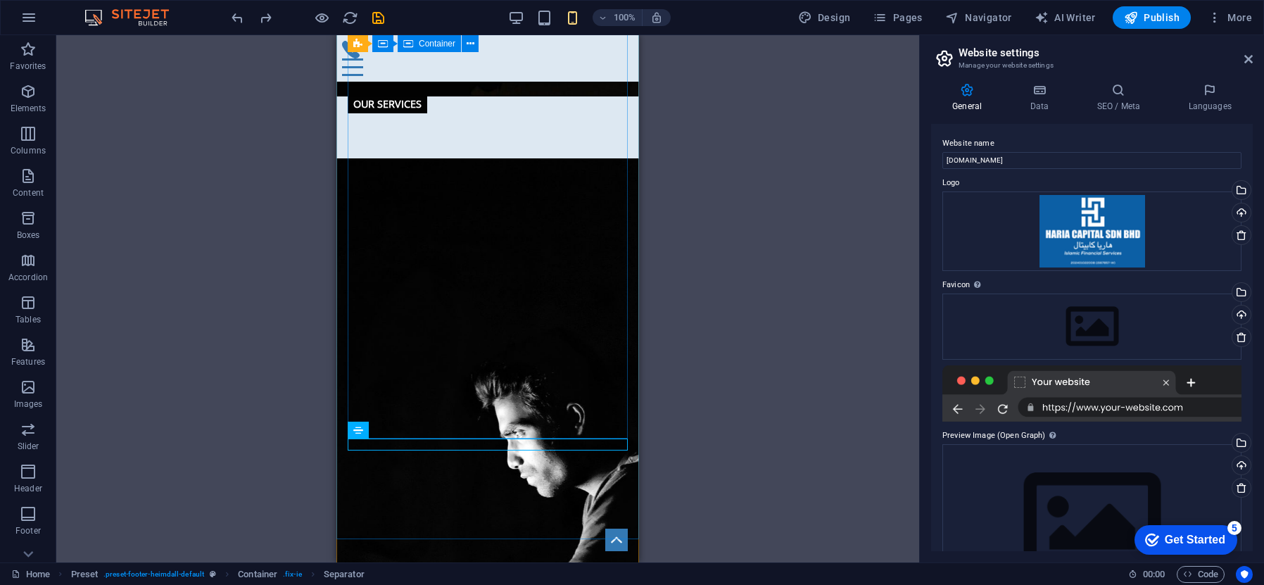
scroll to position [1903, 0]
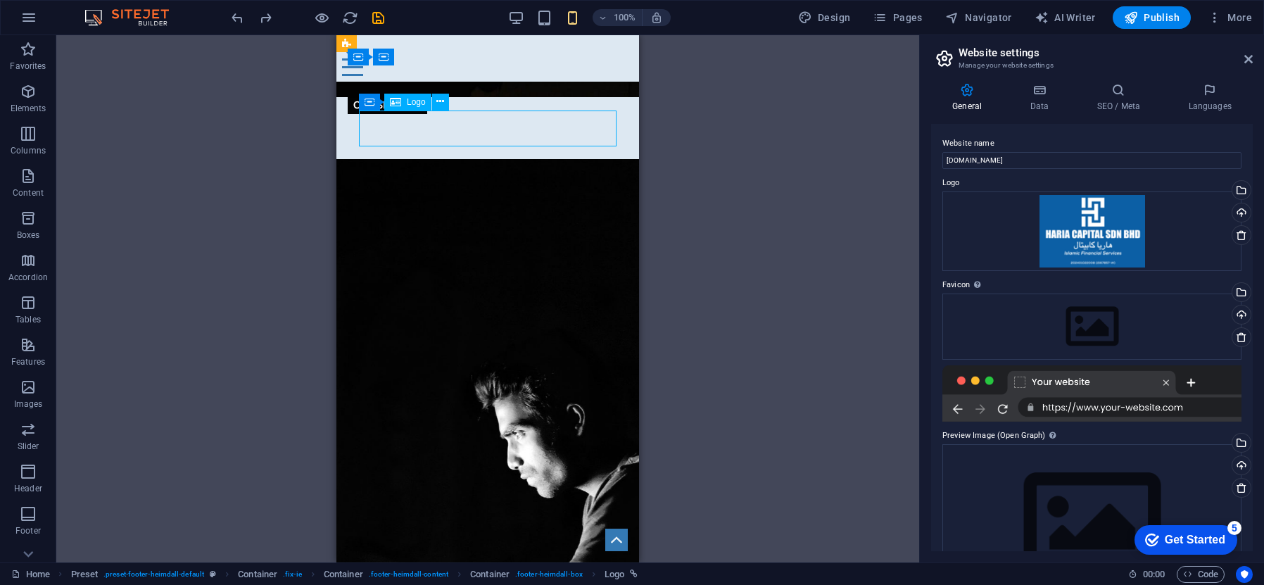
select select "px"
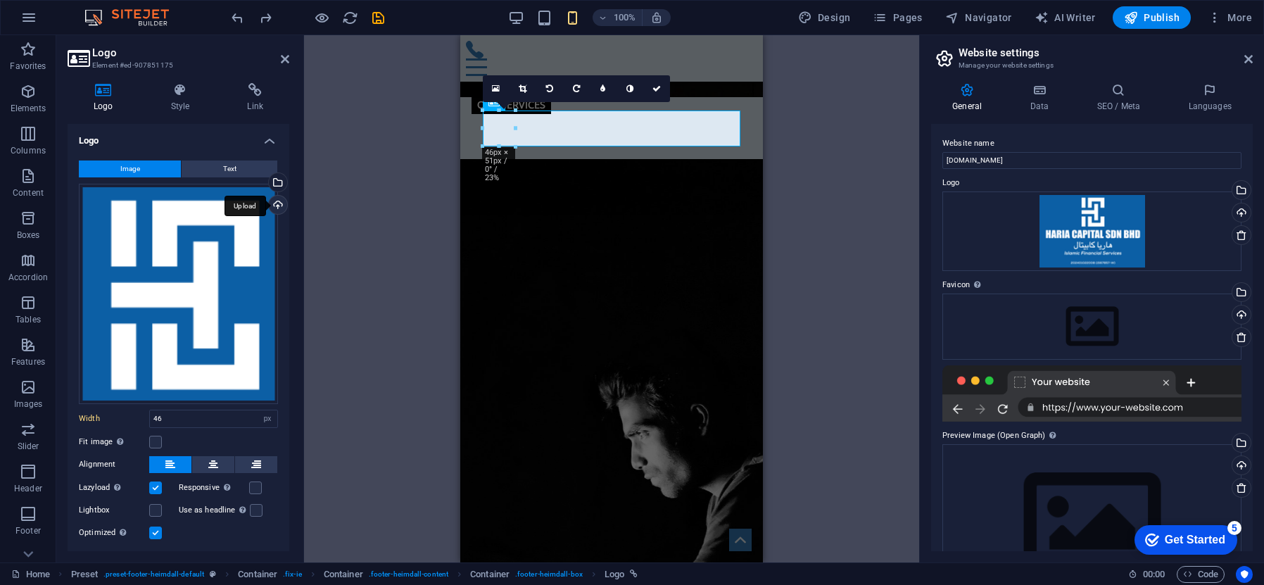
click at [274, 203] on div "Upload" at bounding box center [276, 206] width 21 height 21
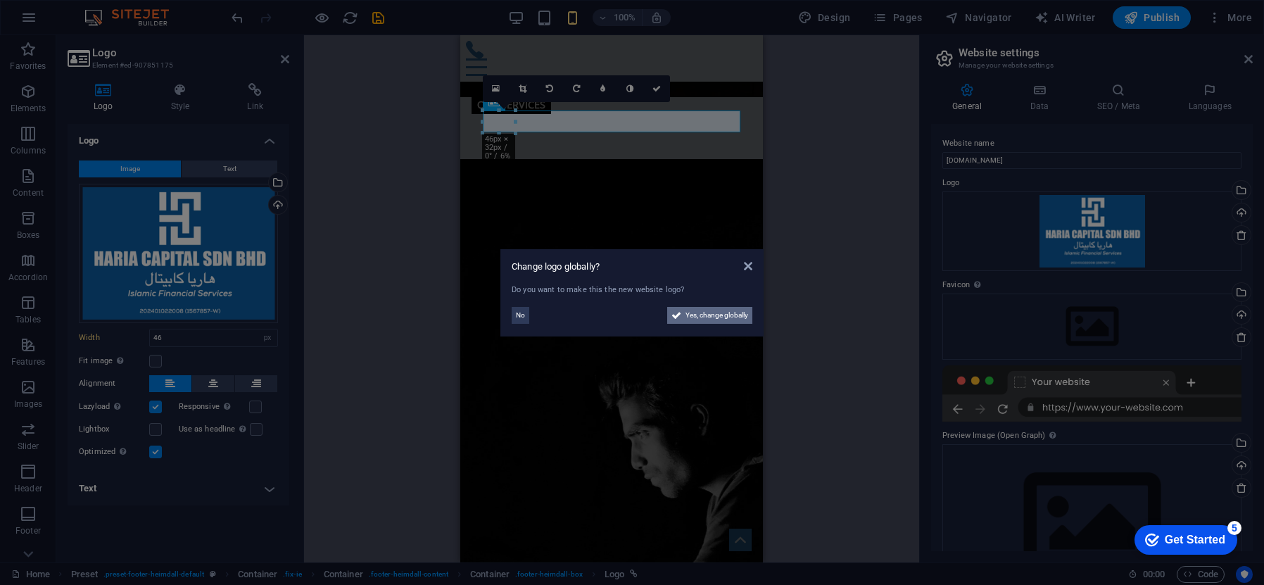
click at [705, 315] on span "Yes, change globally" at bounding box center [717, 315] width 63 height 17
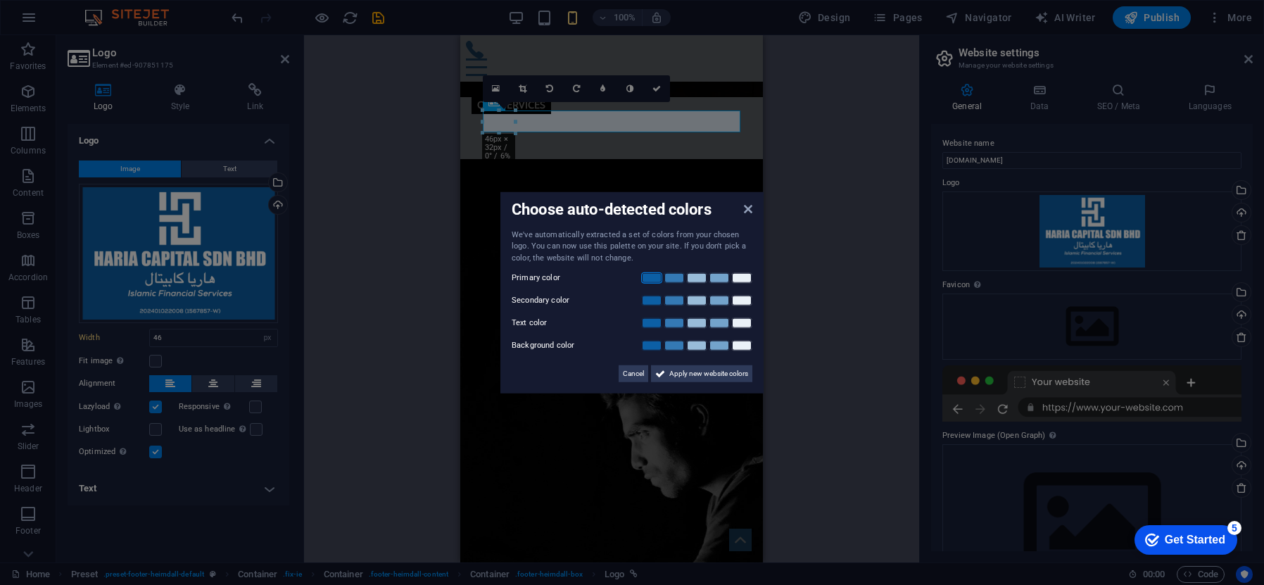
click at [650, 280] on link at bounding box center [651, 277] width 21 height 11
click at [675, 302] on link at bounding box center [674, 300] width 21 height 11
click at [653, 323] on link at bounding box center [651, 322] width 21 height 11
click at [681, 325] on link at bounding box center [674, 322] width 21 height 11
click at [657, 324] on link at bounding box center [651, 322] width 21 height 11
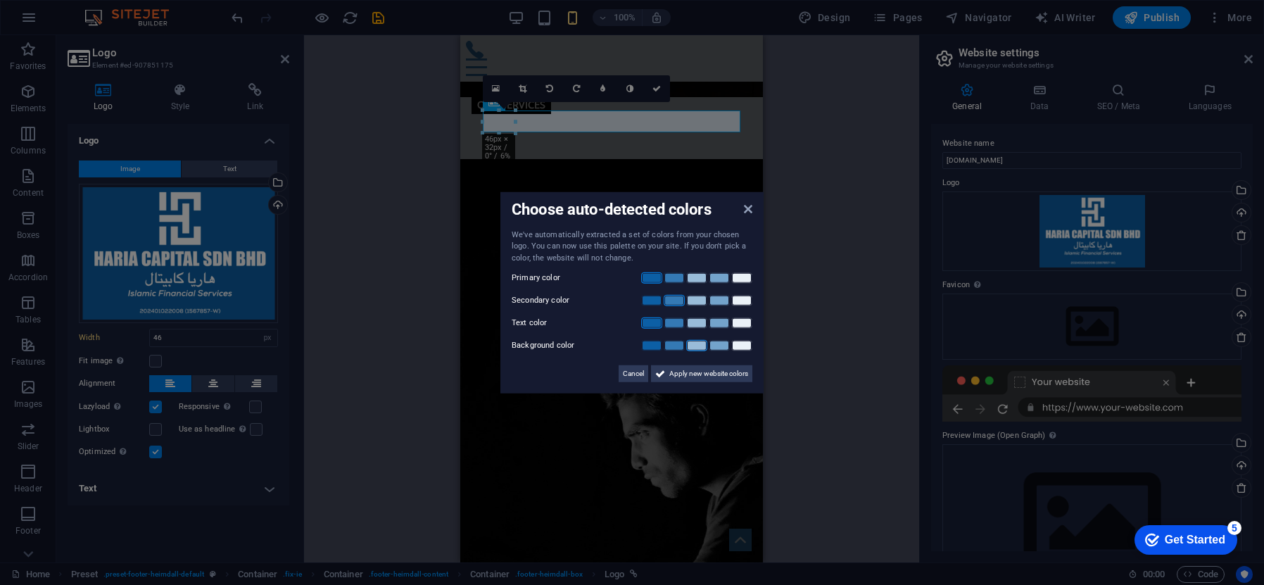
click at [702, 344] on link at bounding box center [696, 345] width 21 height 11
click at [739, 347] on link at bounding box center [741, 345] width 21 height 11
click at [720, 374] on span "Apply new website colors" at bounding box center [708, 373] width 79 height 17
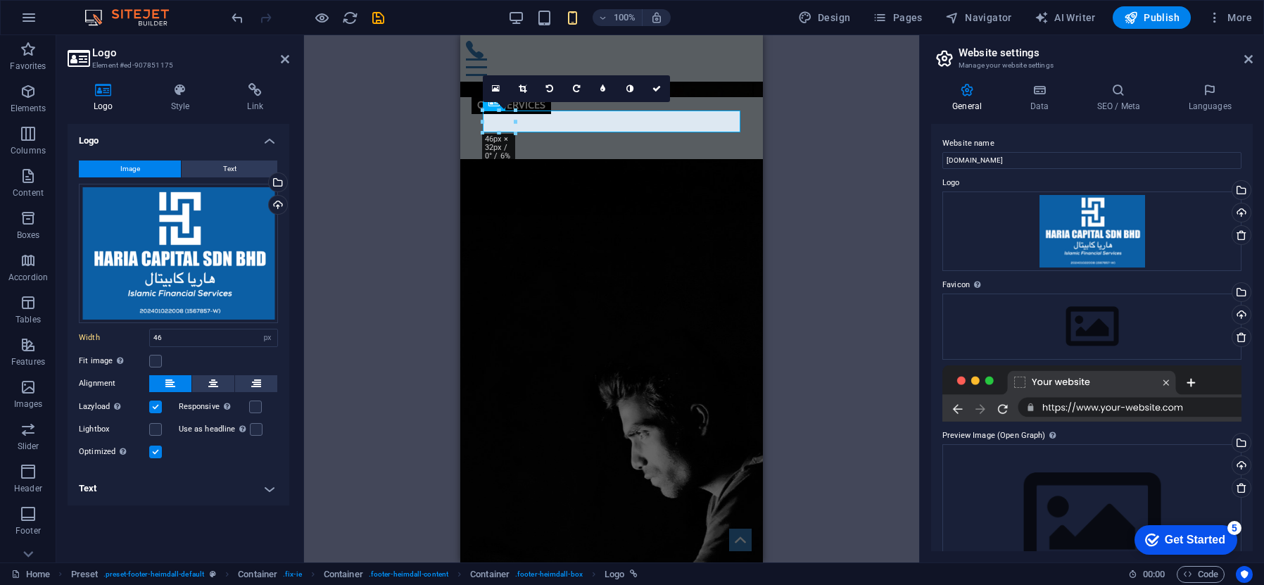
click at [802, 361] on div "Unequal Columns Container H1 Banner Banner Container Unequal Columns Unequal Co…" at bounding box center [611, 298] width 615 height 527
click at [803, 360] on div "Unequal Columns Container H1 Banner Banner Container Unequal Columns Unequal Co…" at bounding box center [611, 298] width 615 height 527
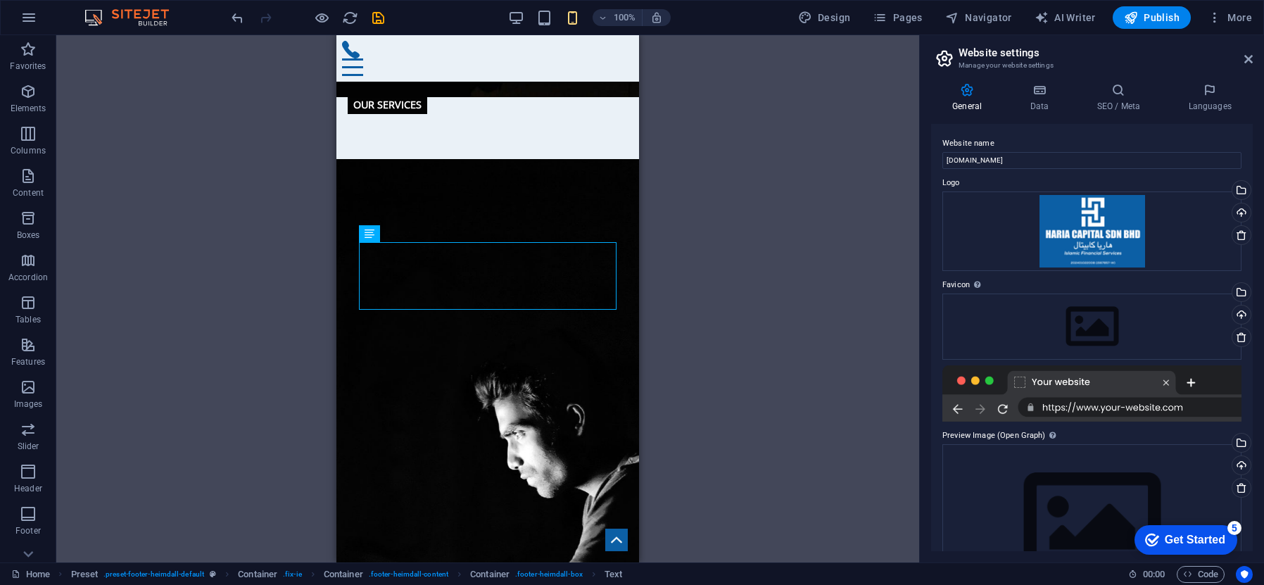
click at [766, 205] on div "Unequal Columns Container H1 Banner Banner Container Unequal Columns Unequal Co…" at bounding box center [487, 298] width 863 height 527
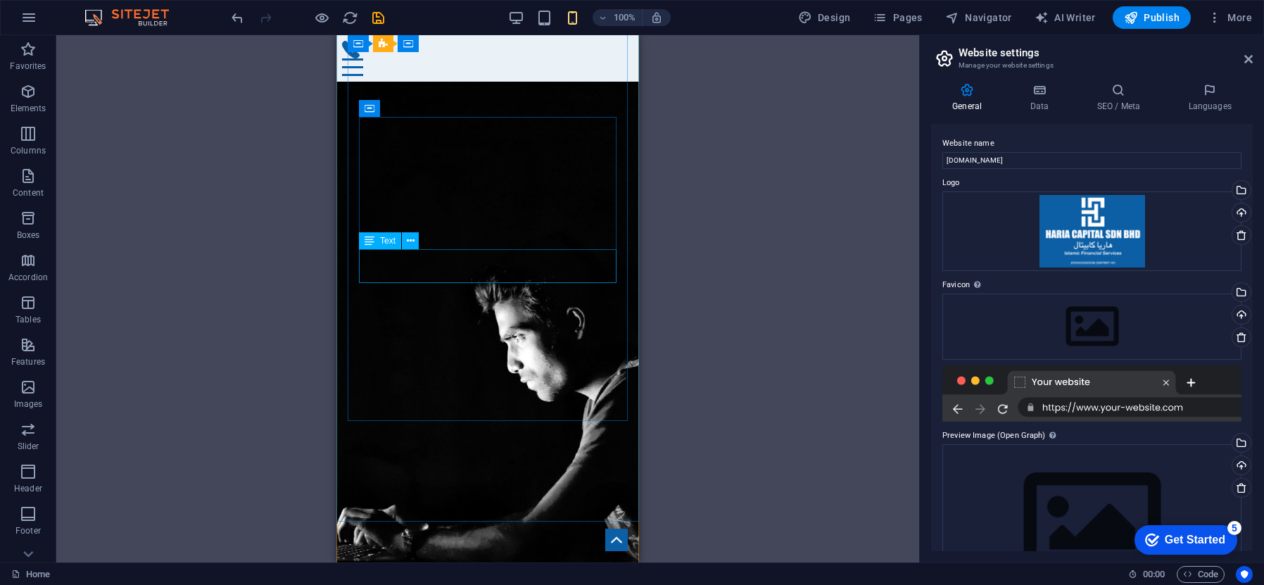
scroll to position [1999, 0]
drag, startPoint x: 443, startPoint y: 245, endPoint x: 776, endPoint y: 279, distance: 335.4
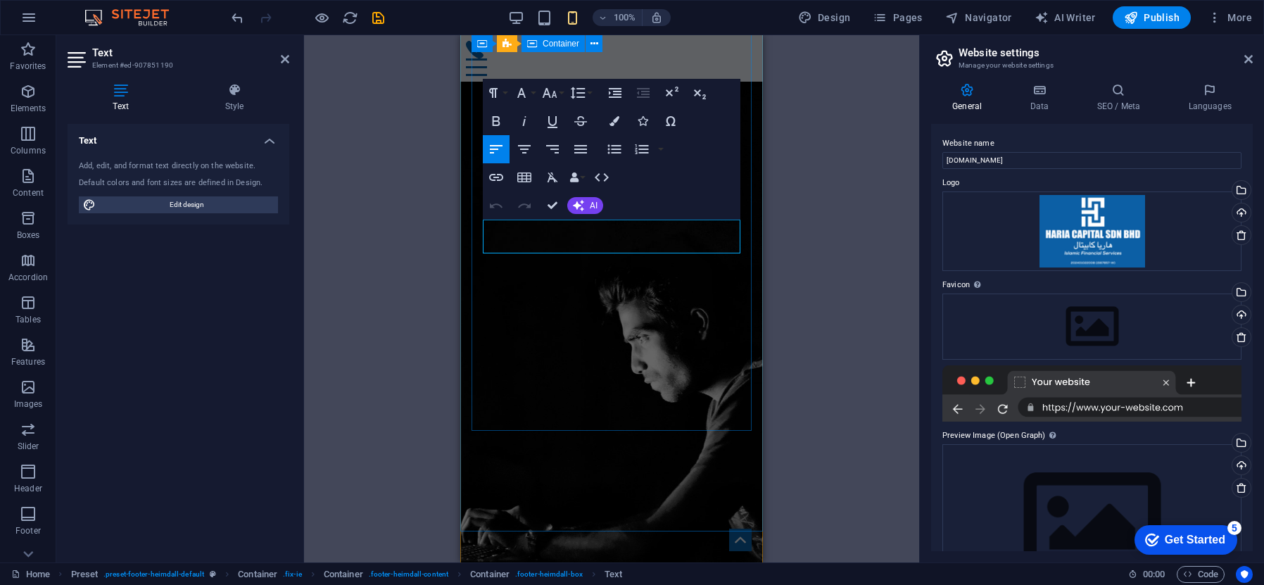
drag, startPoint x: 510, startPoint y: 229, endPoint x: 479, endPoint y: 228, distance: 30.3
drag, startPoint x: 504, startPoint y: 229, endPoint x: 485, endPoint y: 229, distance: 19.0
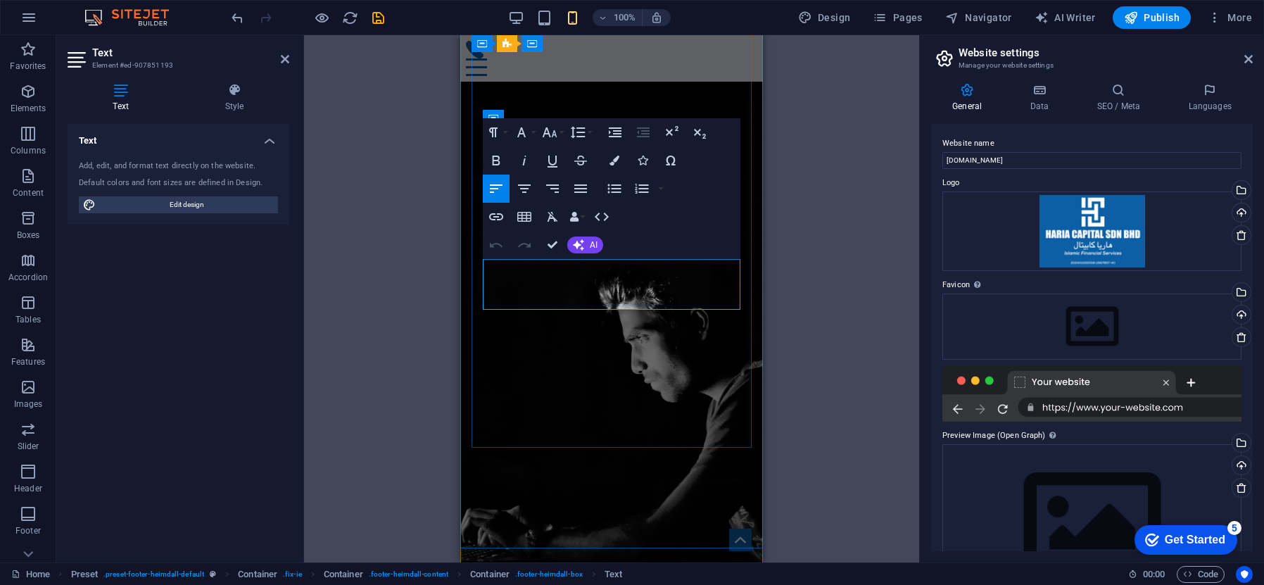
drag, startPoint x: 498, startPoint y: 296, endPoint x: 484, endPoint y: 289, distance: 16.1
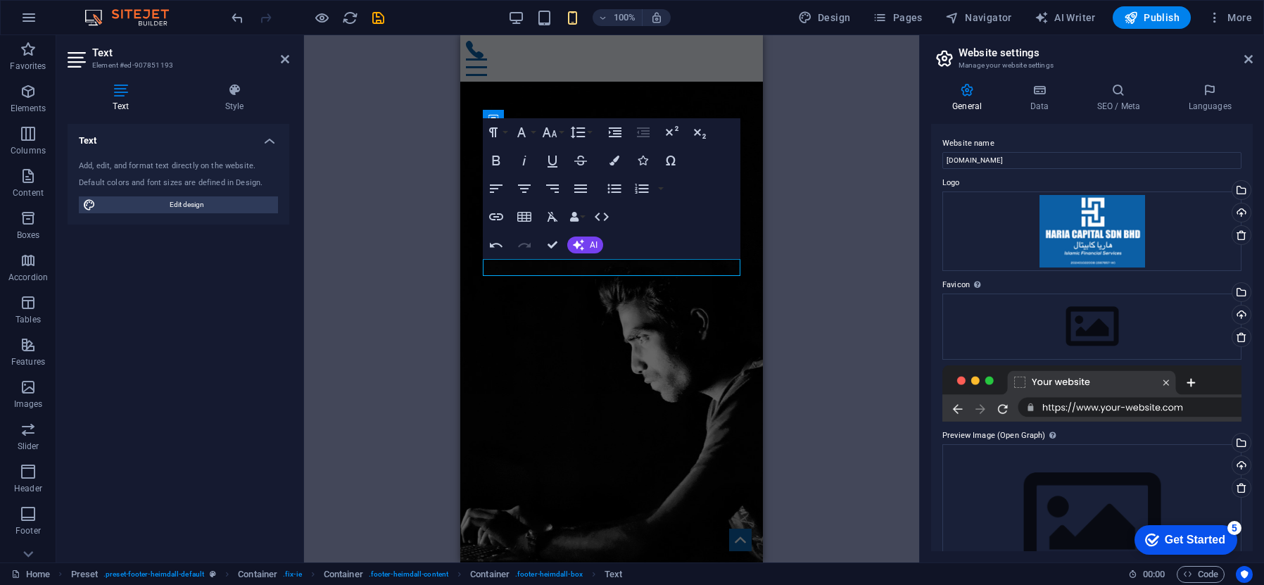
click at [771, 285] on div "Unequal Columns Container H1 Banner Banner Container Unequal Columns Unequal Co…" at bounding box center [611, 298] width 615 height 527
click at [775, 285] on div "Unequal Columns Container H1 Banner Banner Container Unequal Columns Unequal Co…" at bounding box center [611, 298] width 615 height 527
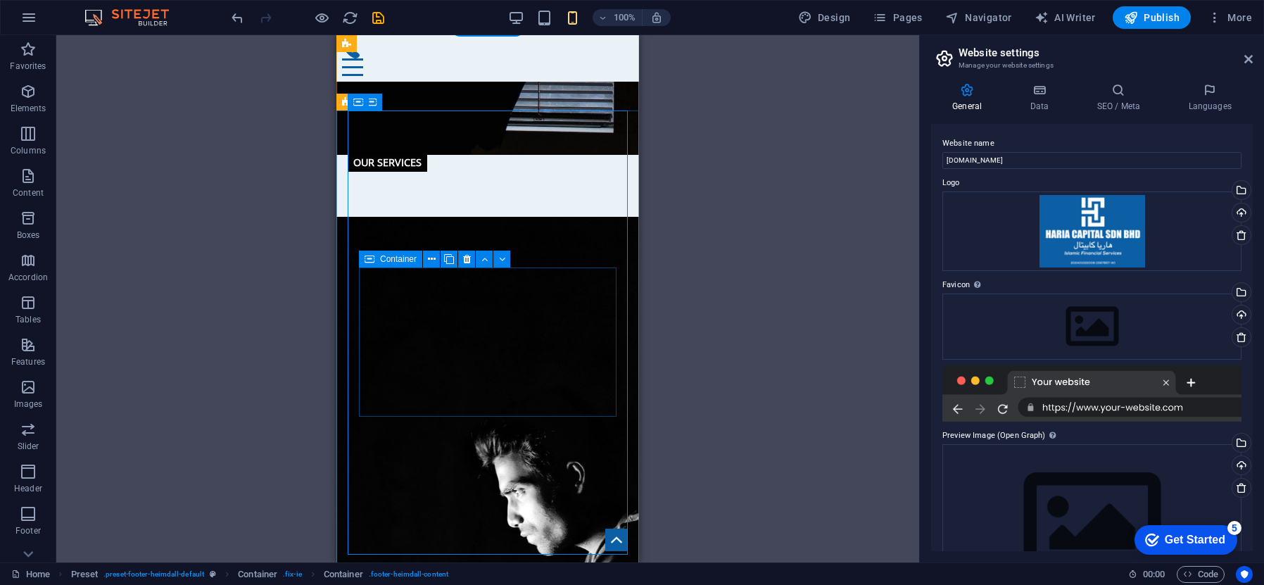
scroll to position [1841, 0]
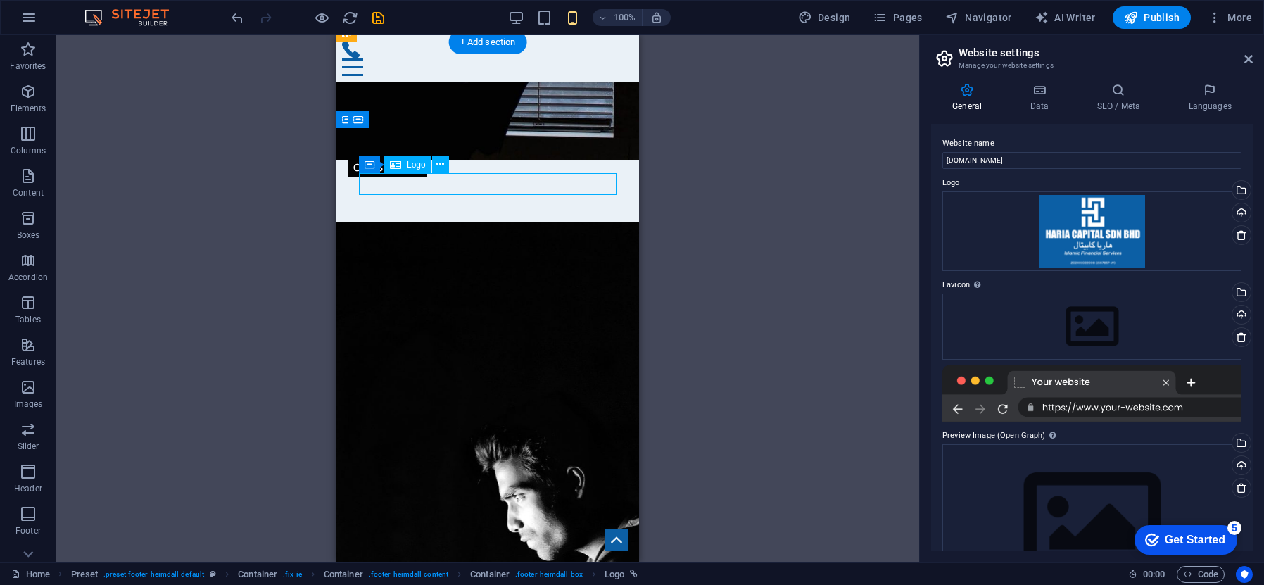
select select "px"
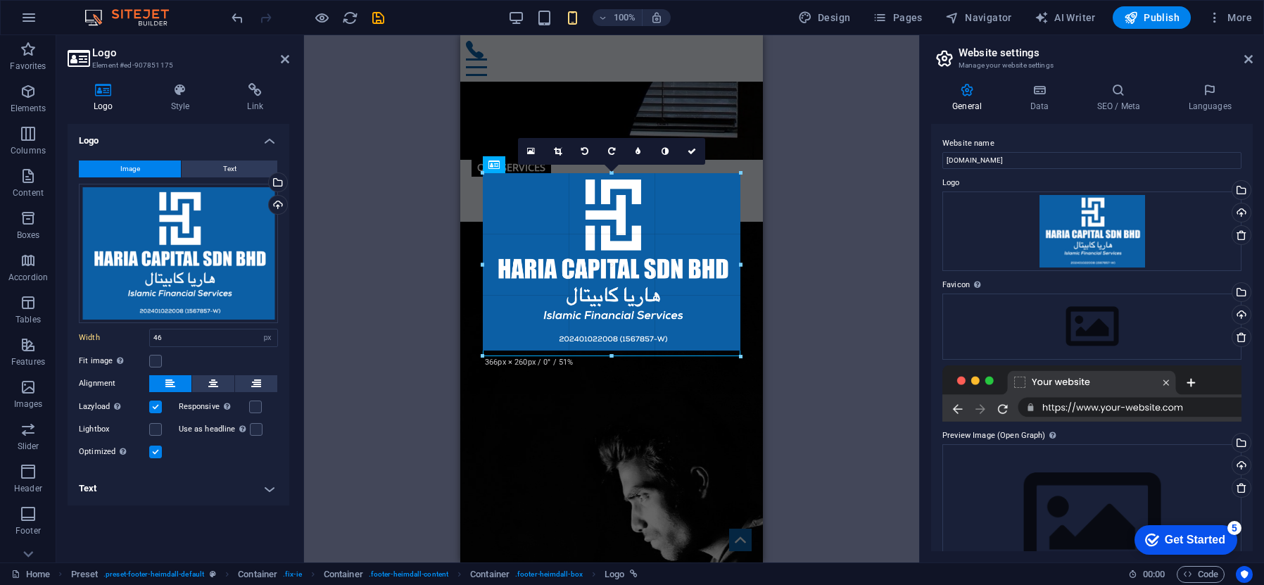
drag, startPoint x: 512, startPoint y: 195, endPoint x: 770, endPoint y: 292, distance: 275.3
type input "366"
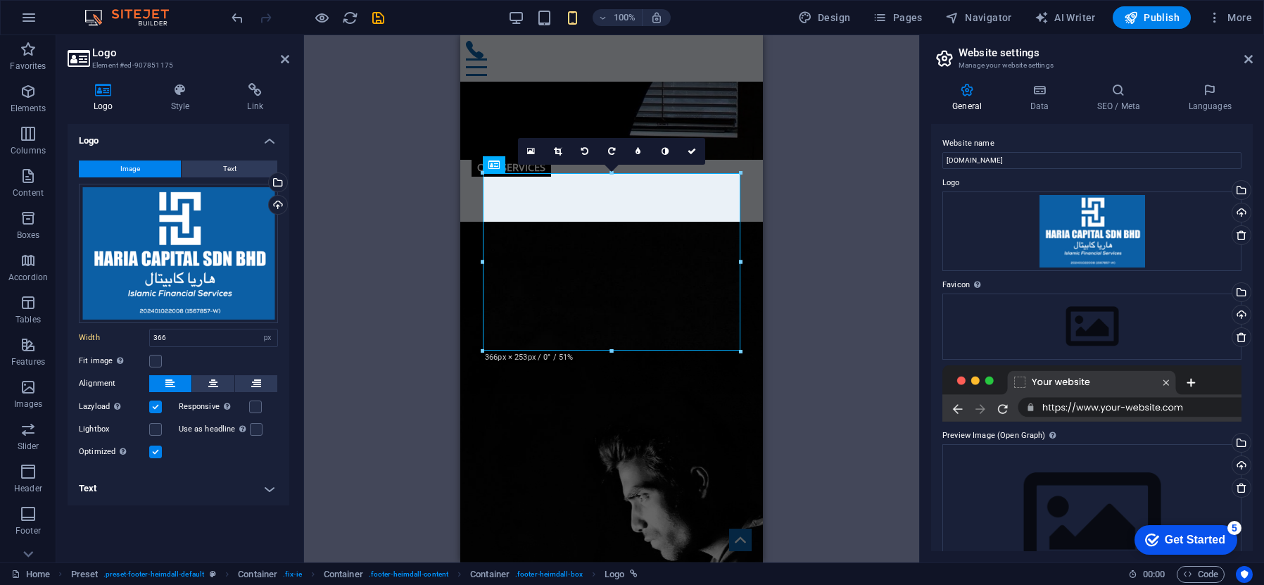
click at [812, 289] on div "Drag here to replace the existing content. Press “Ctrl” if you want to create a…" at bounding box center [611, 298] width 615 height 527
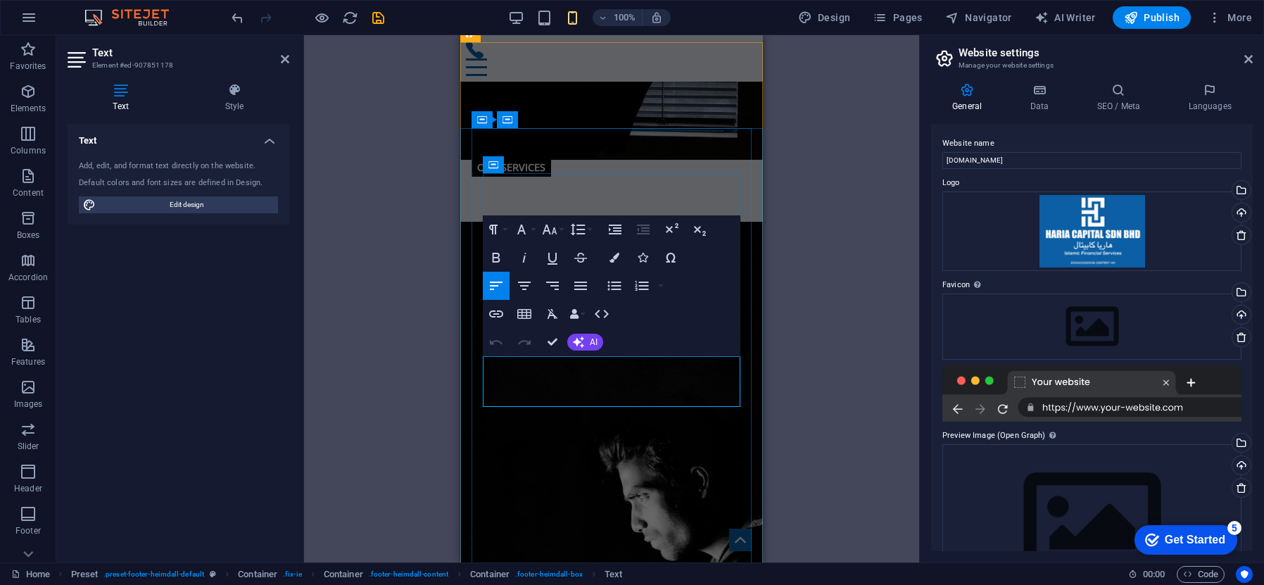
drag, startPoint x: 574, startPoint y: 383, endPoint x: 488, endPoint y: 368, distance: 87.1
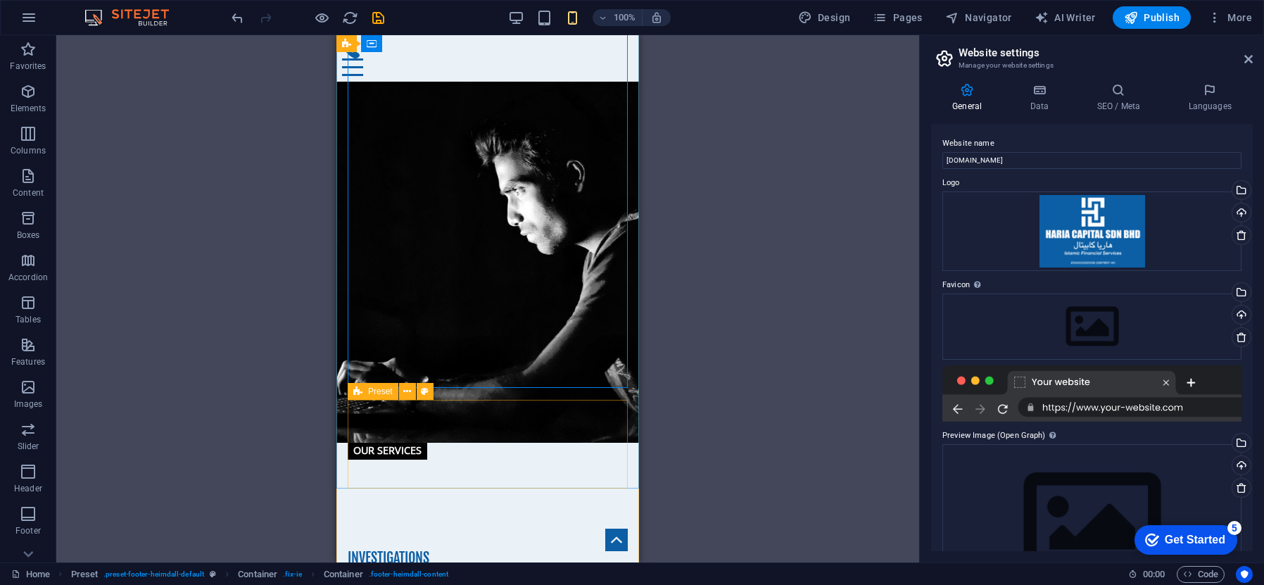
scroll to position [2197, 0]
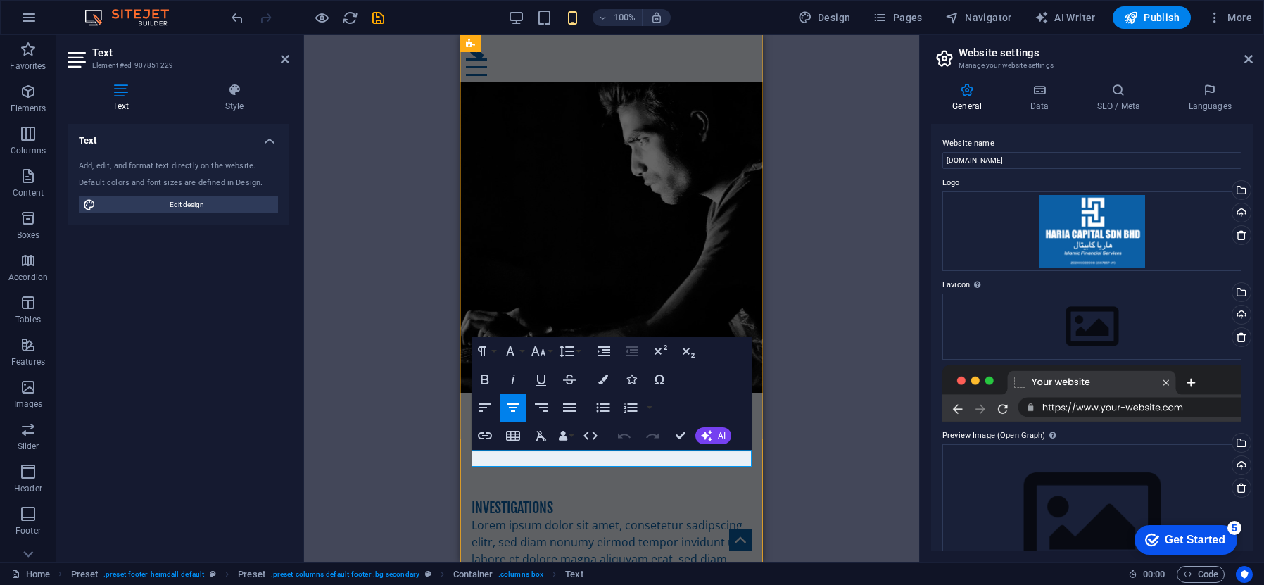
drag, startPoint x: 665, startPoint y: 460, endPoint x: 624, endPoint y: 461, distance: 41.5
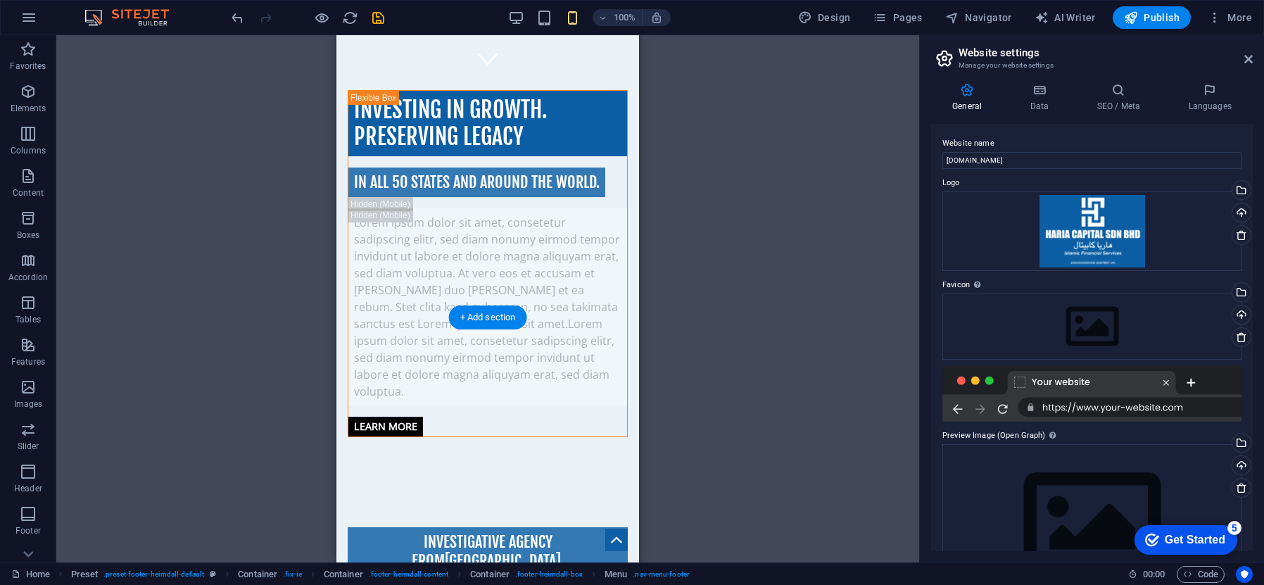
scroll to position [0, 0]
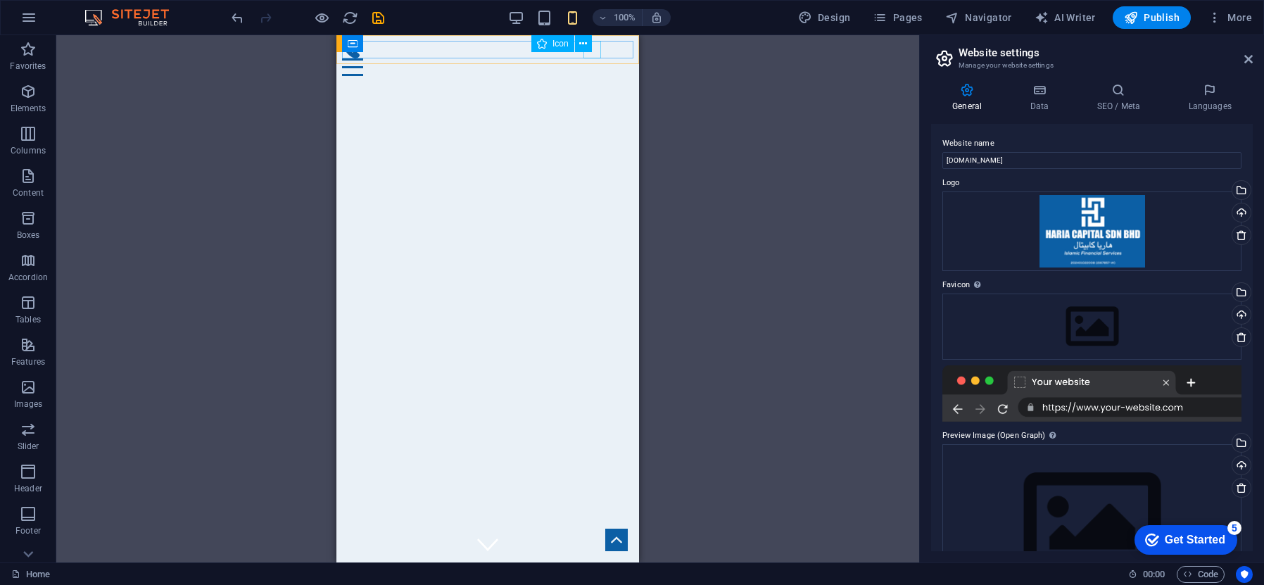
click at [595, 52] on div "Icon" at bounding box center [566, 44] width 70 height 18
click at [581, 42] on icon at bounding box center [583, 44] width 8 height 15
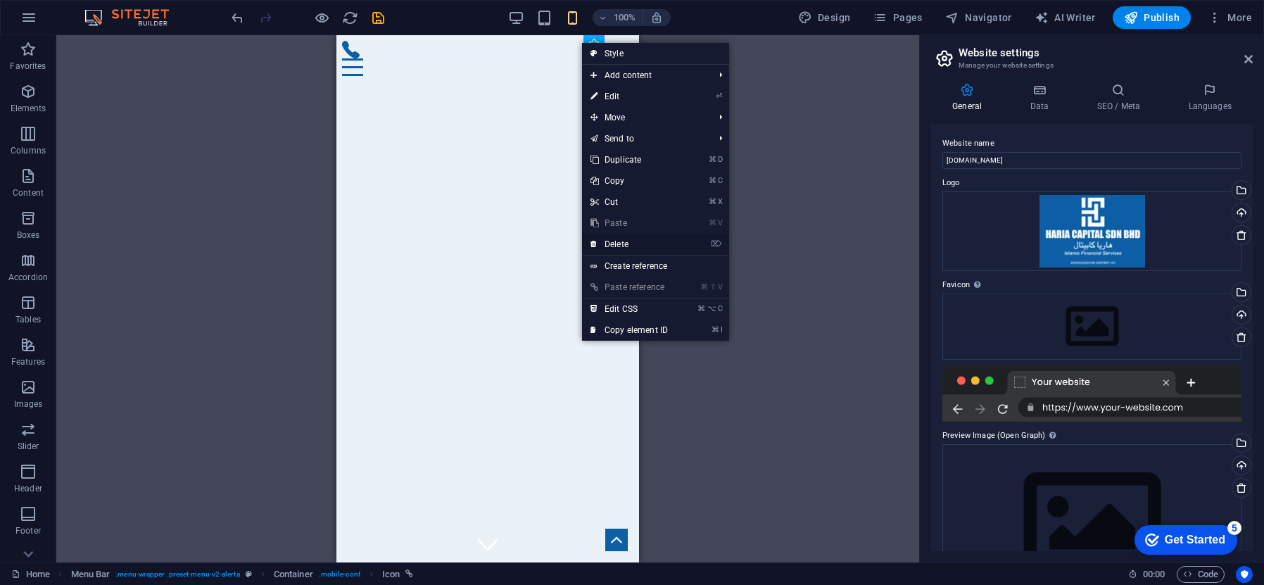
click at [635, 244] on link "⌦ Delete" at bounding box center [629, 244] width 94 height 21
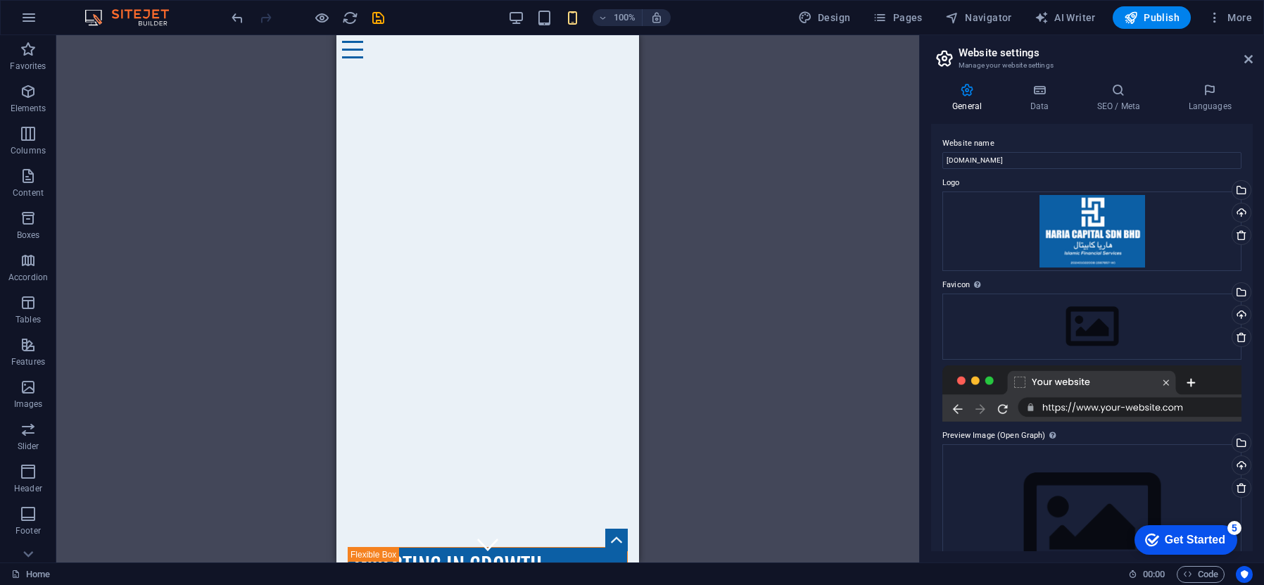
click at [726, 196] on div "Unequal Columns Container H1 Banner Banner Container Unequal Columns Unequal Co…" at bounding box center [487, 298] width 863 height 527
click at [628, 44] on div "HTML" at bounding box center [595, 44] width 77 height 18
click at [758, 106] on div "Unequal Columns Container H1 Banner Banner Container Unequal Columns Unequal Co…" at bounding box center [487, 298] width 863 height 527
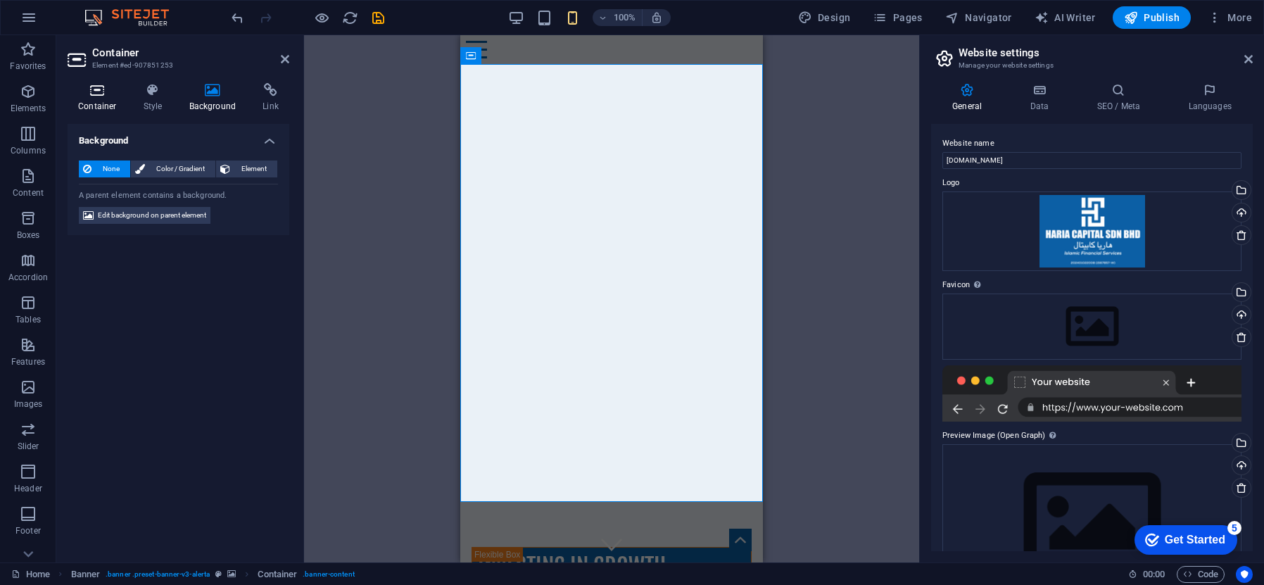
click at [99, 93] on icon at bounding box center [98, 90] width 60 height 14
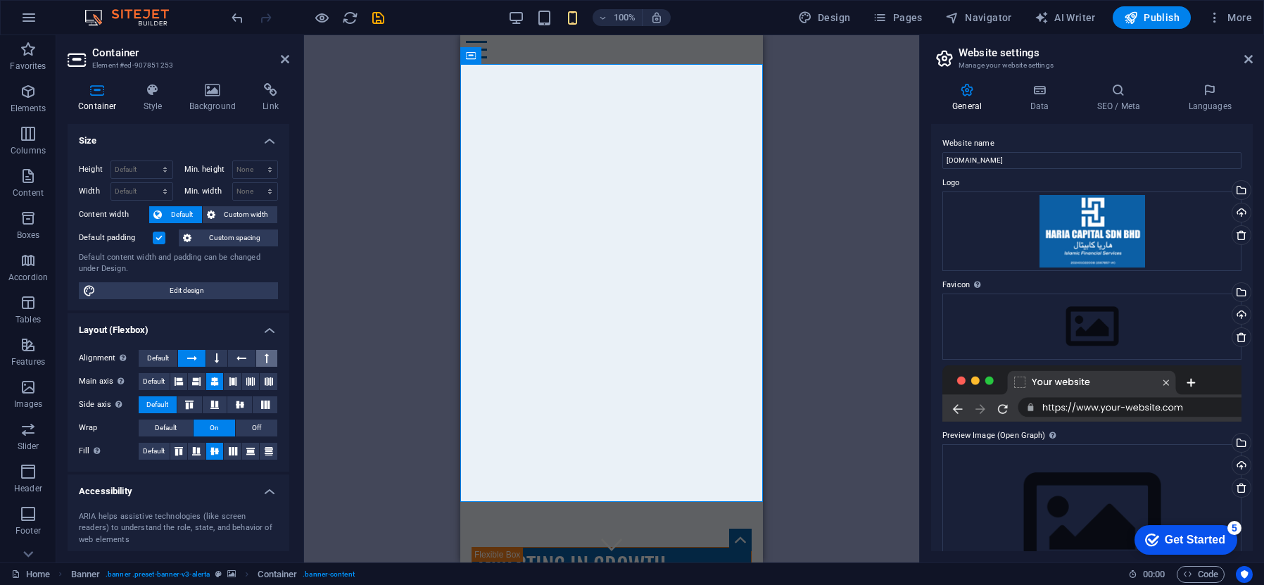
scroll to position [118, 0]
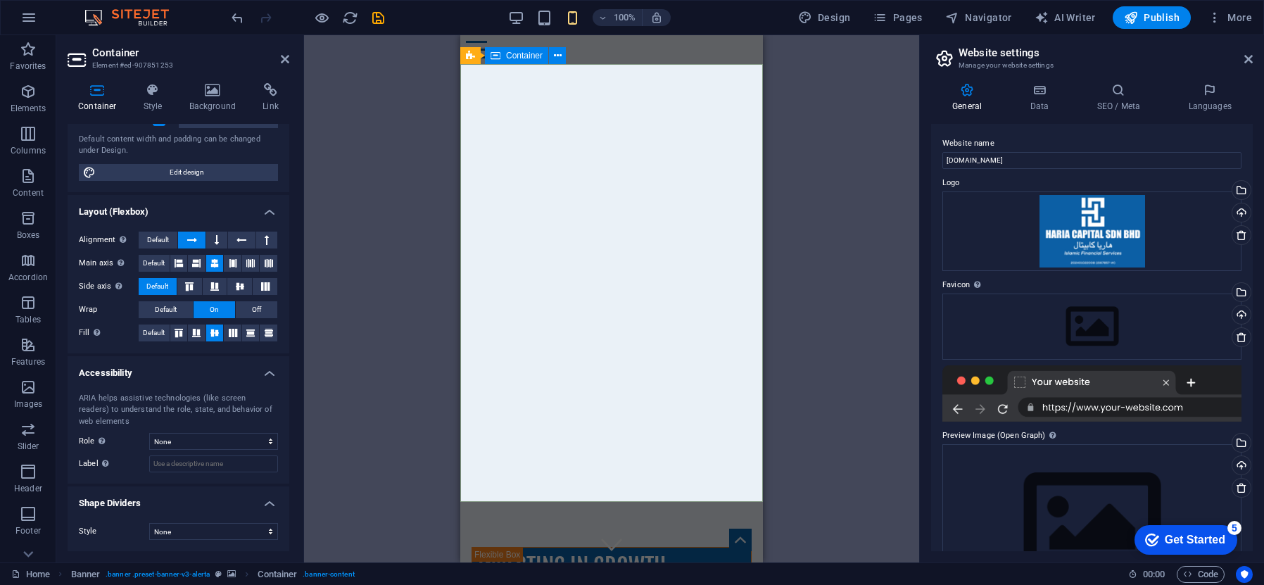
click at [551, 55] on button at bounding box center [557, 55] width 17 height 17
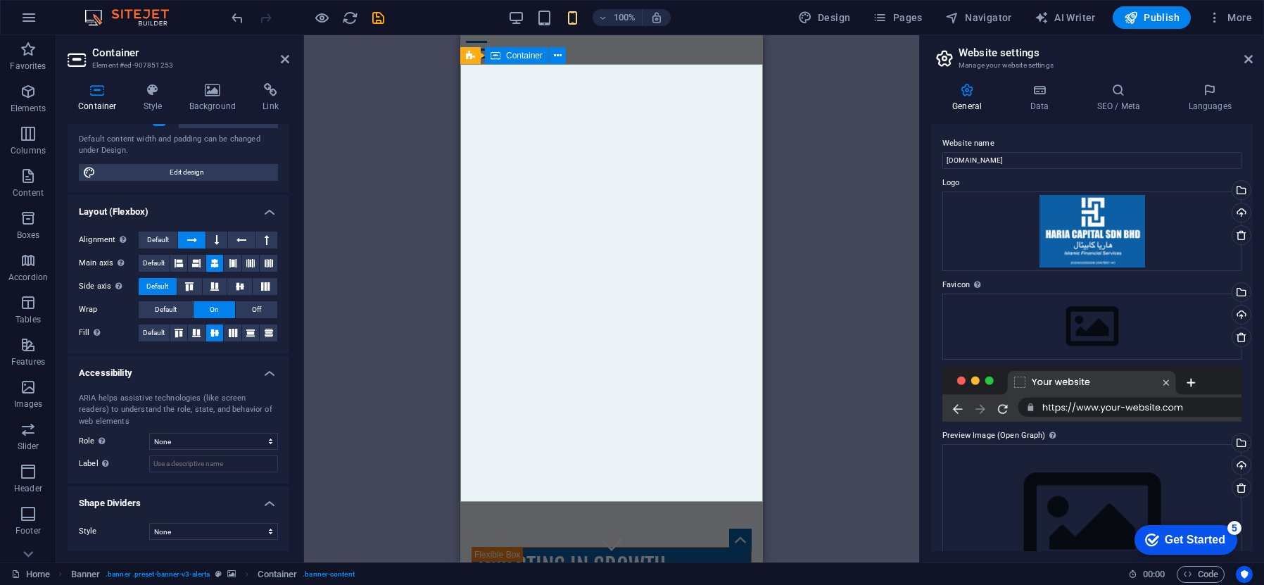
click at [522, 57] on span "Container" at bounding box center [524, 55] width 37 height 8
click at [210, 99] on h4 "Background" at bounding box center [216, 98] width 74 height 30
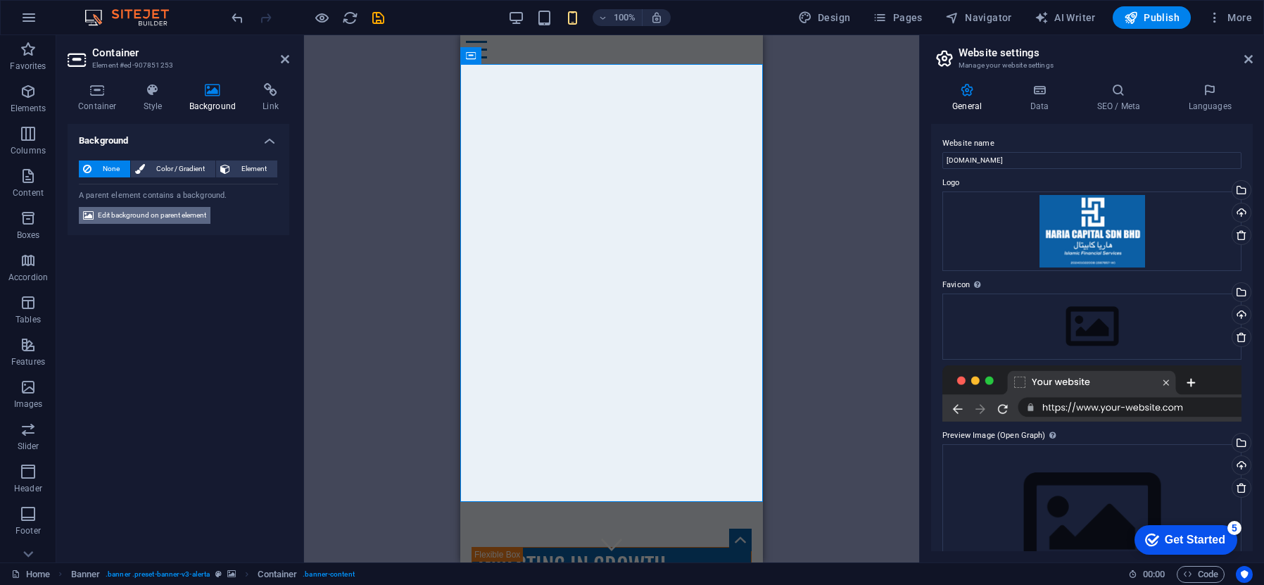
click at [168, 214] on span "Edit background on parent element" at bounding box center [152, 215] width 108 height 17
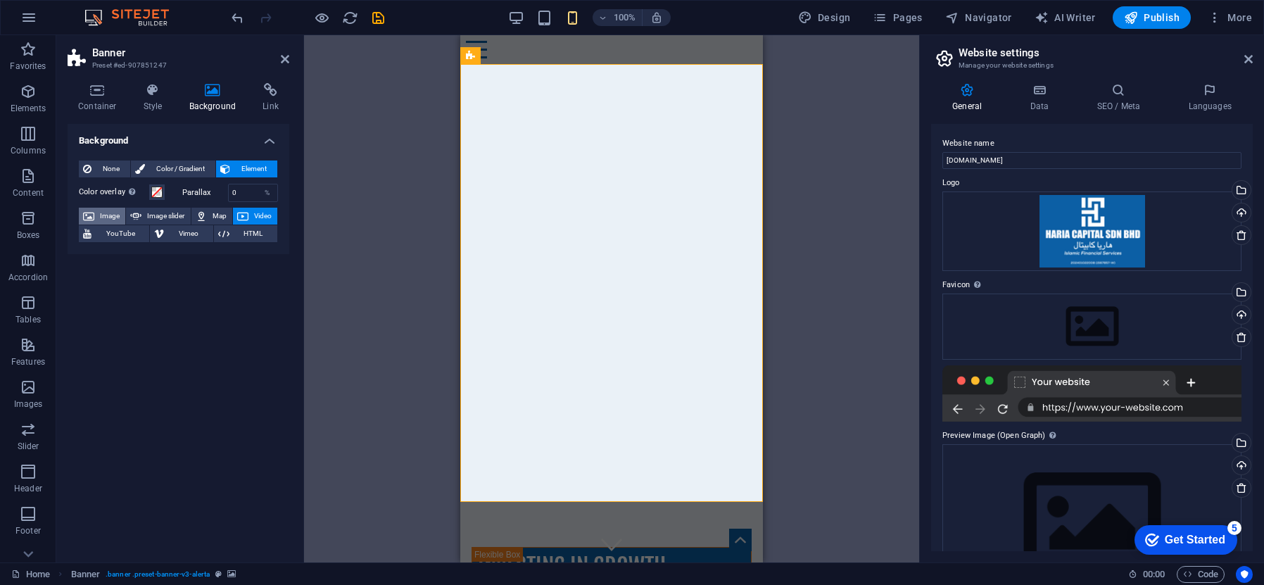
click at [116, 213] on span "Image" at bounding box center [110, 216] width 23 height 17
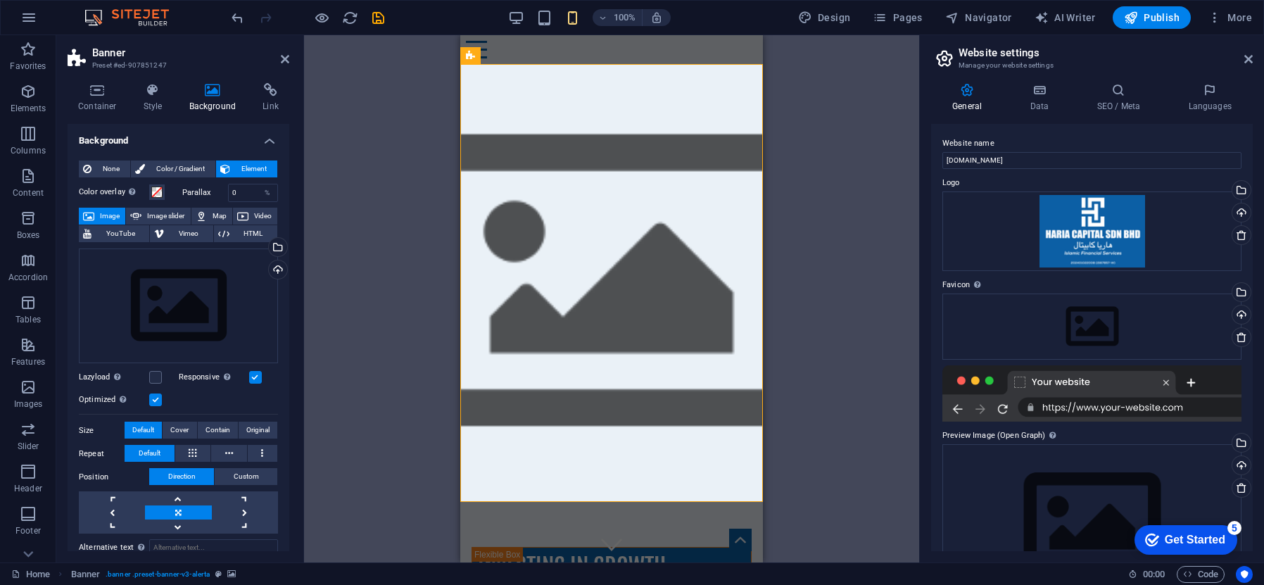
click at [867, 227] on div "Drag here to replace the existing content. Press “Ctrl” if you want to create a…" at bounding box center [611, 298] width 615 height 527
click at [163, 211] on span "Image slider" at bounding box center [166, 216] width 40 height 17
select select "ms"
select select "s"
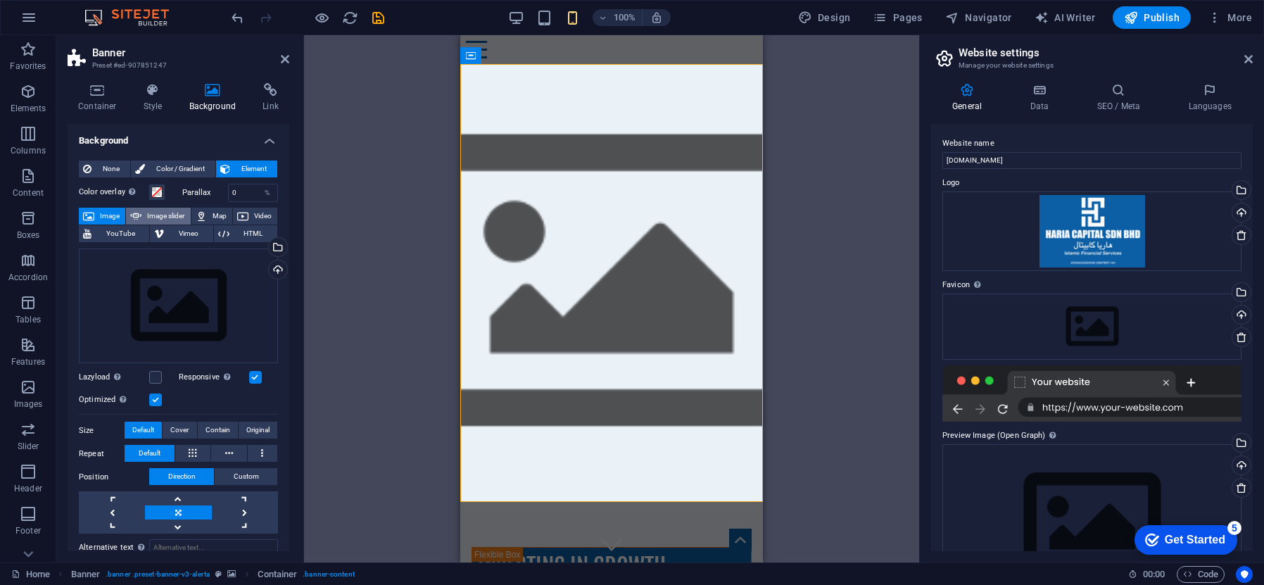
select select "progressive"
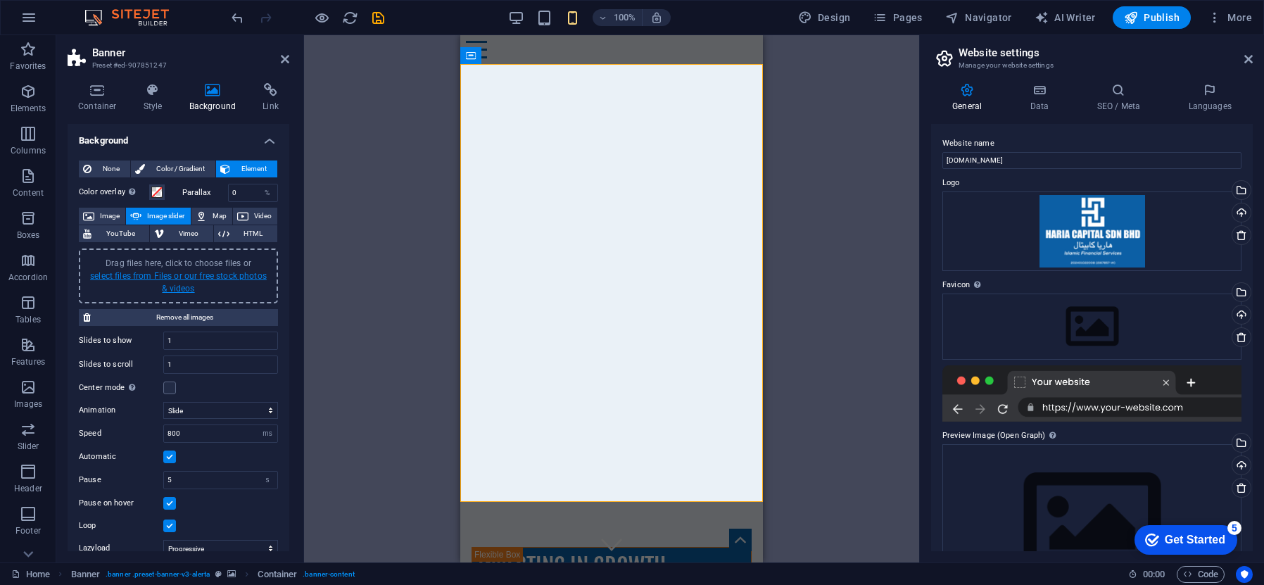
click at [206, 275] on link "select files from Files or our free stock photos & videos" at bounding box center [178, 282] width 177 height 23
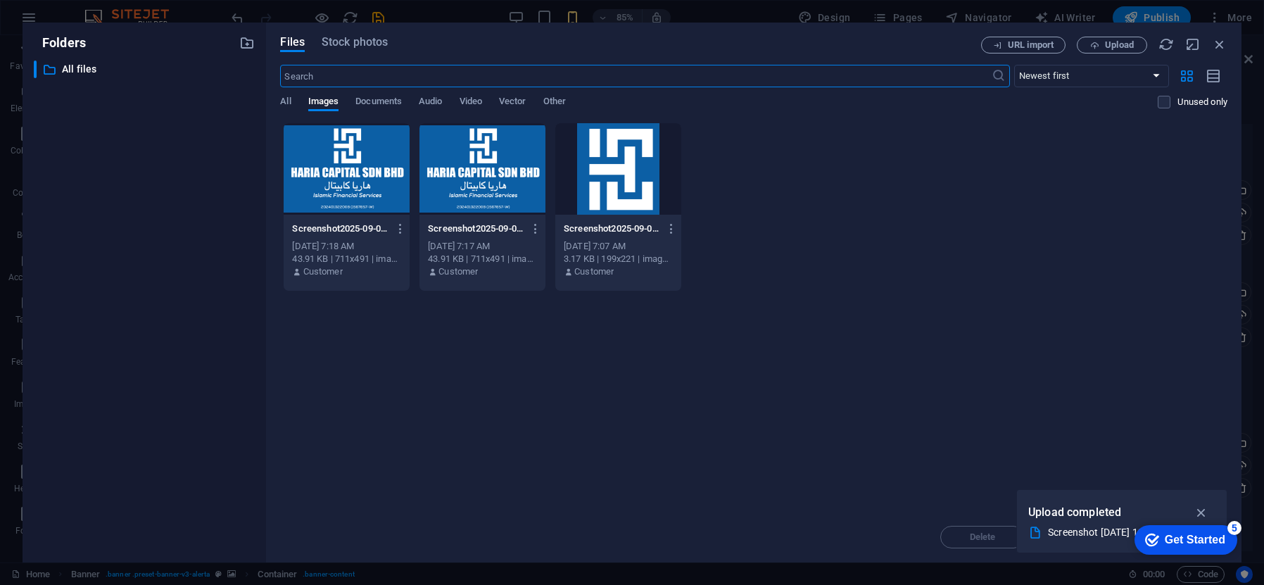
click at [348, 53] on div "Files Stock photos" at bounding box center [630, 45] width 701 height 17
click at [350, 46] on span "Stock photos" at bounding box center [355, 42] width 66 height 17
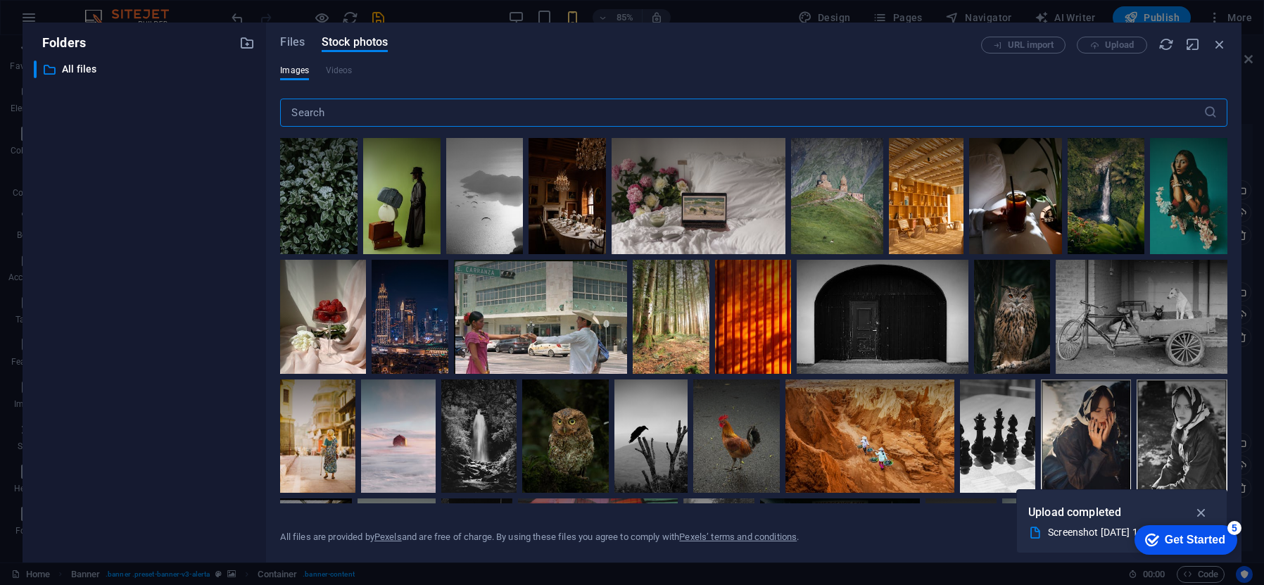
click at [348, 113] on input "text" at bounding box center [741, 113] width 923 height 28
type input "financing"
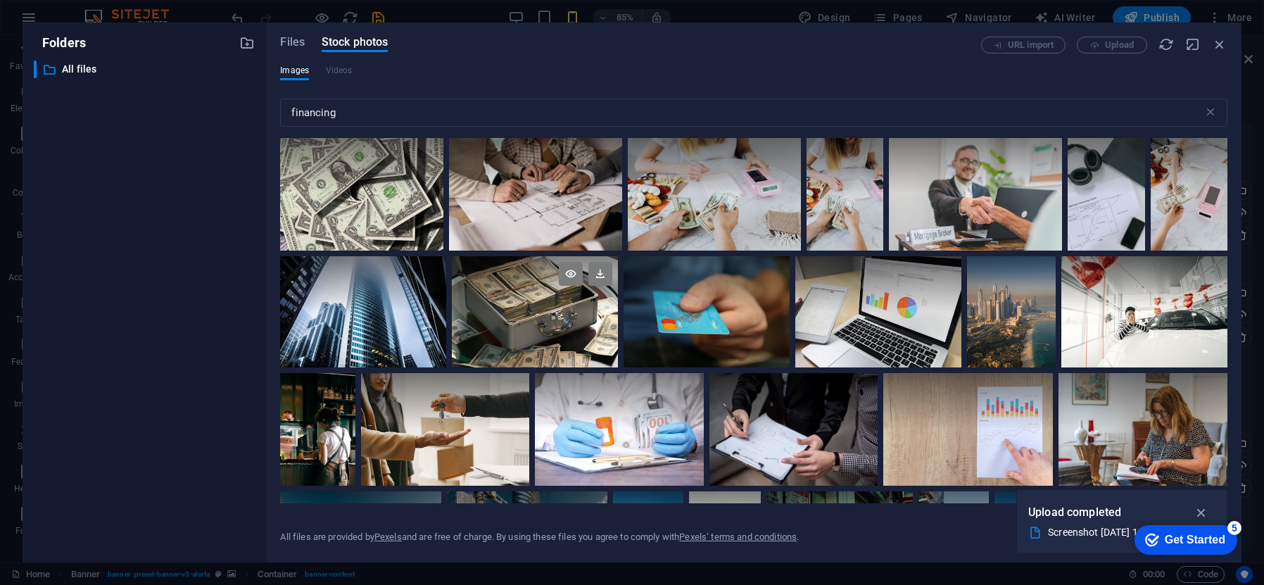
scroll to position [179, 0]
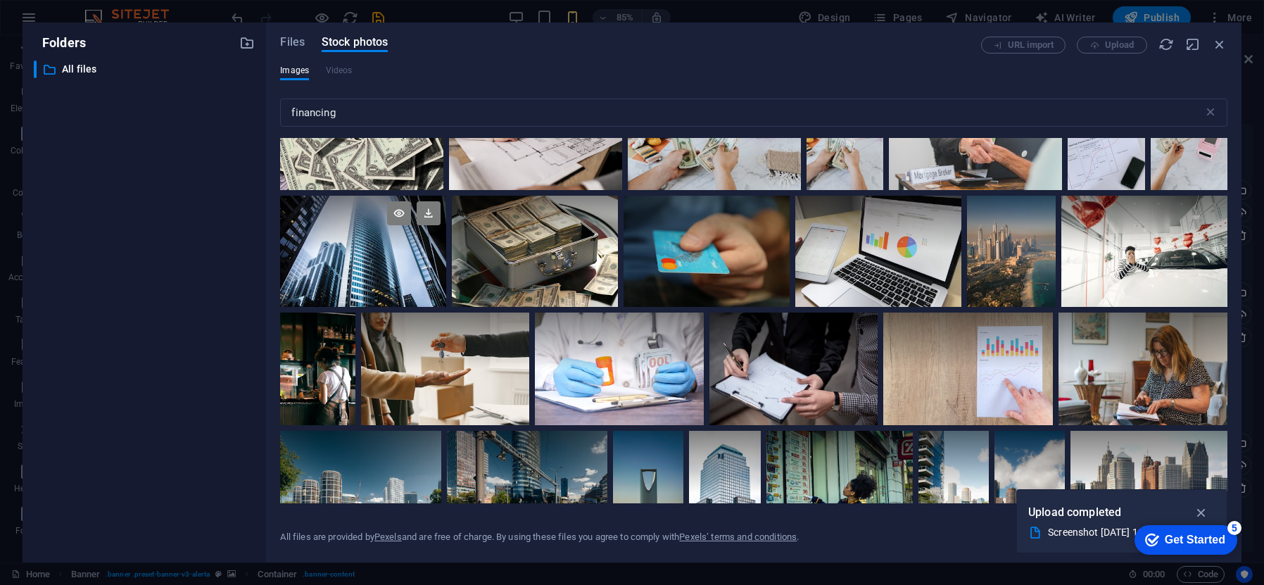
click at [393, 249] on div at bounding box center [363, 224] width 166 height 56
click at [430, 212] on icon at bounding box center [429, 213] width 24 height 24
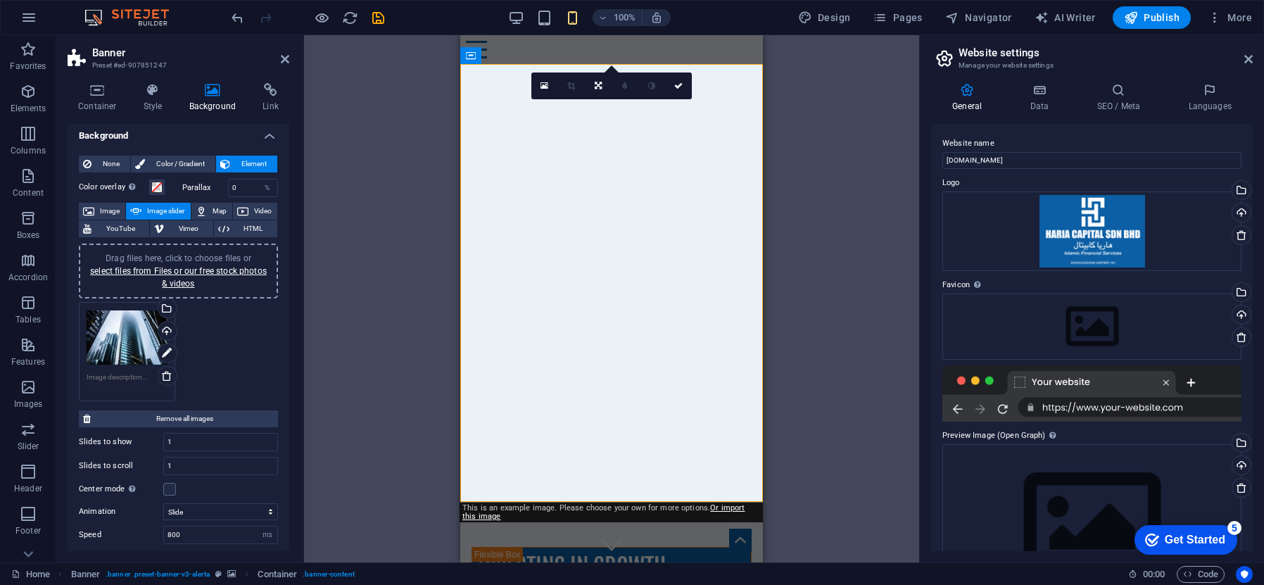
scroll to position [0, 0]
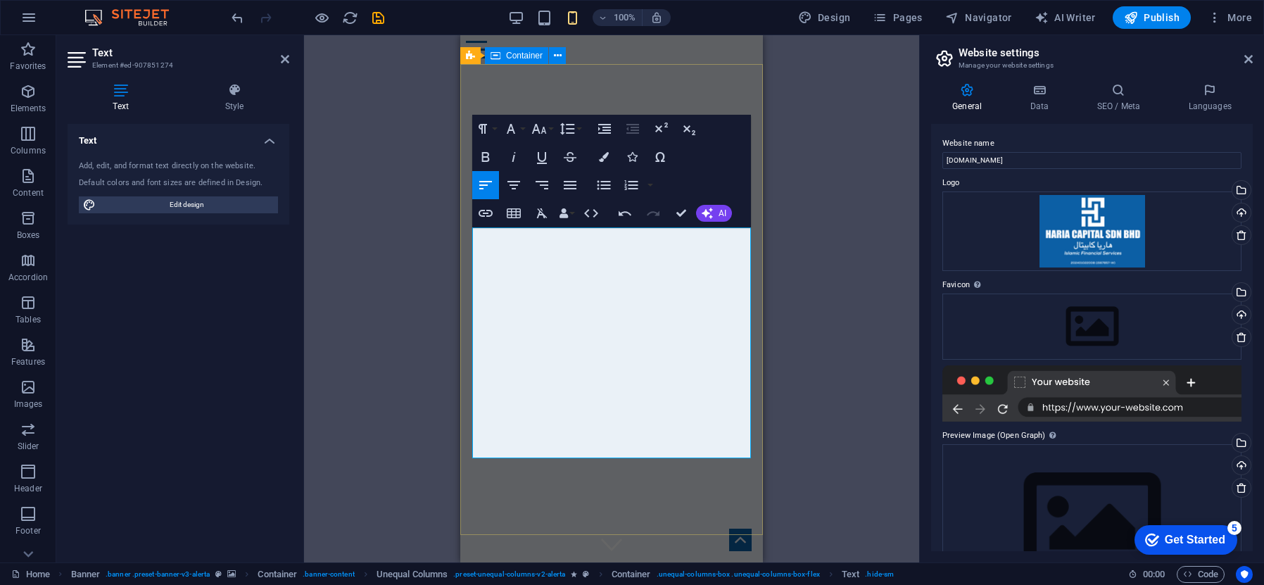
drag, startPoint x: 585, startPoint y: 449, endPoint x: 468, endPoint y: 242, distance: 237.7
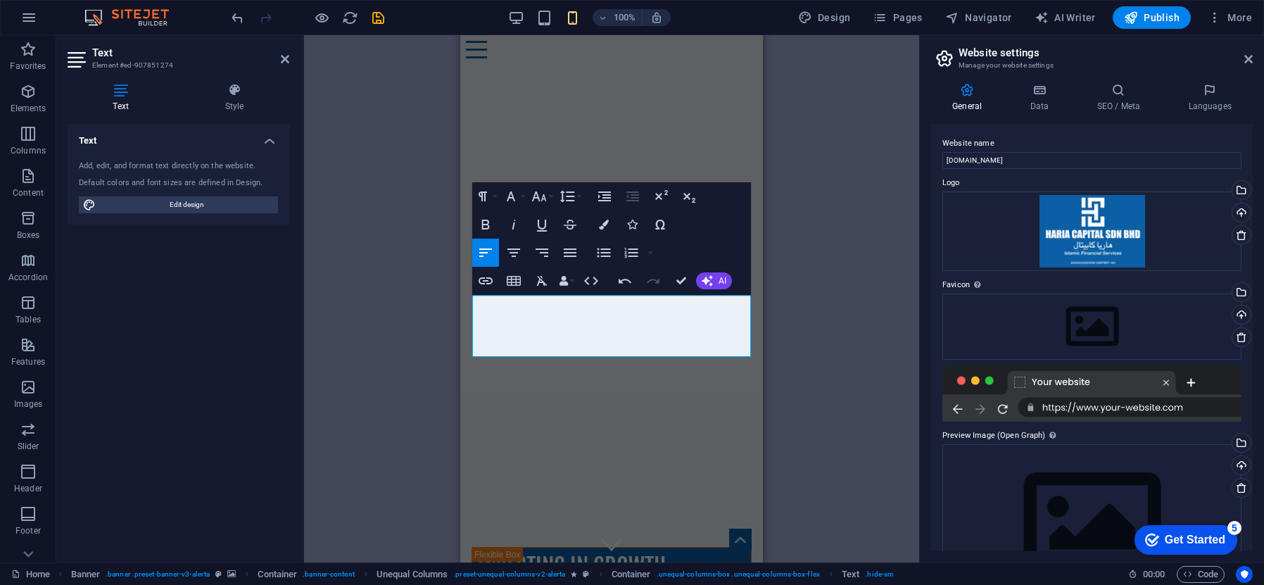
click at [814, 300] on div "Unequal Columns H1 Banner Banner Container Unequal Columns Unequal Columns Cont…" at bounding box center [611, 298] width 615 height 527
drag, startPoint x: 692, startPoint y: 343, endPoint x: 477, endPoint y: 308, distance: 217.6
click at [490, 216] on icon "button" at bounding box center [485, 224] width 17 height 17
click at [489, 217] on icon "button" at bounding box center [485, 224] width 17 height 17
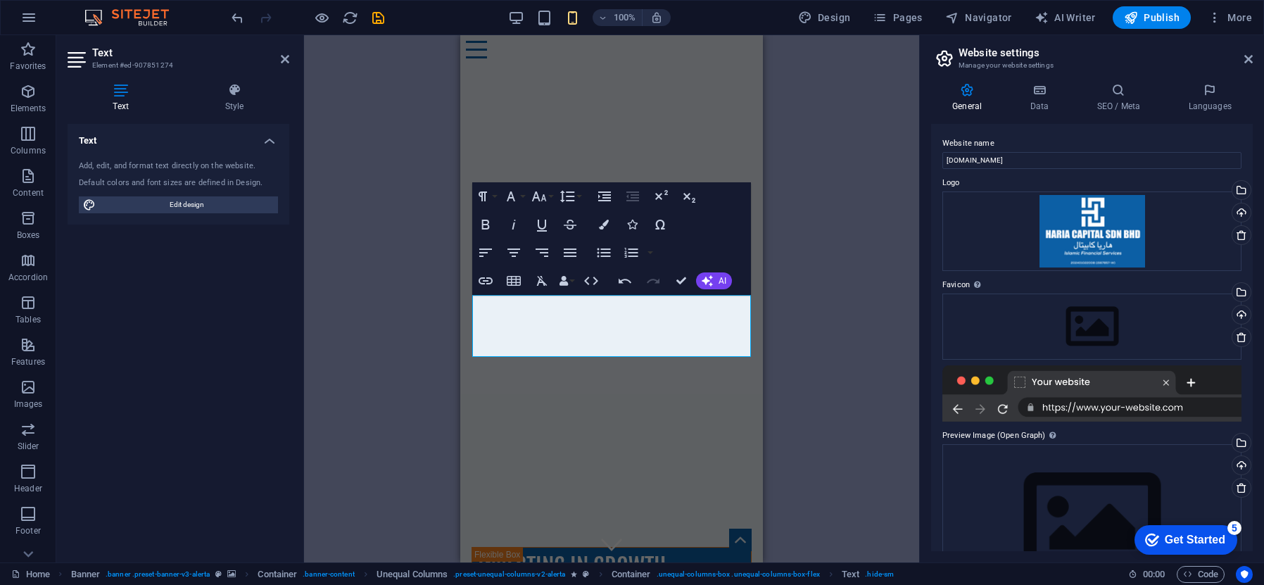
click at [816, 261] on div "Unequal Columns H1 Banner Banner Container Unequal Columns Unequal Columns Cont…" at bounding box center [611, 298] width 615 height 527
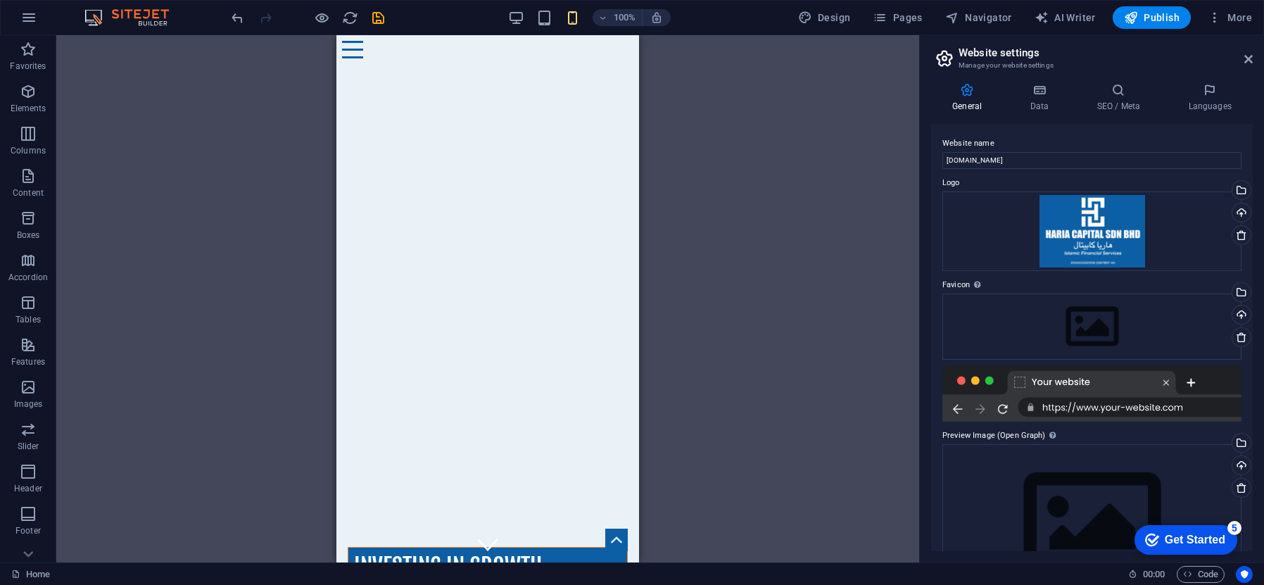
click at [690, 220] on div "Unequal Columns Container H1 Banner Banner Container Unequal Columns Unequal Co…" at bounding box center [487, 298] width 863 height 527
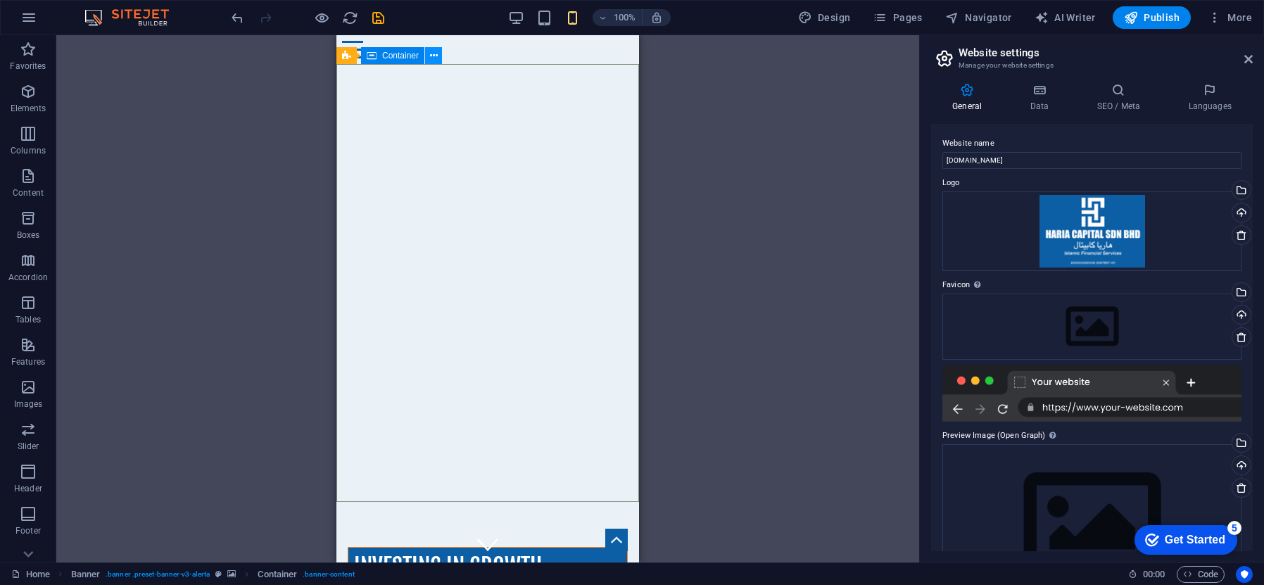
click at [429, 53] on button at bounding box center [433, 55] width 17 height 17
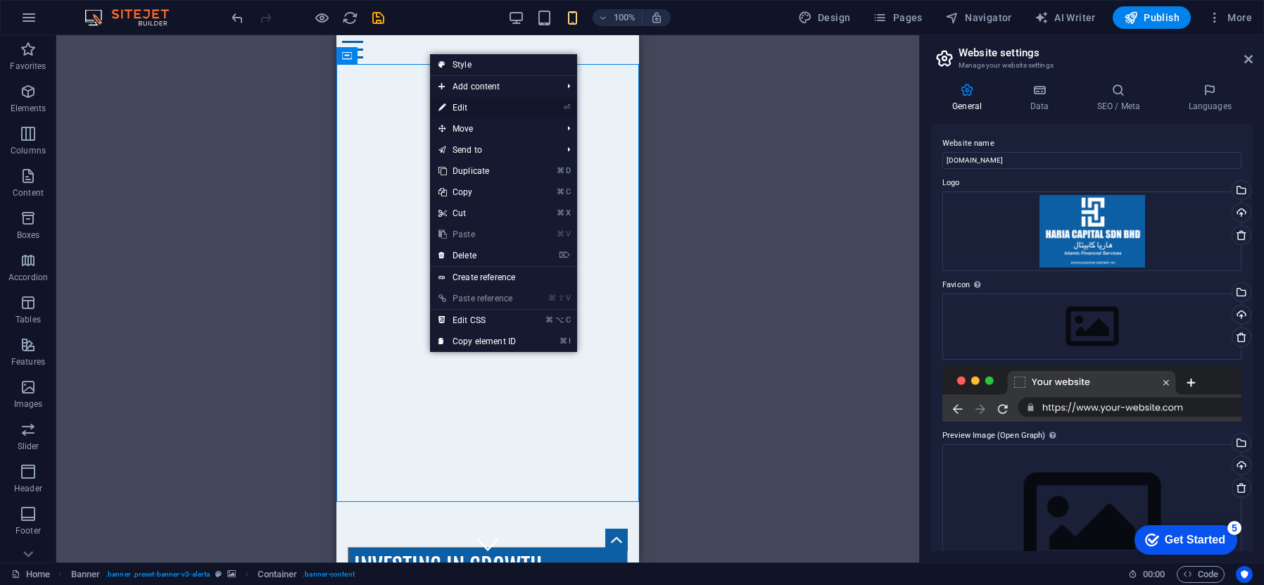
click at [483, 108] on link "⏎ Edit" at bounding box center [477, 107] width 94 height 21
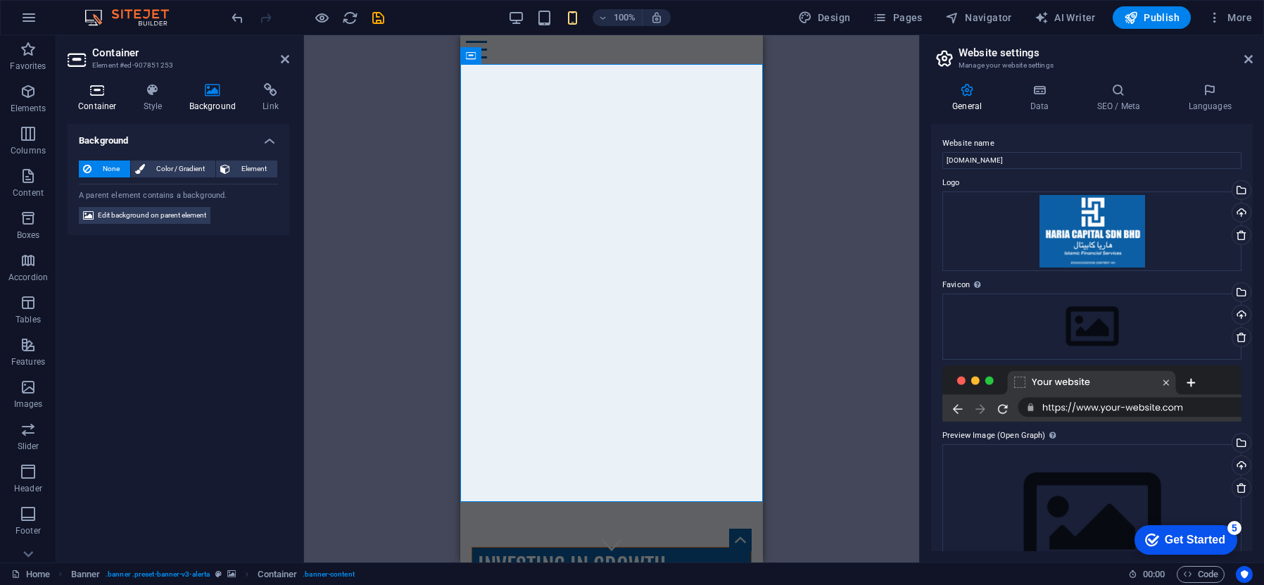
click at [99, 100] on h4 "Container" at bounding box center [100, 98] width 65 height 30
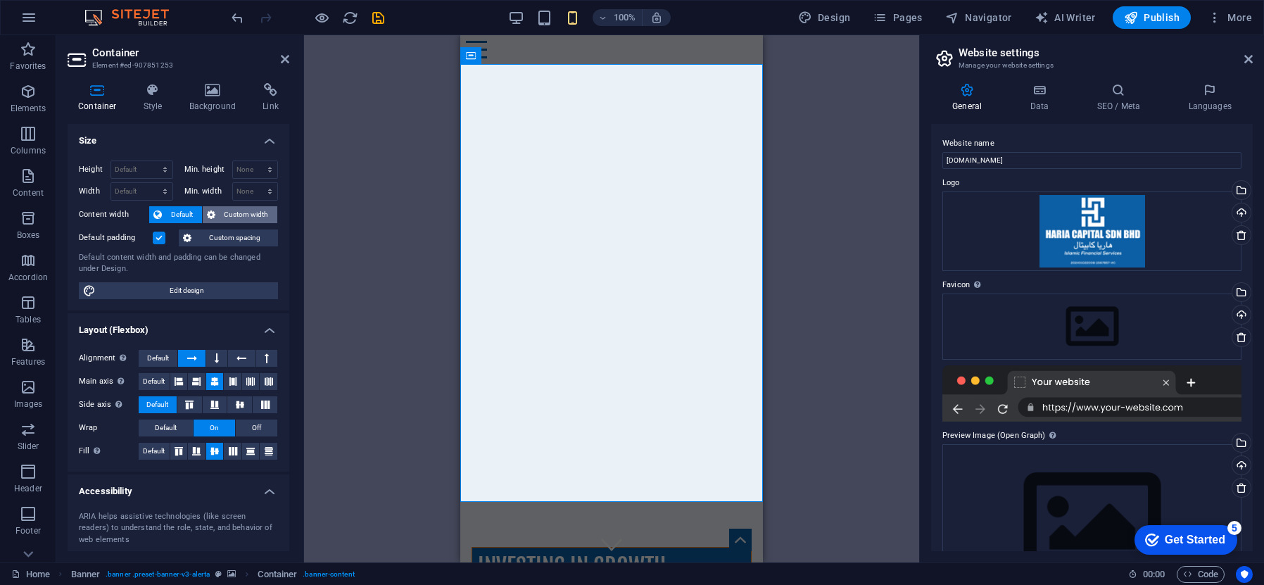
click at [263, 215] on span "Custom width" at bounding box center [247, 214] width 54 height 17
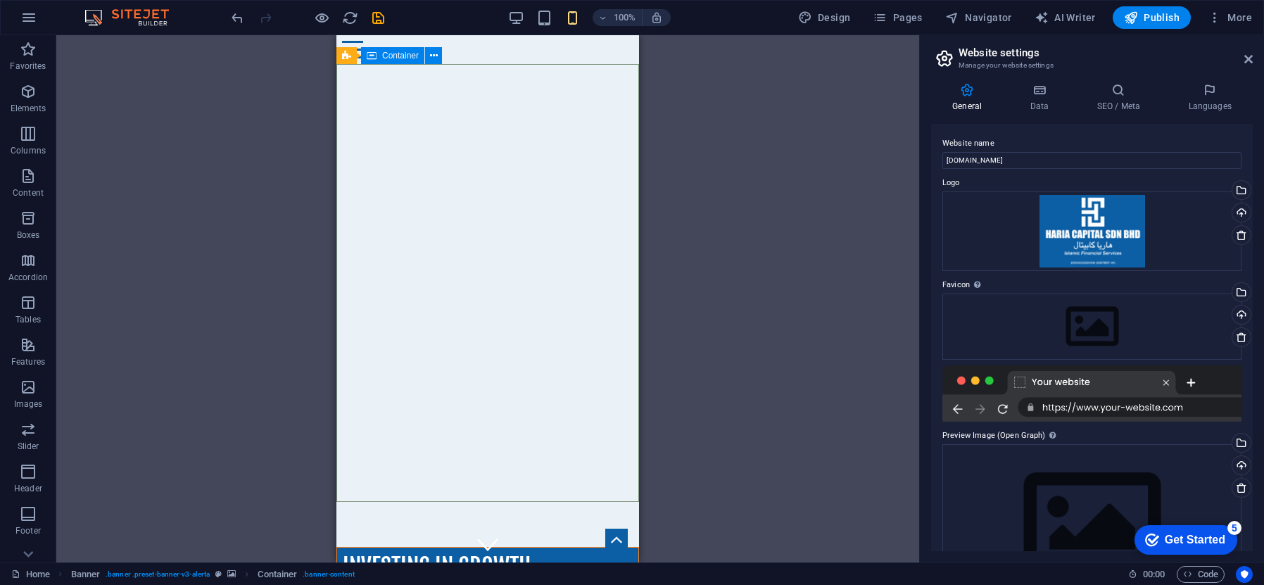
click at [398, 54] on span "Container" at bounding box center [400, 55] width 37 height 8
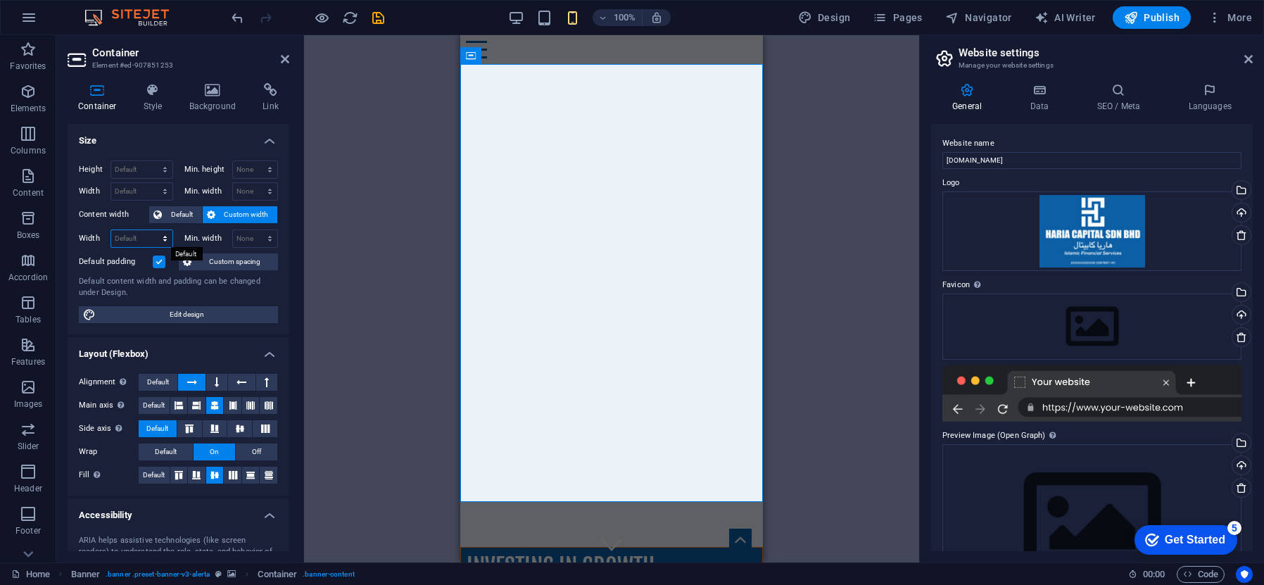
click at [159, 235] on select "Default px rem % em vh vw" at bounding box center [141, 238] width 61 height 17
select select "px"
click at [151, 230] on select "Default px rem % em vh vw" at bounding box center [141, 238] width 61 height 17
type input "430"
click at [267, 239] on select "None px rem % vh vw" at bounding box center [255, 238] width 45 height 17
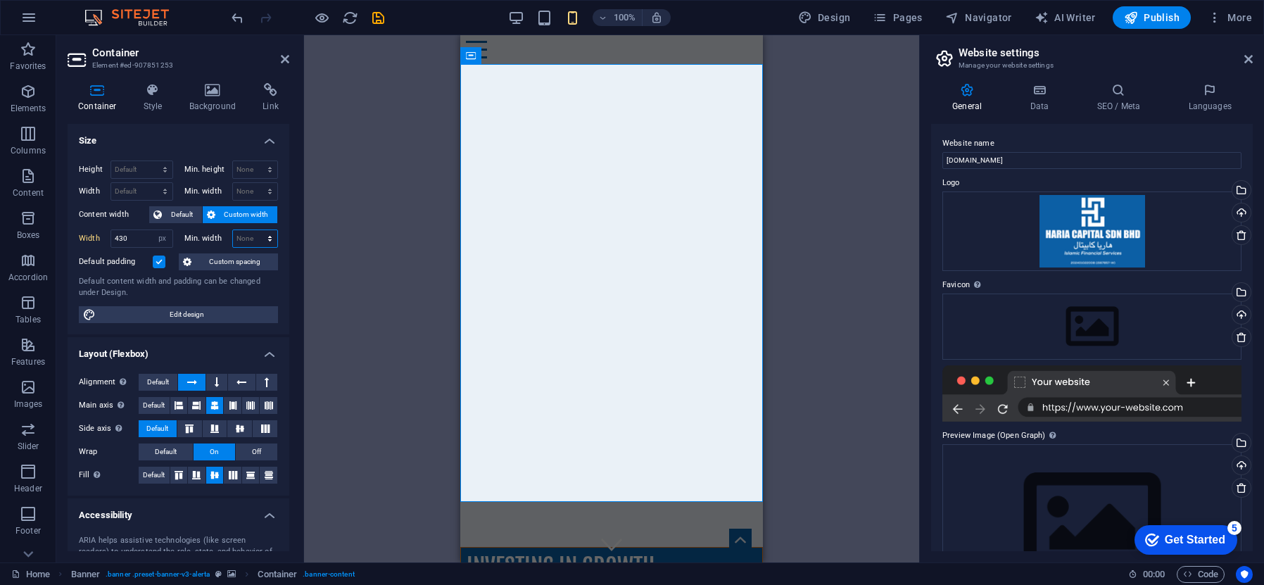
select select "px"
click at [255, 230] on select "None px rem % vh vw" at bounding box center [255, 238] width 45 height 17
type input "0"
click at [250, 238] on input "0" at bounding box center [255, 238] width 45 height 17
click at [237, 314] on span "Edit design" at bounding box center [187, 314] width 174 height 17
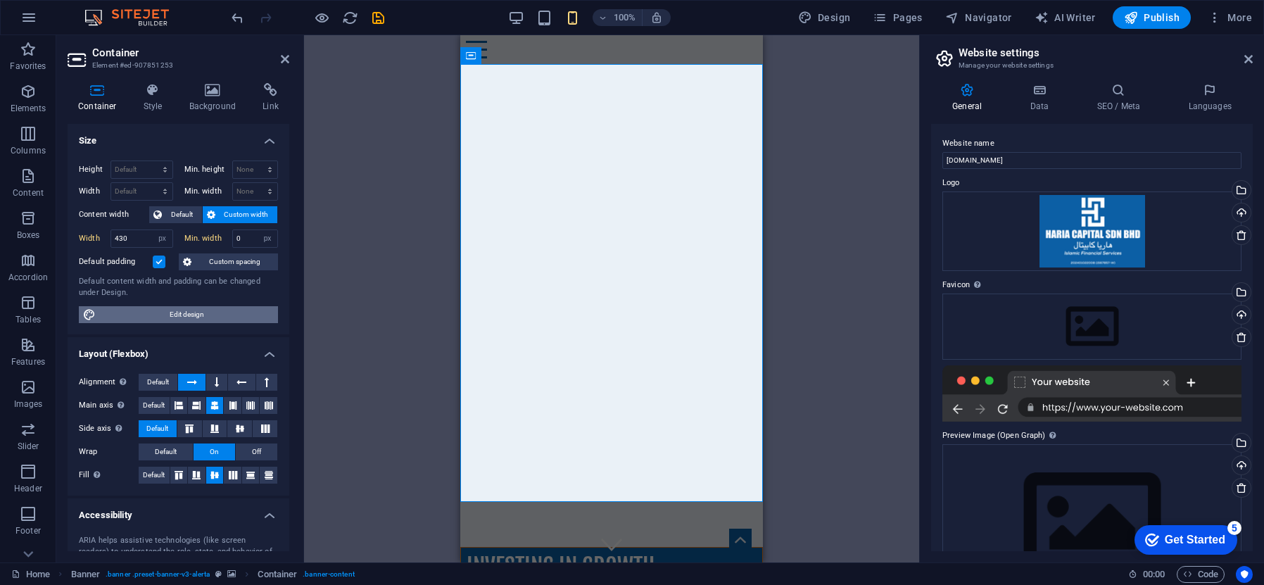
select select "px"
select select "400"
select select "px"
select select "rem"
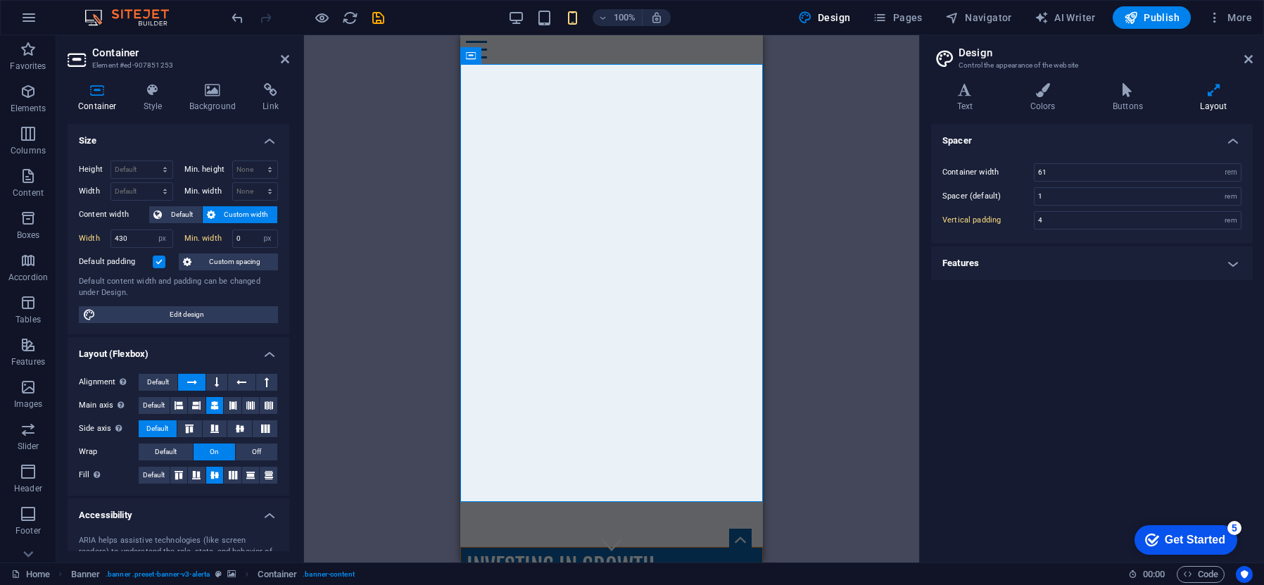
click at [1236, 263] on h4 "Features" at bounding box center [1092, 263] width 322 height 34
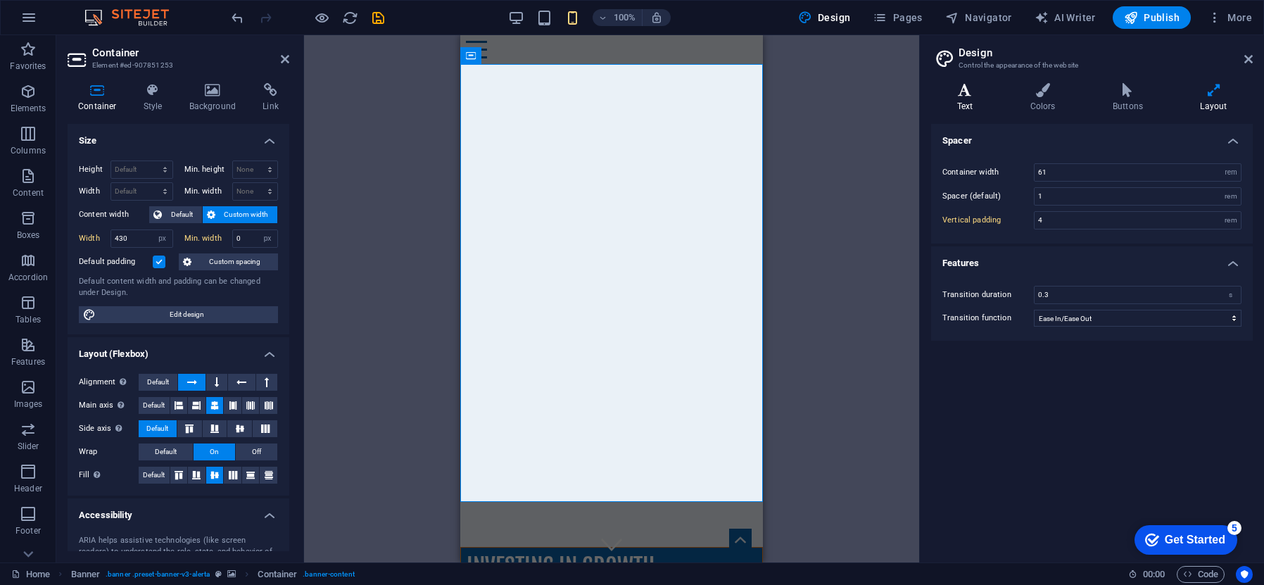
click at [978, 88] on icon at bounding box center [965, 90] width 68 height 14
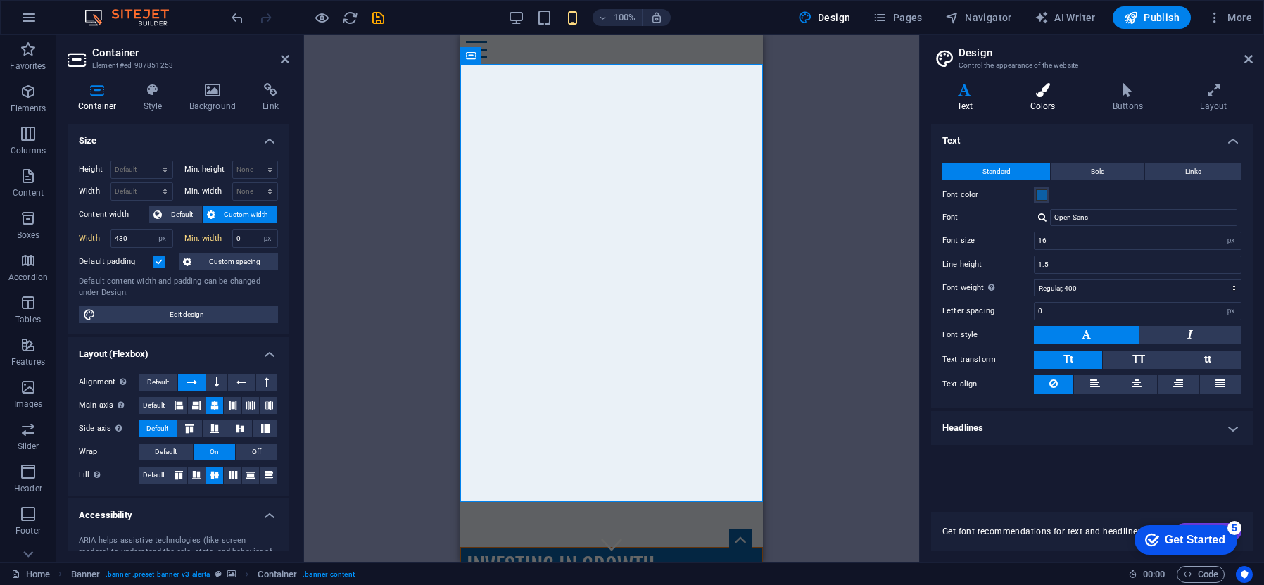
click at [1036, 91] on icon at bounding box center [1042, 90] width 77 height 14
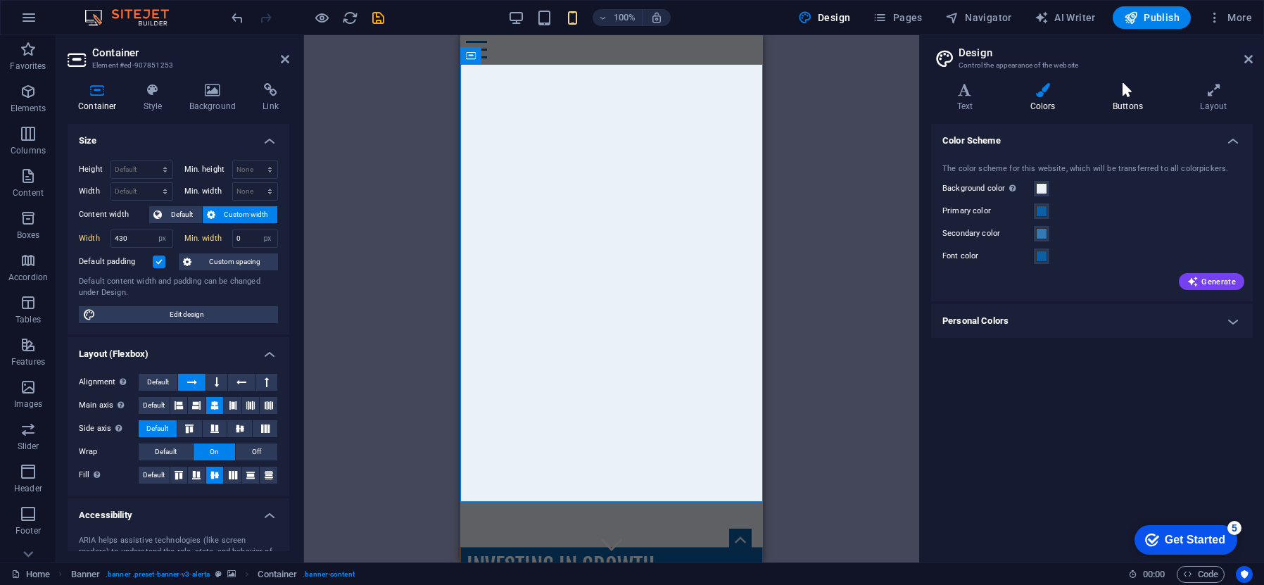
click at [1118, 94] on icon at bounding box center [1128, 90] width 82 height 14
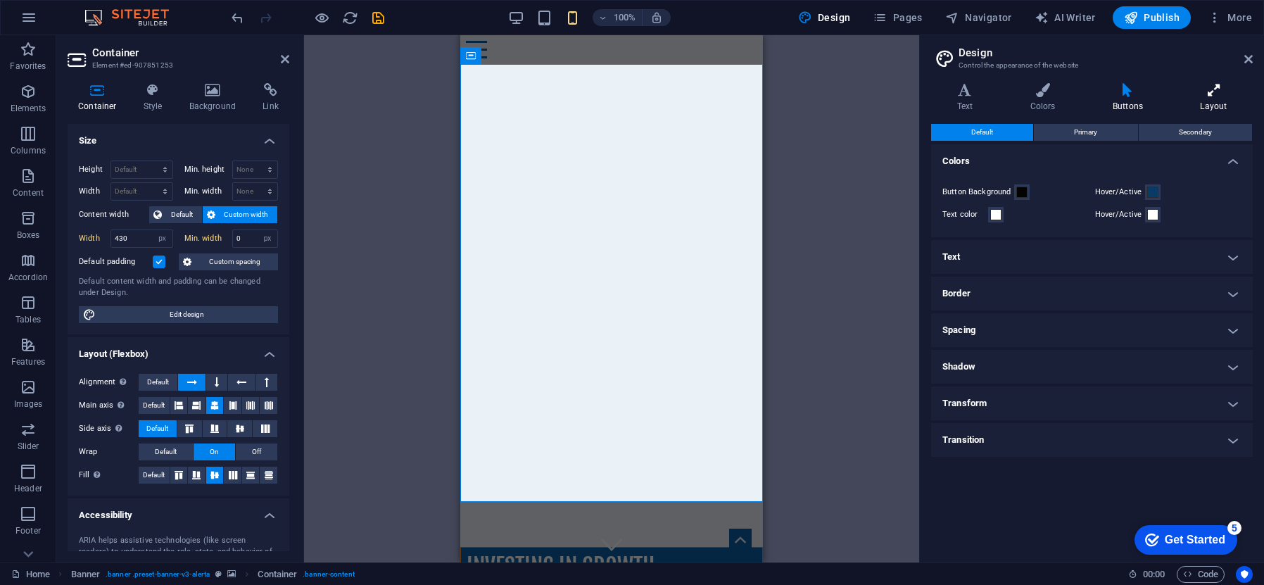
click at [1201, 96] on icon at bounding box center [1214, 90] width 78 height 14
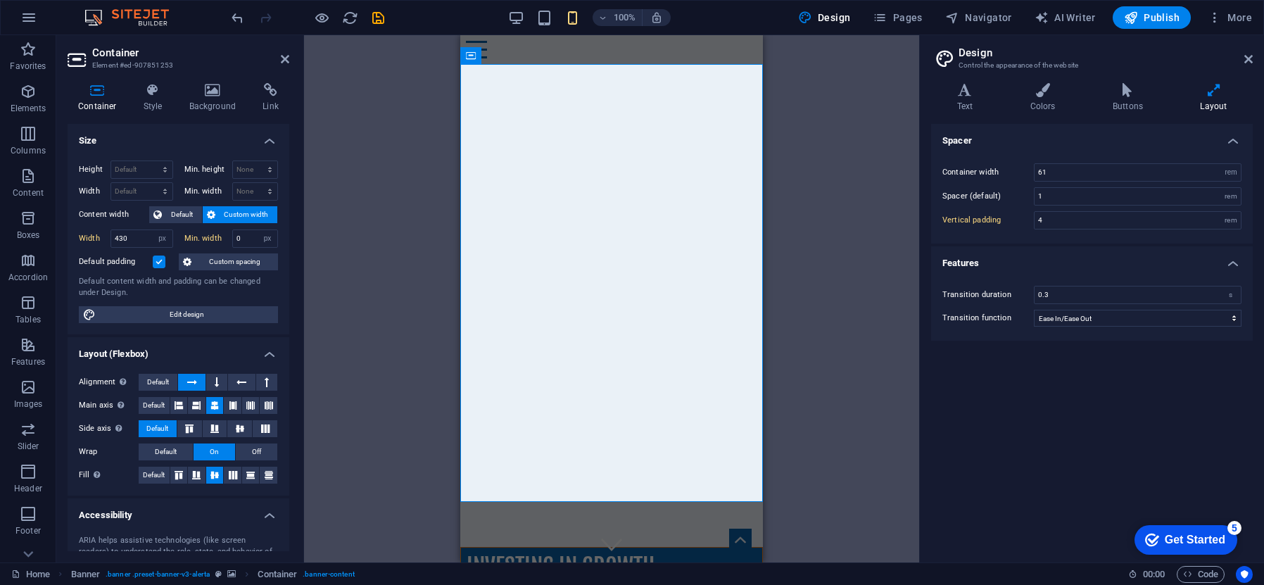
click at [785, 323] on div "Drag here to replace the existing content. Press “Ctrl” if you want to create a…" at bounding box center [611, 298] width 615 height 527
click at [208, 94] on icon at bounding box center [213, 90] width 68 height 14
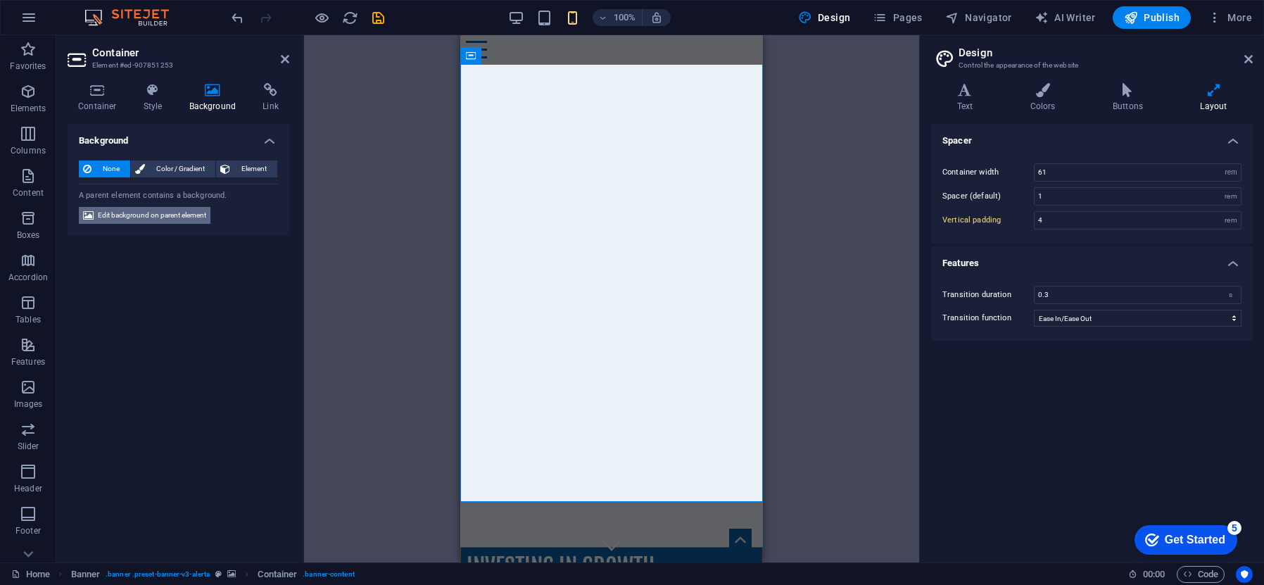
click at [177, 218] on span "Edit background on parent element" at bounding box center [152, 215] width 108 height 17
select select "ms"
select select "s"
select select "progressive"
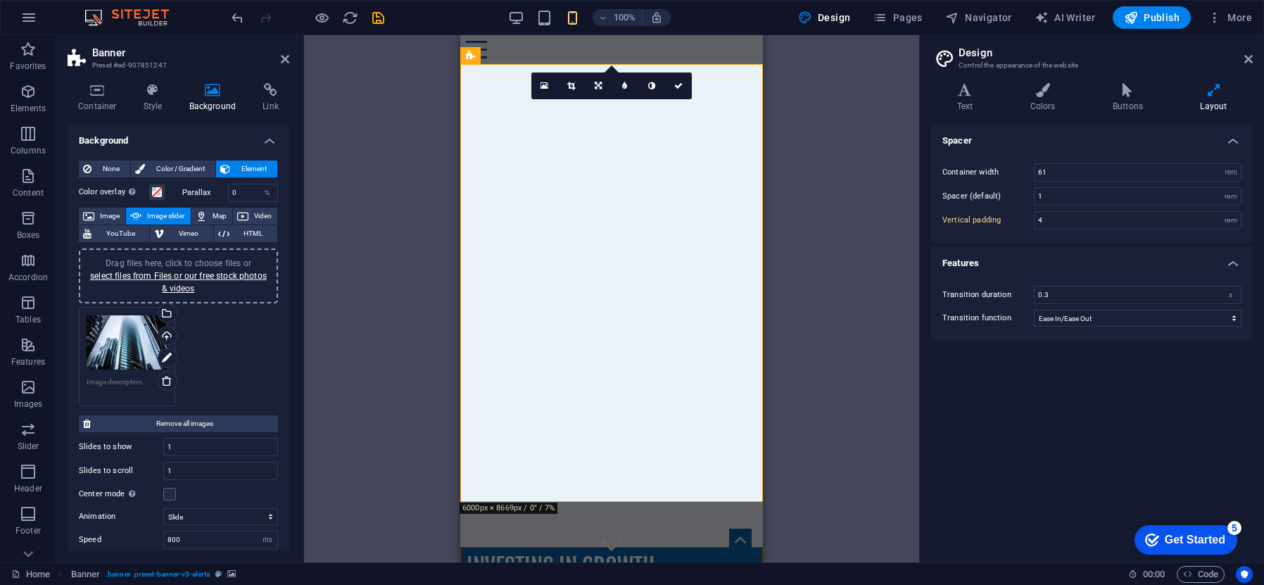
scroll to position [168, 0]
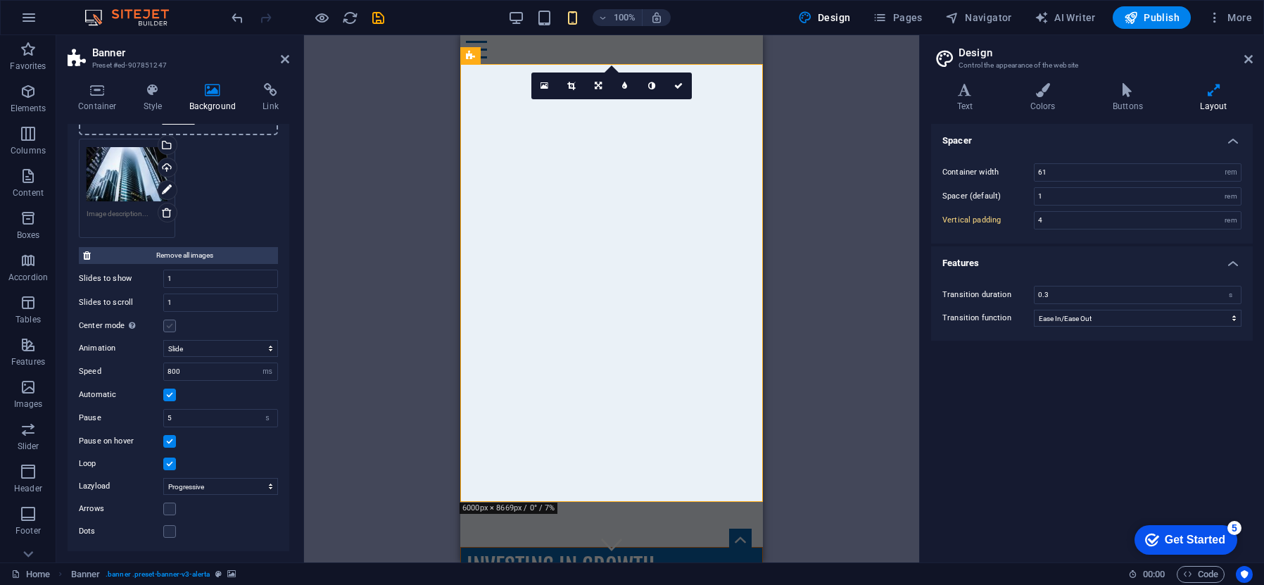
click at [170, 327] on label at bounding box center [169, 326] width 13 height 13
click at [0, 0] on input "Center mode Enables centered view with partial previous/next slide. Use with od…" at bounding box center [0, 0] width 0 height 0
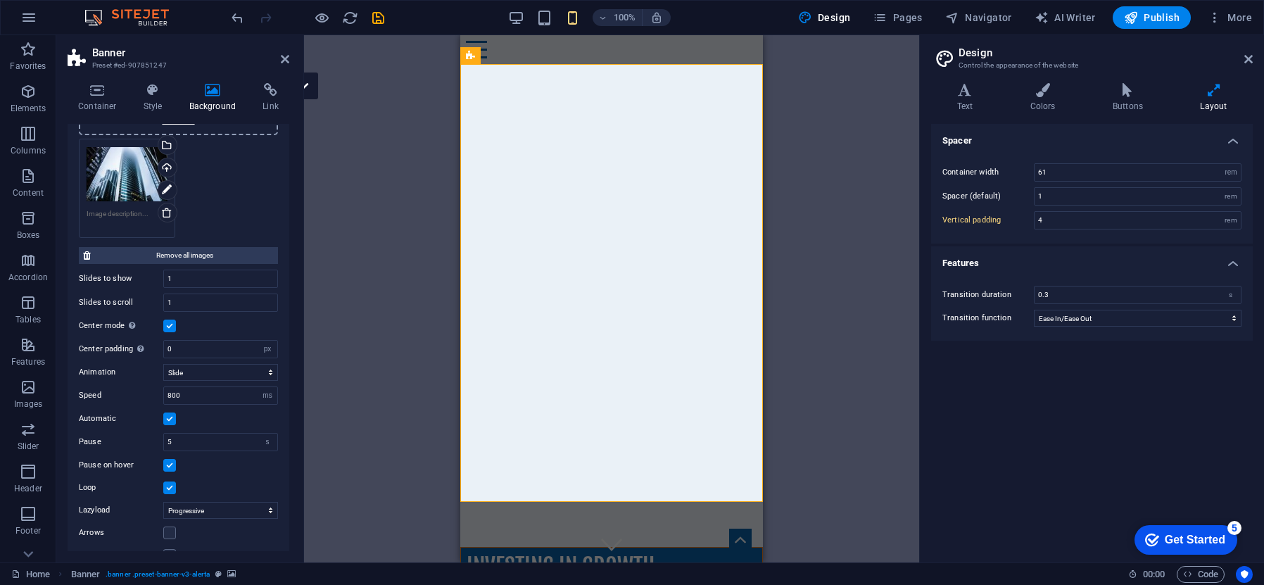
click at [171, 327] on label at bounding box center [169, 326] width 13 height 13
click at [0, 0] on input "Center mode Enables centered view with partial previous/next slide. Use with od…" at bounding box center [0, 0] width 0 height 0
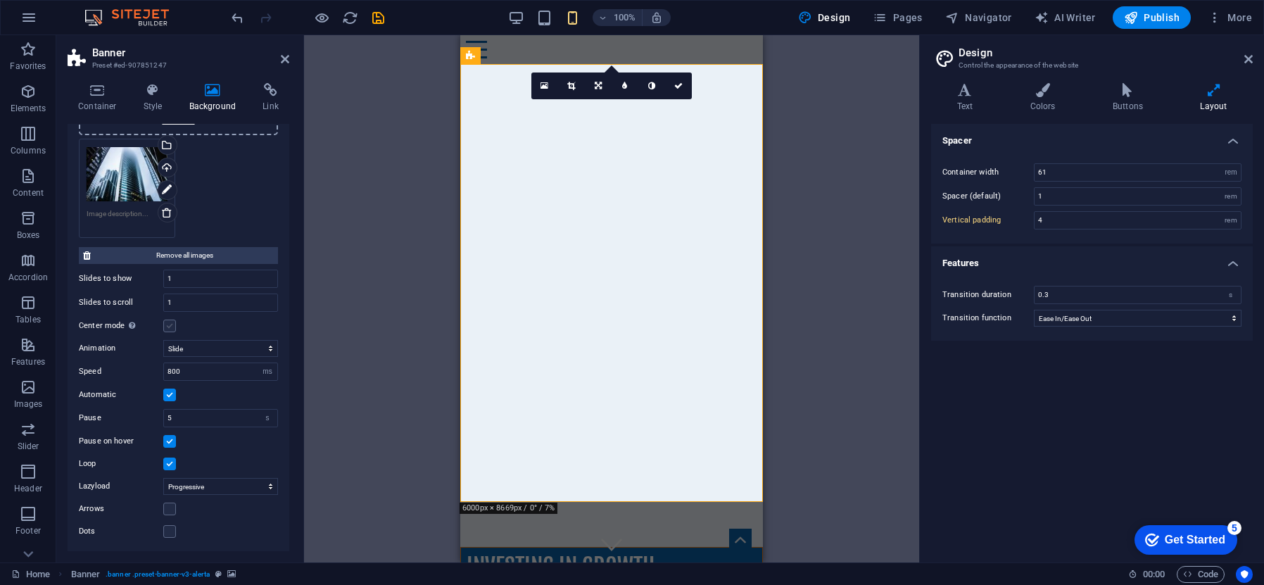
click at [171, 327] on label at bounding box center [169, 326] width 13 height 13
click at [0, 0] on input "Center mode Enables centered view with partial previous/next slide. Use with od…" at bounding box center [0, 0] width 0 height 0
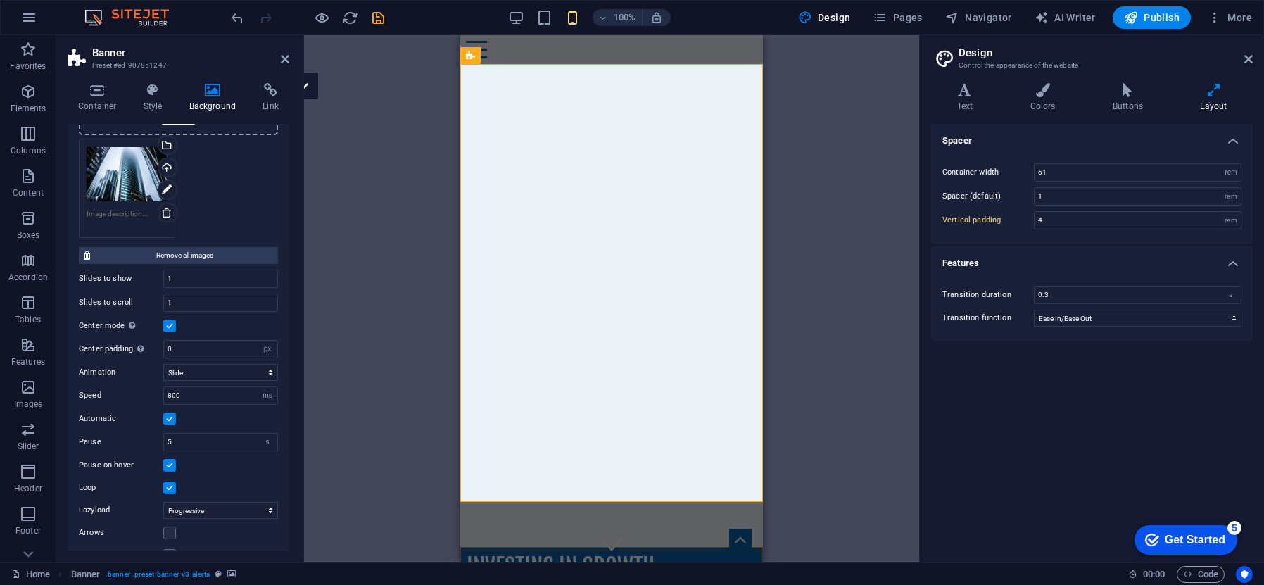
click at [171, 327] on label at bounding box center [169, 326] width 13 height 13
click at [0, 0] on input "Center mode Enables centered view with partial previous/next slide. Use with od…" at bounding box center [0, 0] width 0 height 0
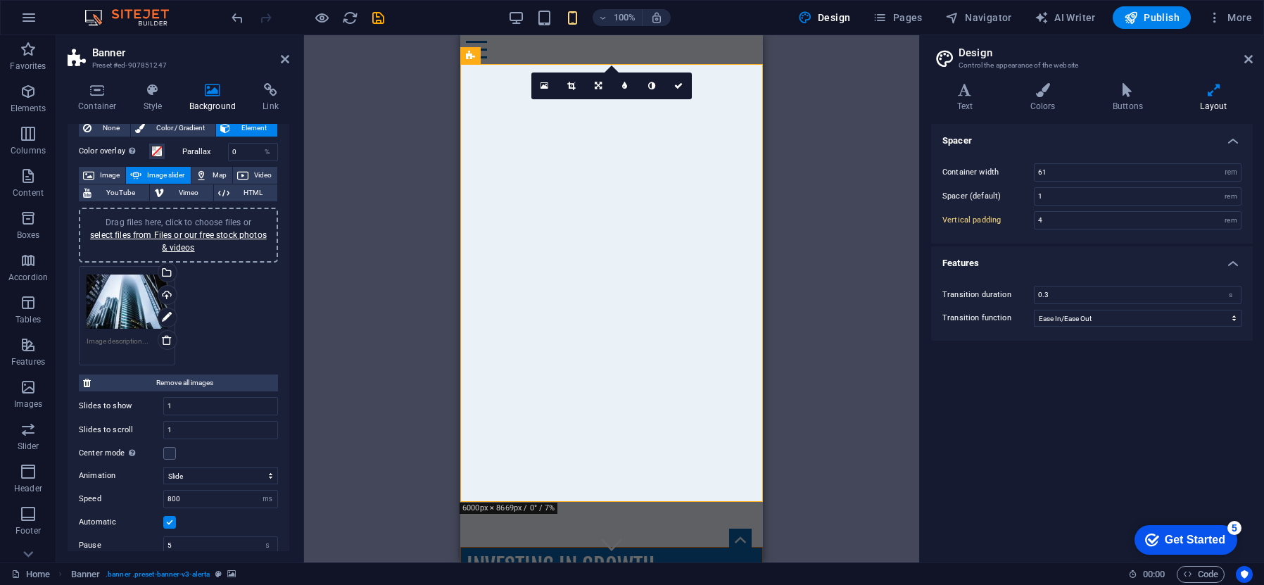
scroll to position [0, 0]
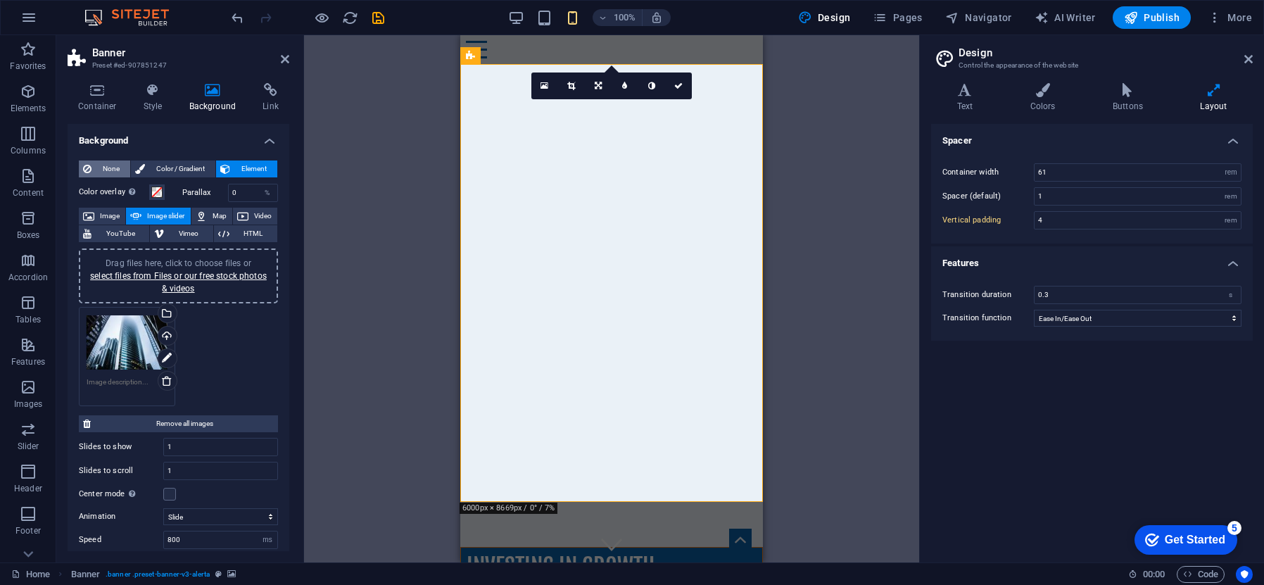
click at [112, 164] on span "None" at bounding box center [111, 168] width 30 height 17
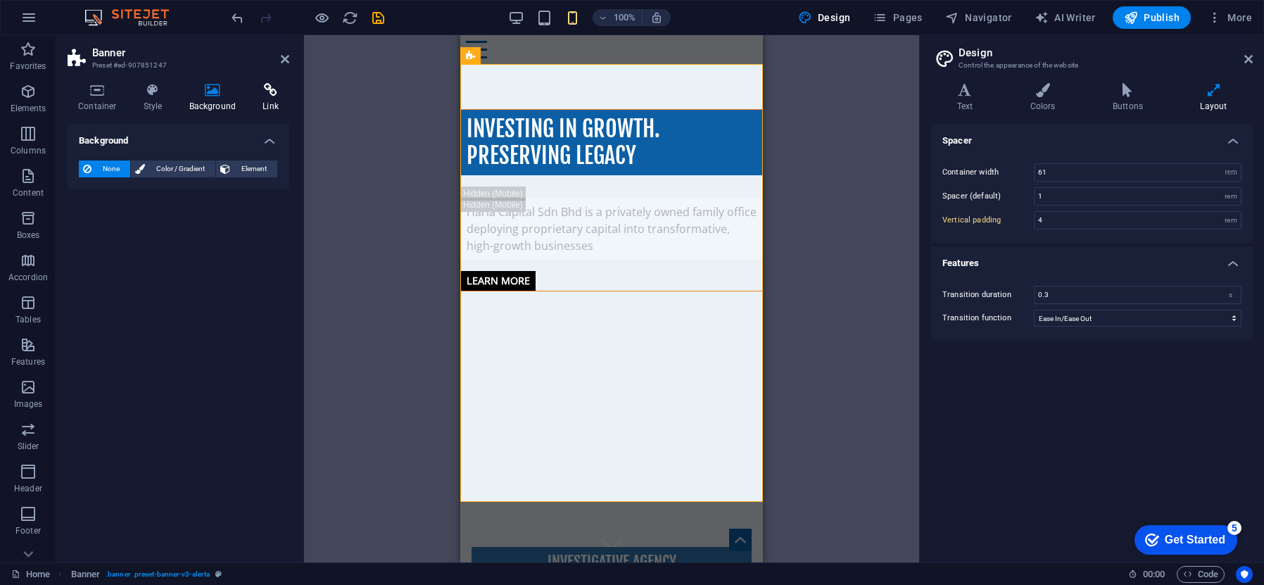
click at [270, 96] on icon at bounding box center [270, 90] width 37 height 14
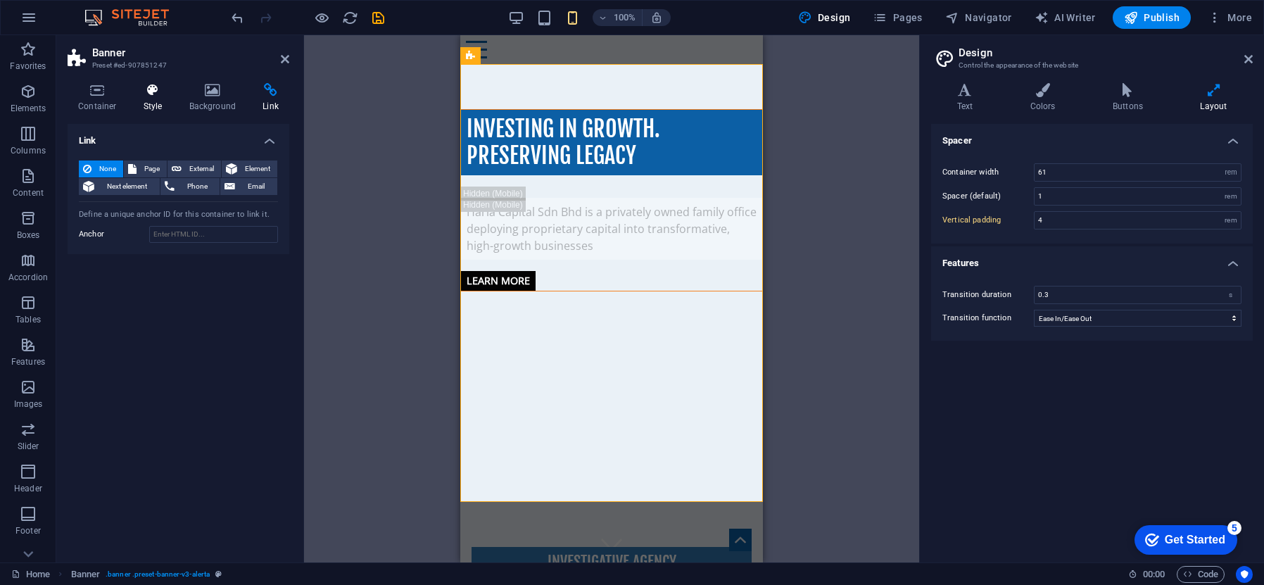
click at [160, 94] on icon at bounding box center [153, 90] width 40 height 14
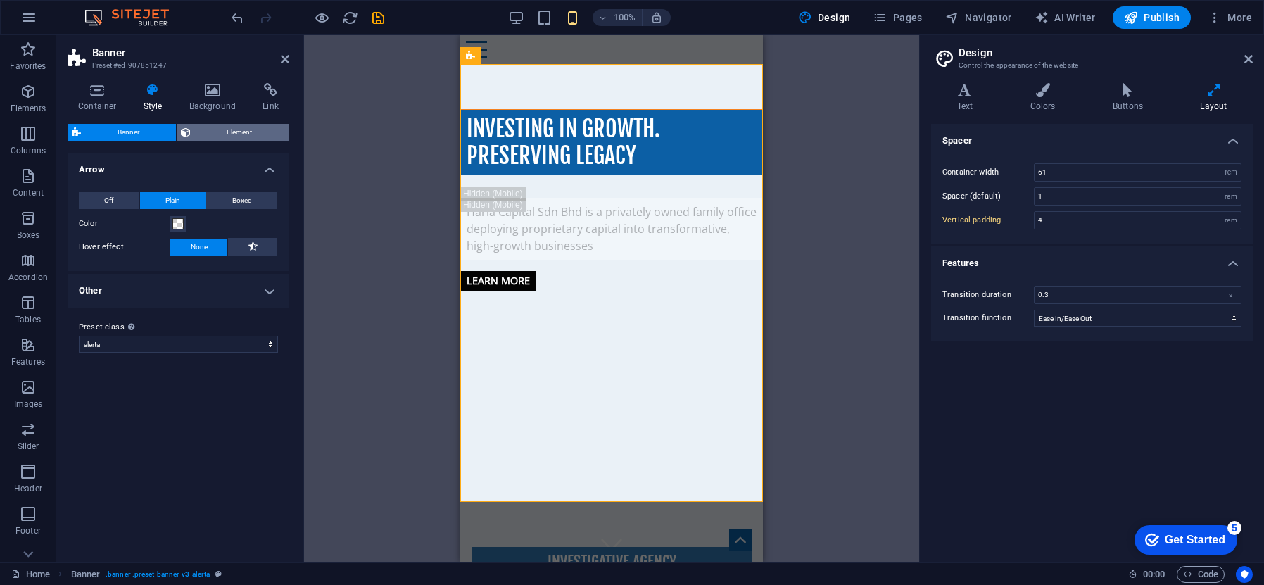
click at [215, 131] on span "Element" at bounding box center [240, 132] width 90 height 17
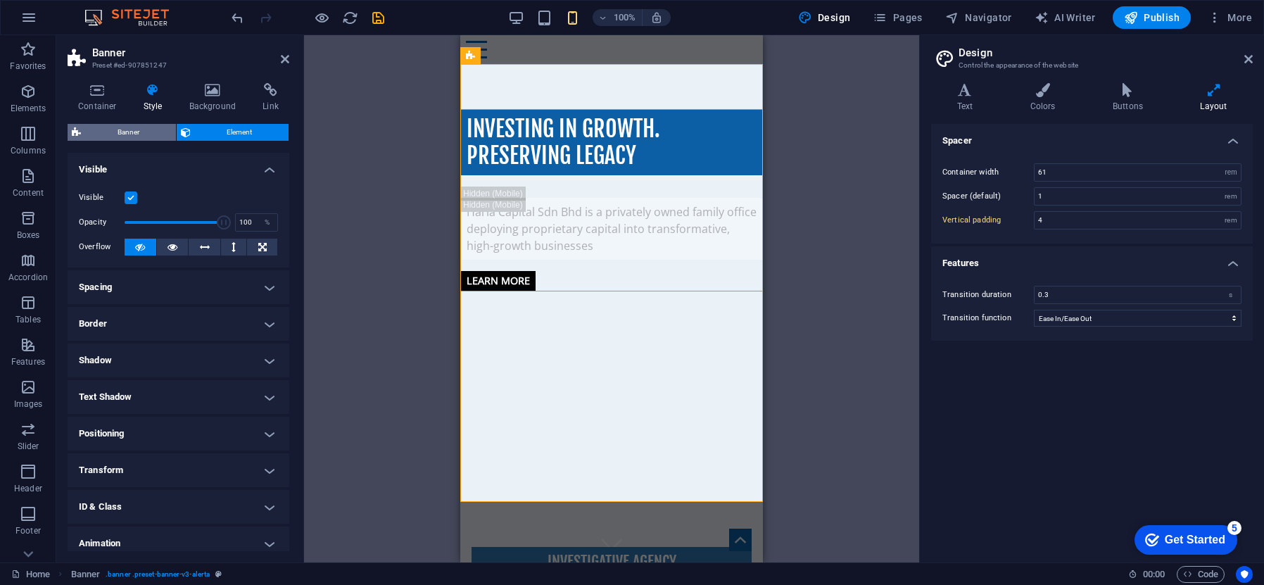
click at [144, 130] on span "Banner" at bounding box center [128, 132] width 87 height 17
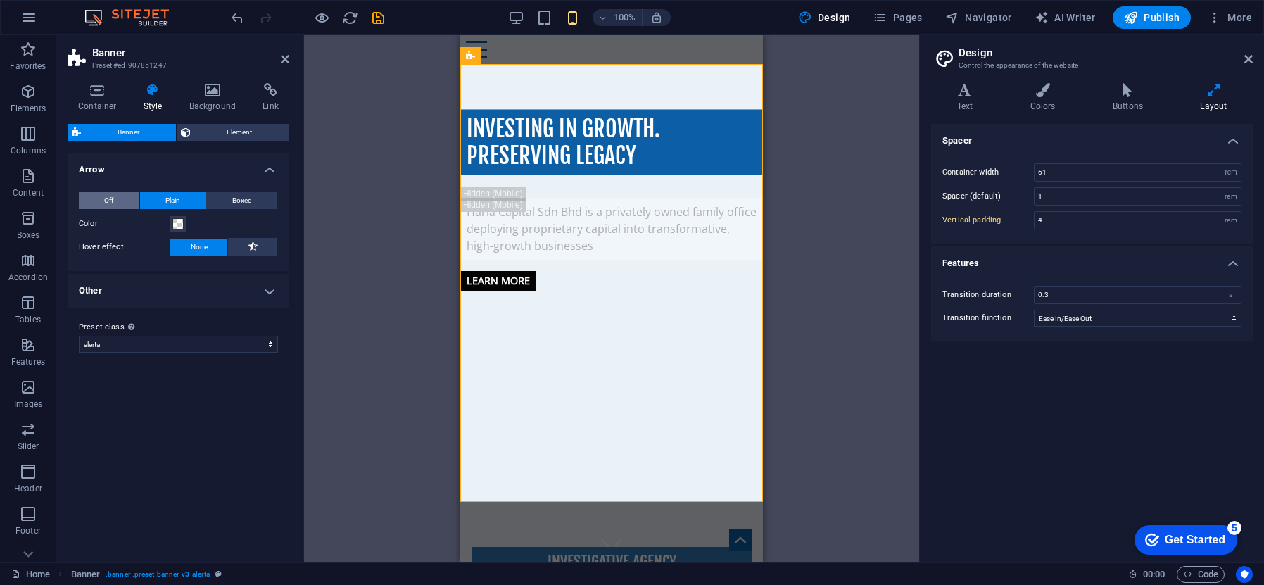
click at [120, 197] on button "Off" at bounding box center [109, 200] width 61 height 17
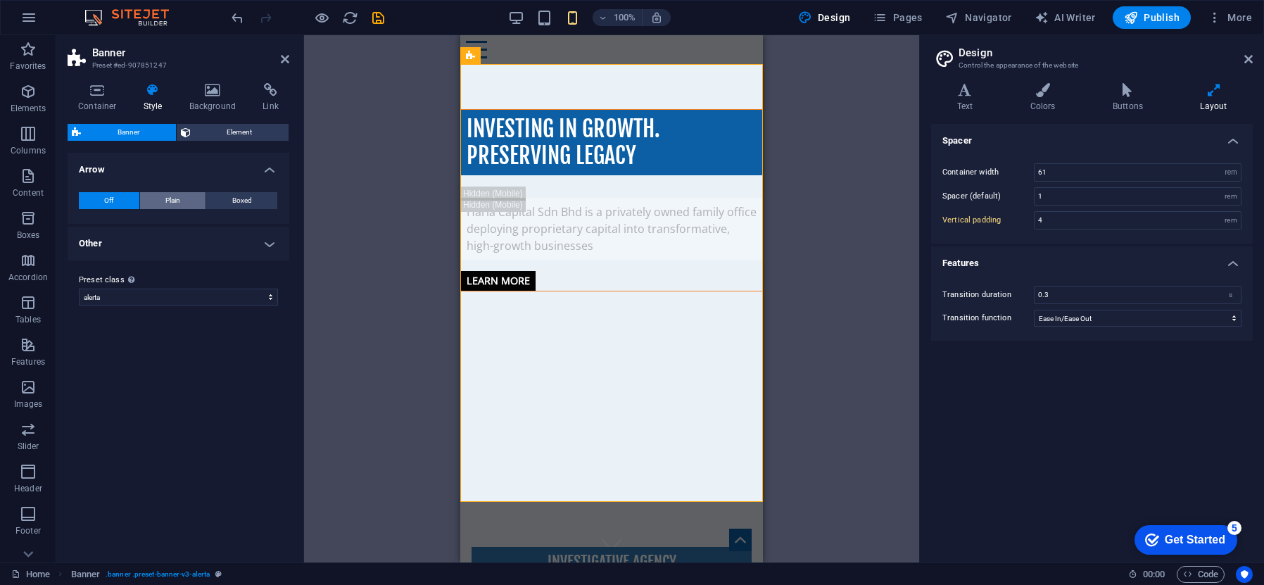
click at [167, 197] on span "Plain" at bounding box center [172, 200] width 15 height 17
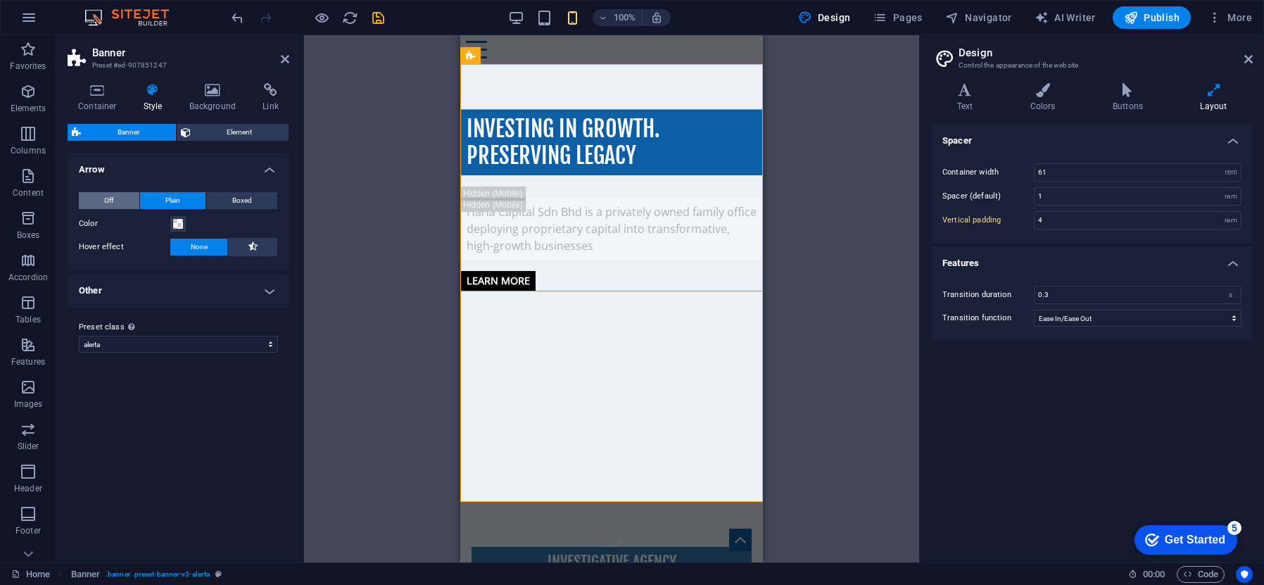
click at [117, 195] on button "Off" at bounding box center [109, 200] width 61 height 17
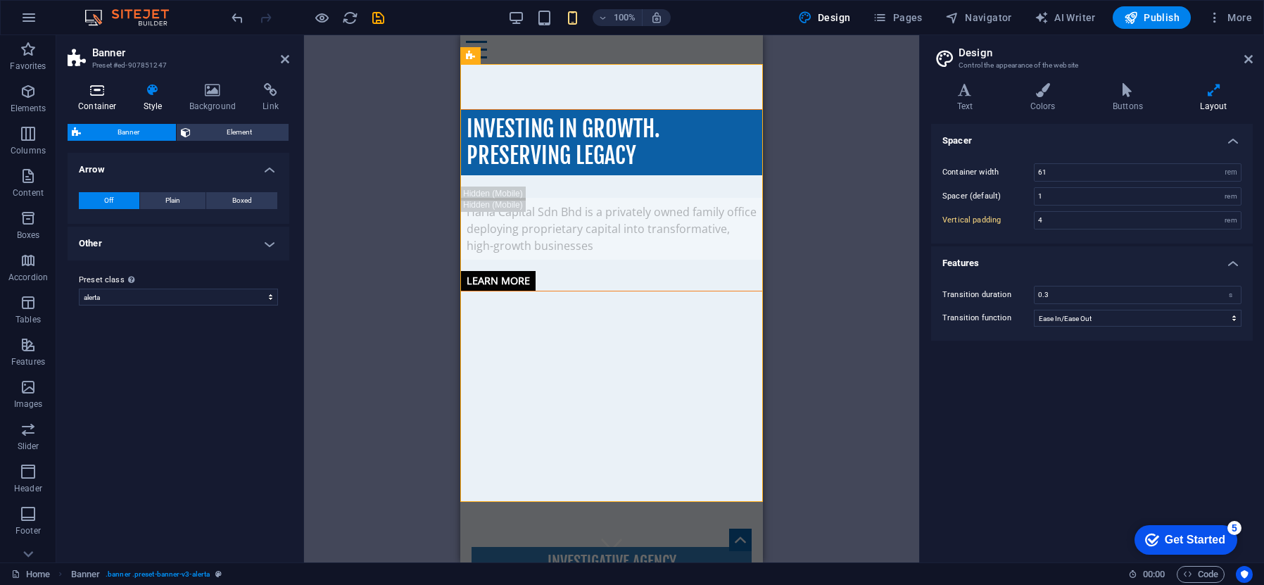
click at [100, 88] on icon at bounding box center [98, 90] width 60 height 14
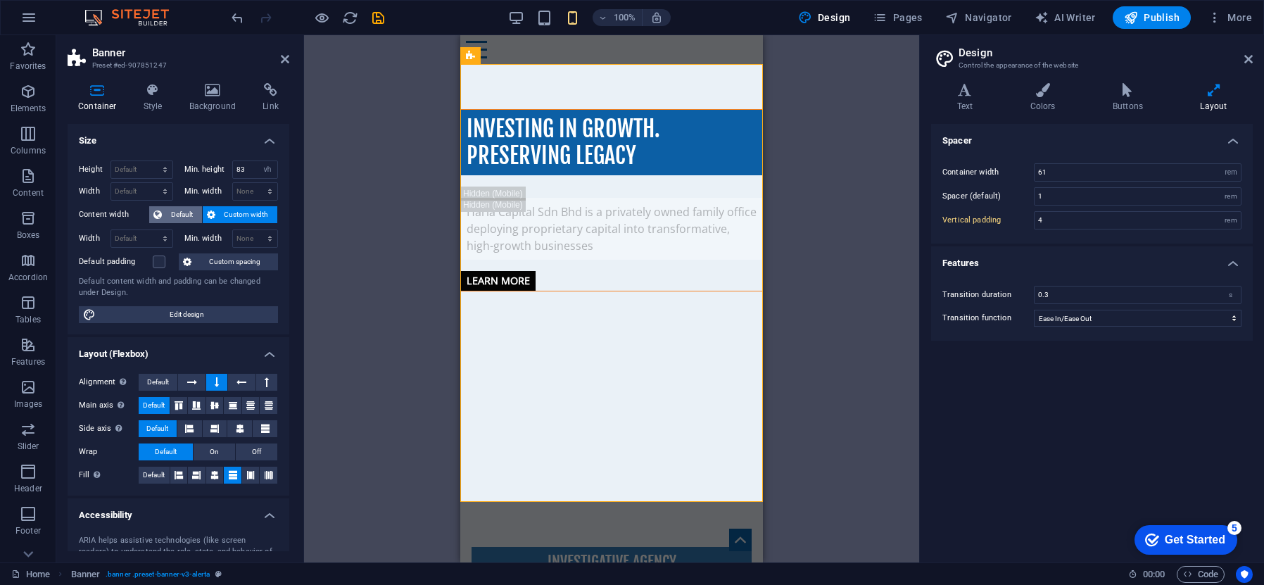
click at [184, 213] on span "Default" at bounding box center [182, 214] width 32 height 17
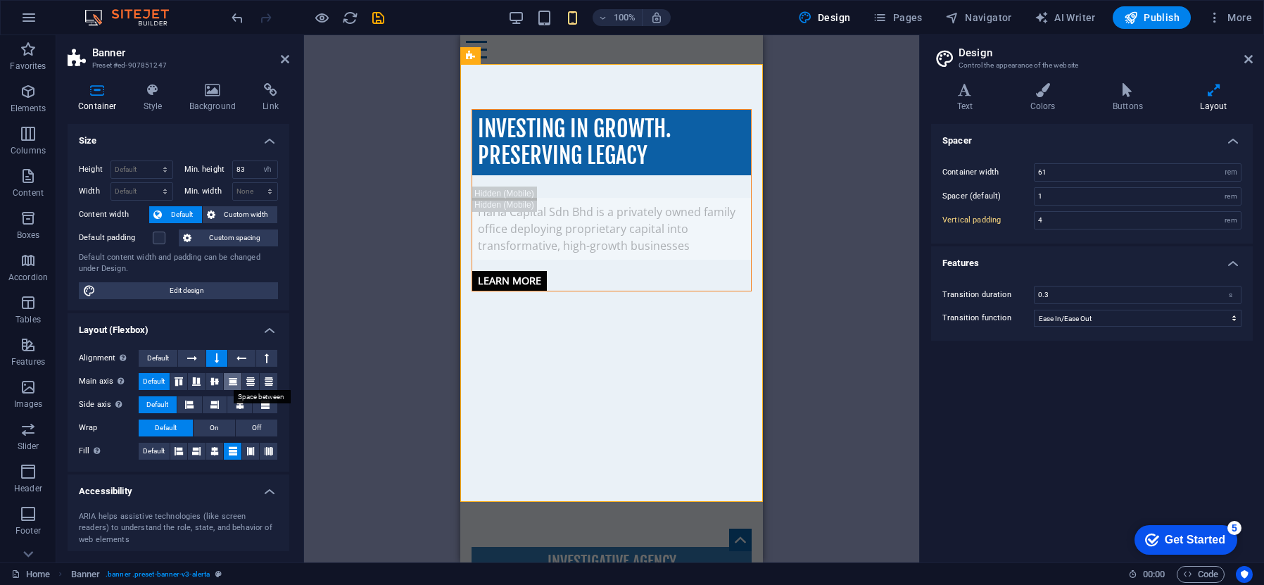
click at [231, 382] on icon at bounding box center [233, 381] width 17 height 8
click at [217, 381] on icon at bounding box center [214, 381] width 17 height 8
click at [157, 381] on span "Default" at bounding box center [154, 381] width 22 height 17
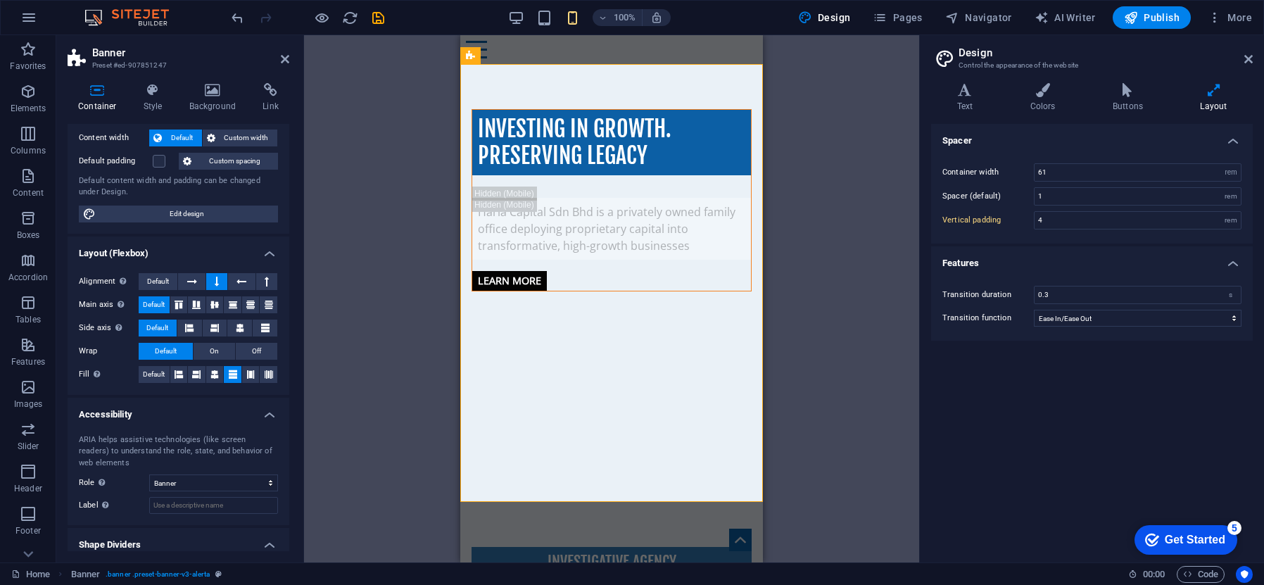
scroll to position [118, 0]
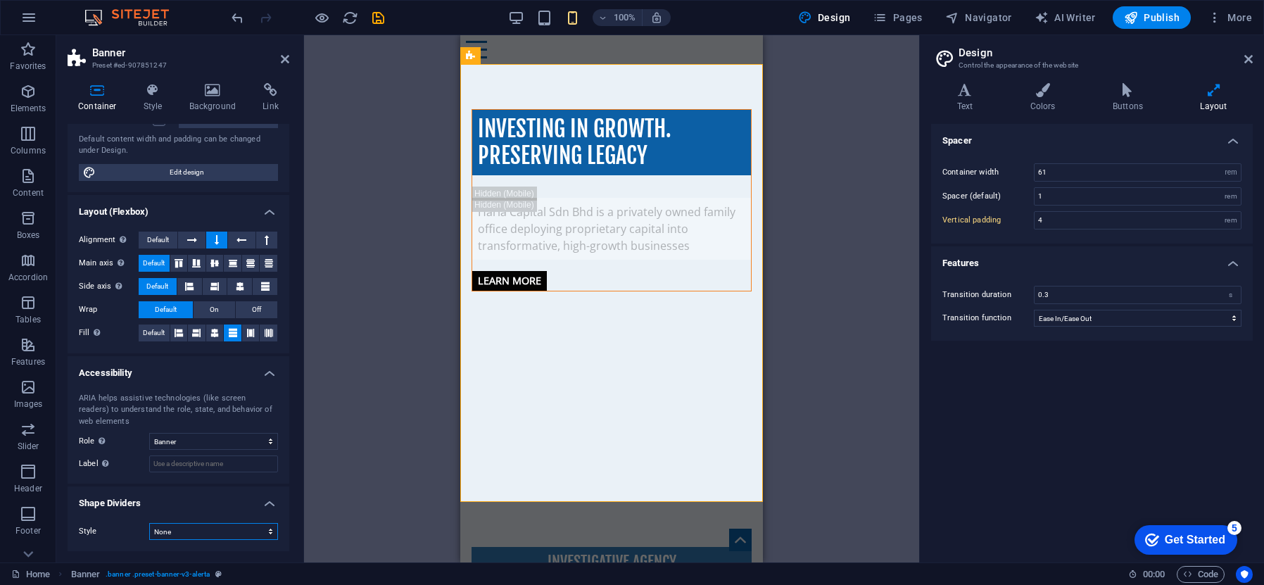
click at [263, 535] on select "None Triangle Square Diagonal Polygon 1 Polygon 2 Zigzag Multiple Zigzags Waves…" at bounding box center [213, 531] width 129 height 17
click at [149, 523] on select "None Triangle Square Diagonal Polygon 1 Polygon 2 Zigzag Multiple Zigzags Waves…" at bounding box center [213, 531] width 129 height 17
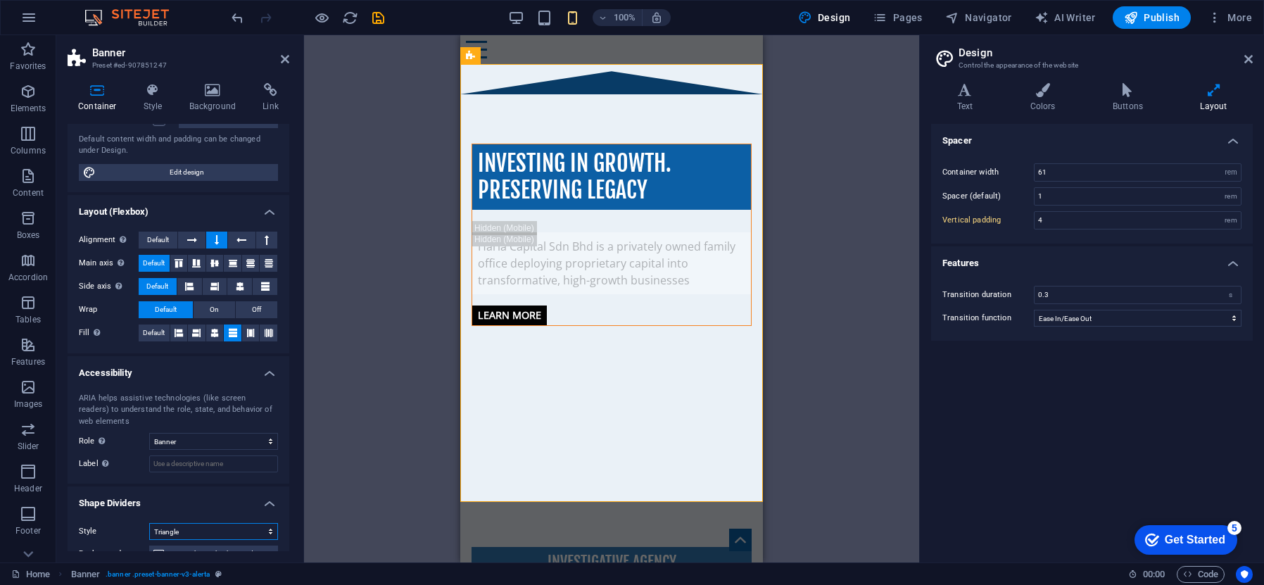
click at [262, 532] on select "None Triangle Square Diagonal Polygon 1 Polygon 2 Zigzag Multiple Zigzags Waves…" at bounding box center [213, 531] width 129 height 17
select select "none"
click at [149, 523] on select "None Triangle Square Diagonal Polygon 1 Polygon 2 Zigzag Multiple Zigzags Waves…" at bounding box center [213, 531] width 129 height 17
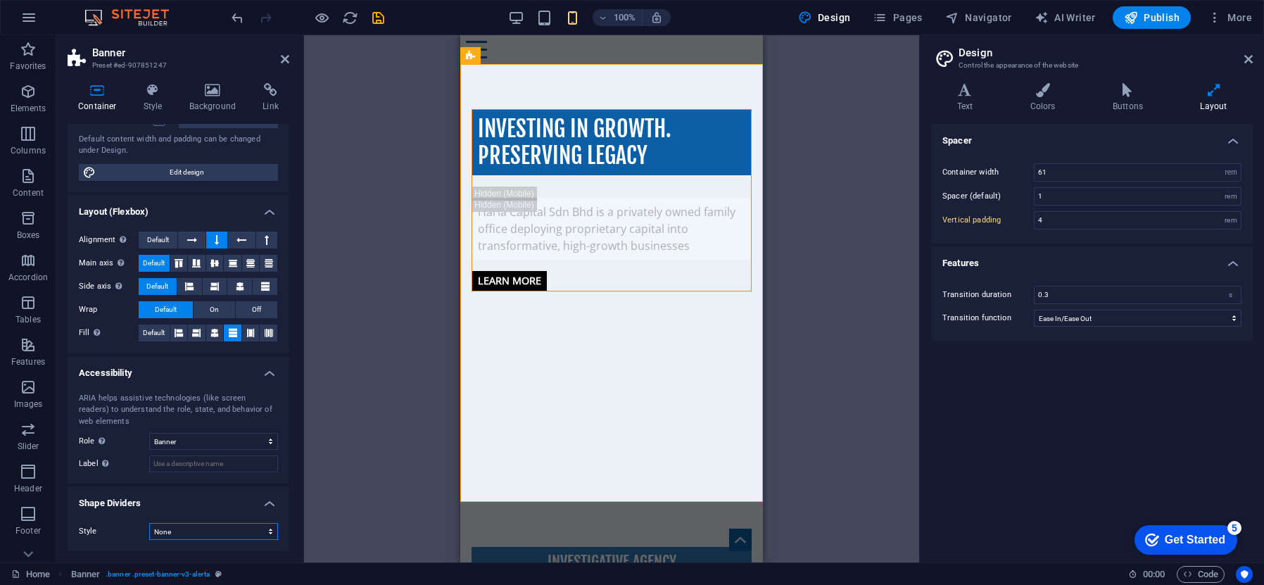
scroll to position [0, 0]
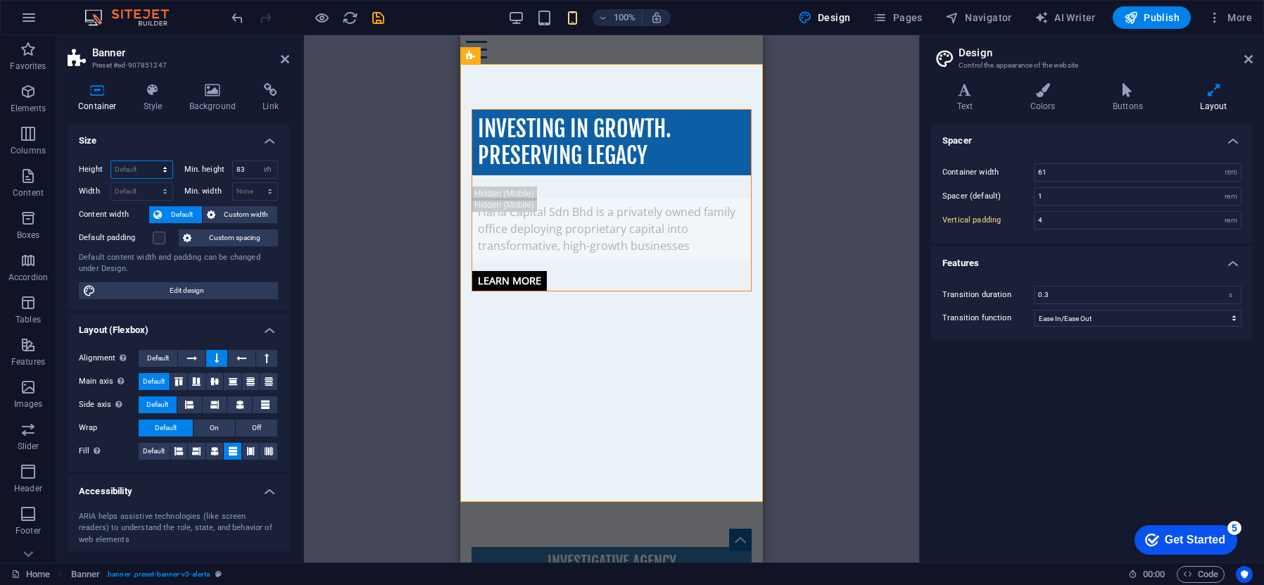
click at [160, 166] on select "Default px rem % vh vw" at bounding box center [141, 169] width 61 height 17
select select "px"
click at [151, 161] on select "Default px rem % vh vw" at bounding box center [141, 169] width 61 height 17
type input "622"
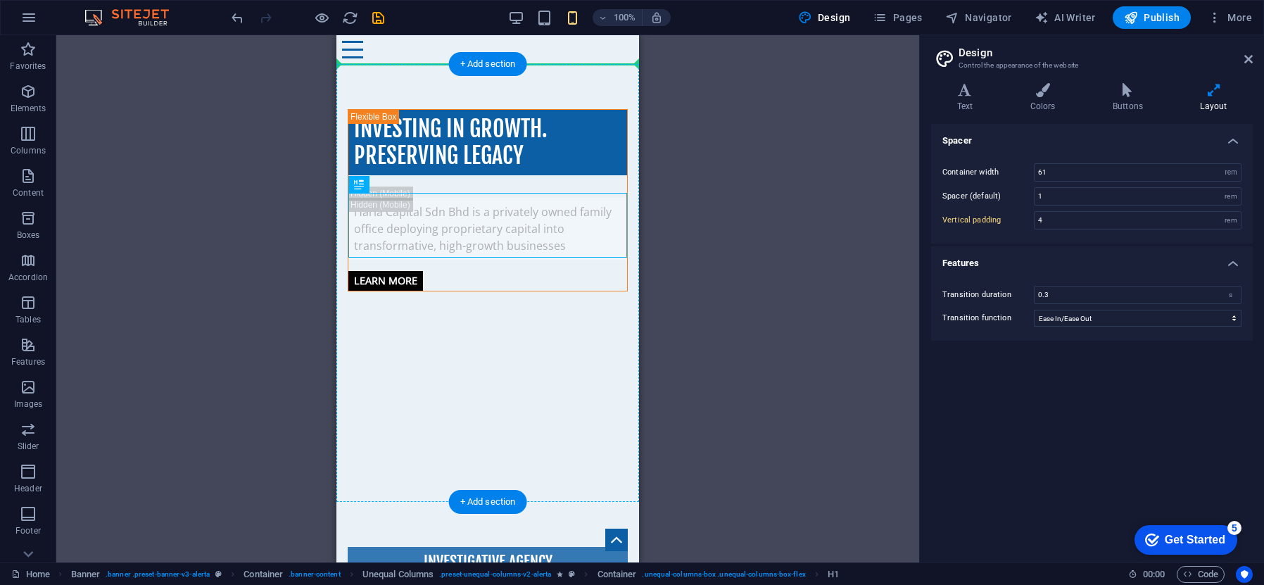
drag, startPoint x: 408, startPoint y: 218, endPoint x: 525, endPoint y: 193, distance: 120.3
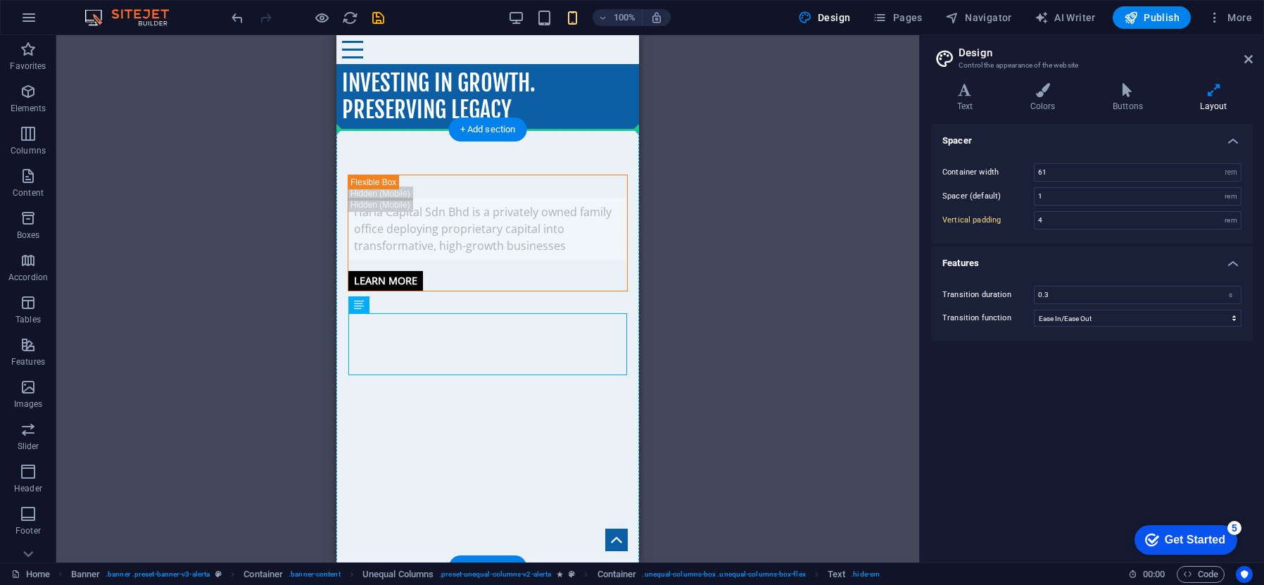
drag, startPoint x: 503, startPoint y: 332, endPoint x: 498, endPoint y: 181, distance: 150.7
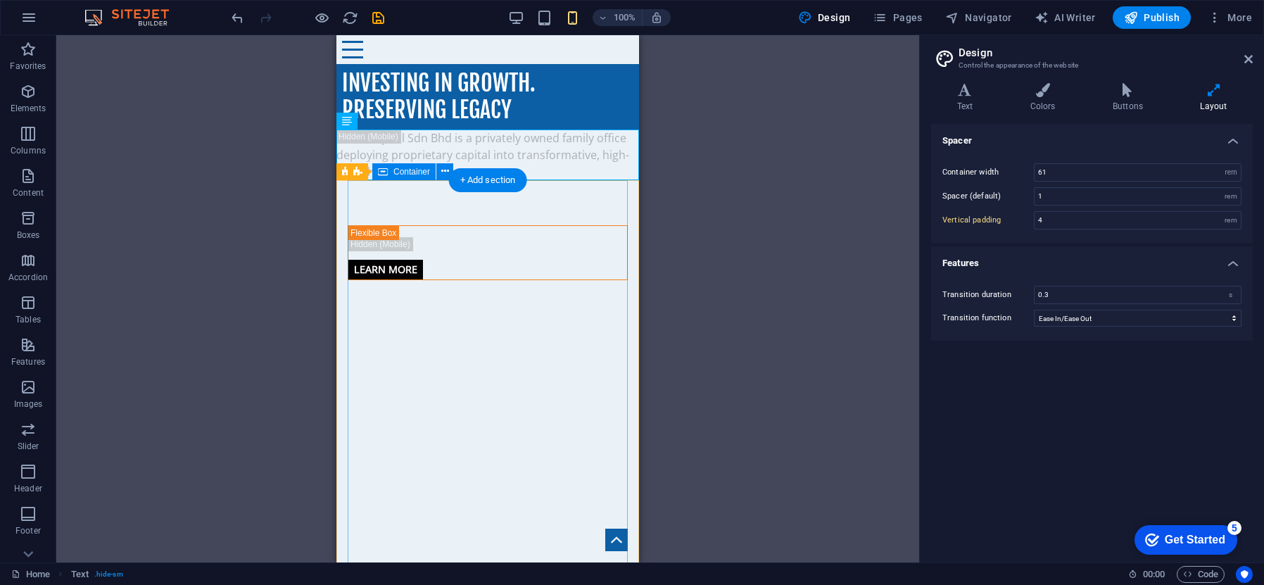
click at [558, 222] on div "Learn more" at bounding box center [488, 252] width 280 height 145
click at [561, 240] on div "Learn more" at bounding box center [488, 252] width 280 height 145
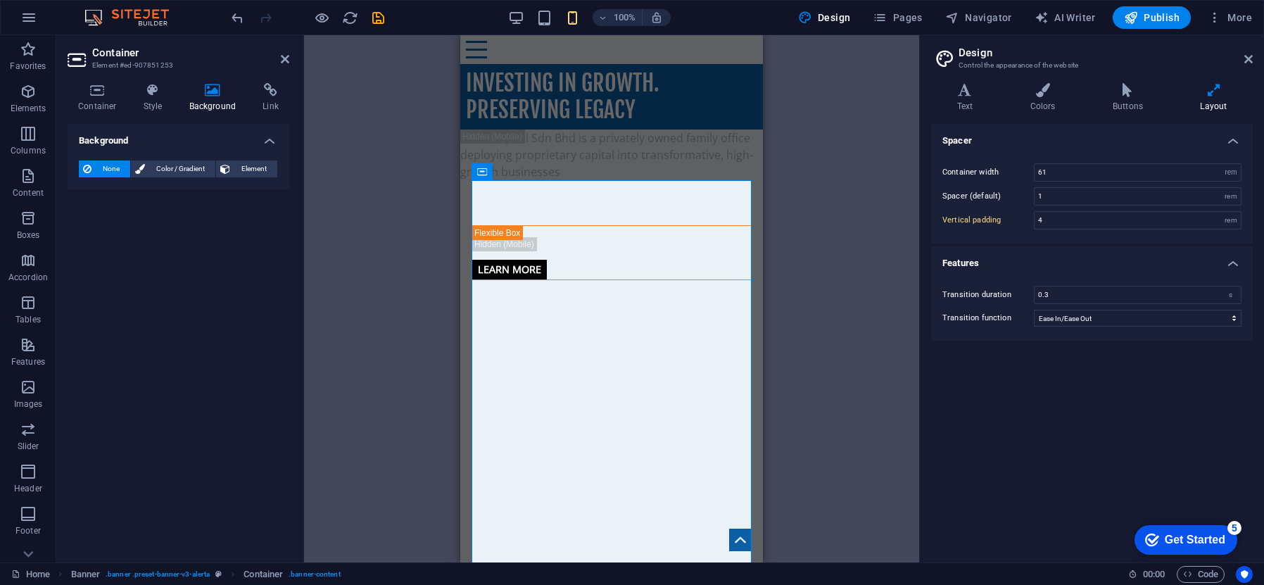
click at [209, 98] on h4 "Background" at bounding box center [216, 98] width 74 height 30
click at [172, 171] on span "Color / Gradient" at bounding box center [180, 168] width 62 height 17
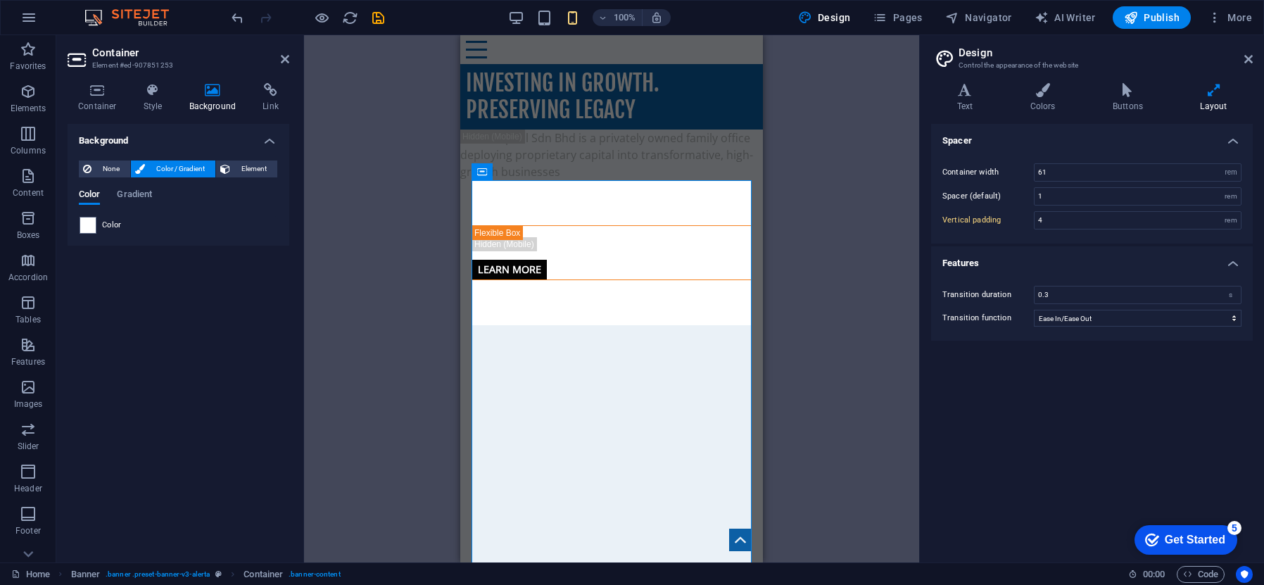
click at [211, 98] on h4 "Background" at bounding box center [216, 98] width 74 height 30
click at [212, 98] on h4 "Background" at bounding box center [216, 98] width 74 height 30
click at [103, 99] on h4 "Container" at bounding box center [100, 98] width 65 height 30
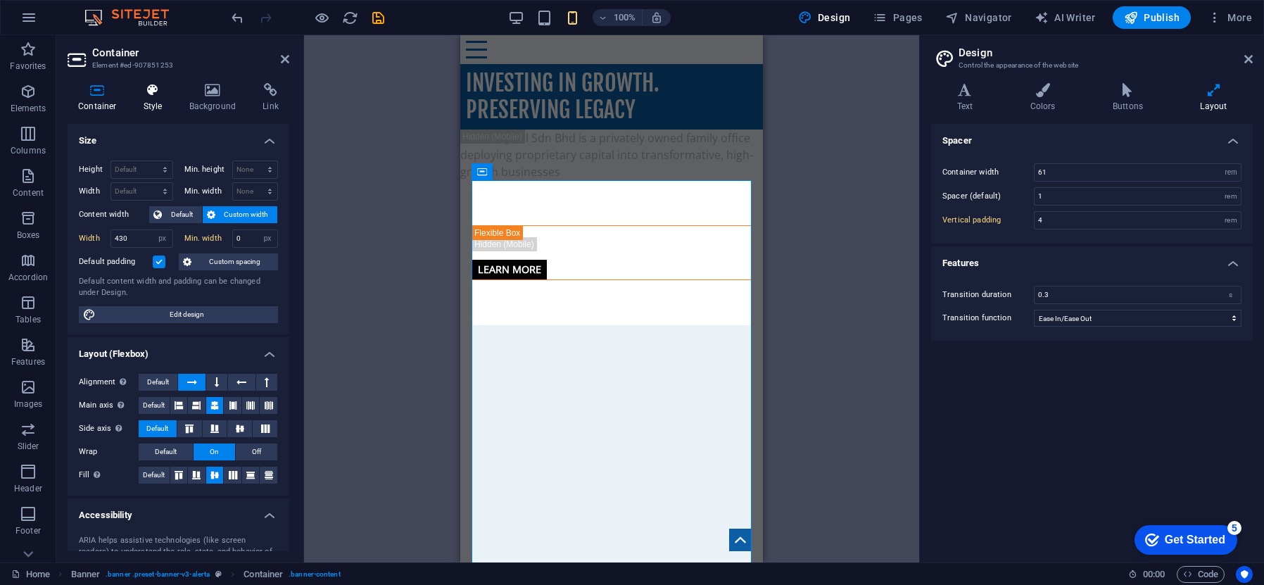
click at [153, 92] on icon at bounding box center [153, 90] width 40 height 14
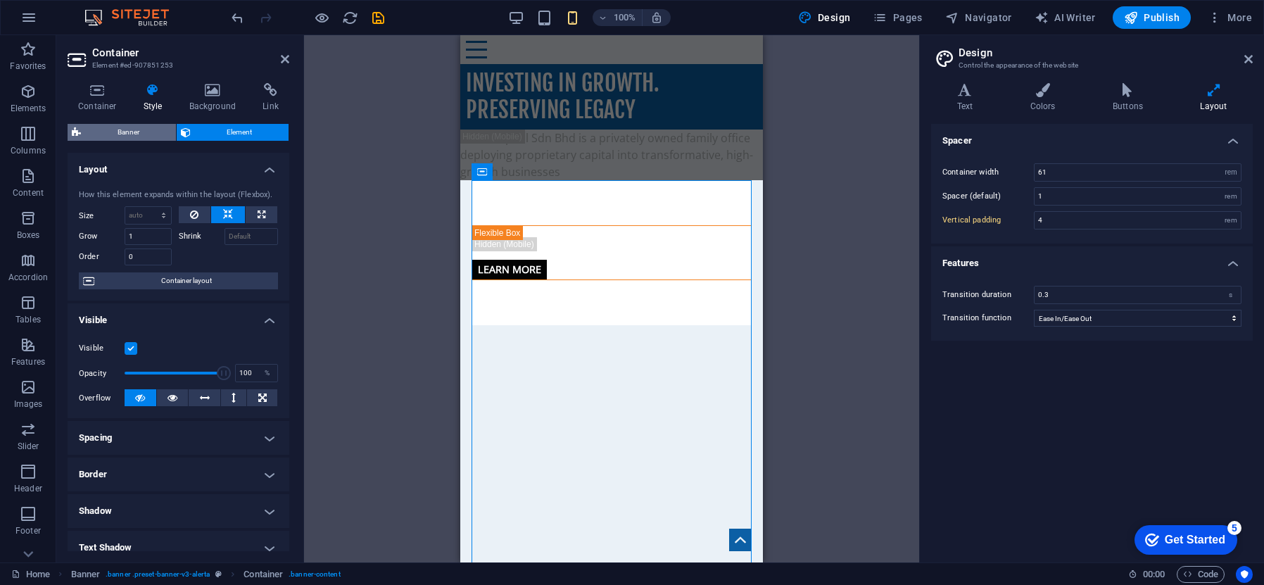
click at [150, 130] on span "Banner" at bounding box center [128, 132] width 87 height 17
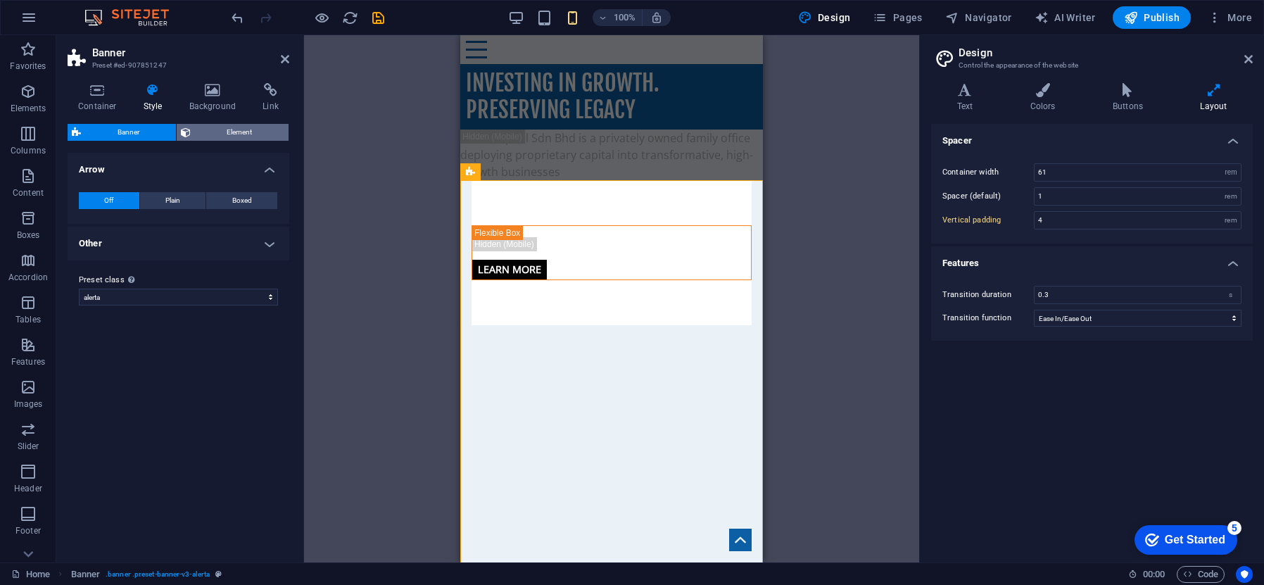
click at [210, 130] on span "Element" at bounding box center [240, 132] width 90 height 17
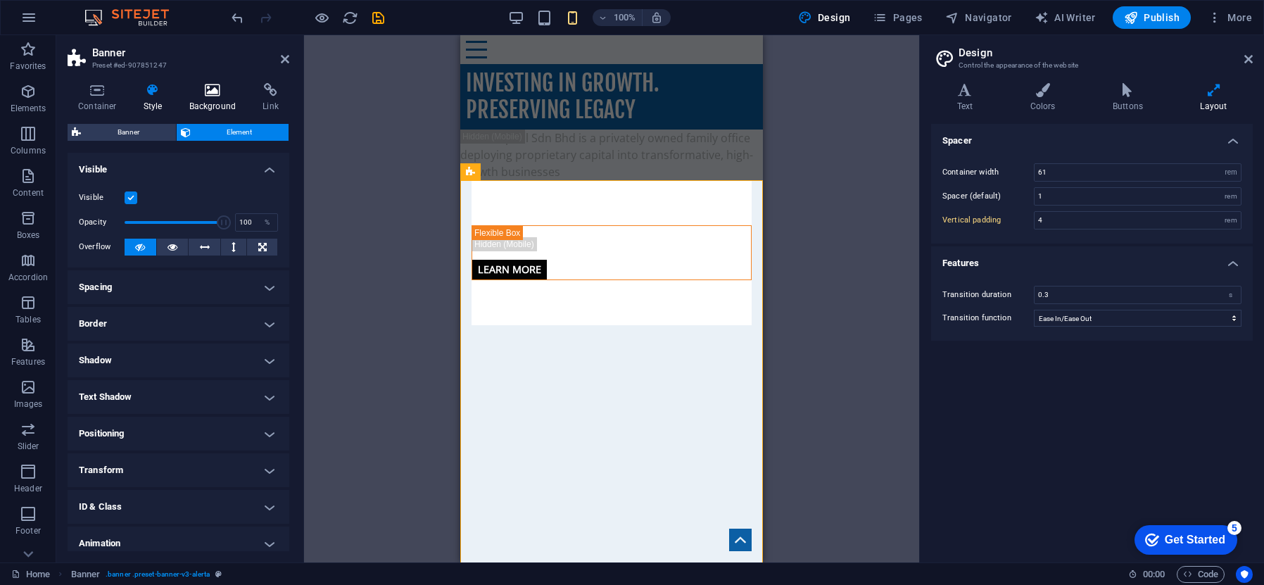
click at [215, 96] on icon at bounding box center [213, 90] width 68 height 14
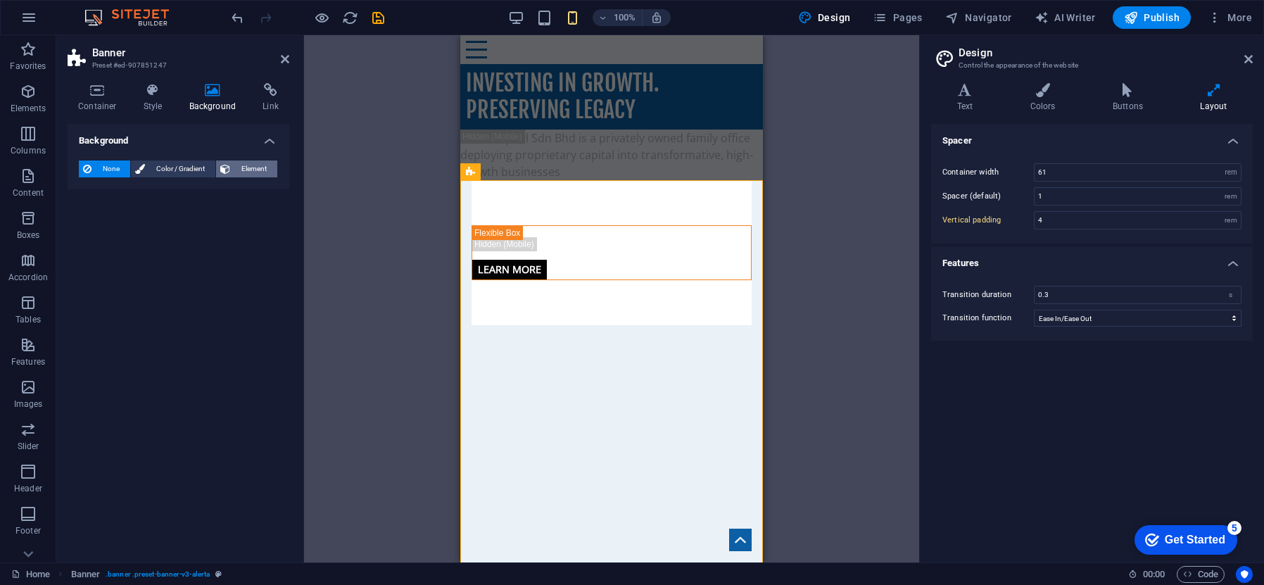
click at [253, 168] on span "Element" at bounding box center [253, 168] width 39 height 17
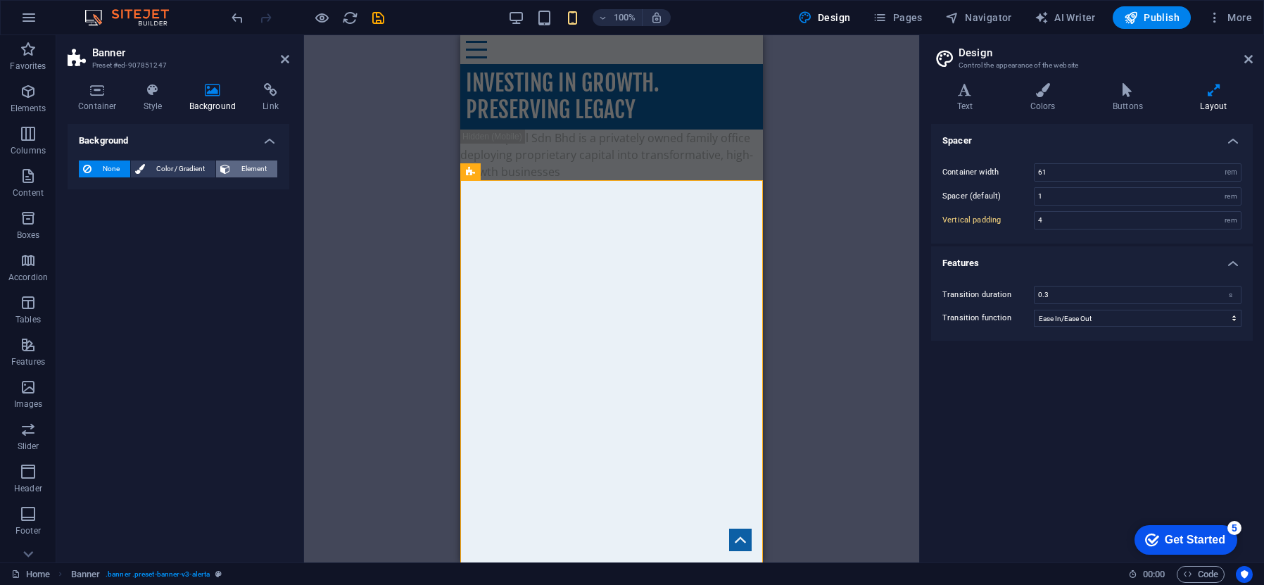
select select "ms"
select select "s"
select select "progressive"
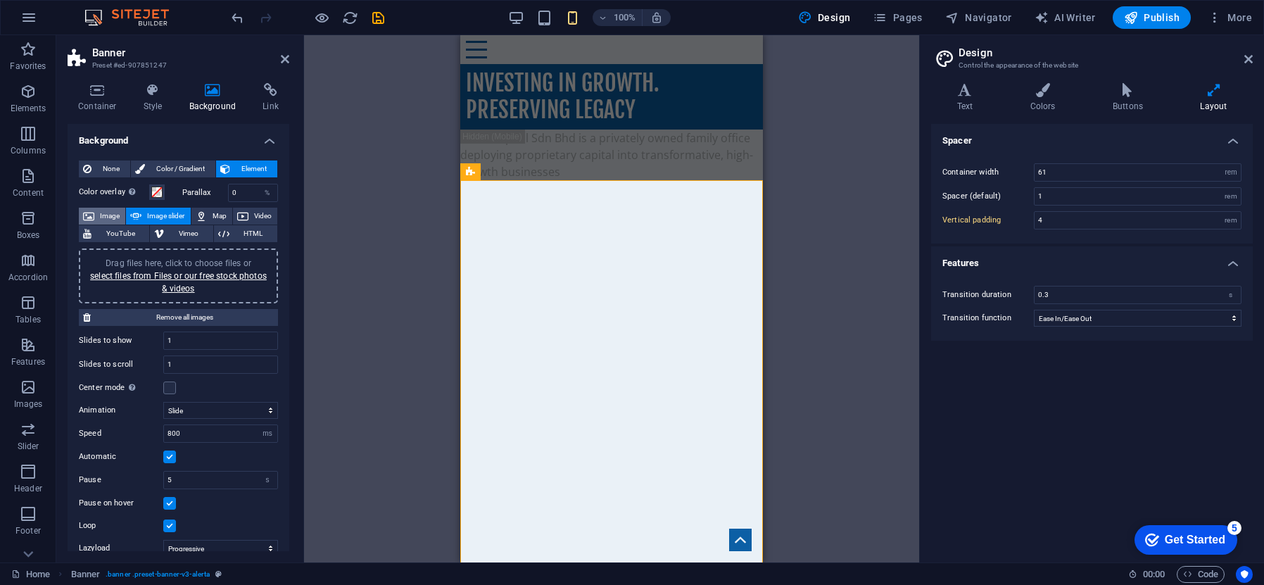
click at [112, 214] on span "Image" at bounding box center [110, 216] width 23 height 17
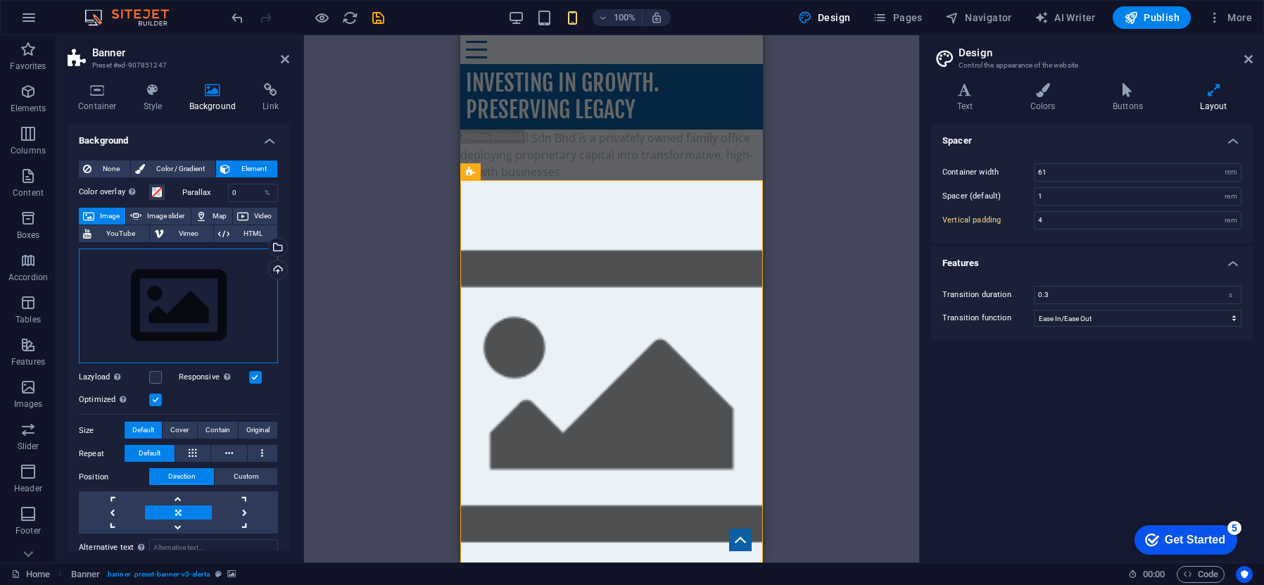
click at [175, 315] on div "Drag files here, click to choose files or select files from Files or our free s…" at bounding box center [178, 305] width 199 height 115
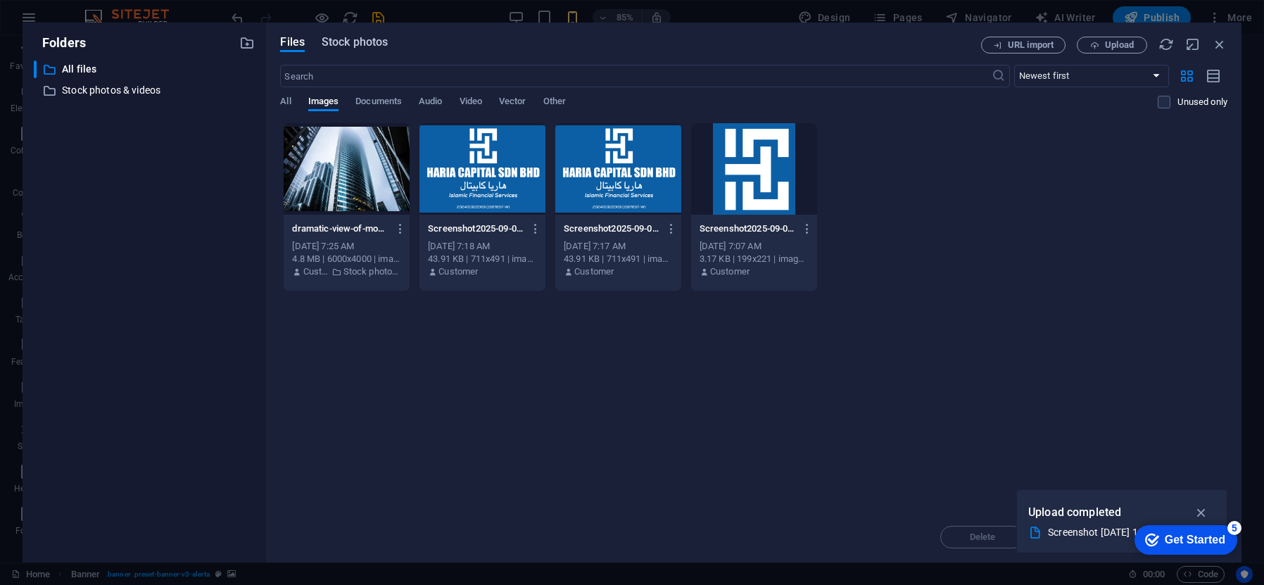
click at [365, 49] on span "Stock photos" at bounding box center [355, 42] width 66 height 17
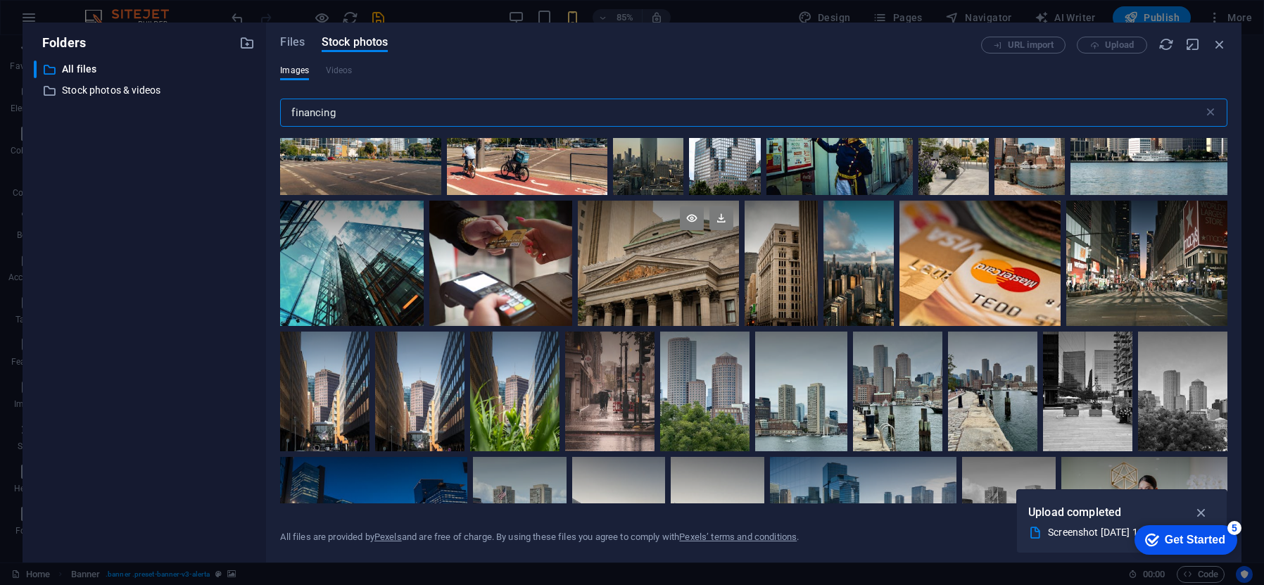
scroll to position [590, 0]
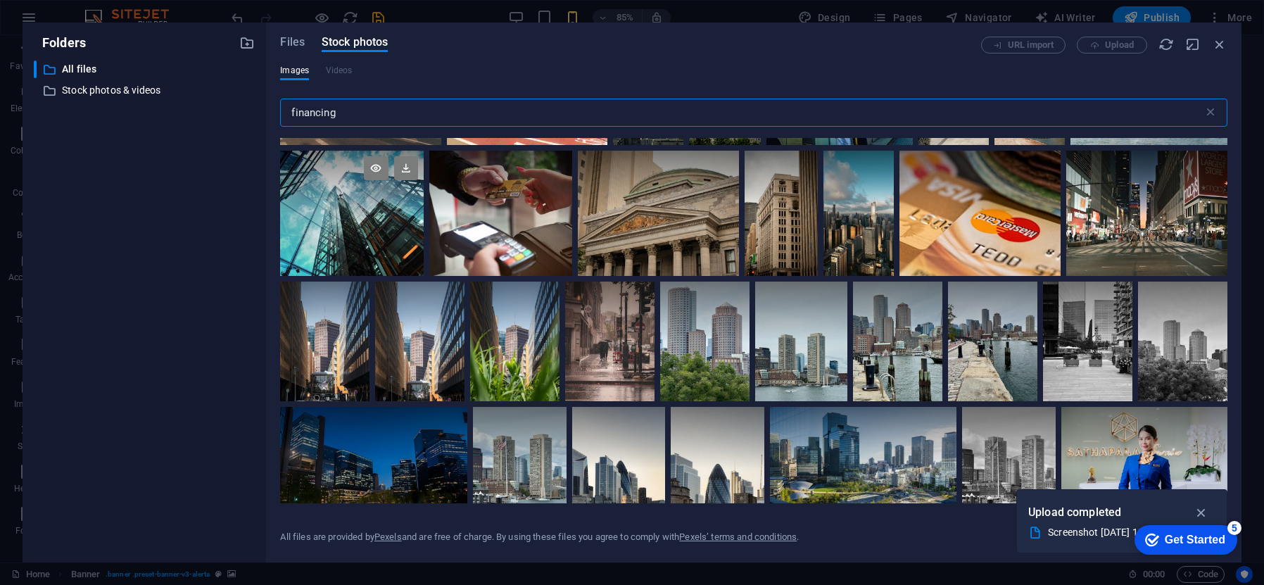
click at [366, 225] on div at bounding box center [351, 213] width 143 height 125
click at [411, 165] on icon at bounding box center [406, 168] width 24 height 24
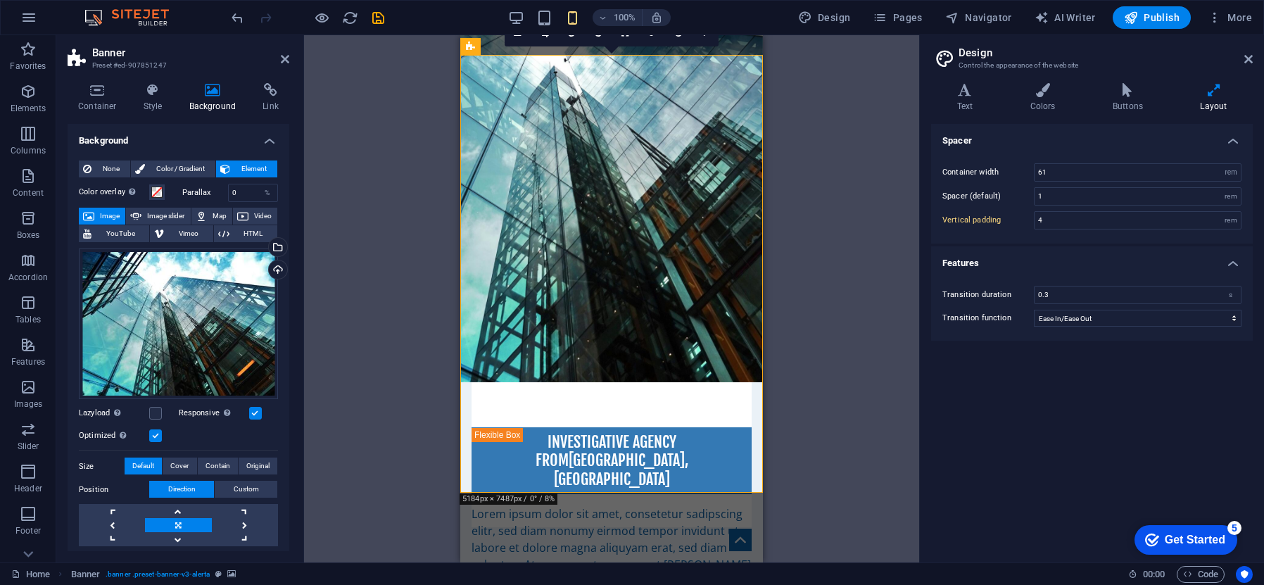
scroll to position [242, 0]
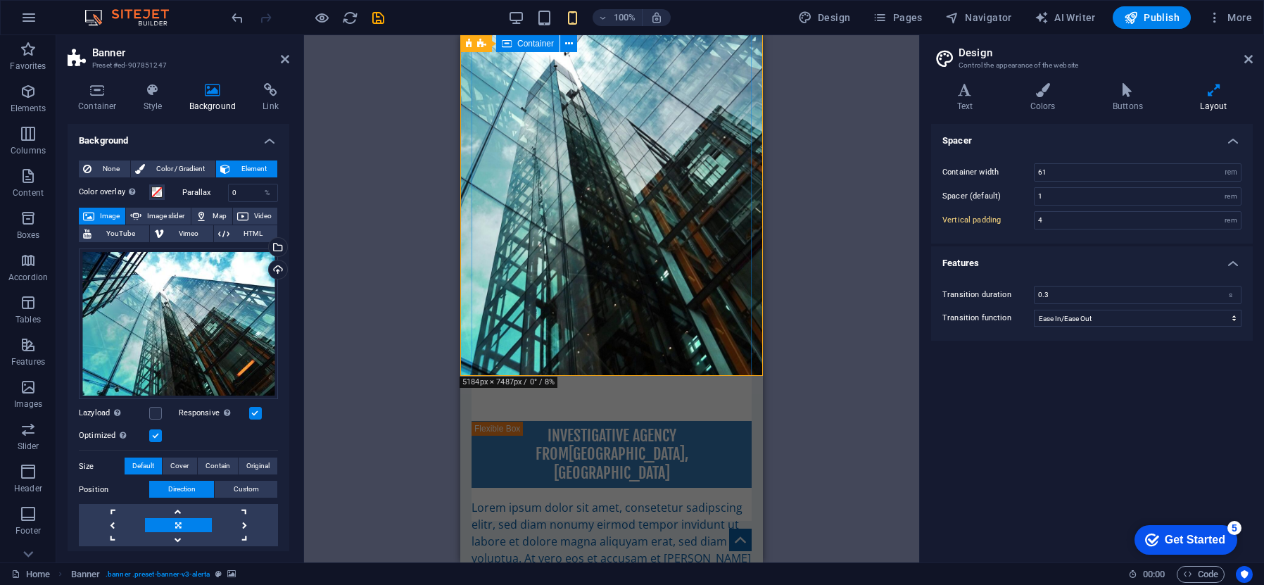
click at [672, 376] on div "Learn more" at bounding box center [612, 448] width 280 height 145
click at [573, 44] on button at bounding box center [568, 43] width 17 height 17
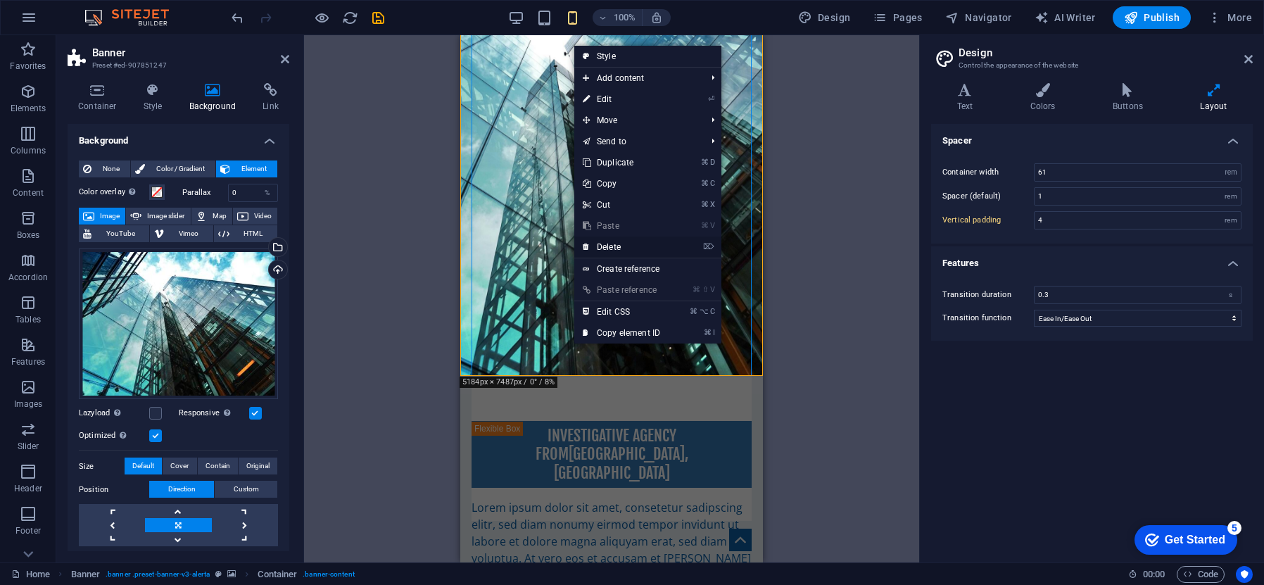
click at [638, 239] on link "⌦ Delete" at bounding box center [621, 247] width 94 height 21
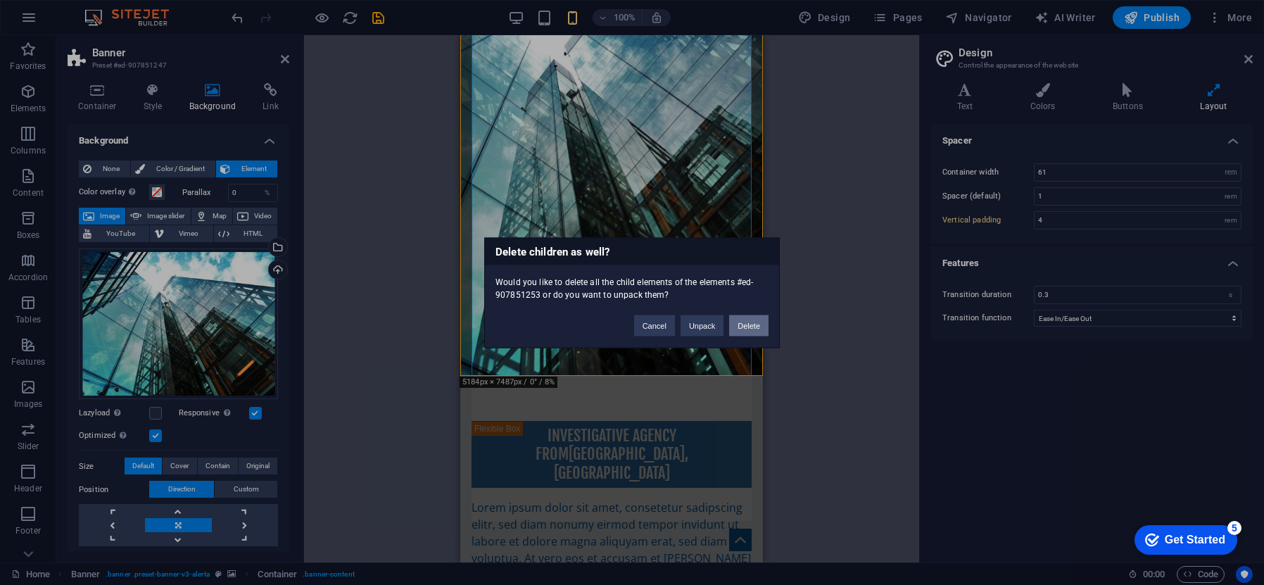
click at [749, 329] on button "Delete" at bounding box center [748, 325] width 39 height 21
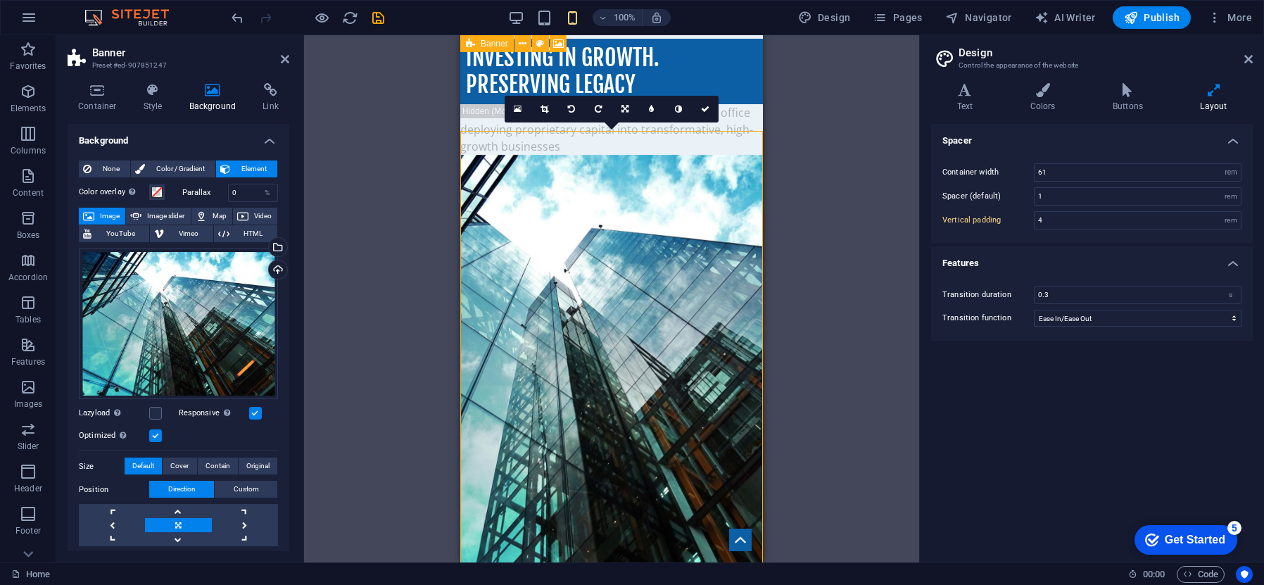
scroll to position [0, 0]
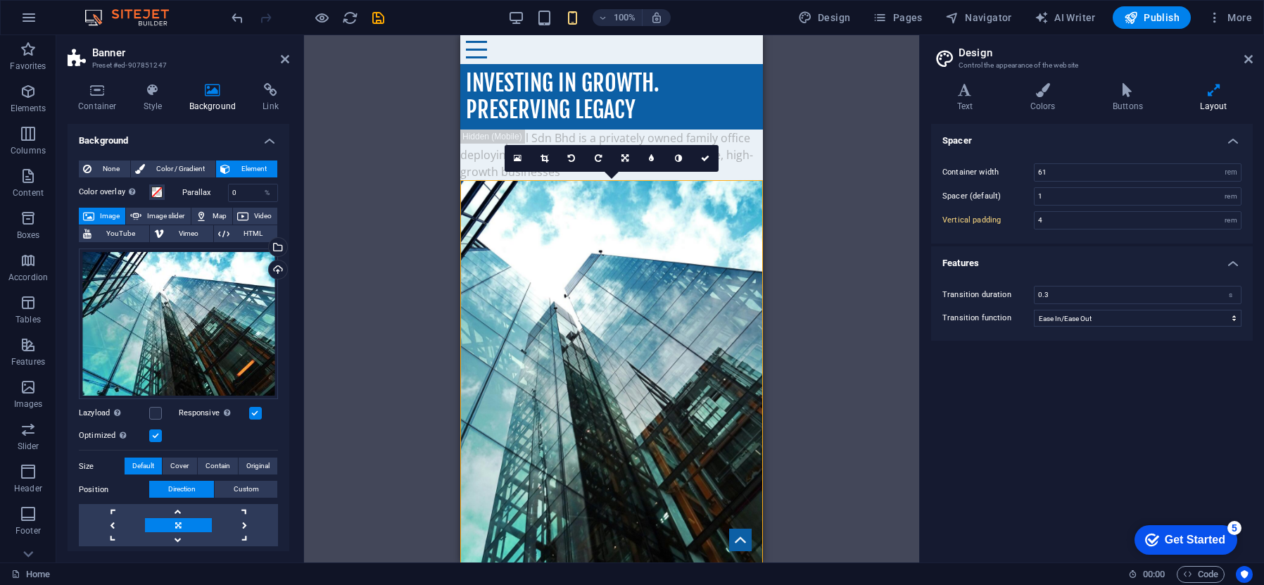
drag, startPoint x: 780, startPoint y: 183, endPoint x: 788, endPoint y: 185, distance: 8.0
click at [781, 183] on div "Drag here to replace the existing content. Press “Ctrl” if you want to create a…" at bounding box center [611, 298] width 615 height 527
drag, startPoint x: 922, startPoint y: 179, endPoint x: 915, endPoint y: 180, distance: 7.1
click at [920, 179] on aside "Design Control the appearance of the website Variants Text Colors Buttons Layou…" at bounding box center [1091, 298] width 345 height 527
click at [862, 182] on div "Drag here to replace the existing content. Press “Ctrl” if you want to create a…" at bounding box center [612, 298] width 617 height 527
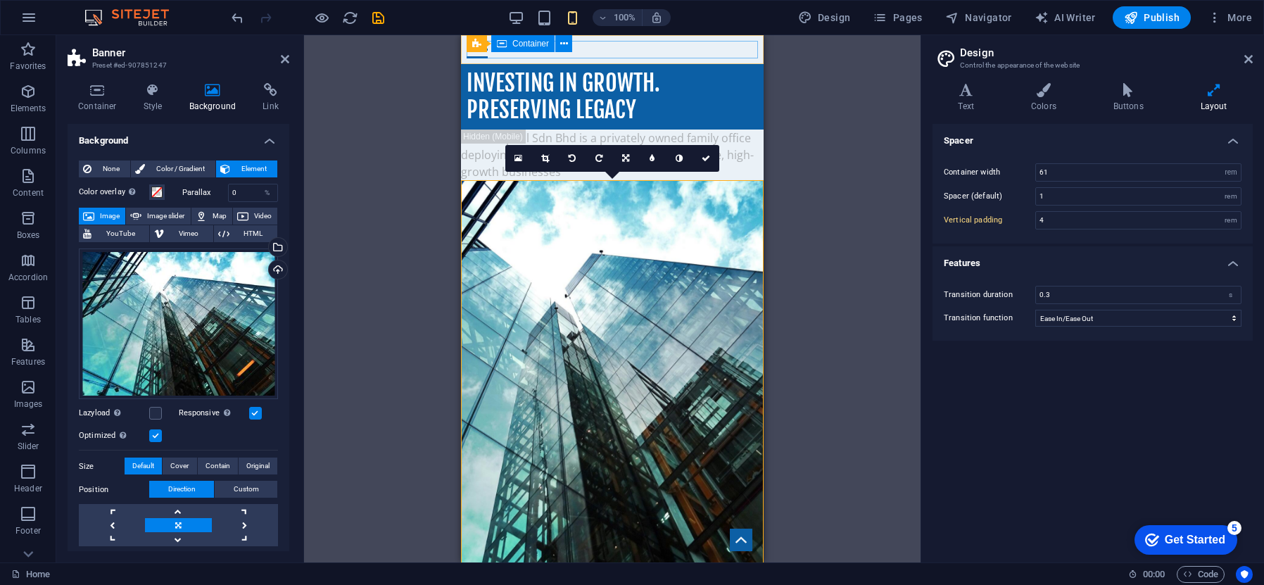
click at [591, 51] on div at bounding box center [612, 50] width 291 height 18
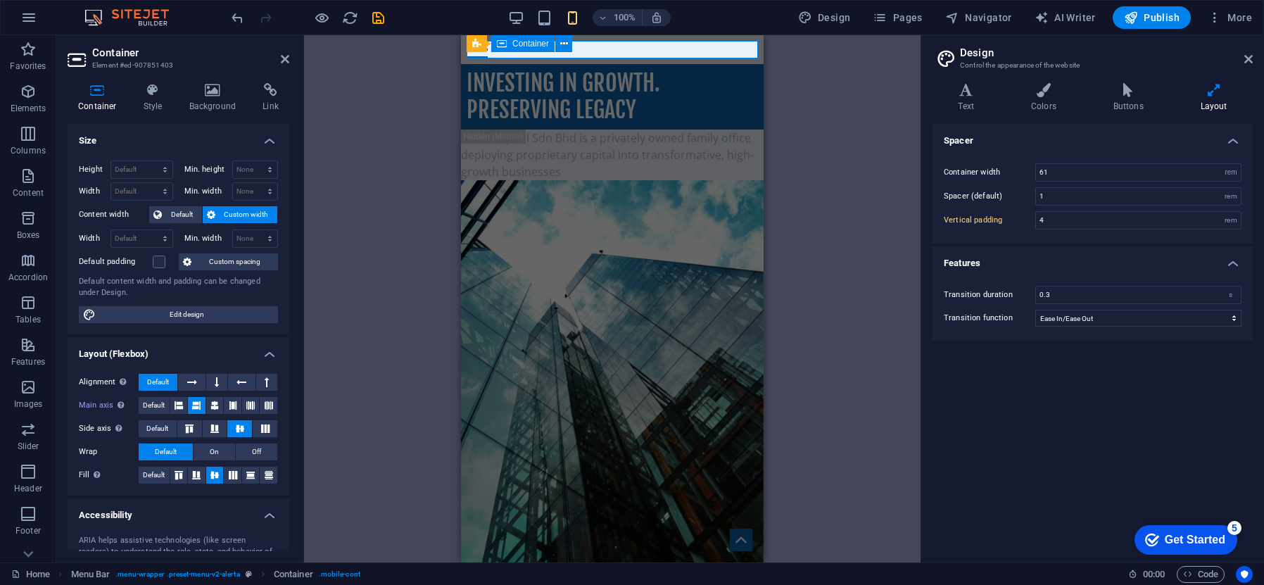
click at [590, 49] on div at bounding box center [612, 50] width 291 height 18
click at [589, 49] on div at bounding box center [612, 50] width 291 height 18
click at [972, 96] on icon at bounding box center [967, 90] width 68 height 14
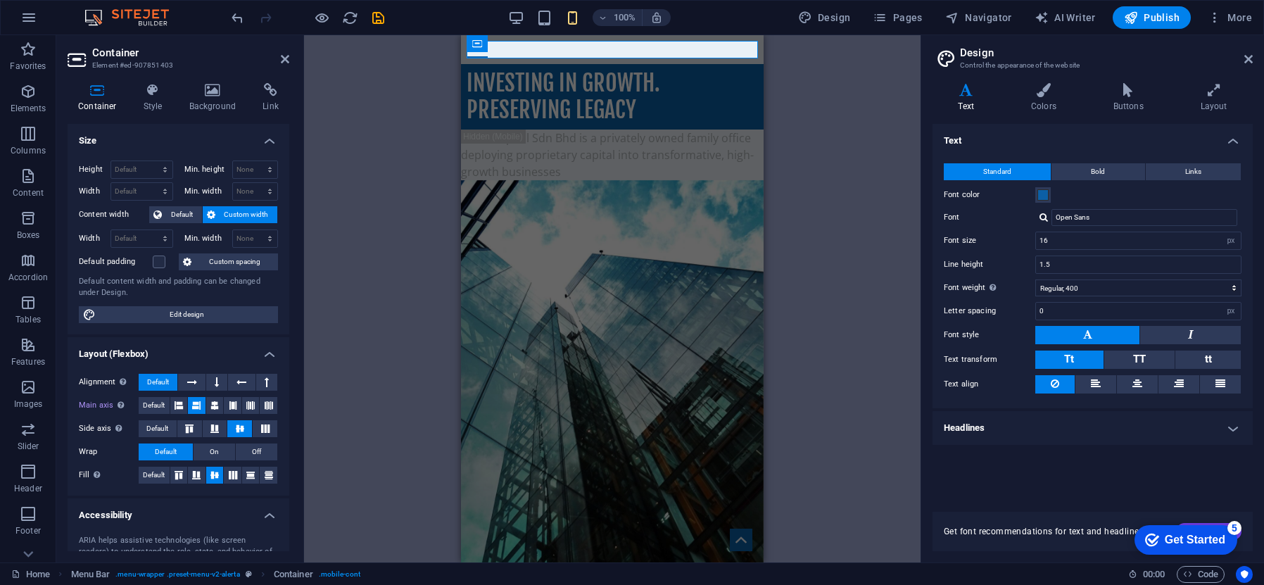
click at [1230, 429] on h4 "Headlines" at bounding box center [1093, 428] width 320 height 34
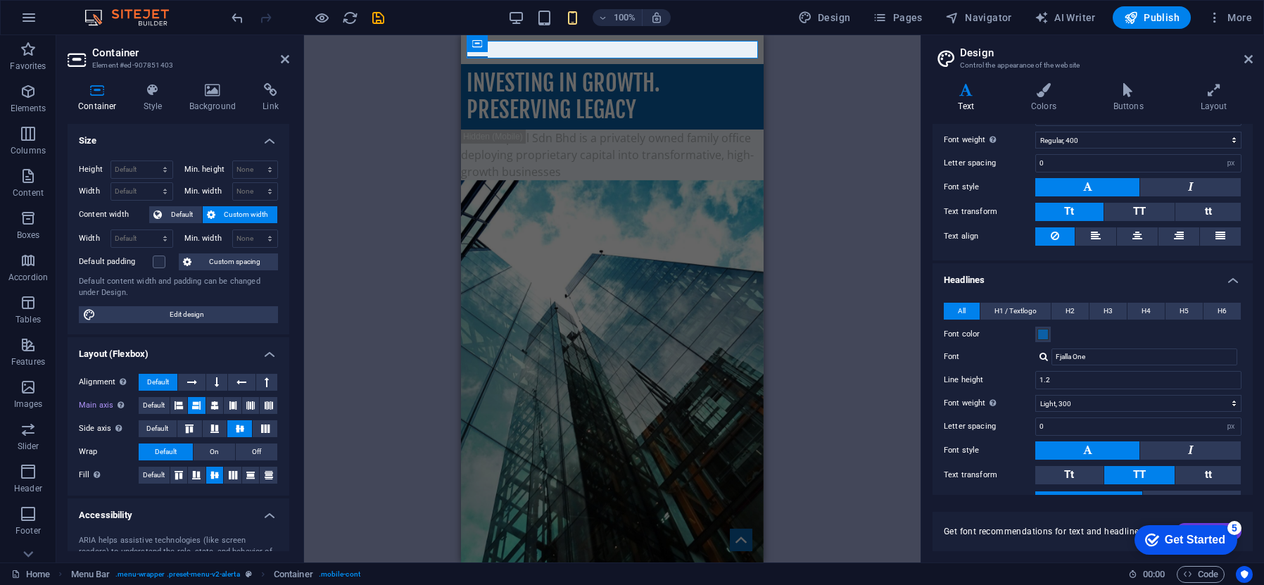
scroll to position [225, 0]
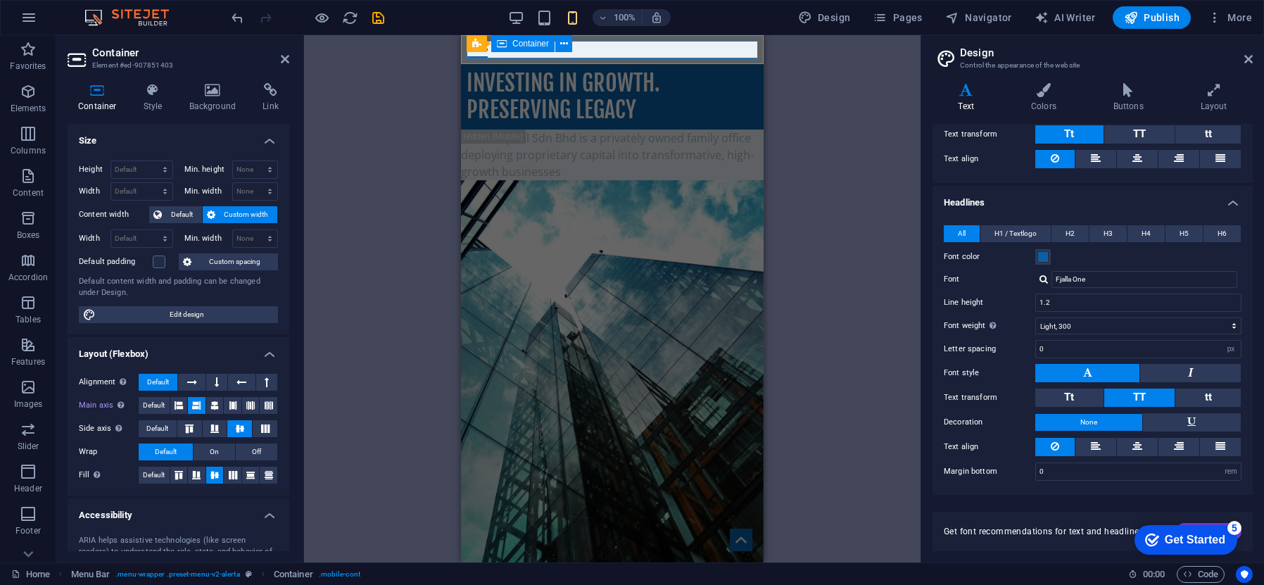
click at [591, 48] on div at bounding box center [612, 50] width 291 height 18
click at [565, 44] on icon at bounding box center [564, 44] width 8 height 15
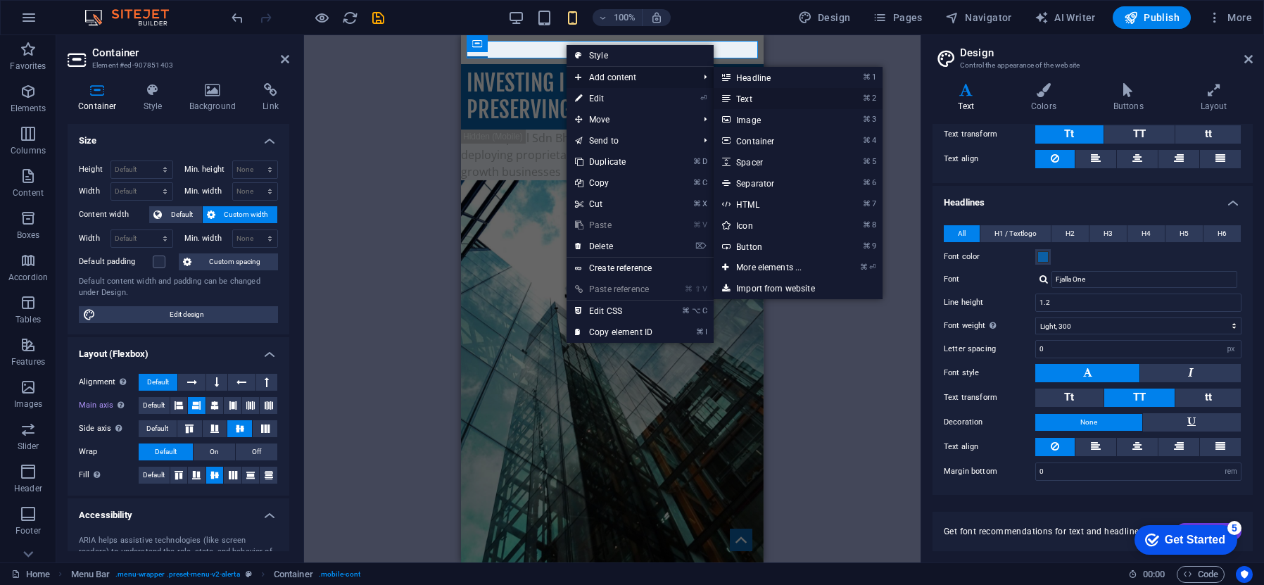
click at [742, 94] on link "⌘ 2 Text" at bounding box center [772, 98] width 116 height 21
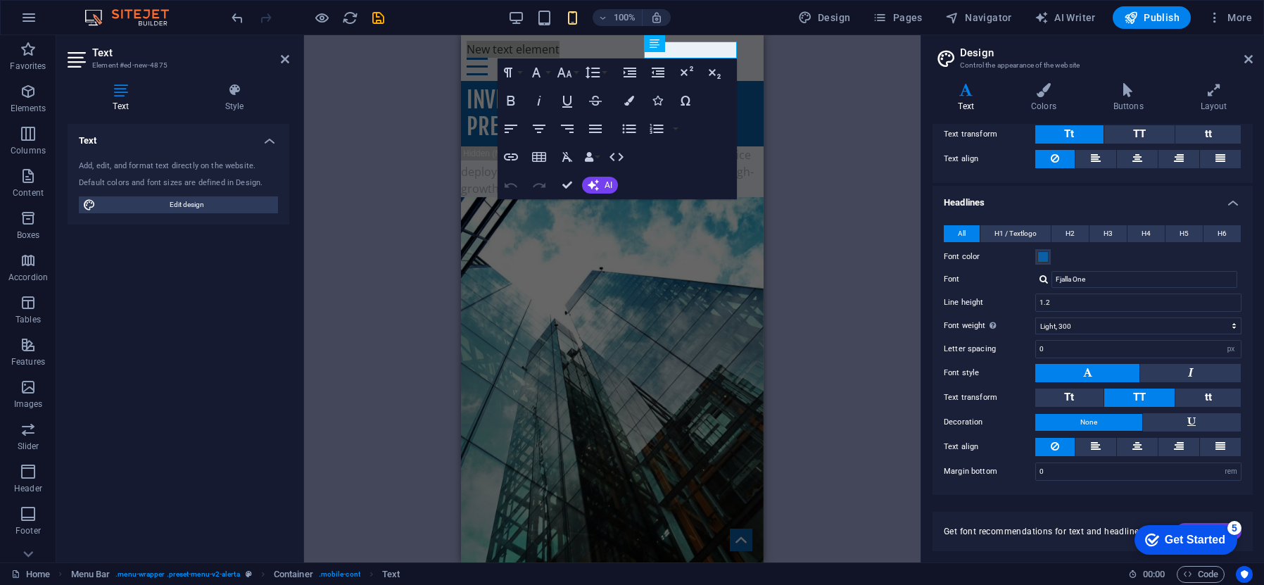
click at [824, 67] on div "H1 Banner Banner Container Unequal Columns Unequal Columns Container Menu Bar M…" at bounding box center [612, 298] width 617 height 527
click at [720, 50] on p "New text element" at bounding box center [612, 49] width 291 height 17
click at [717, 49] on p "New text element" at bounding box center [612, 49] width 291 height 17
click at [1128, 282] on input "Fjalla One" at bounding box center [1145, 279] width 186 height 17
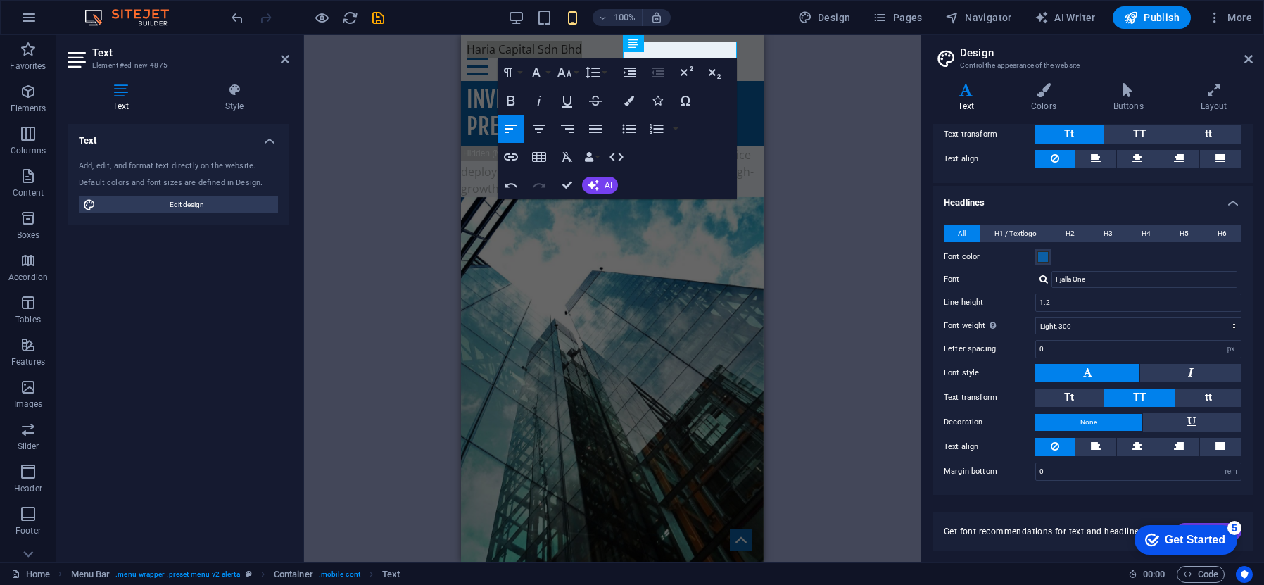
click at [1041, 279] on div at bounding box center [1044, 279] width 8 height 9
click at [1107, 333] on div "Manage fonts →" at bounding box center [1147, 335] width 184 height 18
select select "popularity"
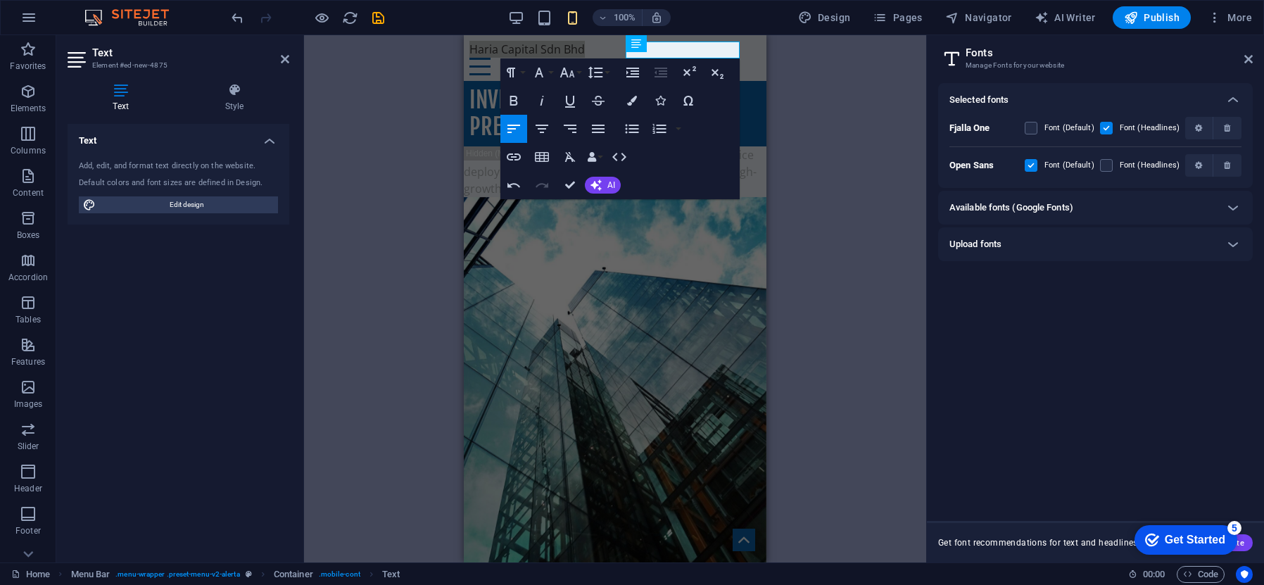
click at [1119, 208] on div "Available fonts (Google Fonts)" at bounding box center [1083, 207] width 267 height 17
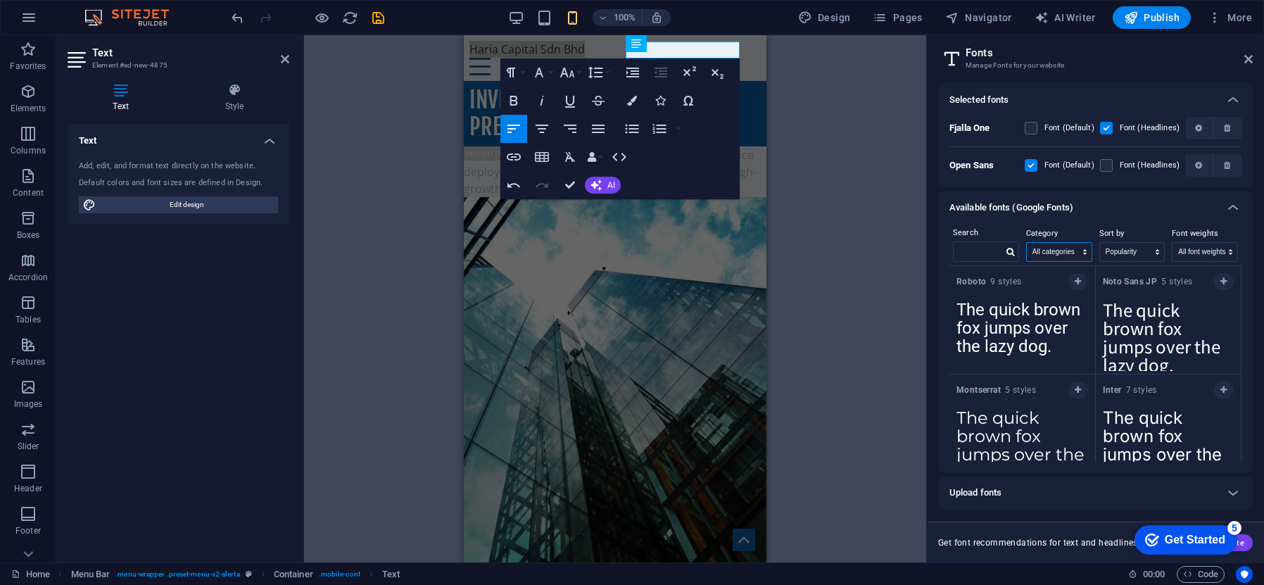
click at [1088, 251] on select "All categories serif display monospace sans-serif handwriting" at bounding box center [1059, 252] width 65 height 18
select select "display"
click at [1027, 243] on select "All categories serif display monospace sans-serif handwriting" at bounding box center [1059, 252] width 65 height 18
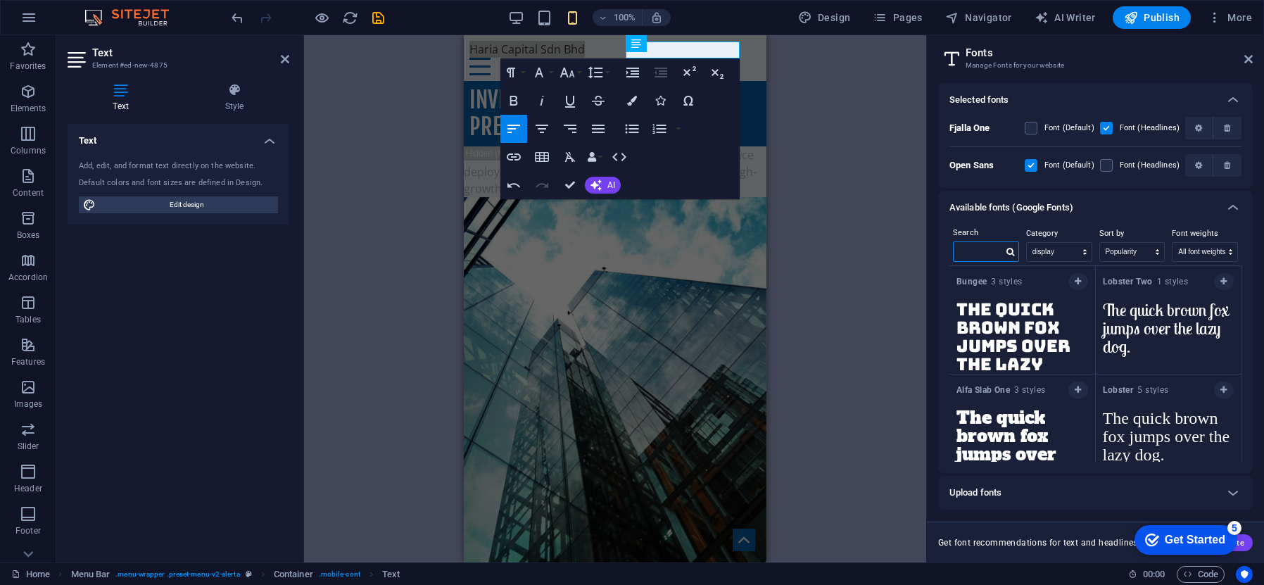
click at [988, 251] on input "text" at bounding box center [978, 251] width 49 height 18
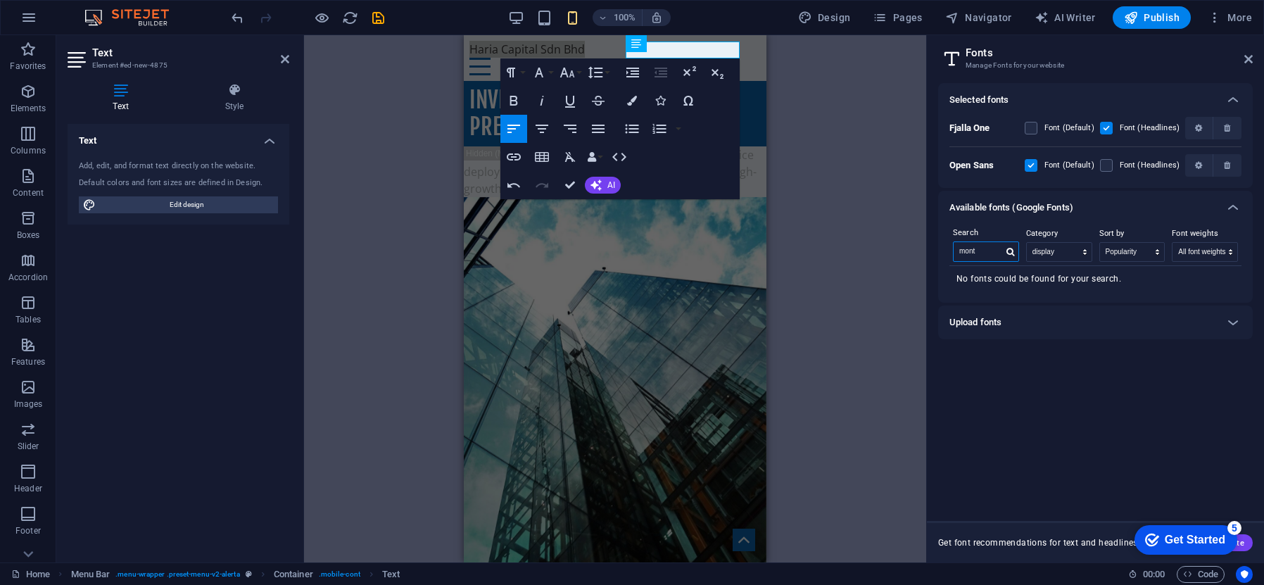
type input "mont"
click at [1054, 322] on div "Upload fonts" at bounding box center [1083, 322] width 267 height 17
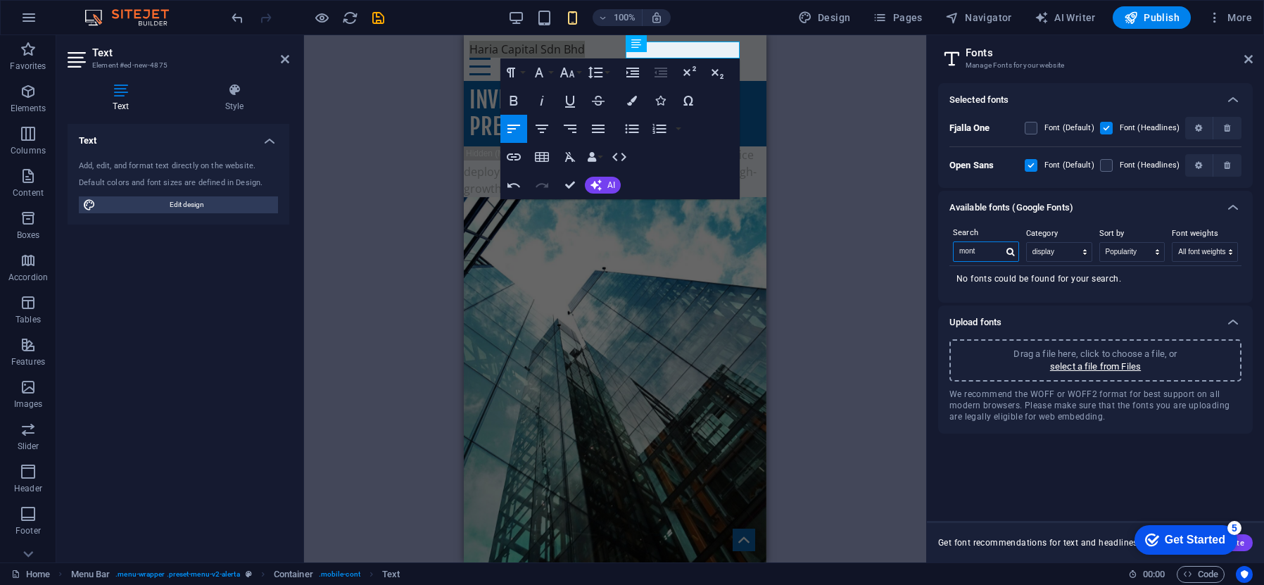
drag, startPoint x: 995, startPoint y: 253, endPoint x: 942, endPoint y: 251, distance: 53.6
click at [942, 251] on div "Search mont Category All categories serif display monospace sans-serif handwrit…" at bounding box center [1095, 264] width 315 height 78
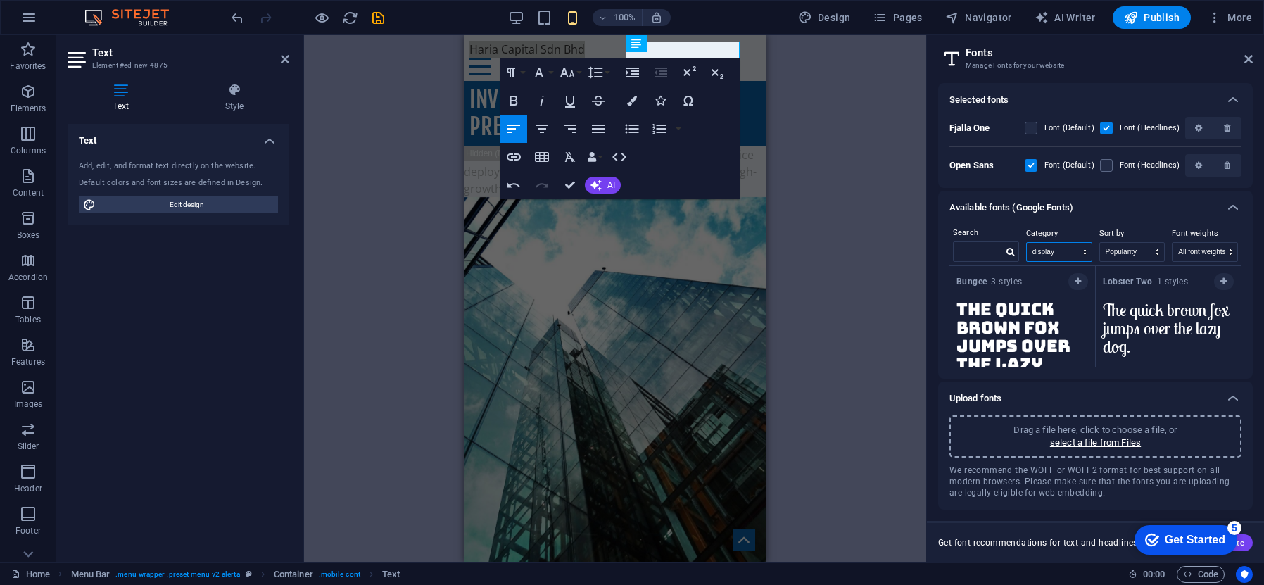
click at [1066, 249] on select "All categories serif display monospace sans-serif handwriting" at bounding box center [1059, 252] width 65 height 18
select select "allCatgories"
click at [1027, 243] on select "All categories serif display monospace sans-serif handwriting" at bounding box center [1059, 252] width 65 height 18
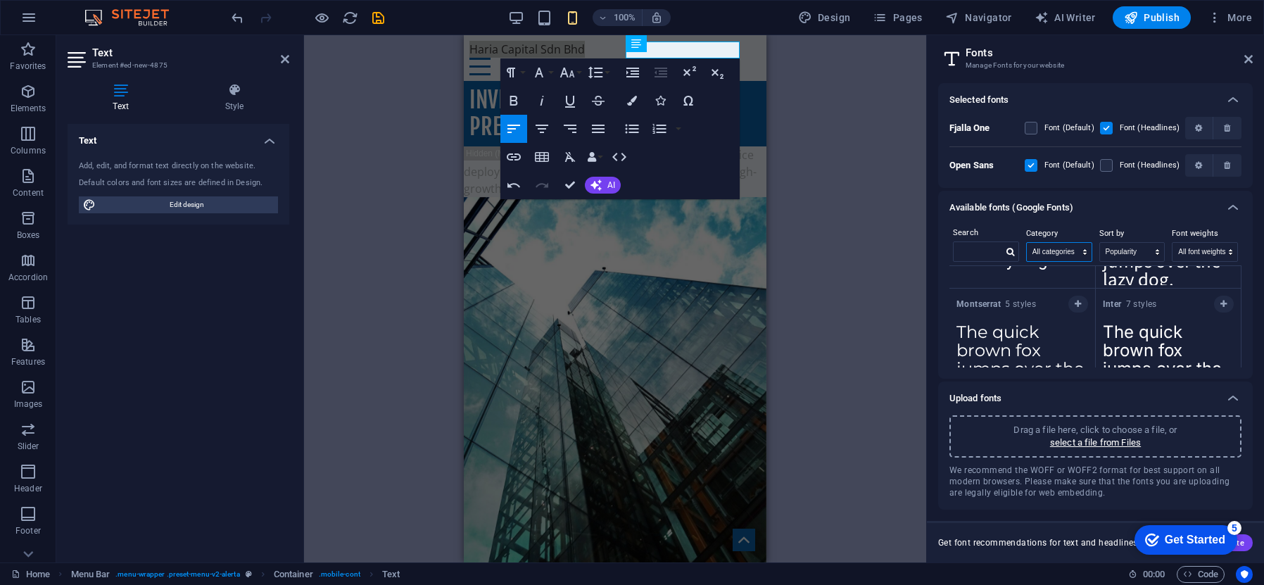
scroll to position [94, 0]
click at [1078, 294] on icon "button" at bounding box center [1078, 296] width 6 height 8
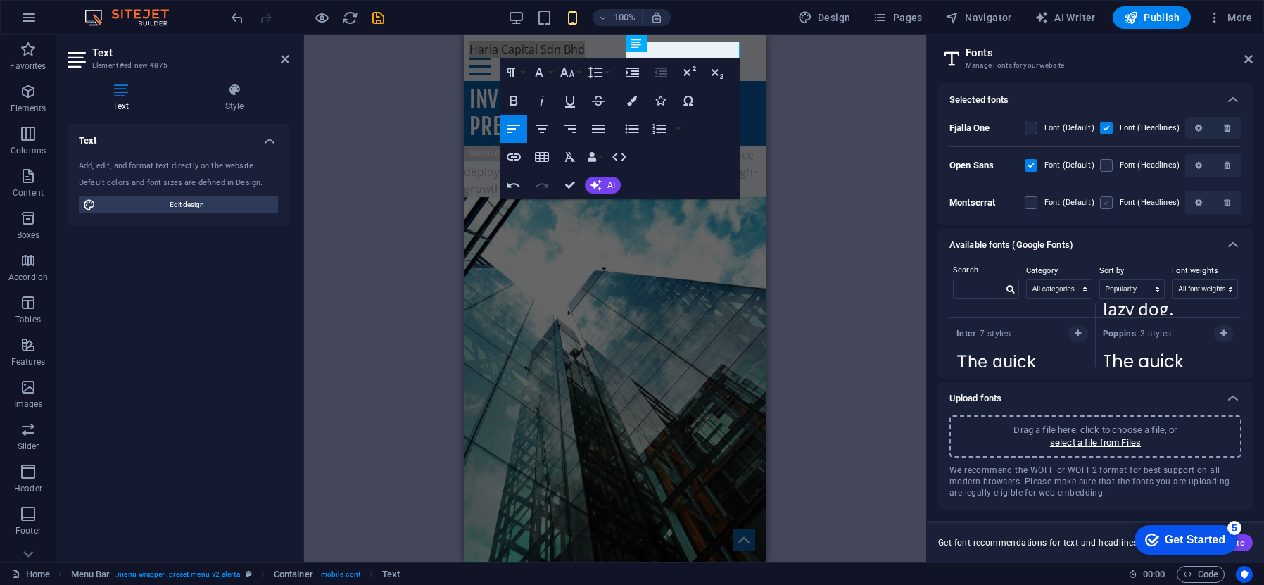
click at [1106, 201] on label at bounding box center [1106, 202] width 13 height 13
click at [0, 0] on input "checkbox" at bounding box center [0, 0] width 0 height 0
click at [1031, 201] on label at bounding box center [1031, 202] width 13 height 13
click at [0, 0] on input "checkbox" at bounding box center [0, 0] width 0 height 0
click at [1031, 201] on label at bounding box center [1031, 202] width 13 height 13
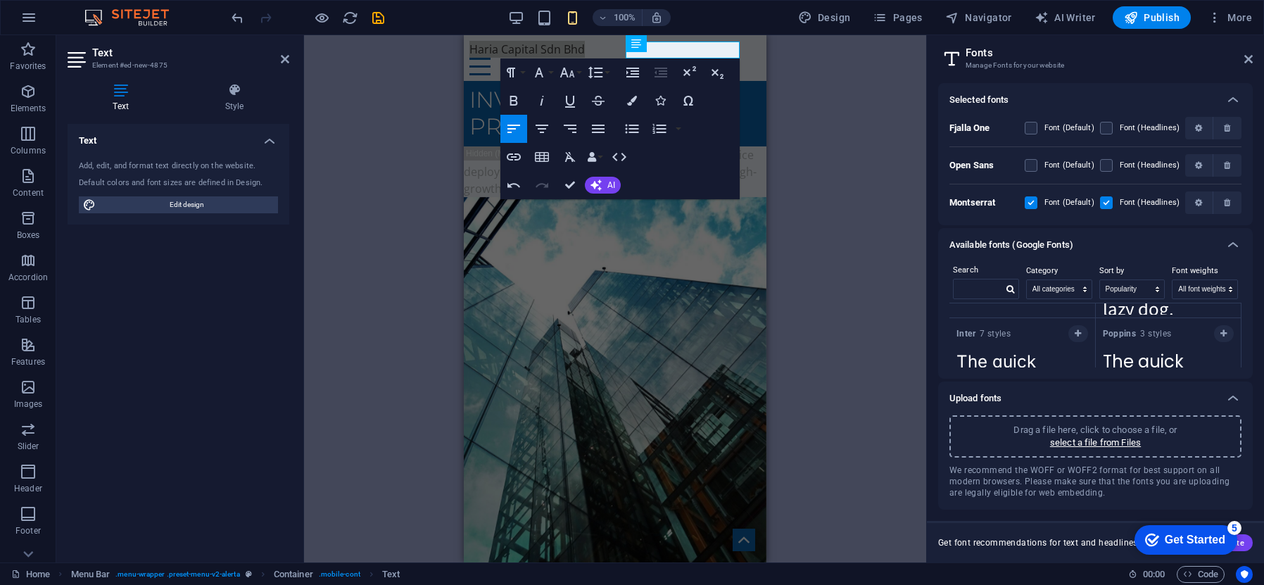
click at [0, 0] on input "checkbox" at bounding box center [0, 0] width 0 height 0
click at [1033, 201] on label at bounding box center [1031, 202] width 13 height 13
click at [0, 0] on input "checkbox" at bounding box center [0, 0] width 0 height 0
click at [1036, 206] on label at bounding box center [1031, 202] width 13 height 13
click at [0, 0] on input "checkbox" at bounding box center [0, 0] width 0 height 0
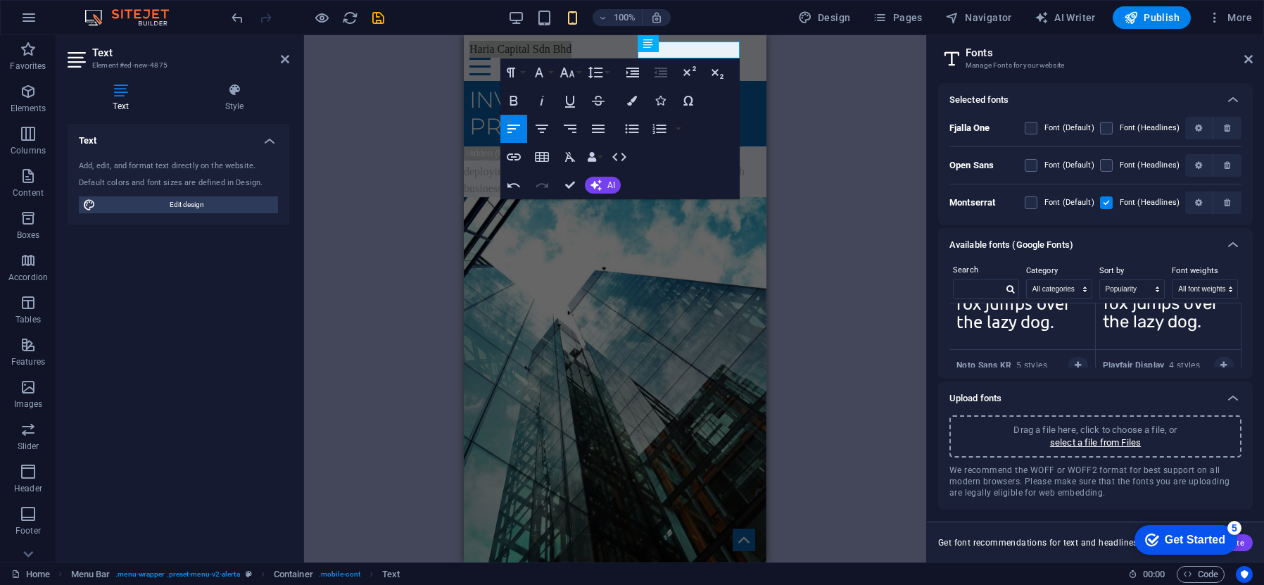
scroll to position [833, 0]
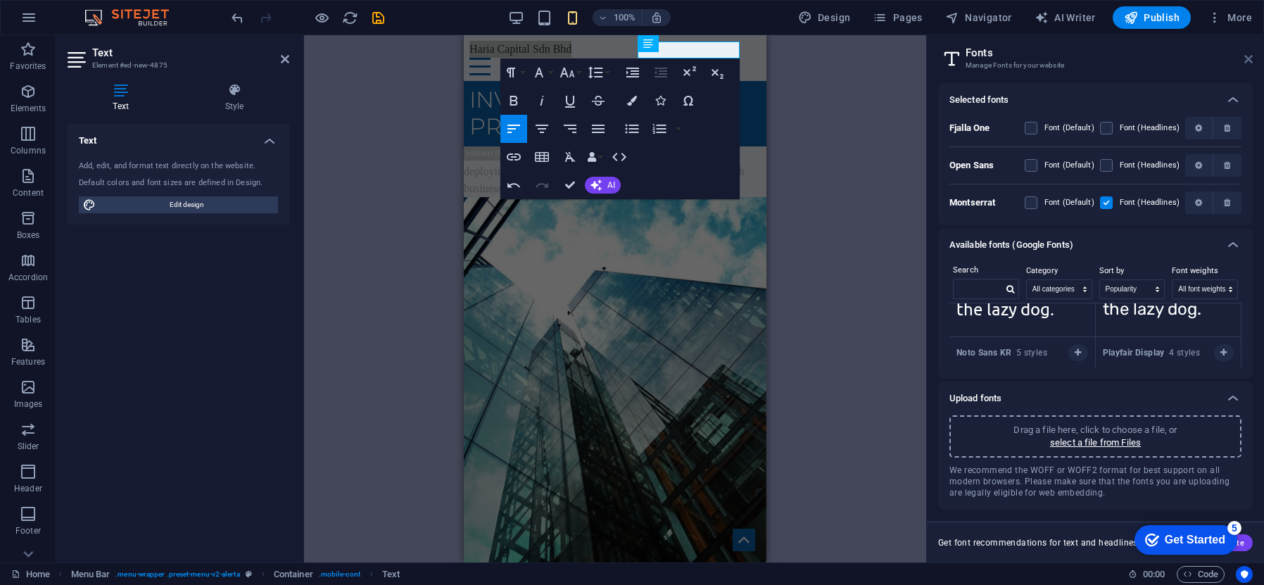
click at [1248, 59] on icon at bounding box center [1249, 58] width 8 height 11
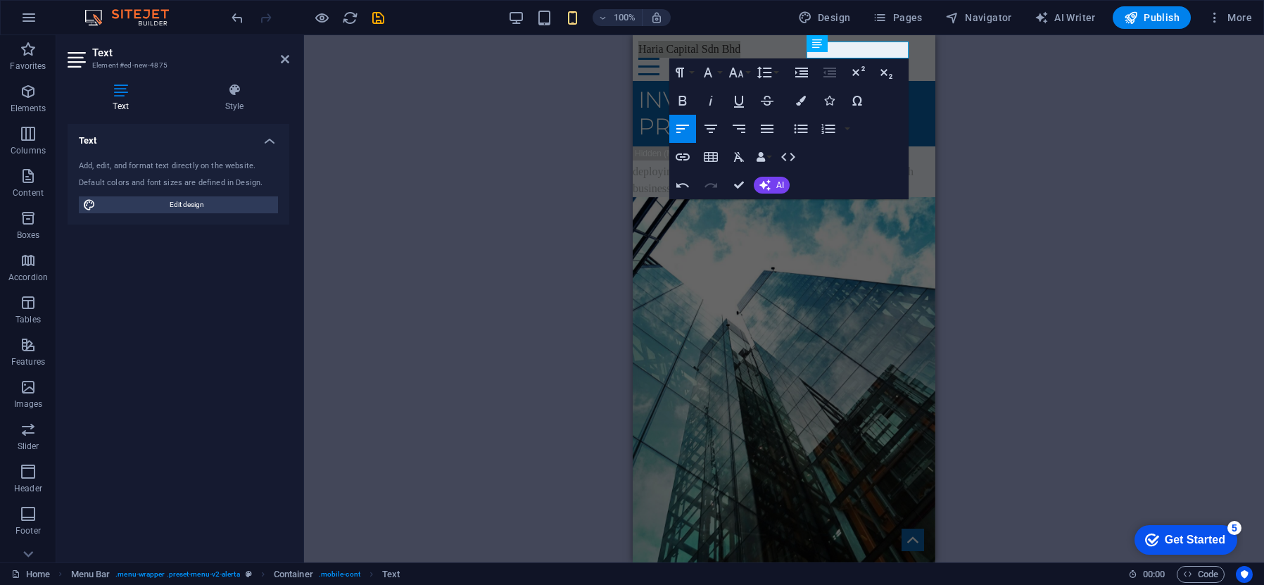
click at [955, 80] on div "H1 Banner Banner Container Unequal Columns Unequal Columns Container Menu Bar M…" at bounding box center [784, 298] width 960 height 527
click at [964, 126] on div "H1 Banner Banner Container Unequal Columns Unequal Columns Container Menu Bar M…" at bounding box center [784, 298] width 960 height 527
click at [931, 105] on div "Investing in Growth. Preserving Legacy" at bounding box center [784, 113] width 303 height 65
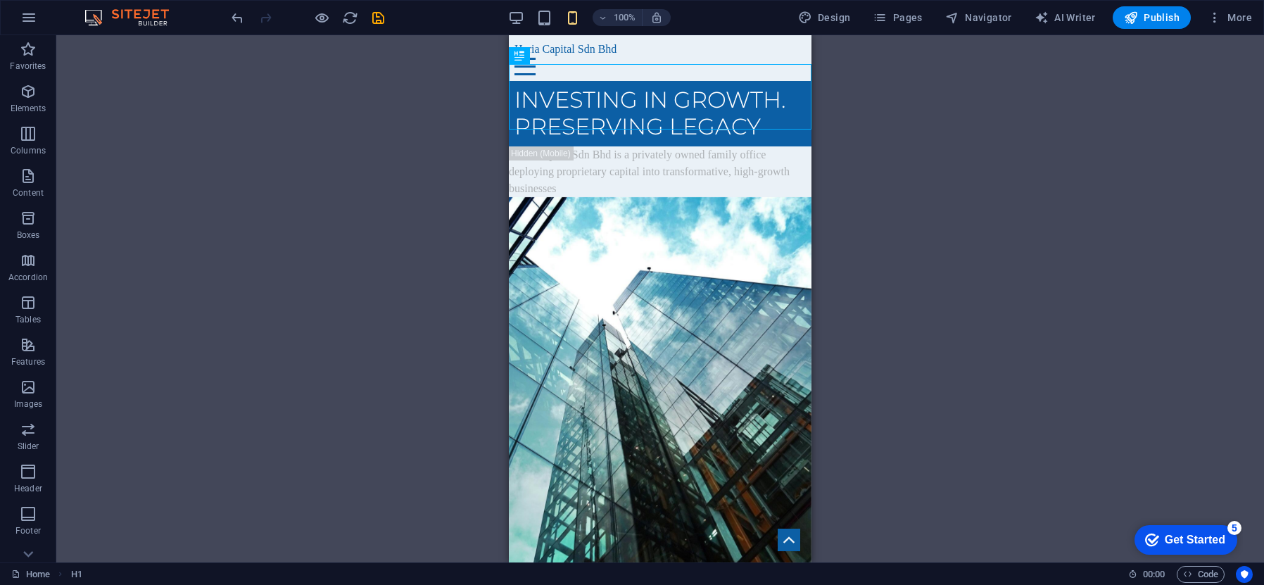
click at [929, 150] on div "H1 Banner Banner Container Unequal Columns Unequal Columns Container Menu Bar M…" at bounding box center [660, 298] width 1208 height 527
click at [751, 51] on div "Text" at bounding box center [717, 44] width 69 height 18
click at [691, 44] on icon at bounding box center [693, 43] width 10 height 17
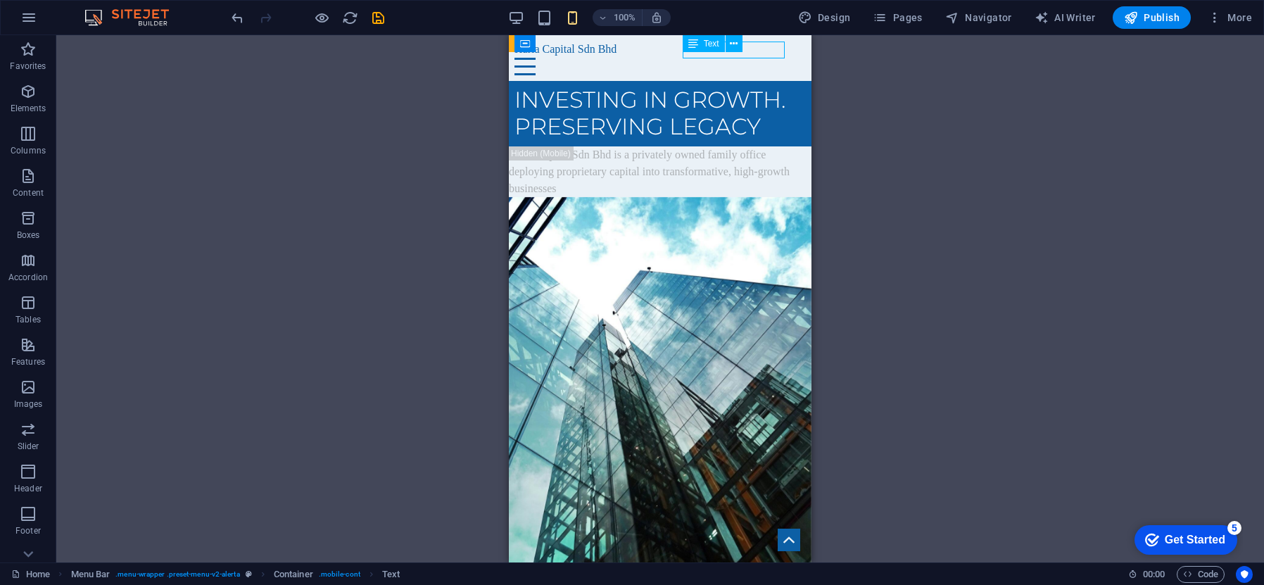
click at [691, 39] on icon at bounding box center [693, 43] width 10 height 17
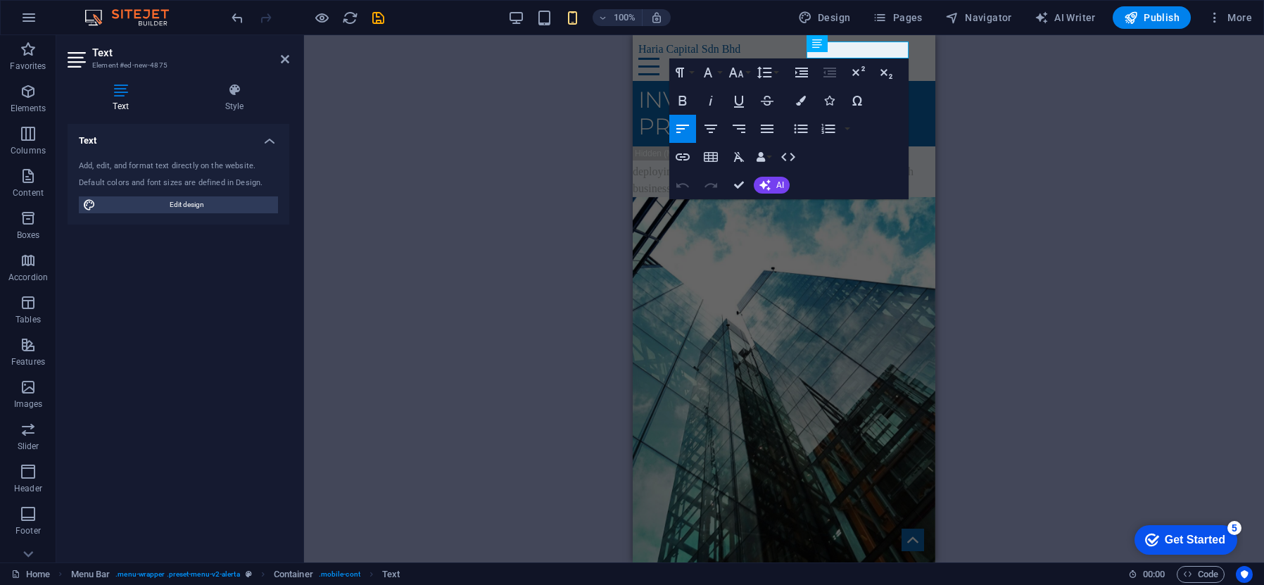
click at [988, 65] on div "H1 Banner Banner Container Unequal Columns Unequal Columns Container Menu Bar M…" at bounding box center [784, 298] width 960 height 527
click at [899, 229] on figure at bounding box center [784, 416] width 303 height 438
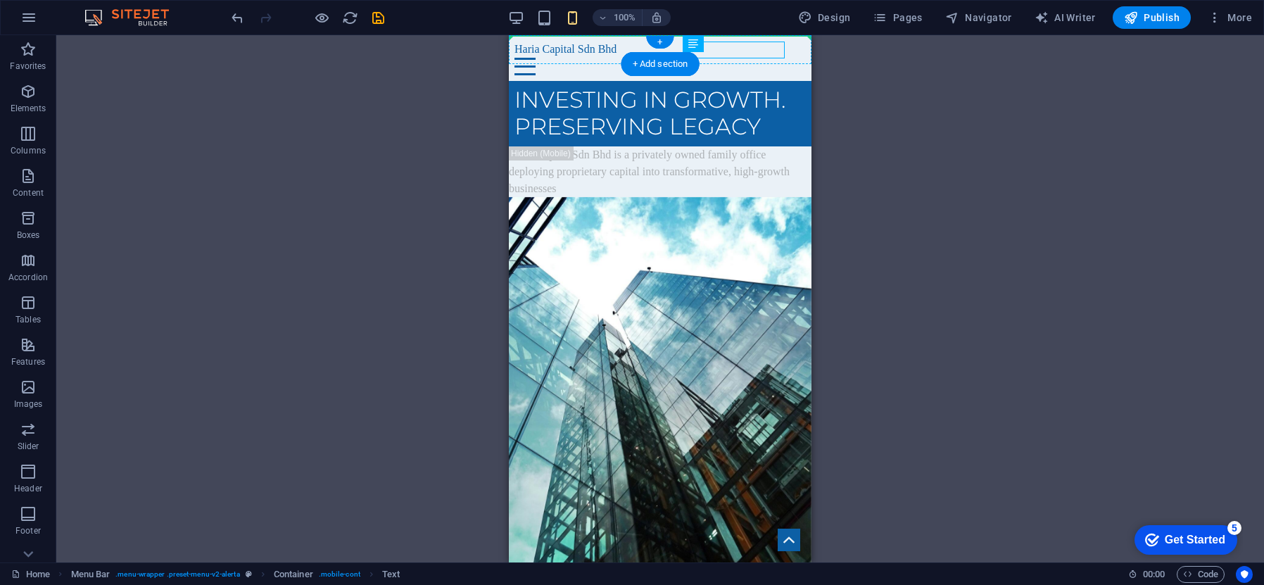
drag, startPoint x: 755, startPoint y: 47, endPoint x: 552, endPoint y: 46, distance: 202.7
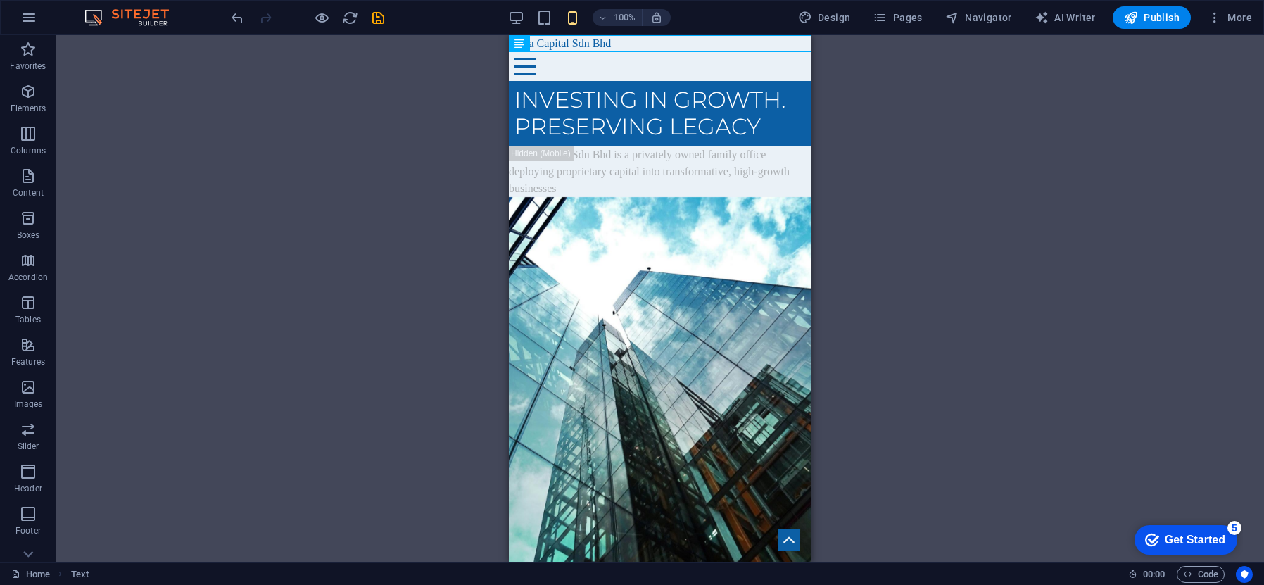
click at [875, 84] on div "H1 Banner Banner Container Unequal Columns Unequal Columns Container Menu Bar M…" at bounding box center [660, 298] width 1208 height 527
click at [909, 85] on div "H1 Banner Banner Container Unequal Columns Unequal Columns Container Menu Bar M…" at bounding box center [660, 298] width 1208 height 527
drag, startPoint x: 632, startPoint y: 40, endPoint x: 605, endPoint y: 41, distance: 27.5
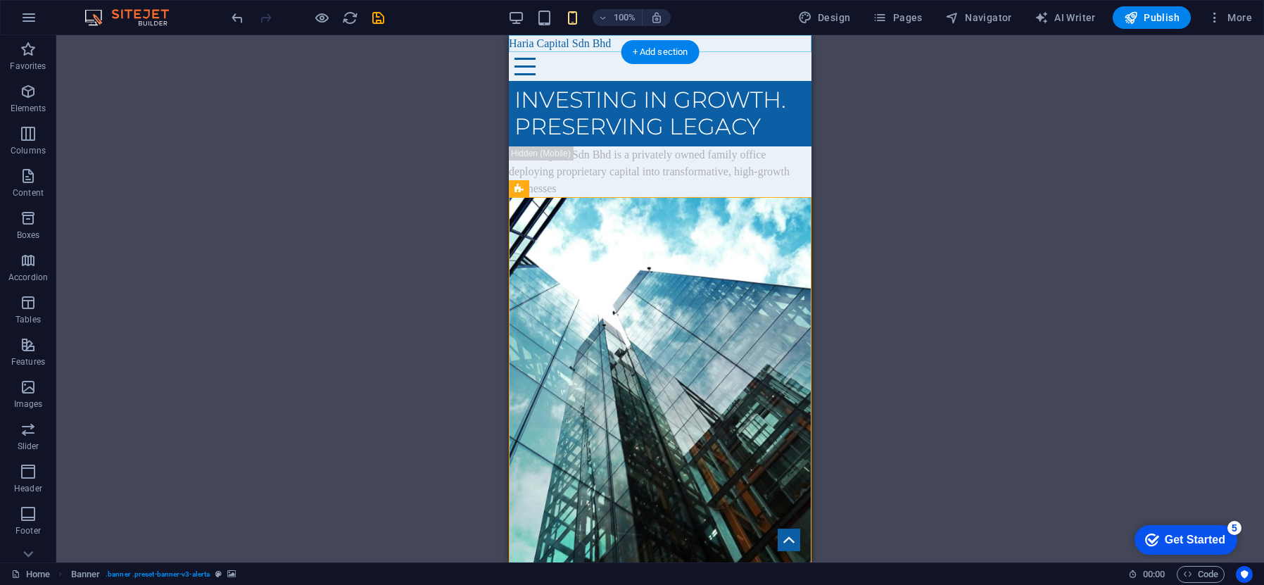
click at [631, 40] on div "+ Add section" at bounding box center [661, 52] width 78 height 24
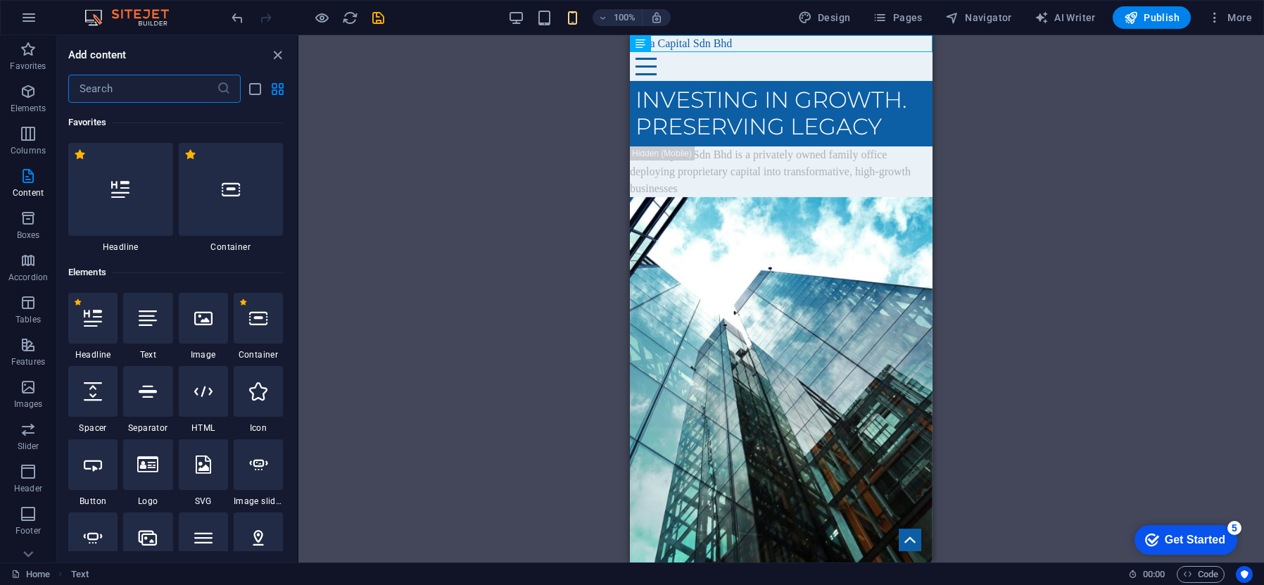
scroll to position [505, 0]
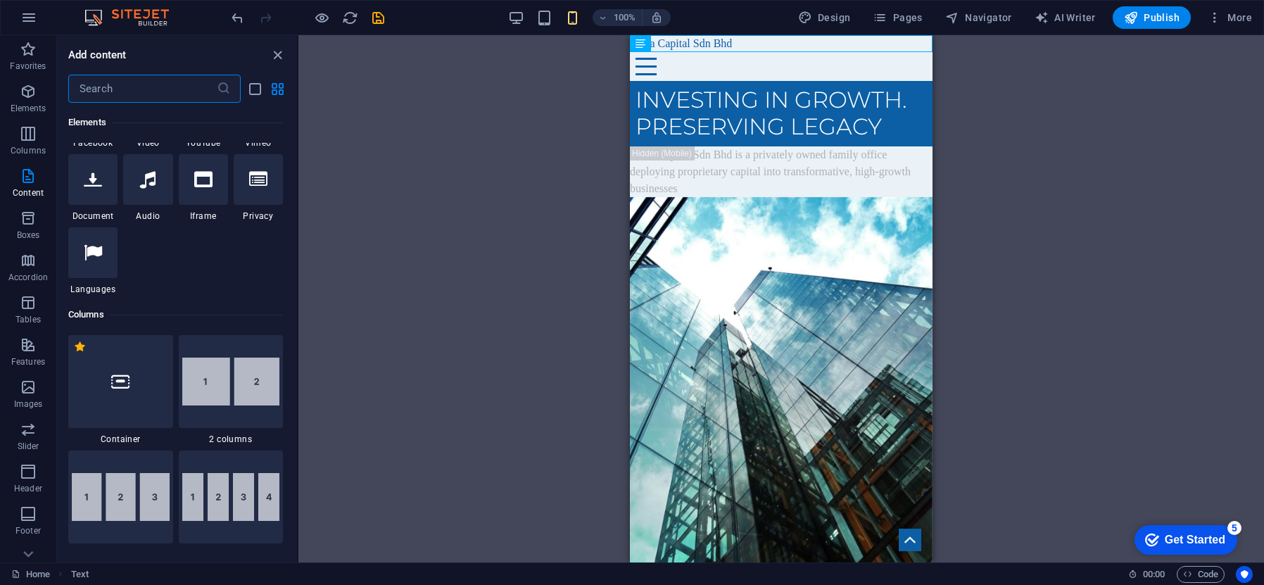
click at [591, 40] on div "H1 Banner Banner Container Unequal Columns Unequal Columns Container Menu Bar M…" at bounding box center [781, 298] width 966 height 527
click at [663, 42] on span "Text" at bounding box center [658, 43] width 15 height 8
click at [726, 43] on div "Haria Capital Sdn Bhd" at bounding box center [781, 43] width 303 height 17
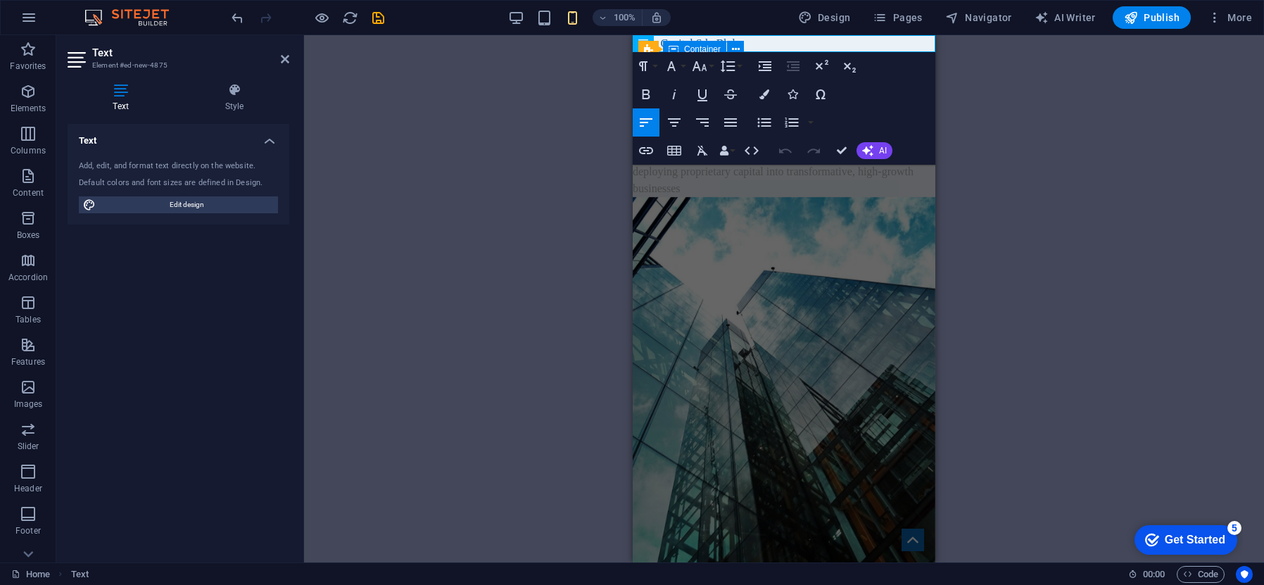
click at [751, 42] on div "Menu Bar Container" at bounding box center [695, 50] width 115 height 18
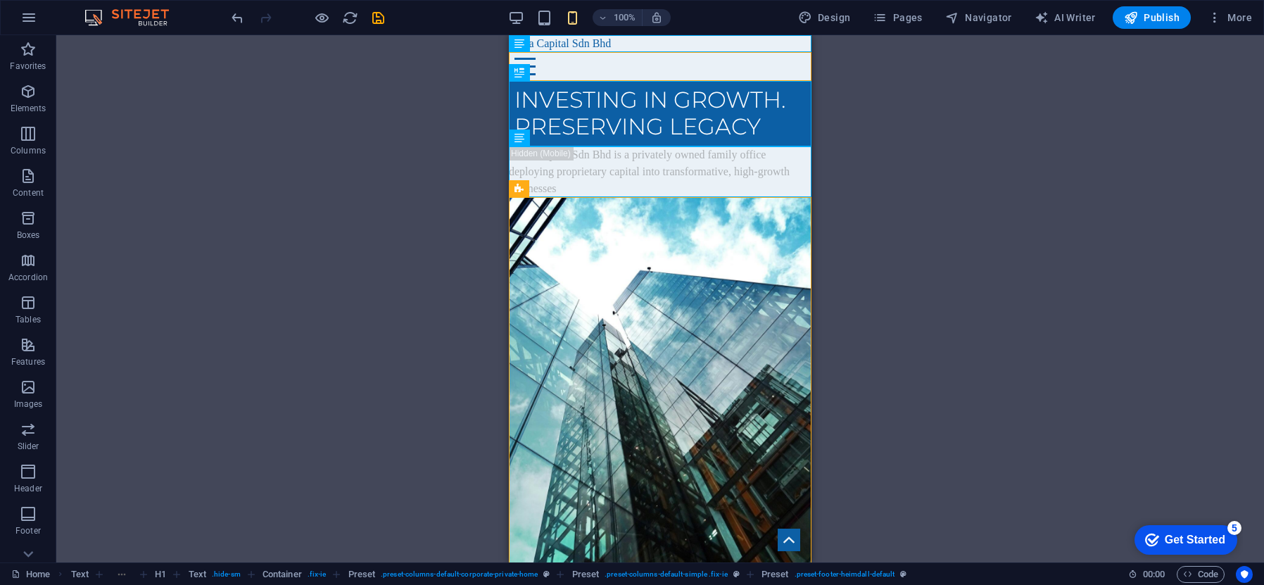
click at [893, 178] on div "H1 Banner Banner Container Unequal Columns Unequal Columns Container Menu Bar M…" at bounding box center [660, 298] width 1208 height 527
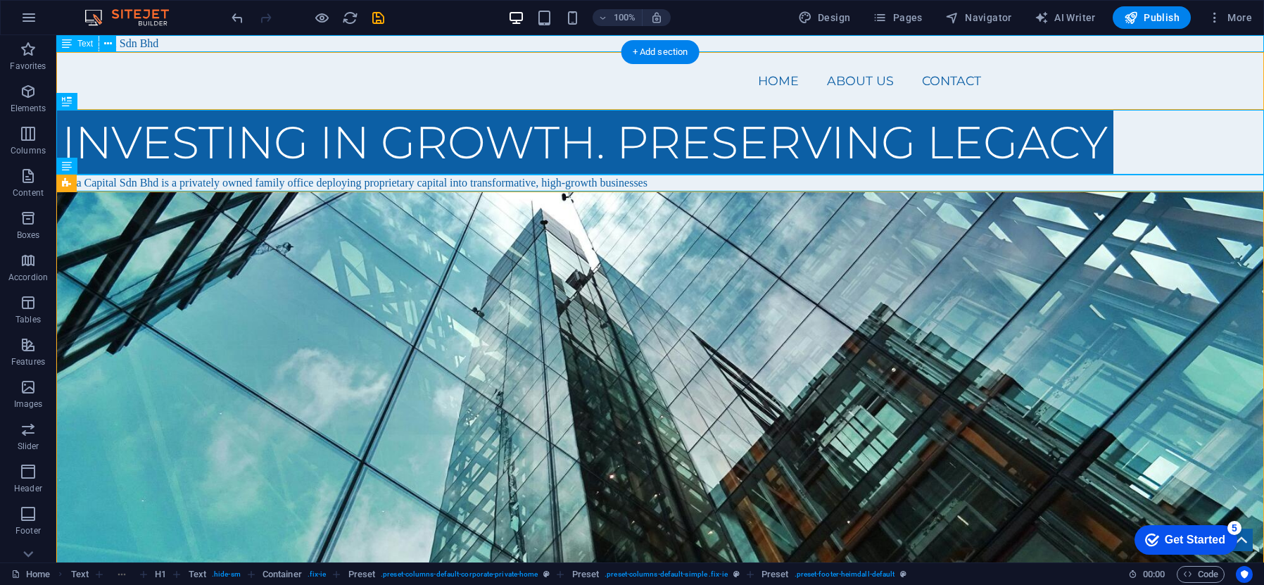
click at [151, 41] on div "Haria Capital Sdn Bhd" at bounding box center [660, 43] width 1208 height 17
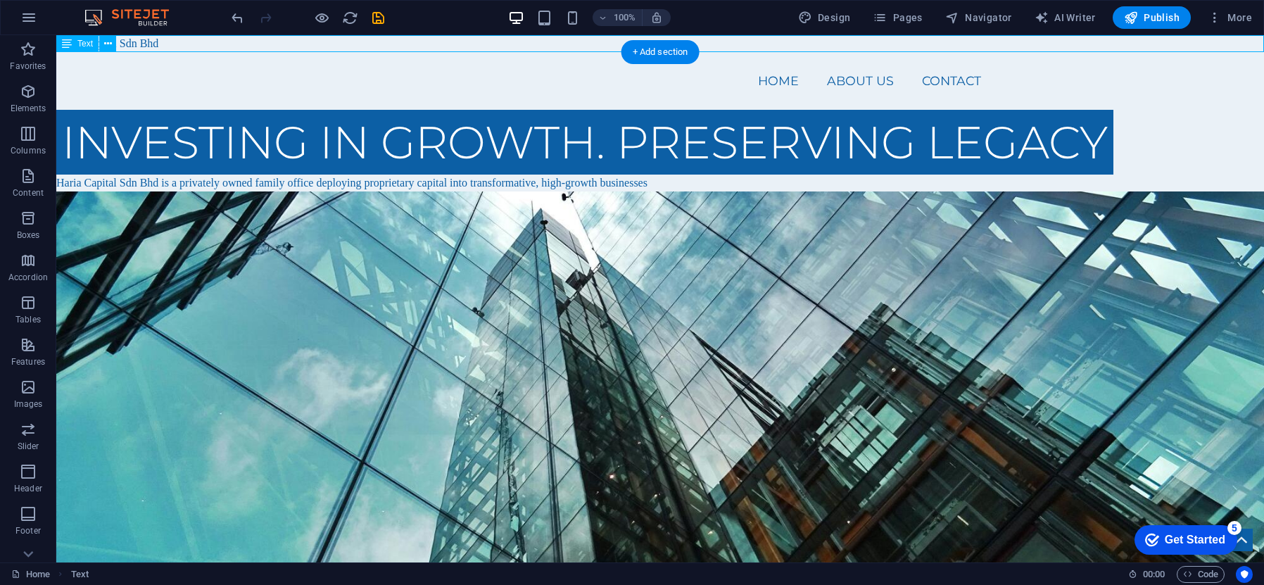
click at [151, 41] on div "Haria Capital Sdn Bhd" at bounding box center [660, 43] width 1208 height 17
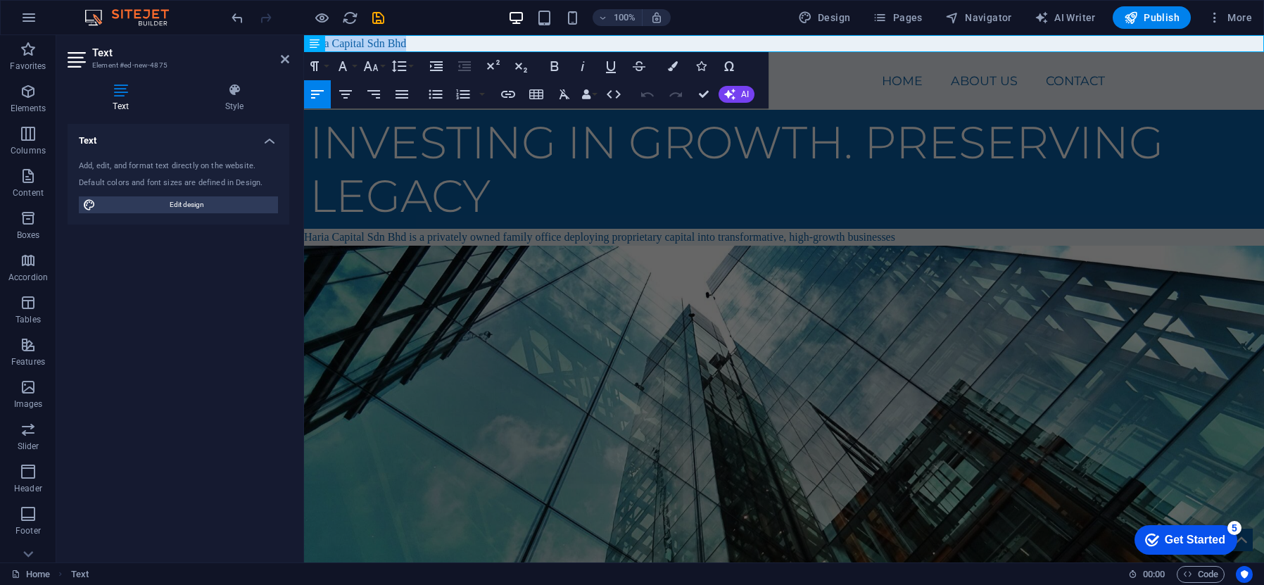
drag, startPoint x: 412, startPoint y: 41, endPoint x: 296, endPoint y: 40, distance: 115.4
click at [874, 94] on div "Home About us Contact" at bounding box center [784, 81] width 960 height 58
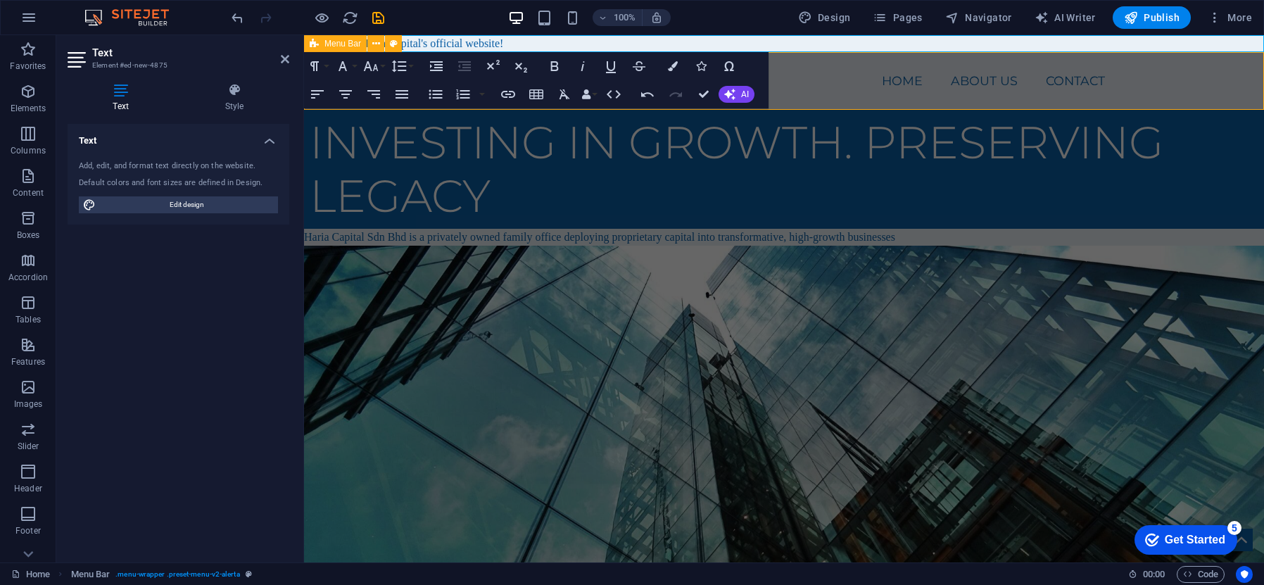
click at [874, 94] on div "Home About us Contact" at bounding box center [784, 81] width 960 height 58
select select "header"
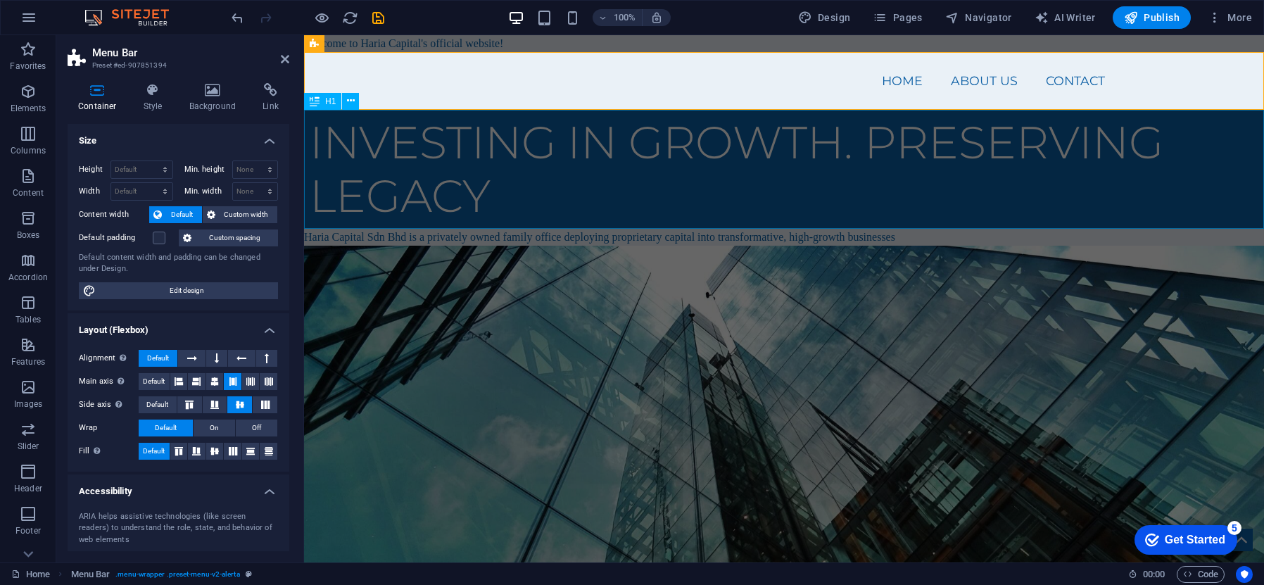
click at [875, 150] on div "Investing in Growth. Preserving Legacy" at bounding box center [784, 170] width 960 height 120
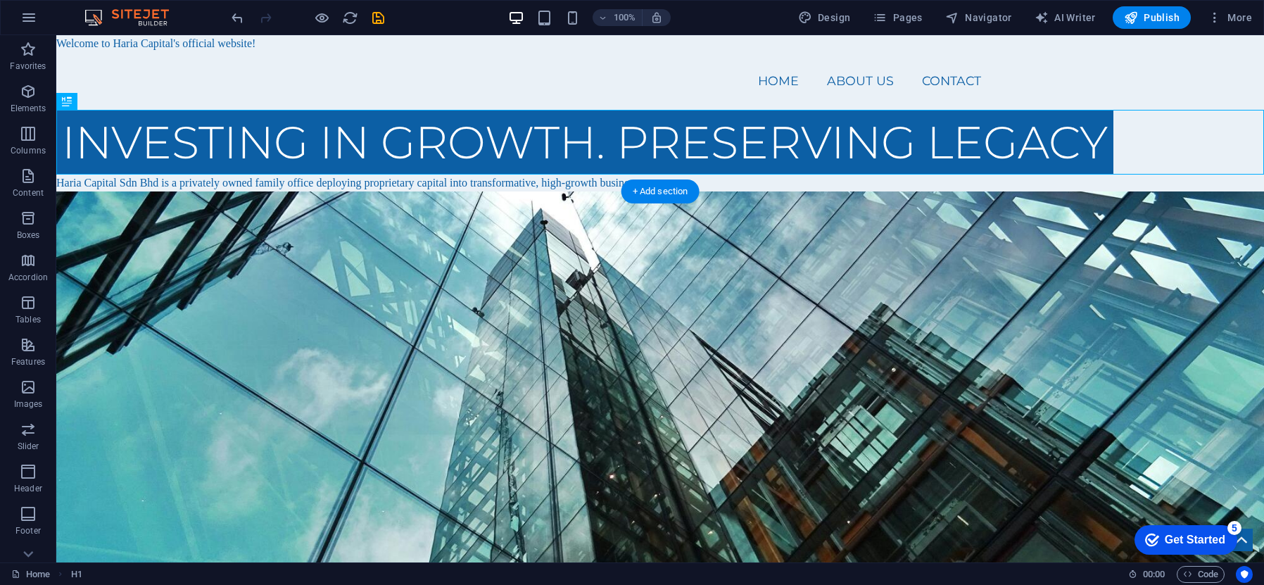
click at [800, 260] on figure at bounding box center [660, 410] width 1208 height 438
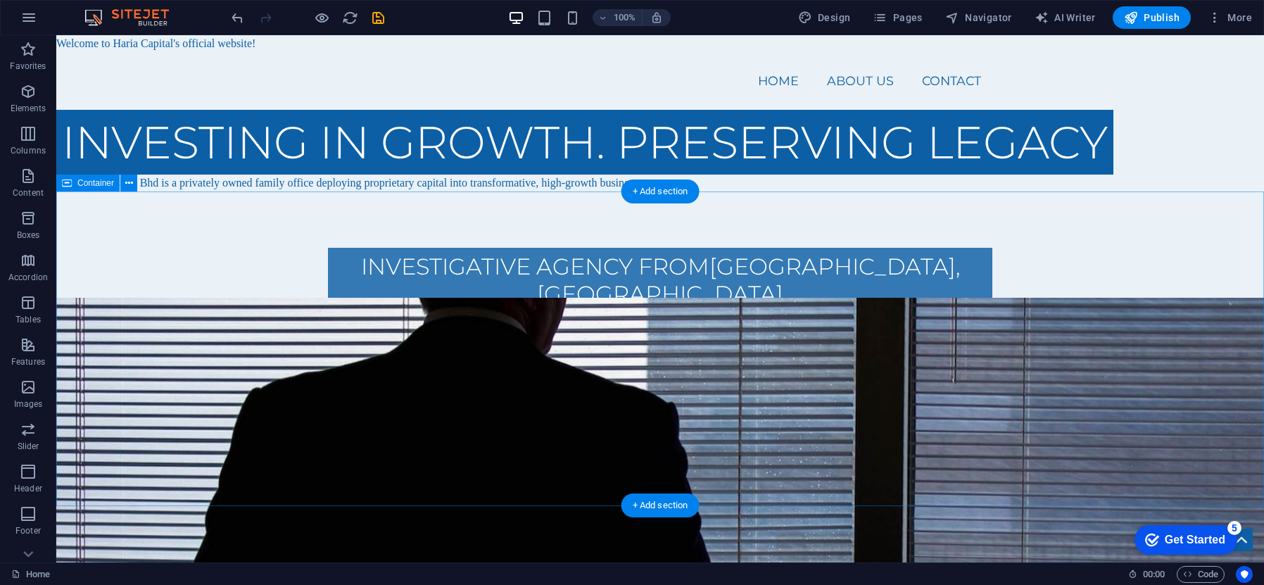
click at [1042, 251] on div "Investigative Agency From [GEOGRAPHIC_DATA], IL Lorem ipsum dolor sit amet, con…" at bounding box center [660, 361] width 1208 height 341
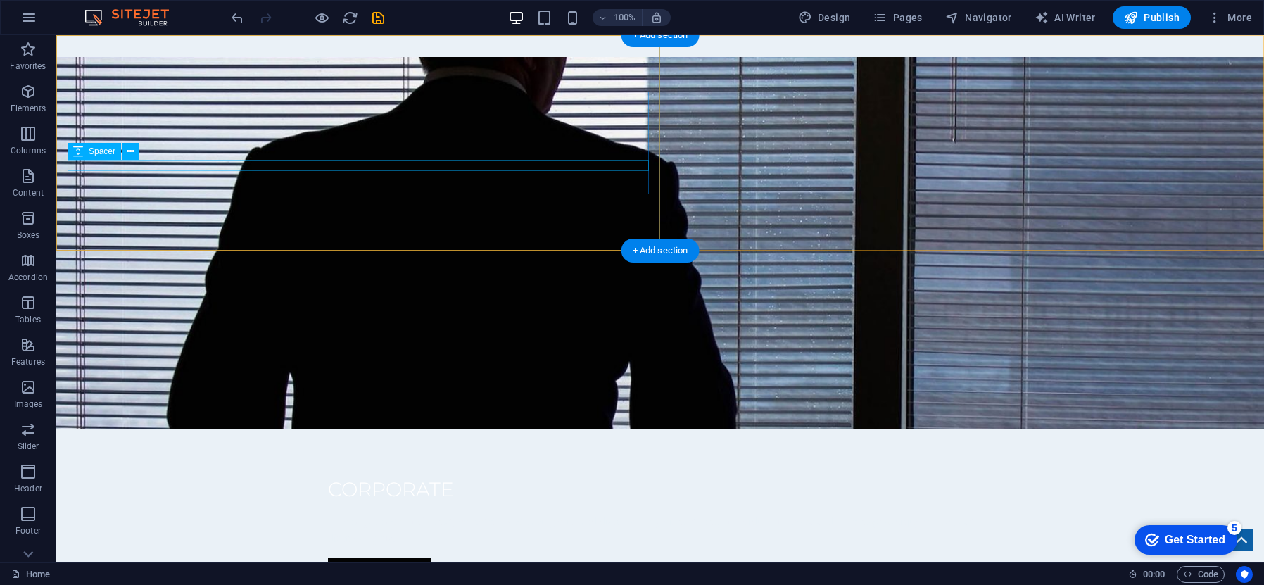
scroll to position [485, 0]
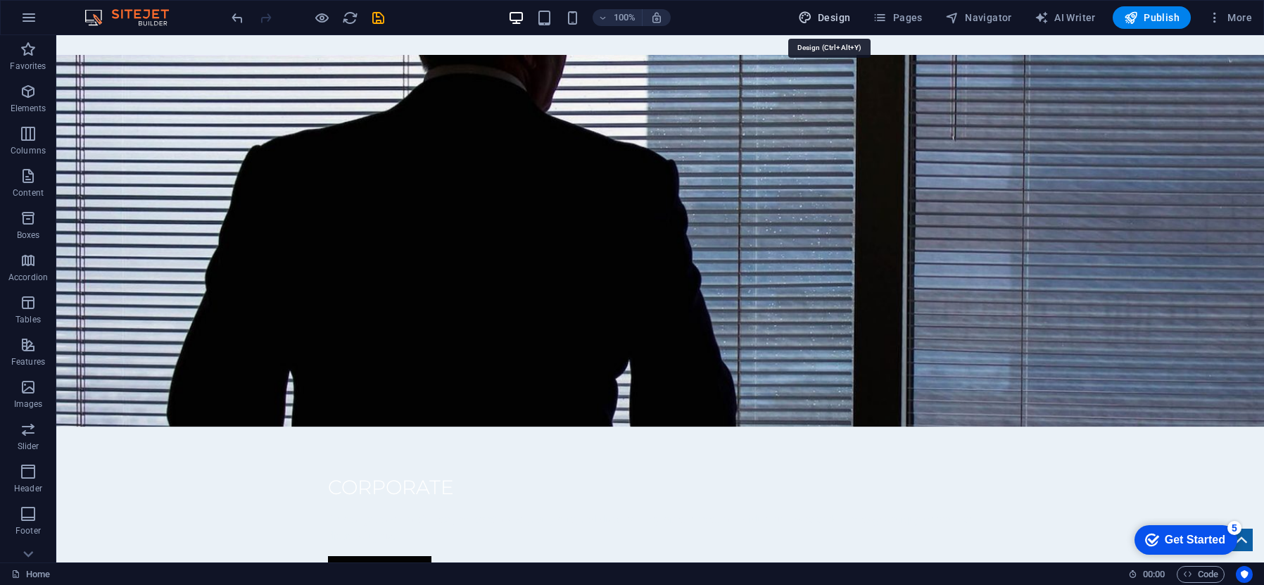
click at [812, 11] on icon "button" at bounding box center [805, 18] width 14 height 14
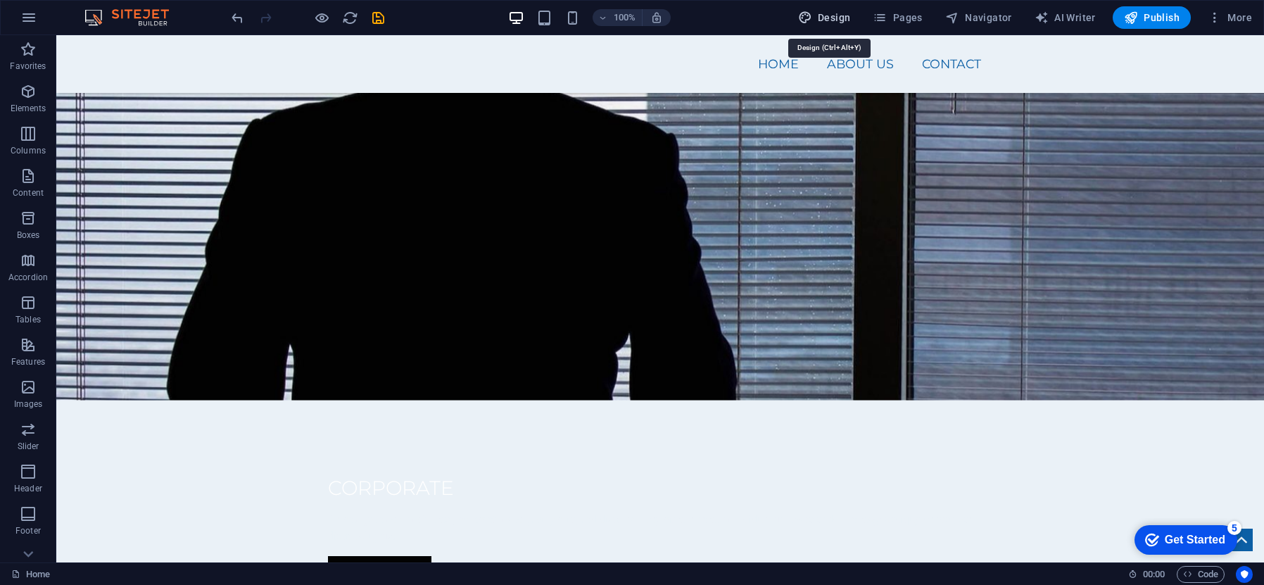
select select "px"
select select "400"
select select "px"
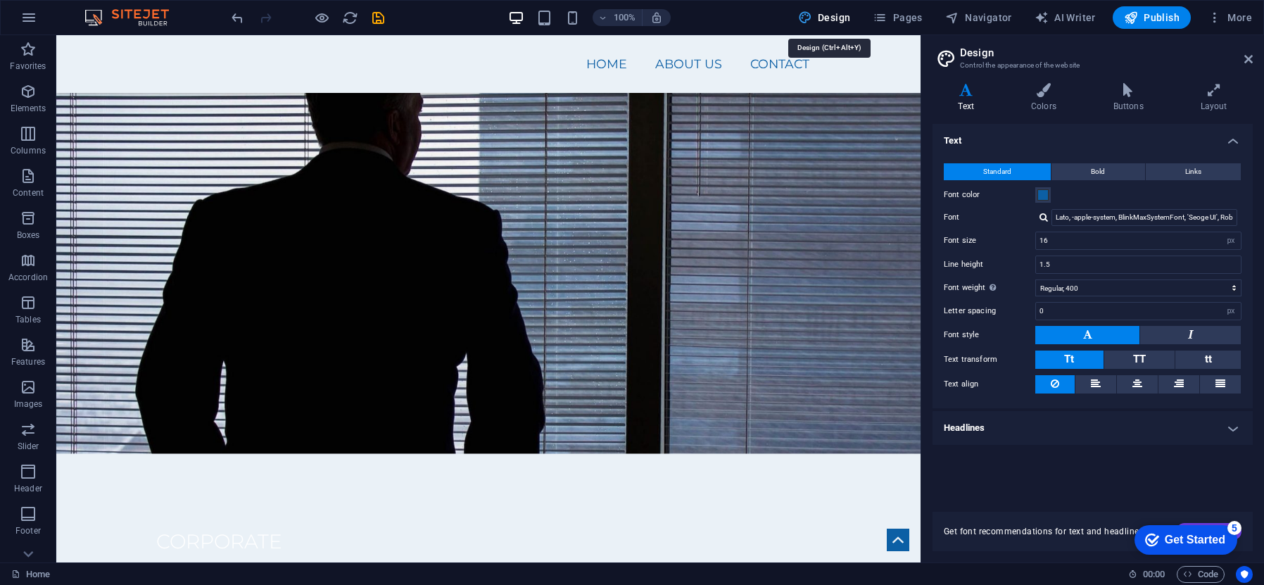
click at [812, 11] on icon "button" at bounding box center [805, 18] width 14 height 14
click at [111, 15] on img at bounding box center [134, 17] width 106 height 17
click at [40, 43] on span "Favorites" at bounding box center [28, 58] width 56 height 34
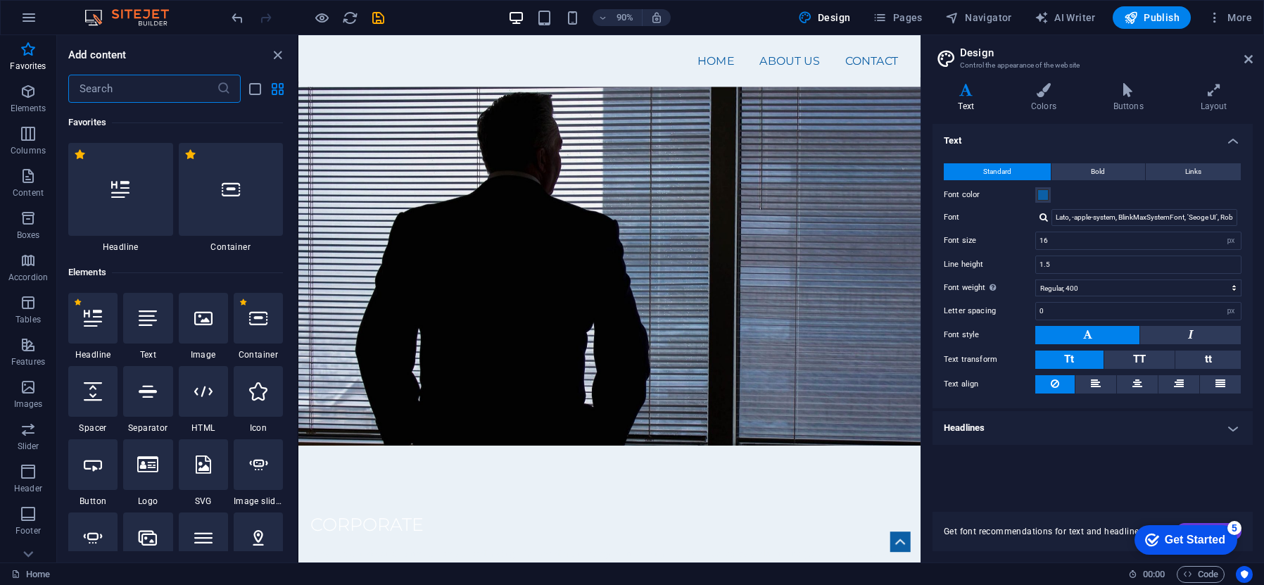
click at [931, 11] on div "Design Pages Navigator AI Writer Publish More" at bounding box center [1025, 17] width 465 height 23
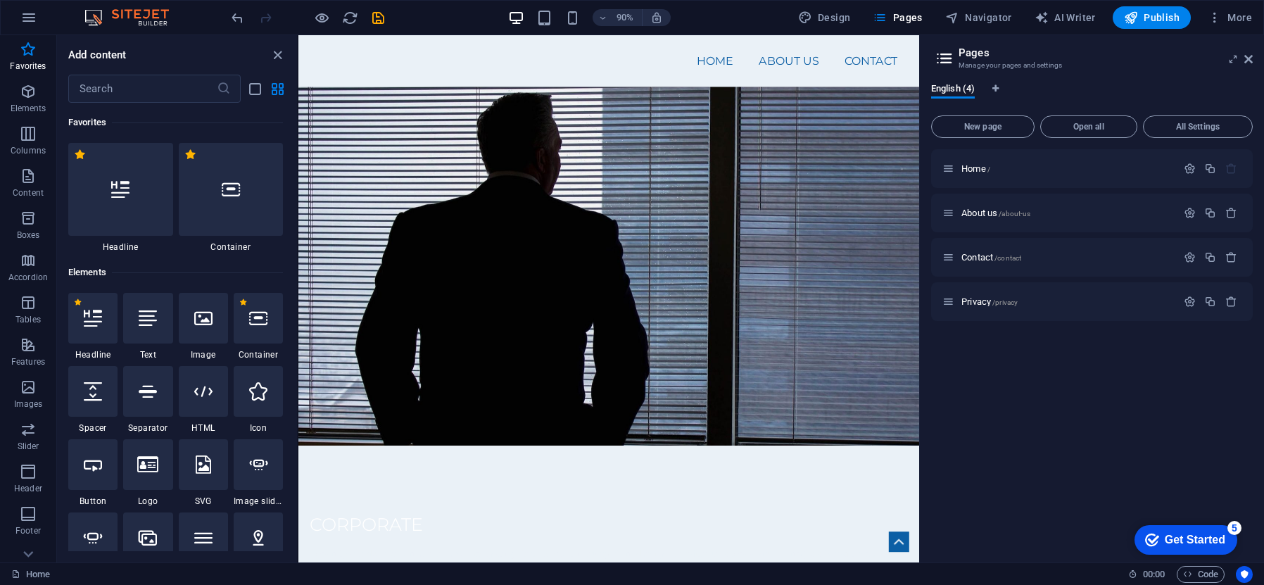
click at [175, 11] on img at bounding box center [134, 17] width 106 height 17
click at [1232, 13] on span "More" at bounding box center [1230, 18] width 44 height 14
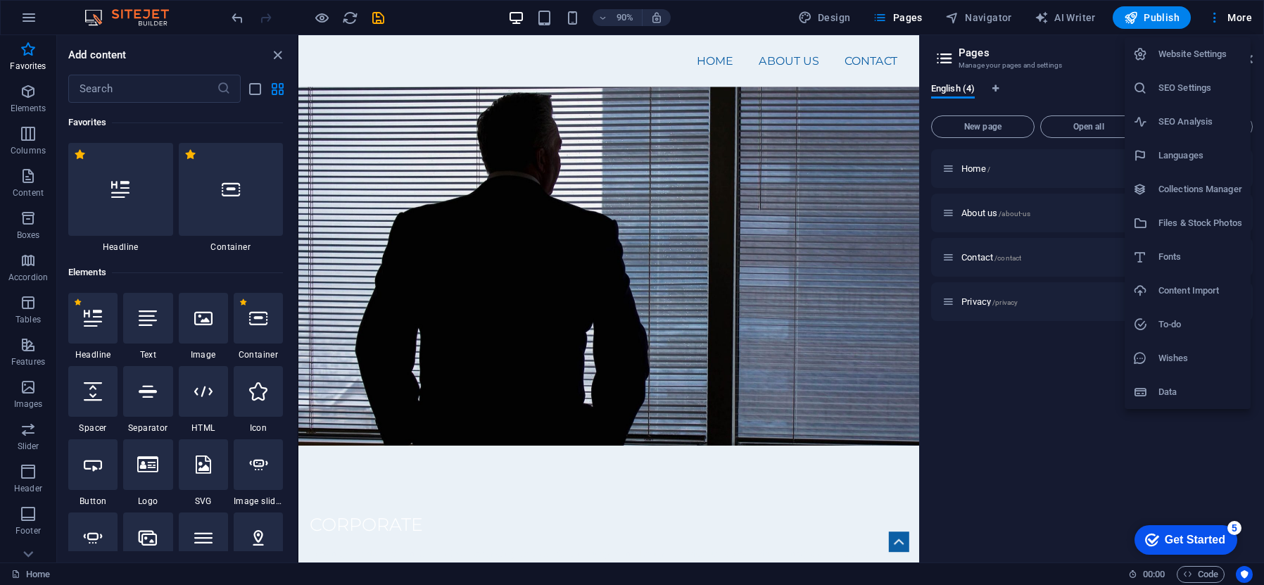
click at [1208, 51] on h6 "Website Settings" at bounding box center [1201, 54] width 84 height 17
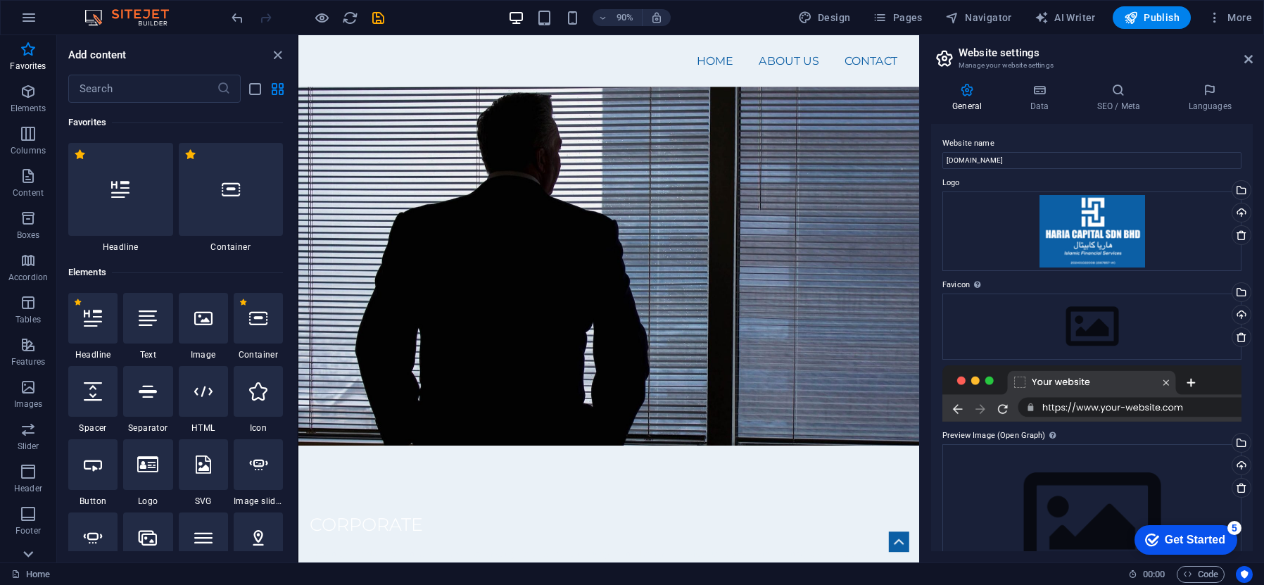
click at [30, 547] on icon at bounding box center [28, 554] width 20 height 20
click at [30, 547] on p "Collections" at bounding box center [27, 551] width 43 height 11
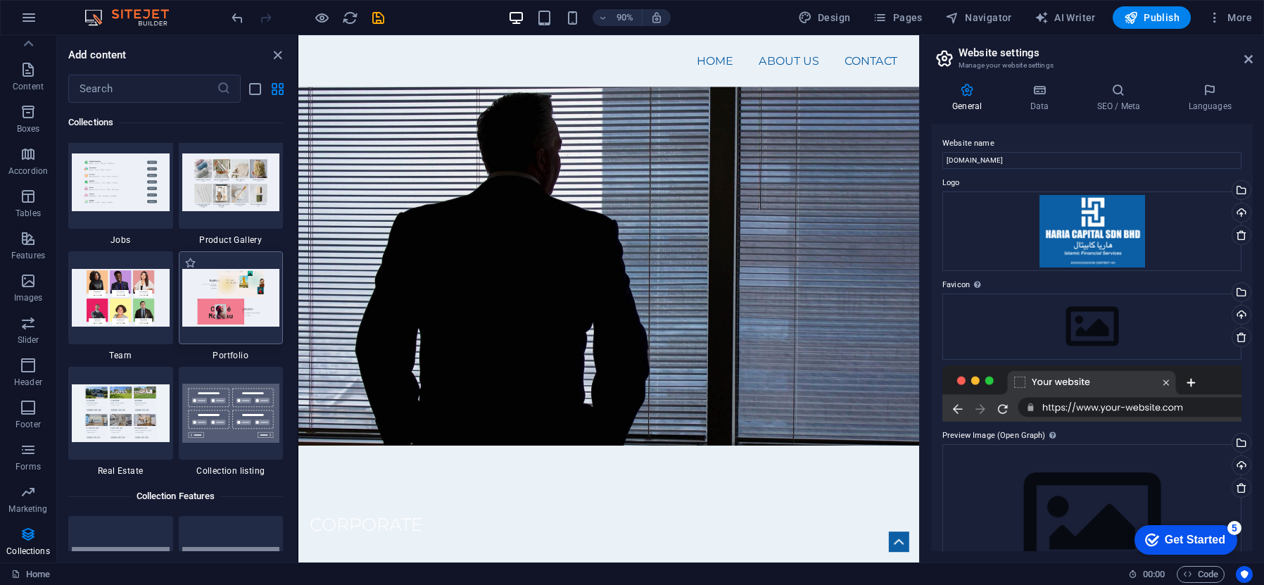
scroll to position [13046, 0]
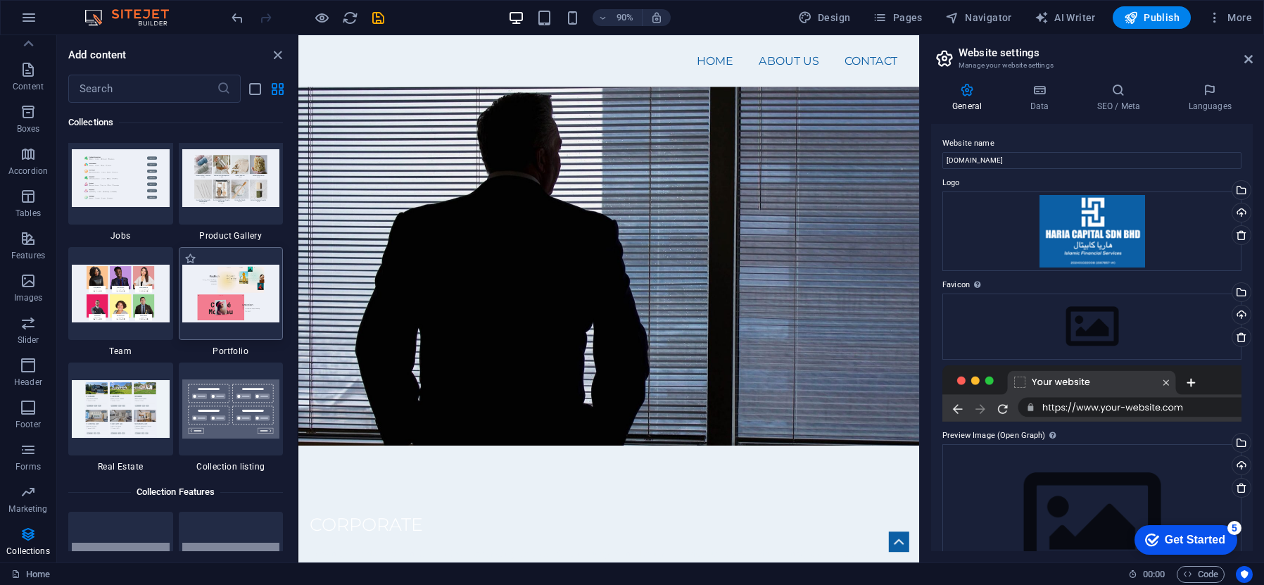
click at [227, 290] on img at bounding box center [231, 293] width 98 height 57
click at [253, 314] on img at bounding box center [231, 293] width 98 height 57
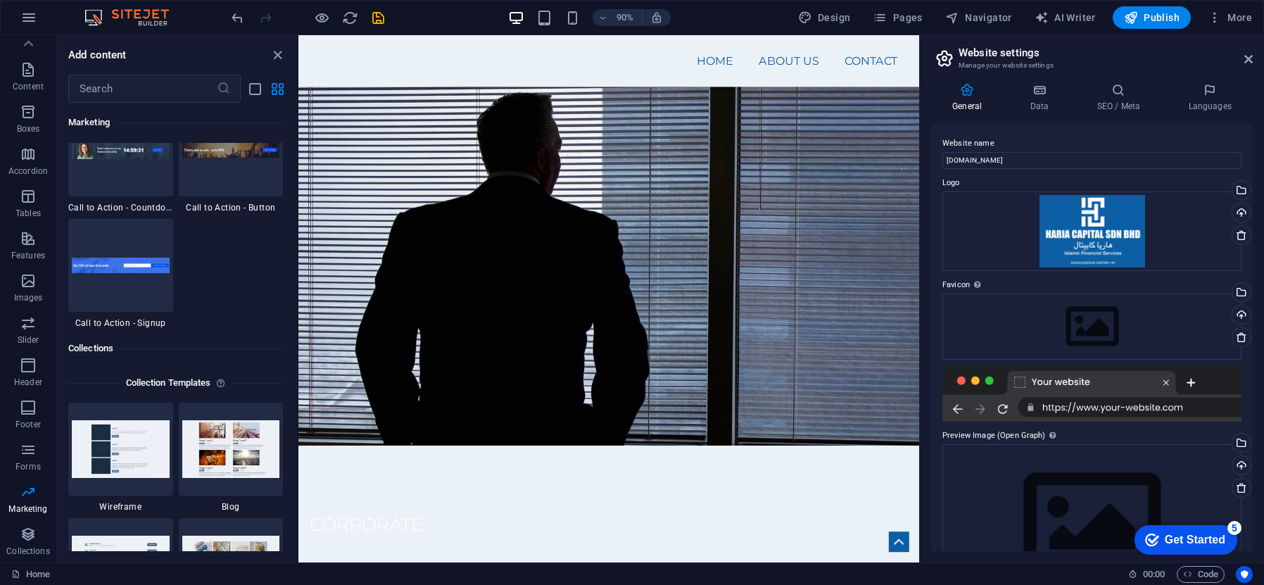
scroll to position [12601, 0]
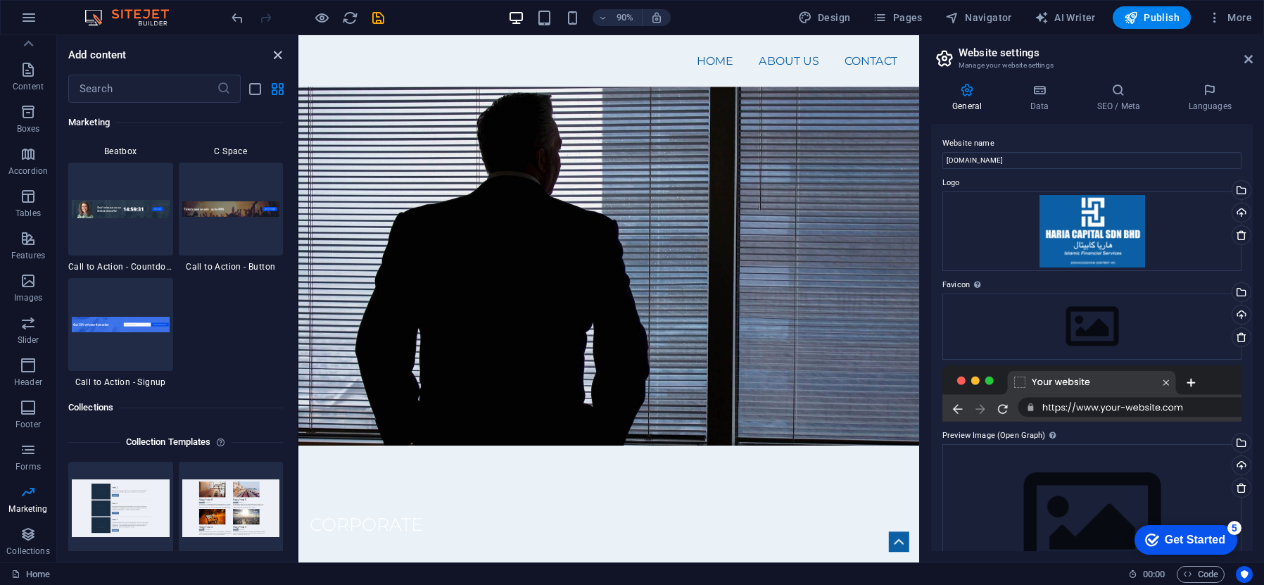
drag, startPoint x: 277, startPoint y: 56, endPoint x: 220, endPoint y: 20, distance: 66.4
click at [277, 56] on icon "close panel" at bounding box center [278, 55] width 16 height 16
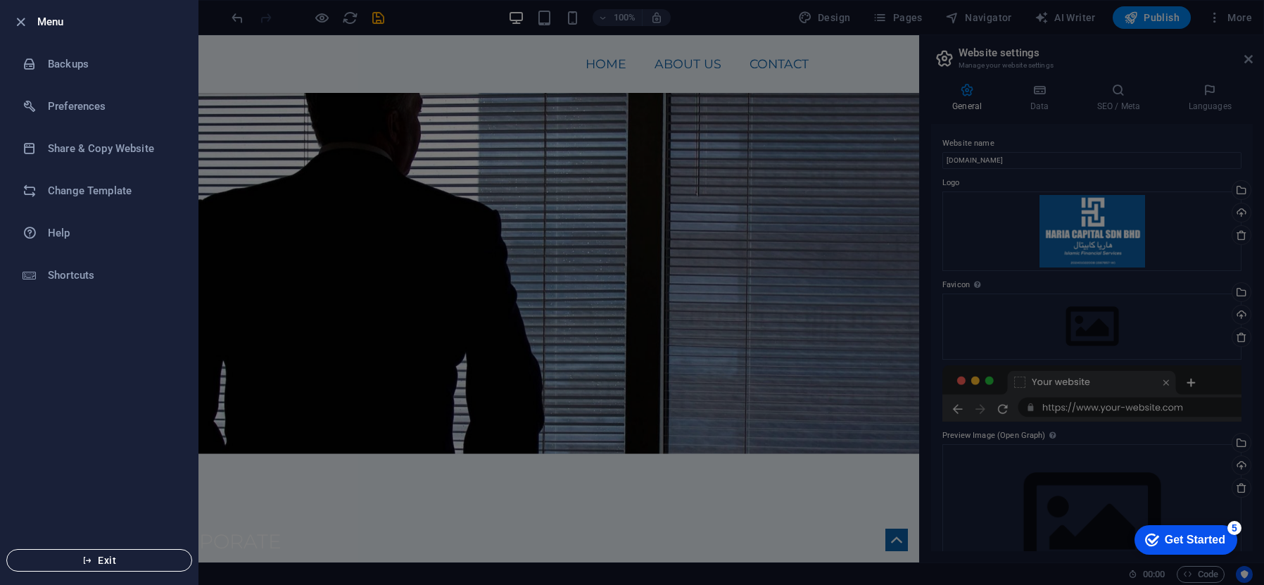
click at [139, 557] on span "Exit" at bounding box center [99, 560] width 162 height 11
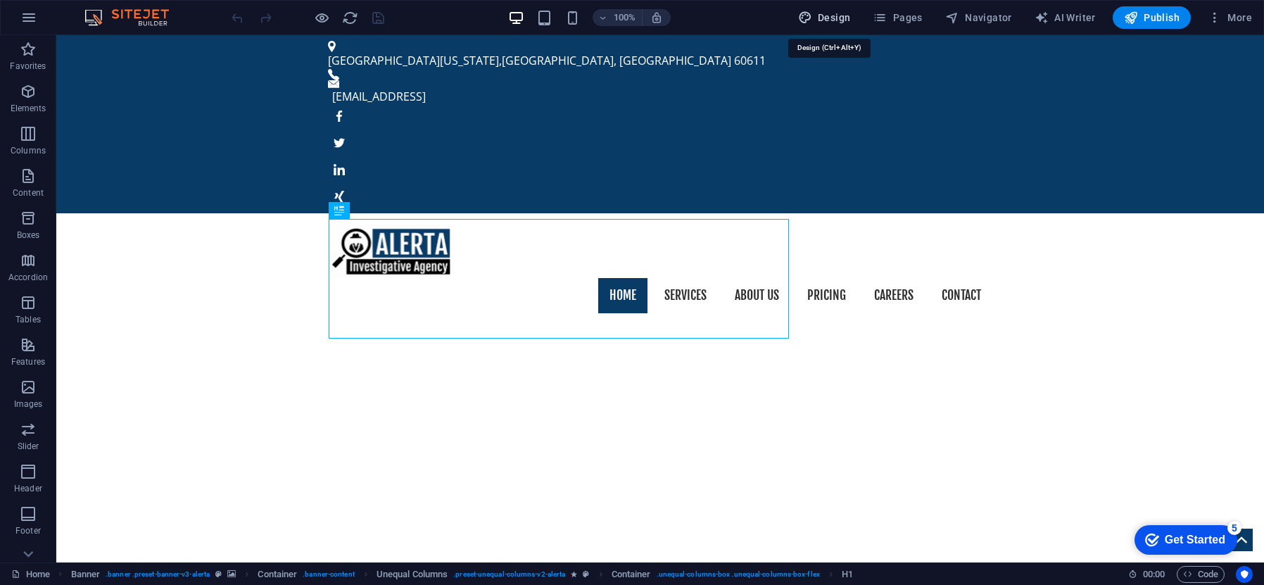
select select "px"
select select "400"
select select "px"
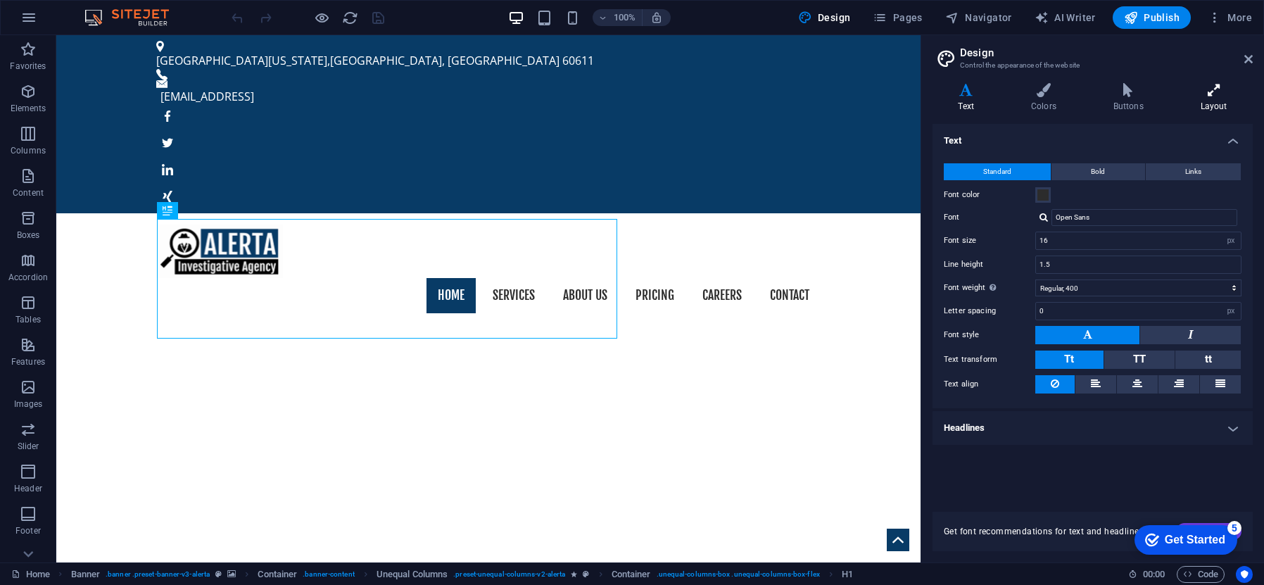
click at [1218, 99] on h4 "Layout" at bounding box center [1214, 98] width 78 height 30
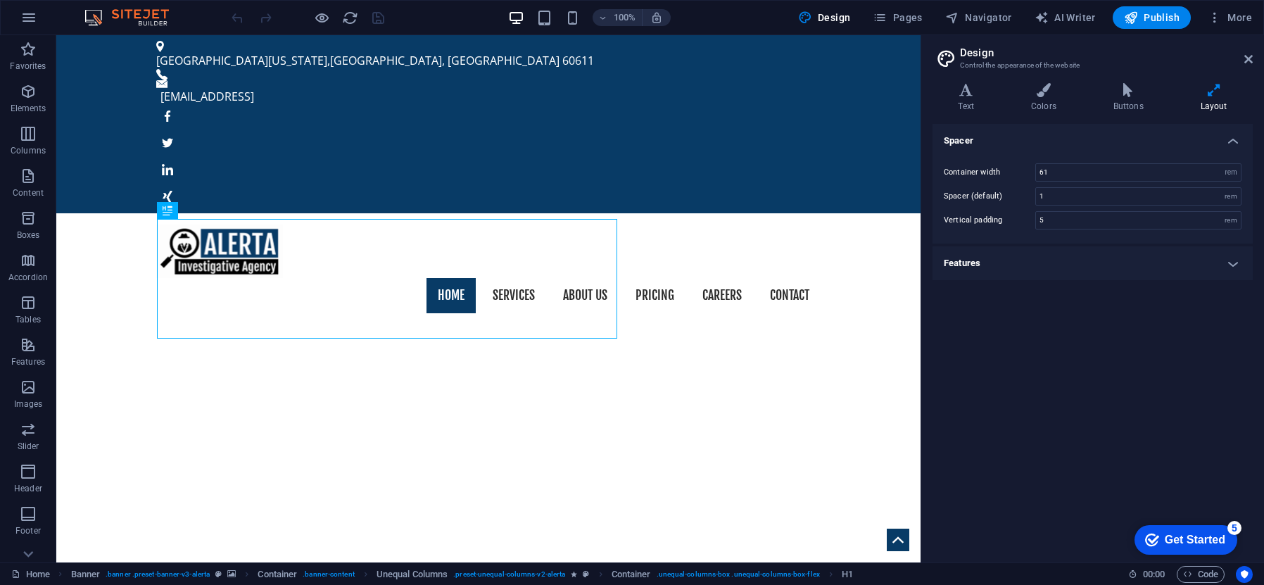
click at [1234, 256] on h4 "Features" at bounding box center [1093, 263] width 320 height 34
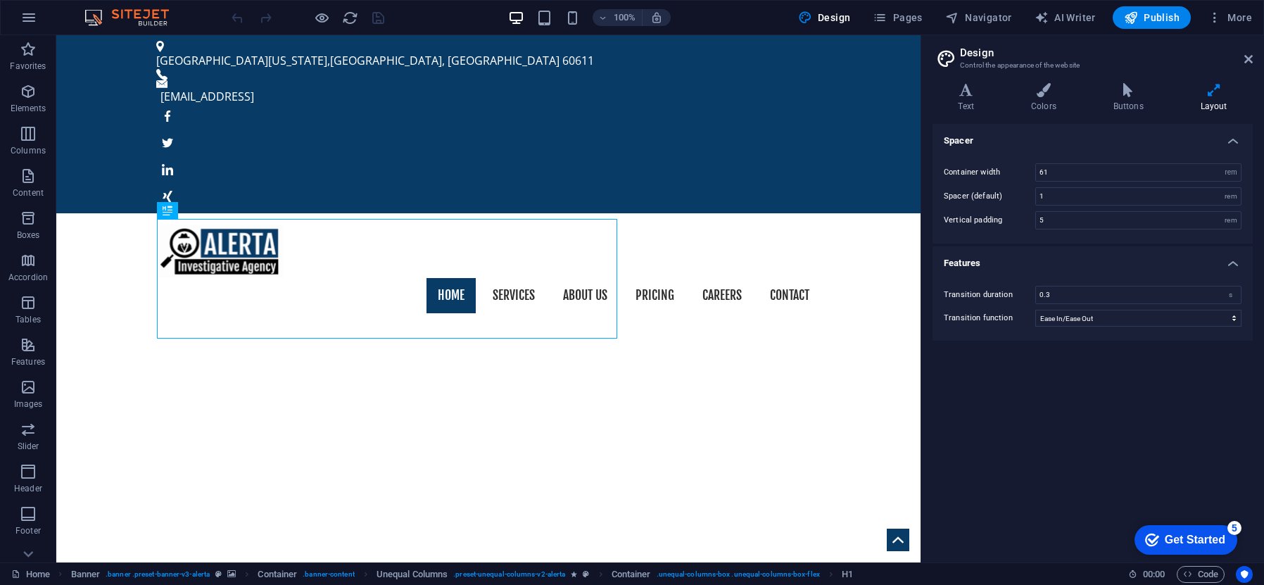
click at [1205, 536] on div "Get Started" at bounding box center [1195, 540] width 61 height 13
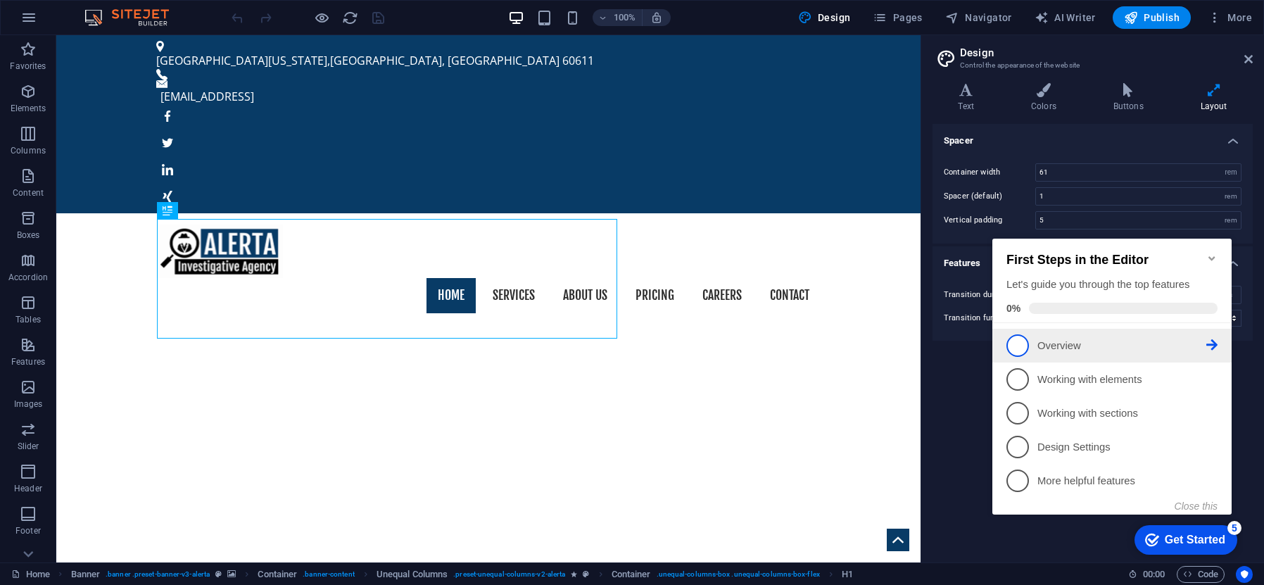
click at [1033, 329] on li "1 Overview - incomplete" at bounding box center [1112, 346] width 239 height 34
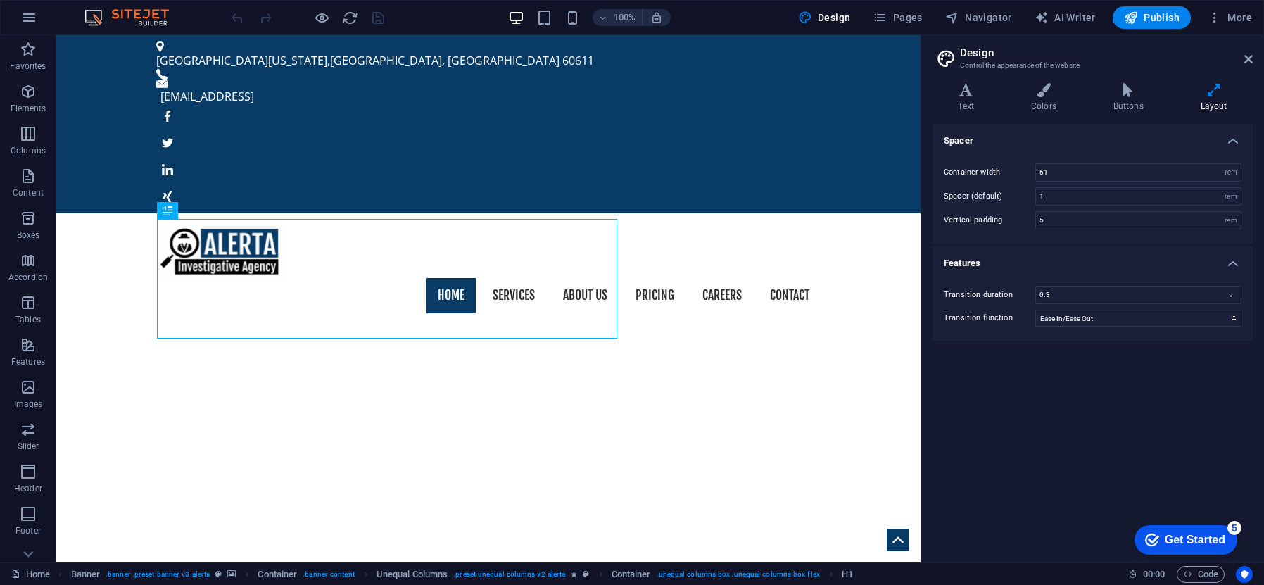
click at [1206, 535] on div "Get Started" at bounding box center [1195, 540] width 61 height 13
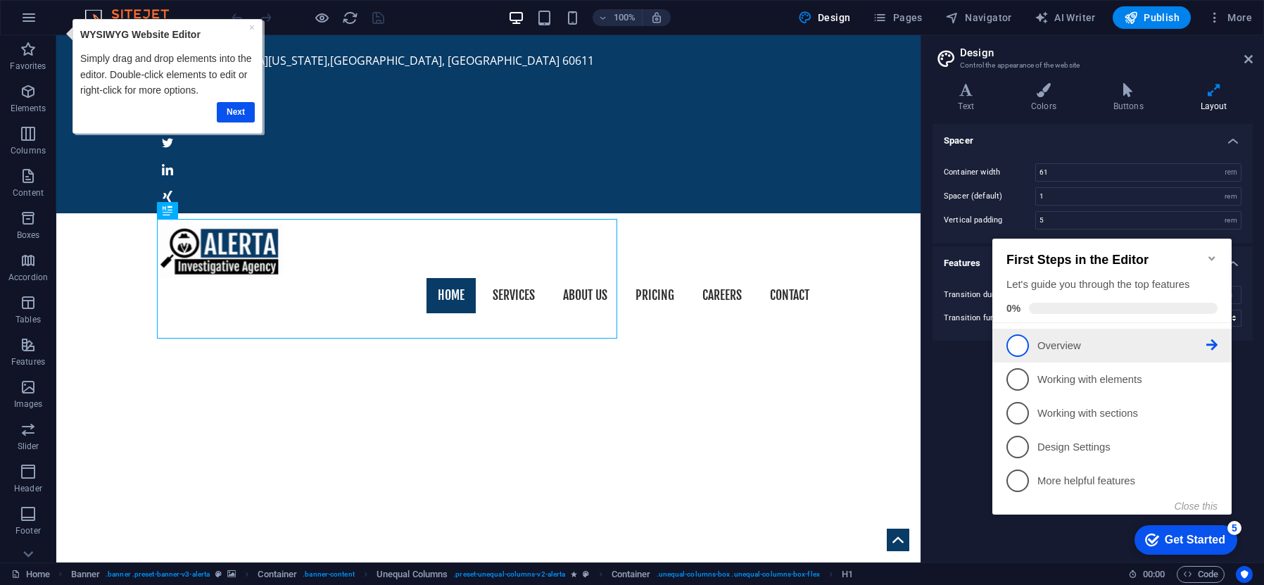
click at [1051, 339] on p "Overview - incomplete" at bounding box center [1122, 346] width 169 height 15
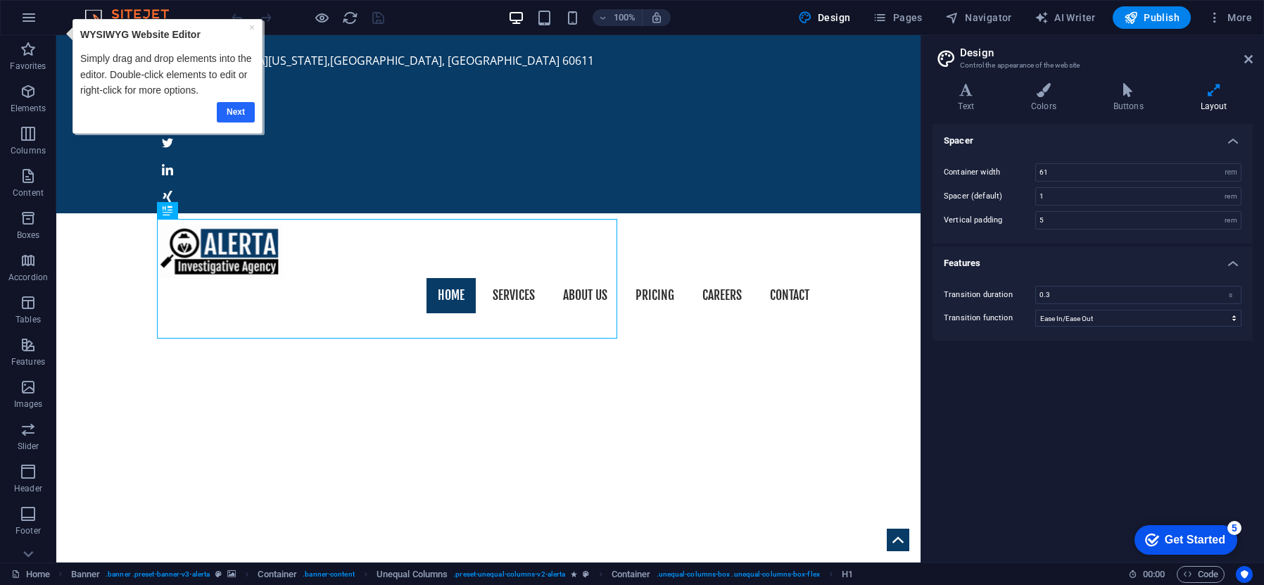
click at [240, 107] on link "Next" at bounding box center [235, 112] width 38 height 20
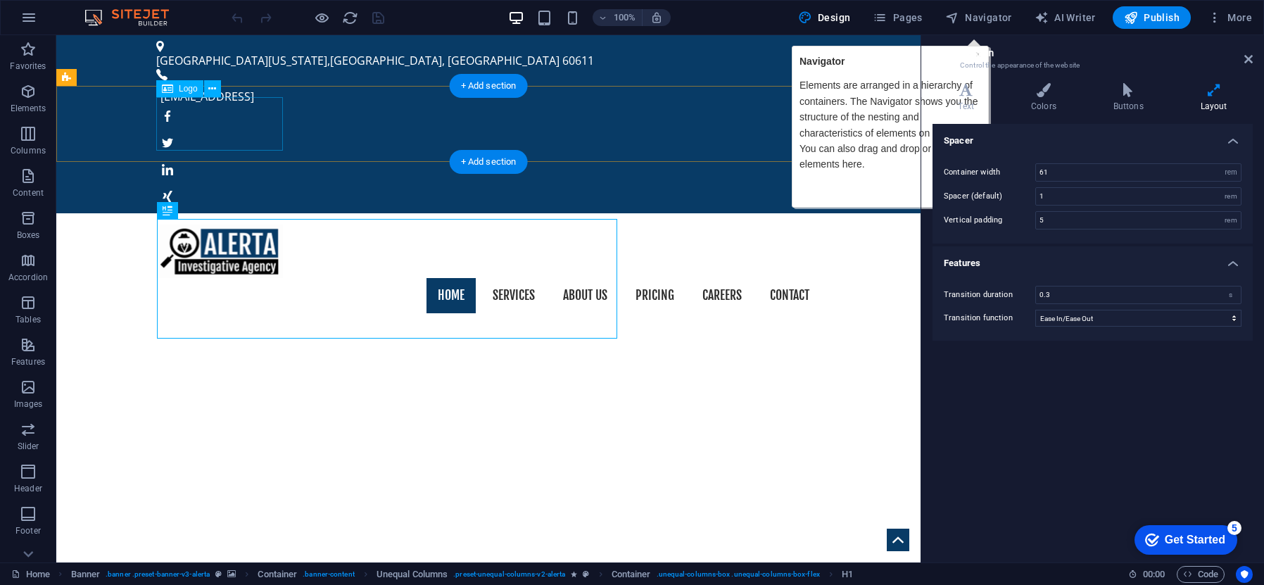
click at [267, 225] on div at bounding box center [488, 251] width 664 height 53
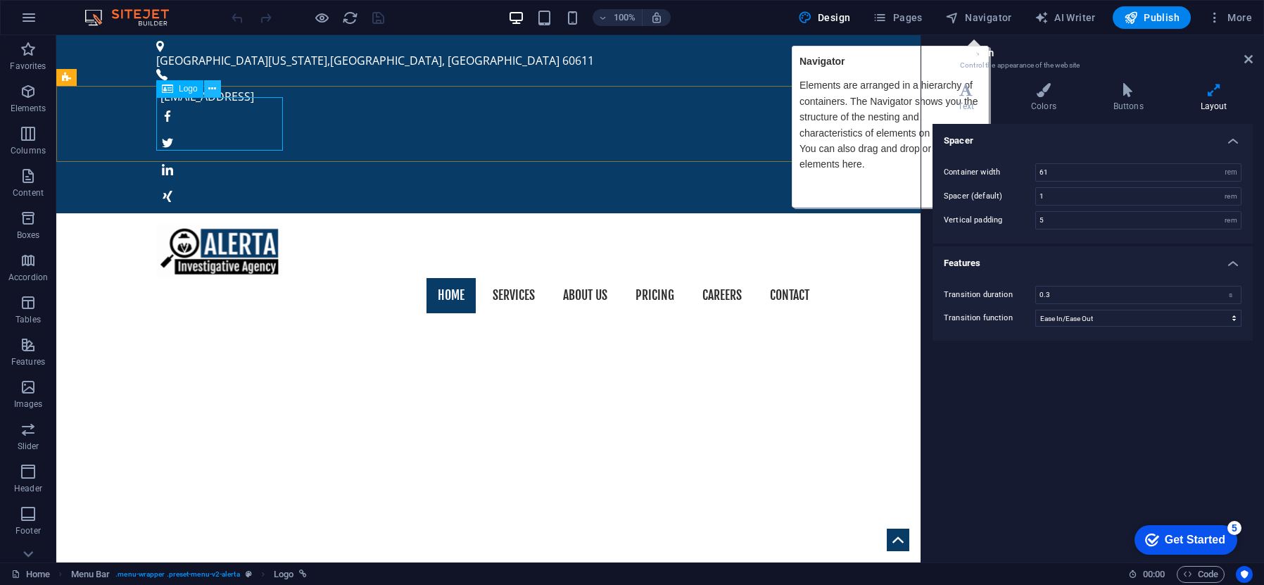
click at [209, 87] on icon at bounding box center [212, 89] width 8 height 15
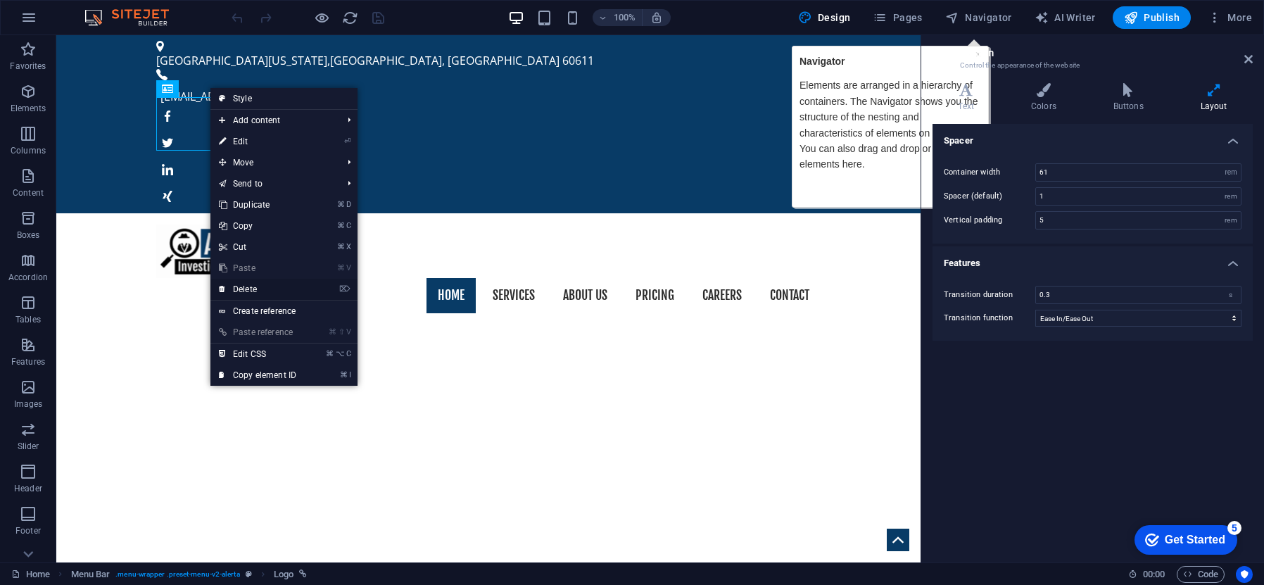
click at [312, 289] on li "⌦ Delete" at bounding box center [283, 290] width 147 height 22
click at [248, 286] on link "⌦ Delete" at bounding box center [257, 289] width 94 height 21
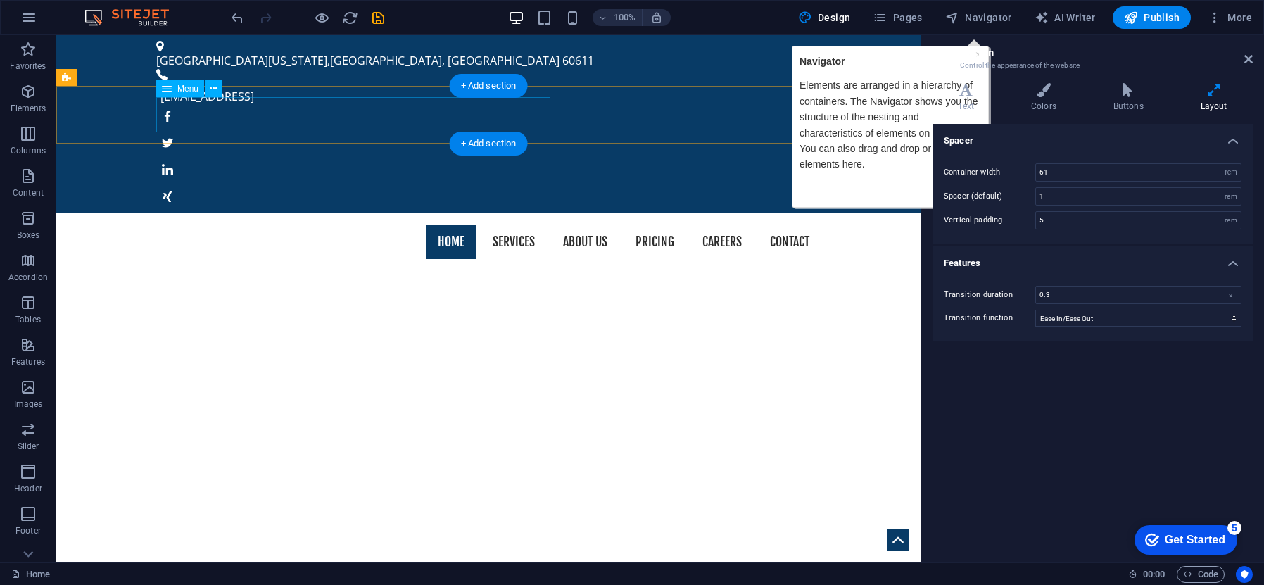
click at [250, 225] on nav "Home Services About us Pricing Careers Contact" at bounding box center [488, 242] width 664 height 35
click at [320, 225] on nav "Home Services About us Pricing Careers Contact" at bounding box center [488, 242] width 664 height 35
drag, startPoint x: 372, startPoint y: 115, endPoint x: 414, endPoint y: 116, distance: 41.5
click at [373, 225] on nav "Home Services About us Pricing Careers Contact" at bounding box center [488, 242] width 664 height 35
click at [455, 225] on nav "Home Services About us Pricing Careers Contact" at bounding box center [488, 242] width 664 height 35
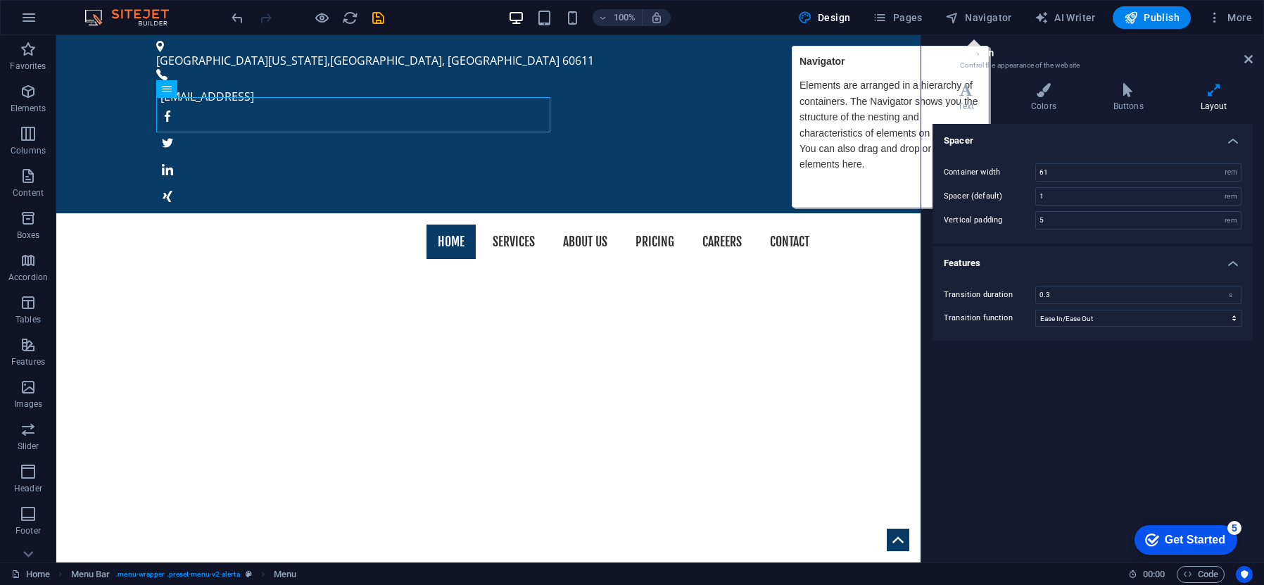
click at [978, 57] on h2 "Design" at bounding box center [1106, 52] width 293 height 13
click at [892, 118] on p "Elements are arranged in a hierarchy of containers. The Navigator shows you the…" at bounding box center [890, 124] width 182 height 94
click at [1248, 61] on icon at bounding box center [1249, 58] width 8 height 11
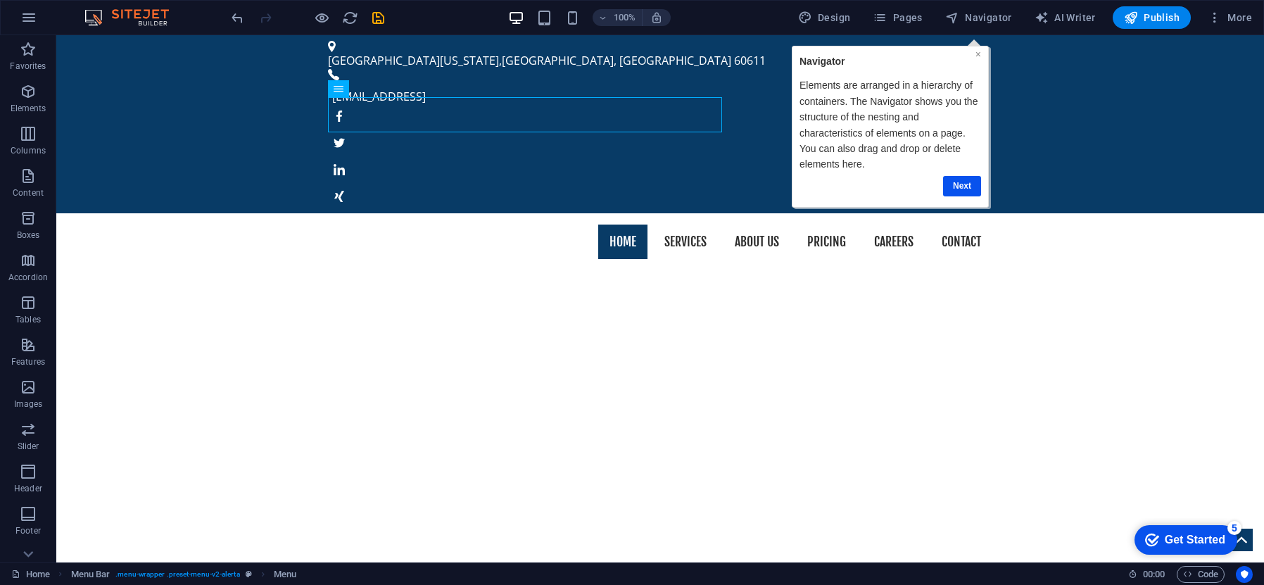
click at [978, 53] on link "×" at bounding box center [978, 54] width 6 height 11
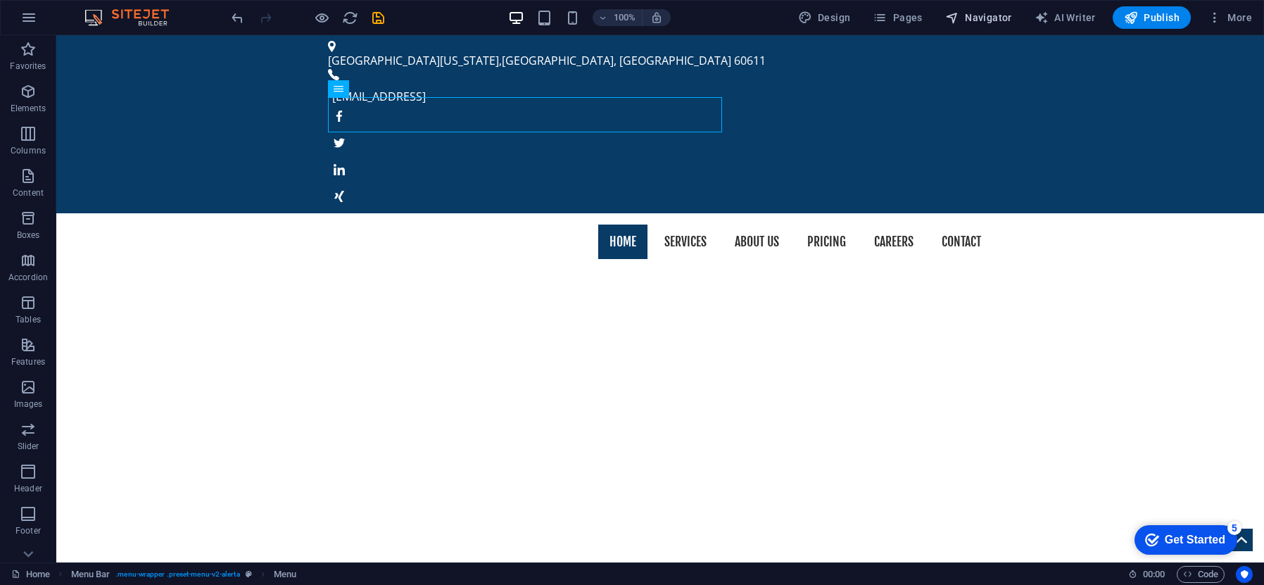
click at [982, 20] on span "Navigator" at bounding box center [978, 18] width 67 height 14
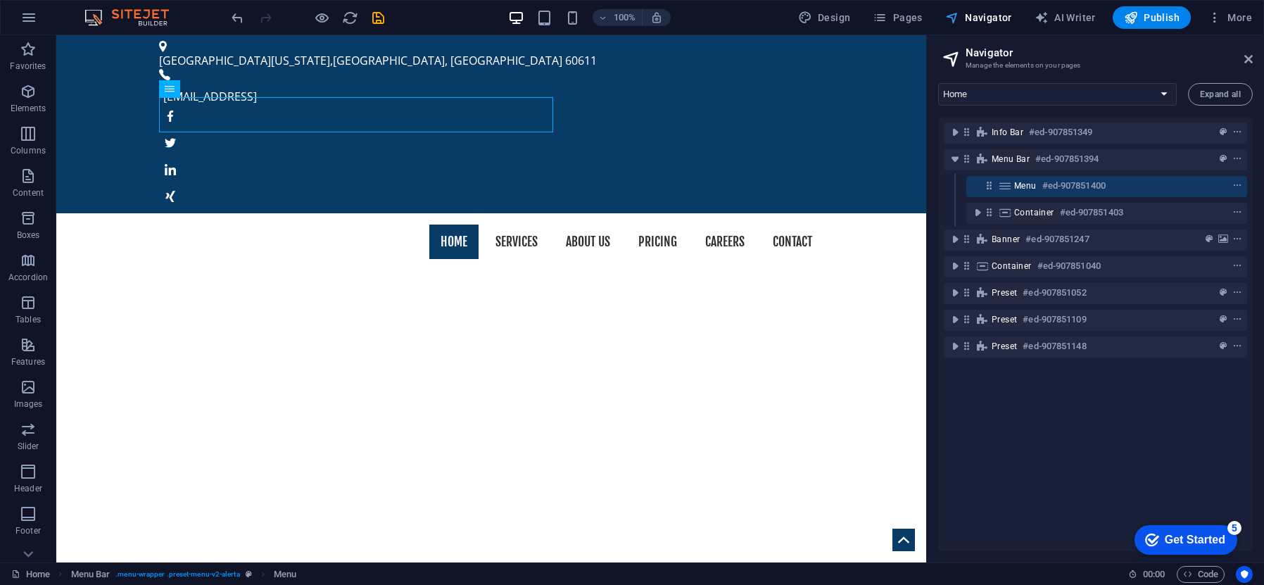
click at [1004, 18] on span "Navigator" at bounding box center [978, 18] width 67 height 14
click at [895, 52] on div "North Michigan Avenue , Chicago, IL 60611 1e90b19945b62490e3a4a0333f2cf2@cpanel…" at bounding box center [491, 124] width 870 height 178
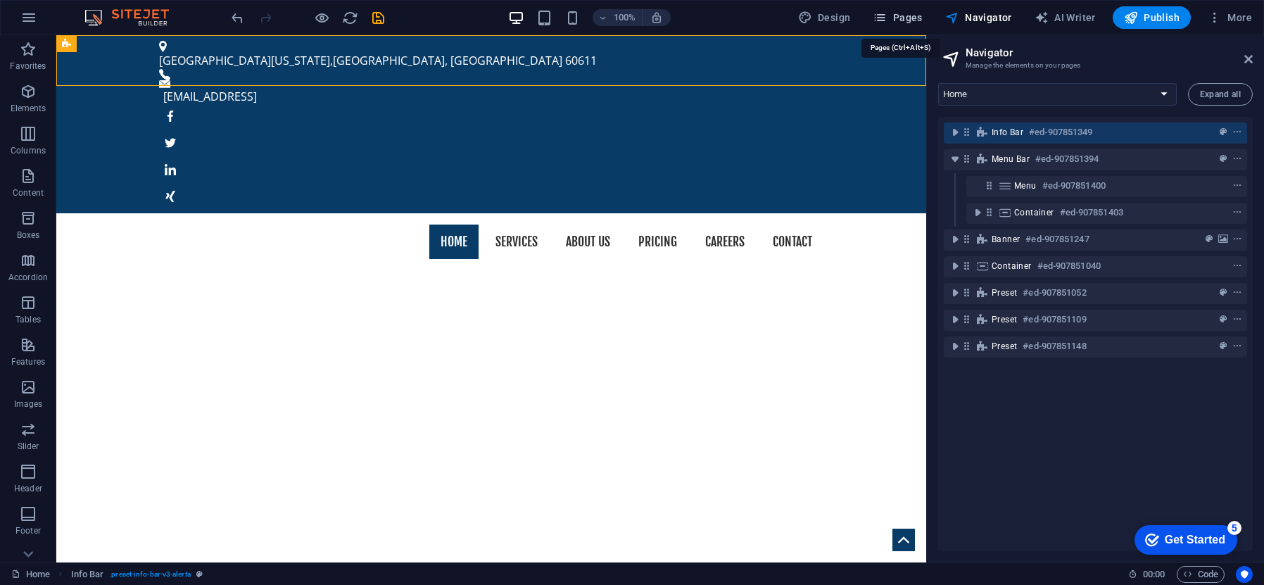
click at [900, 19] on span "Pages" at bounding box center [897, 18] width 49 height 14
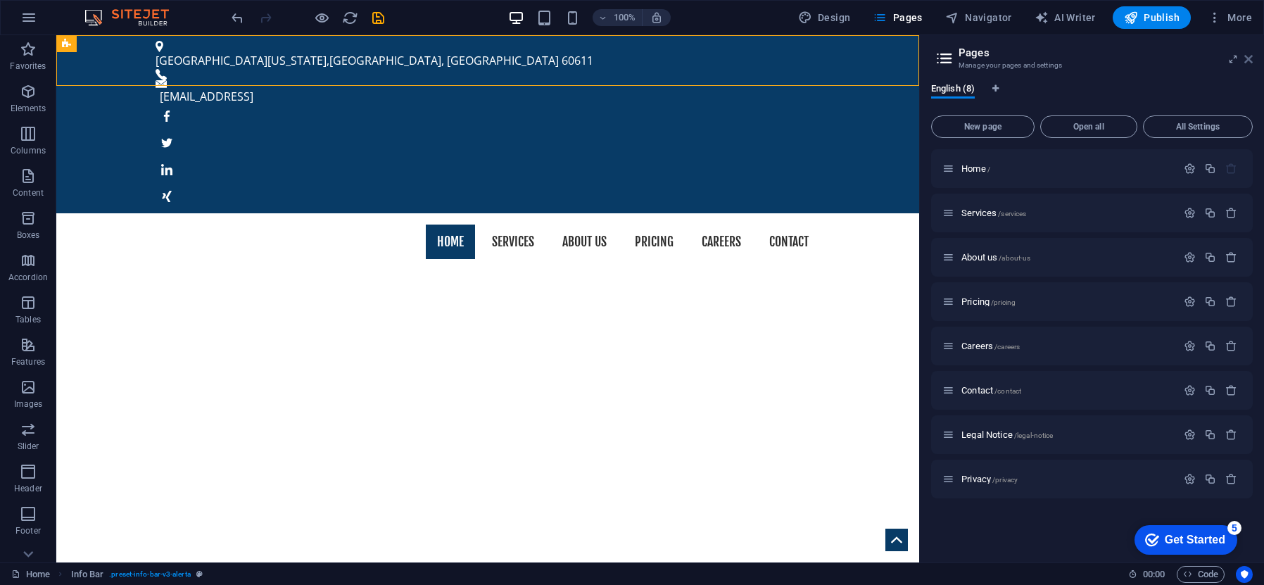
click at [1250, 61] on icon at bounding box center [1249, 58] width 8 height 11
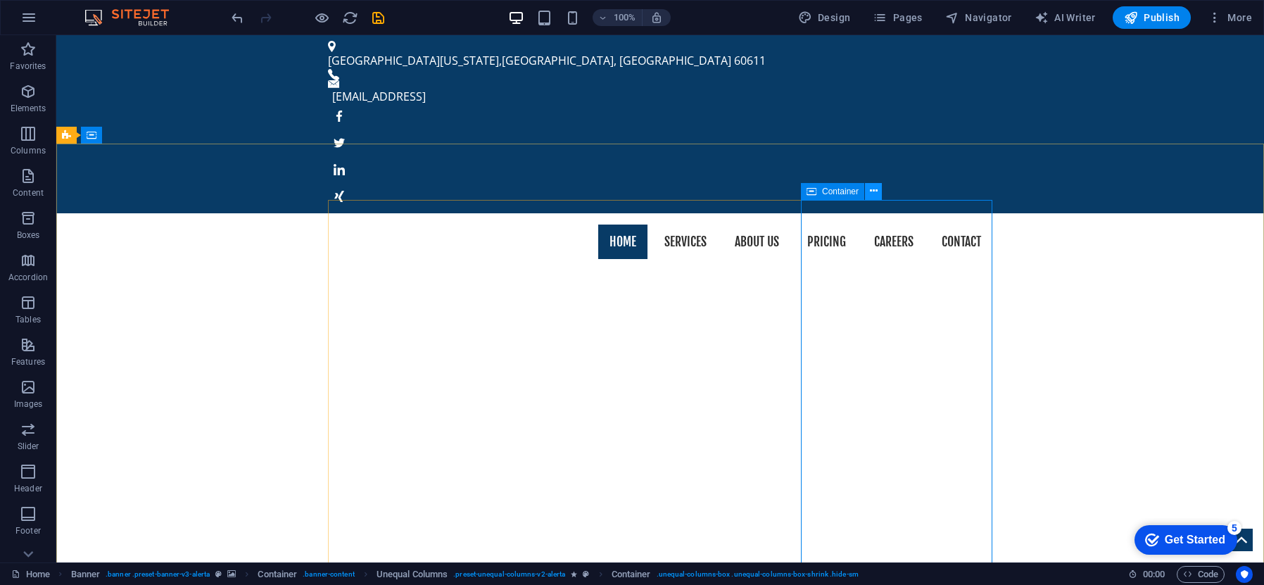
click at [875, 191] on icon at bounding box center [874, 191] width 8 height 15
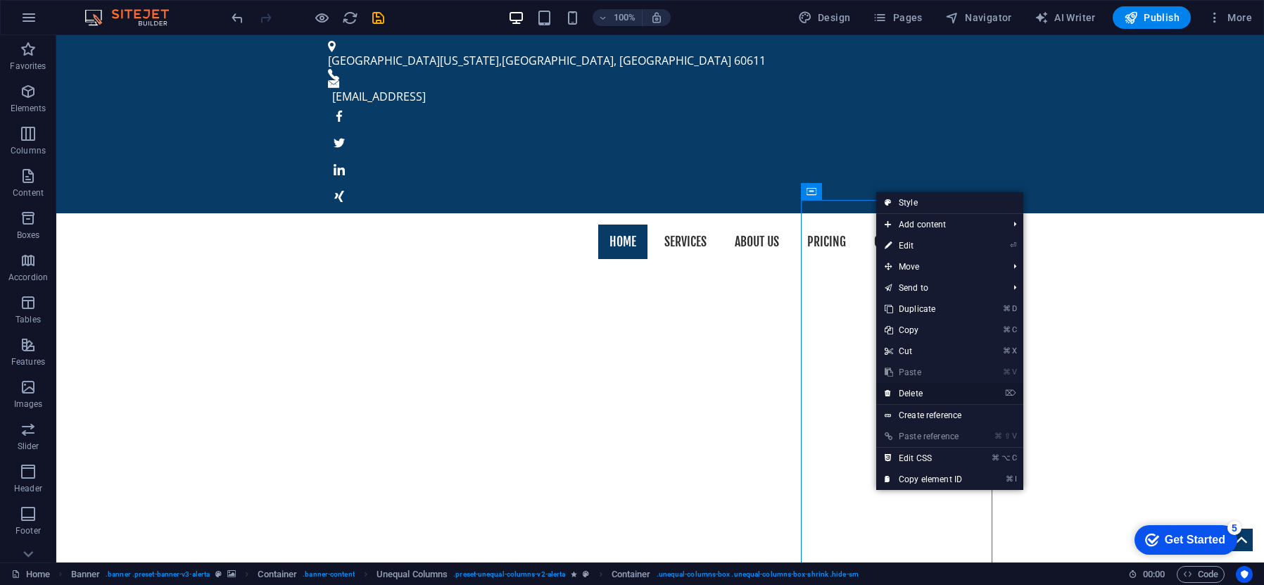
click at [938, 391] on link "⌦ Delete" at bounding box center [923, 393] width 94 height 21
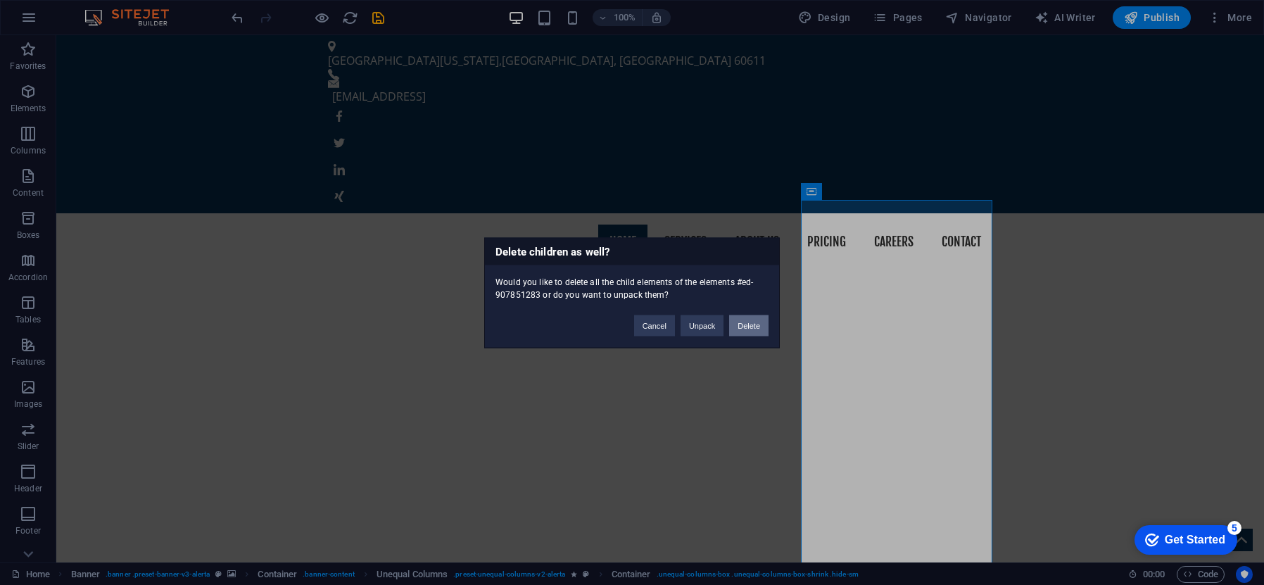
click at [758, 332] on button "Delete" at bounding box center [748, 325] width 39 height 21
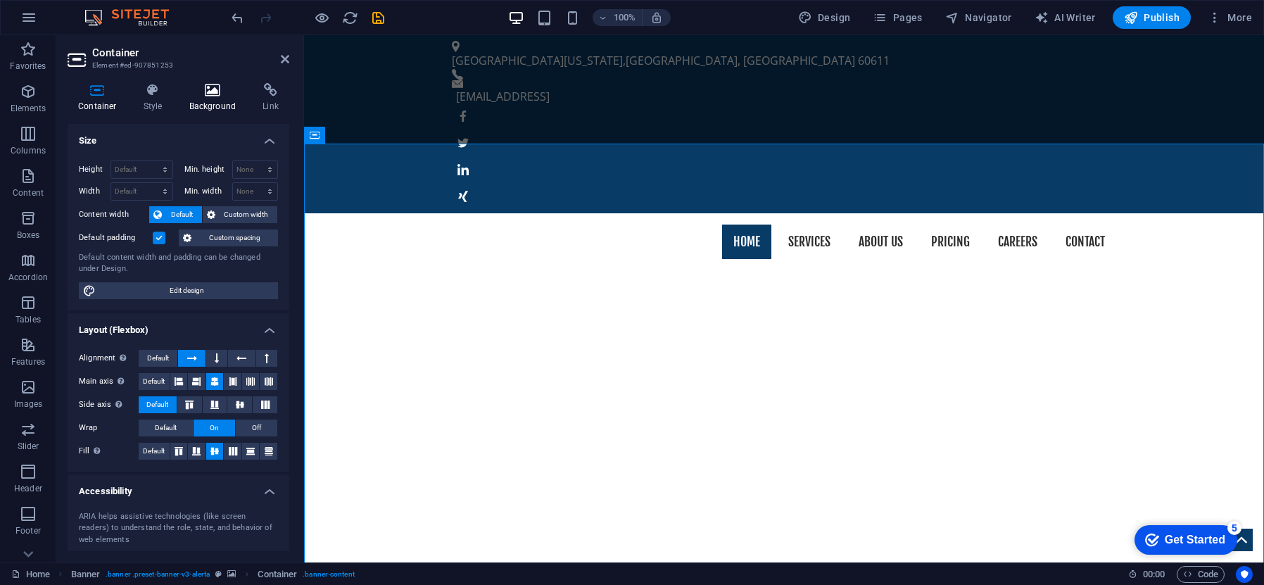
click at [224, 103] on h4 "Background" at bounding box center [216, 98] width 74 height 30
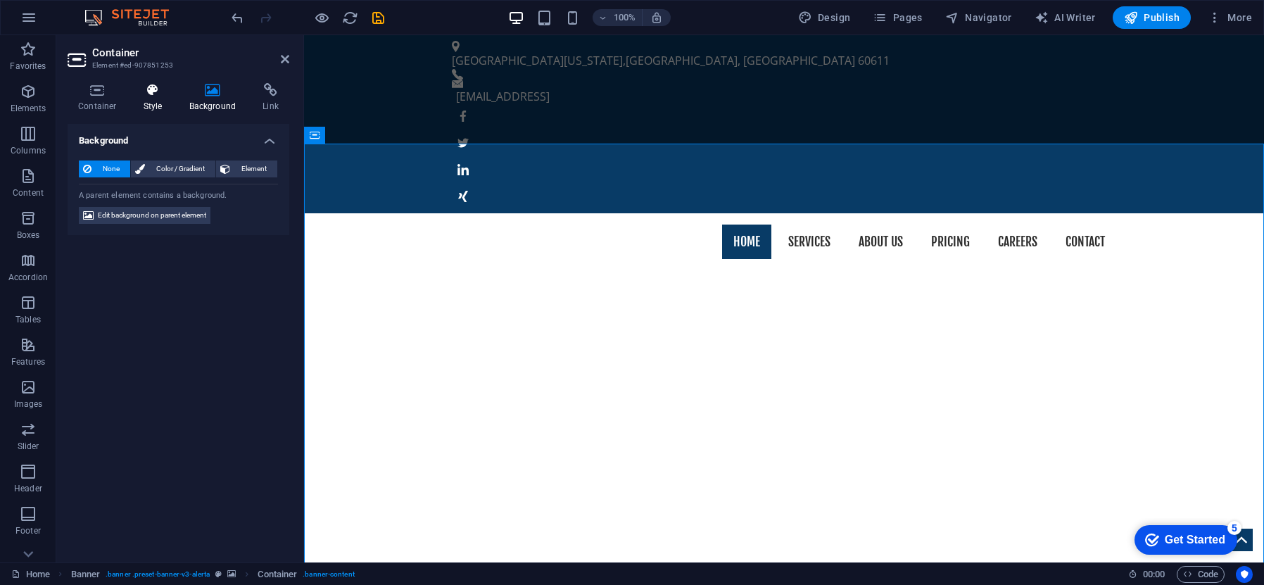
click at [162, 87] on icon at bounding box center [153, 90] width 40 height 14
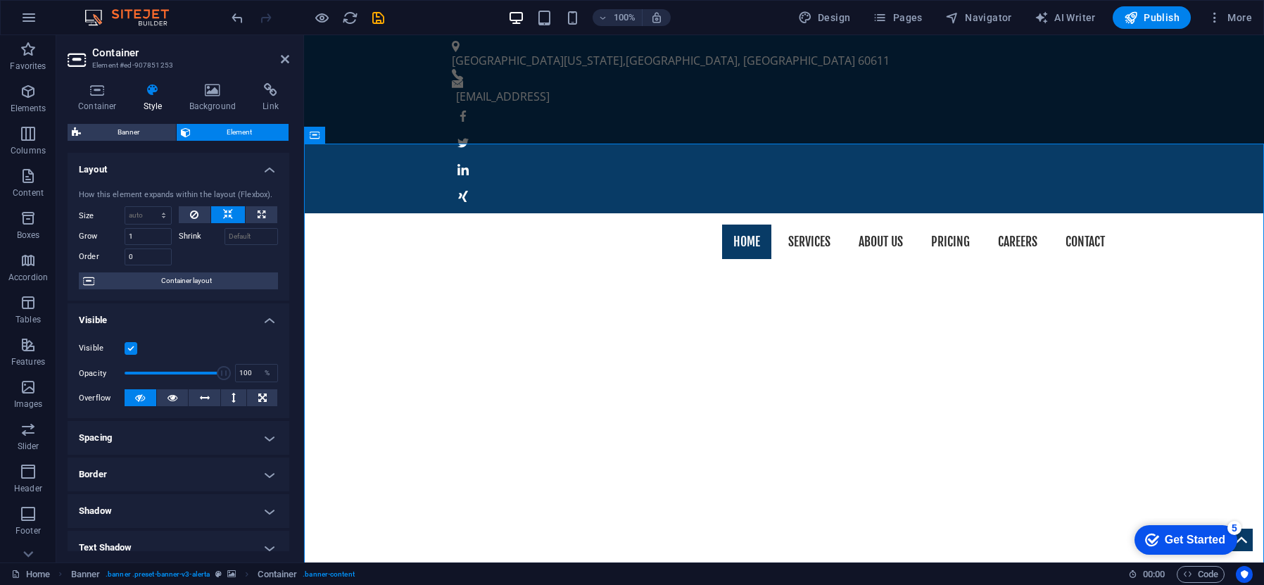
scroll to position [68, 0]
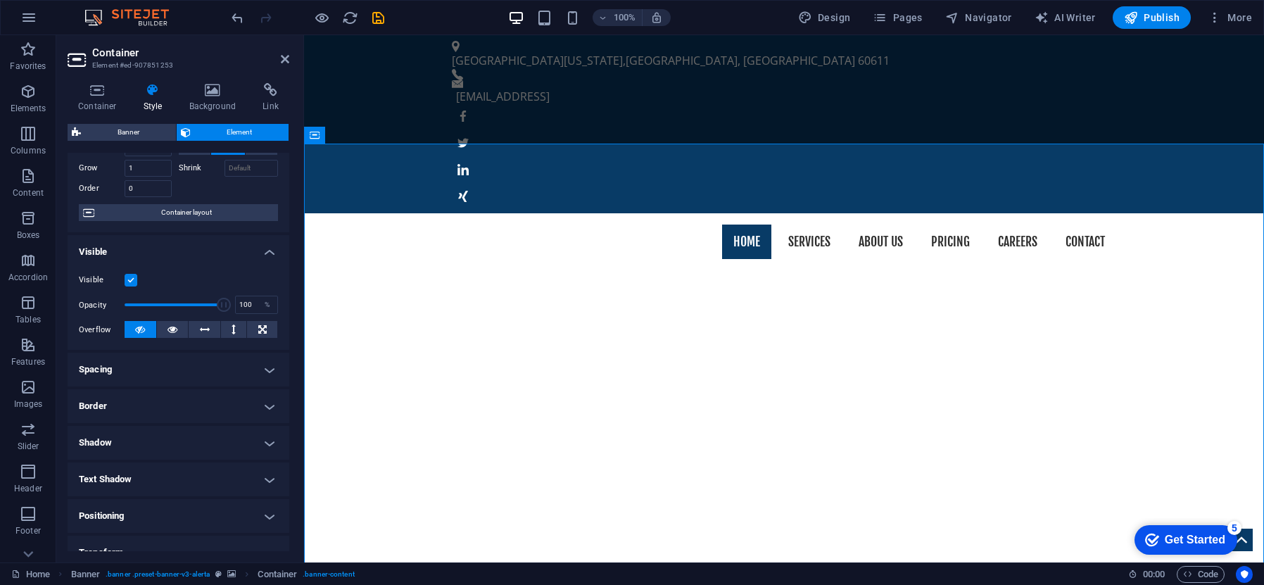
click at [199, 215] on span "Container layout" at bounding box center [186, 212] width 175 height 17
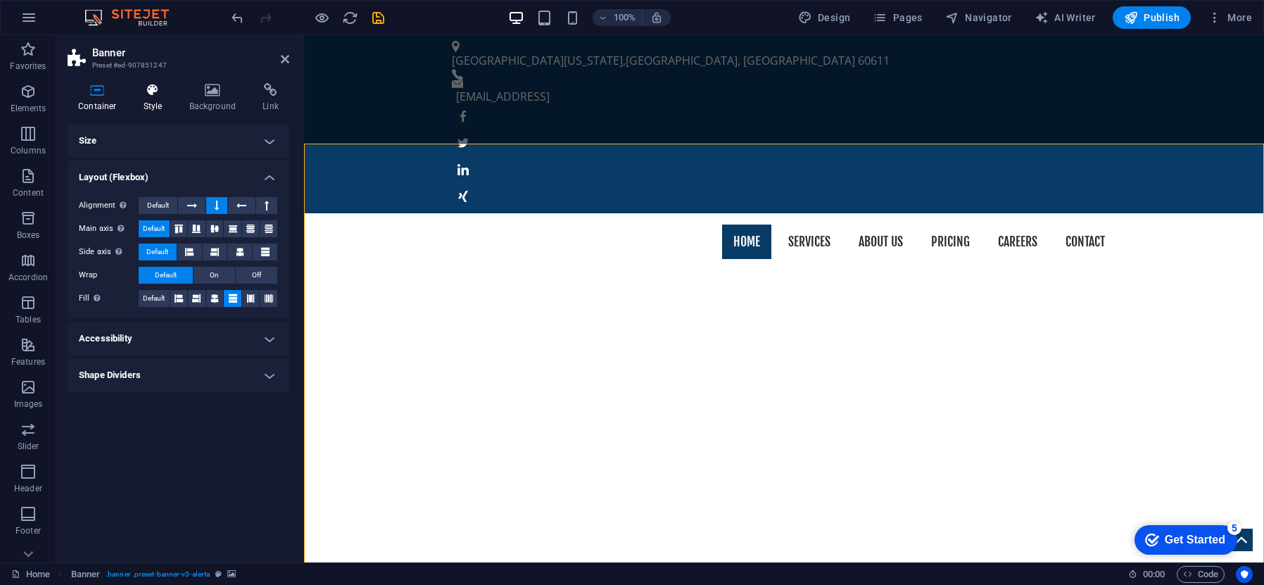
click at [160, 89] on icon at bounding box center [153, 90] width 40 height 14
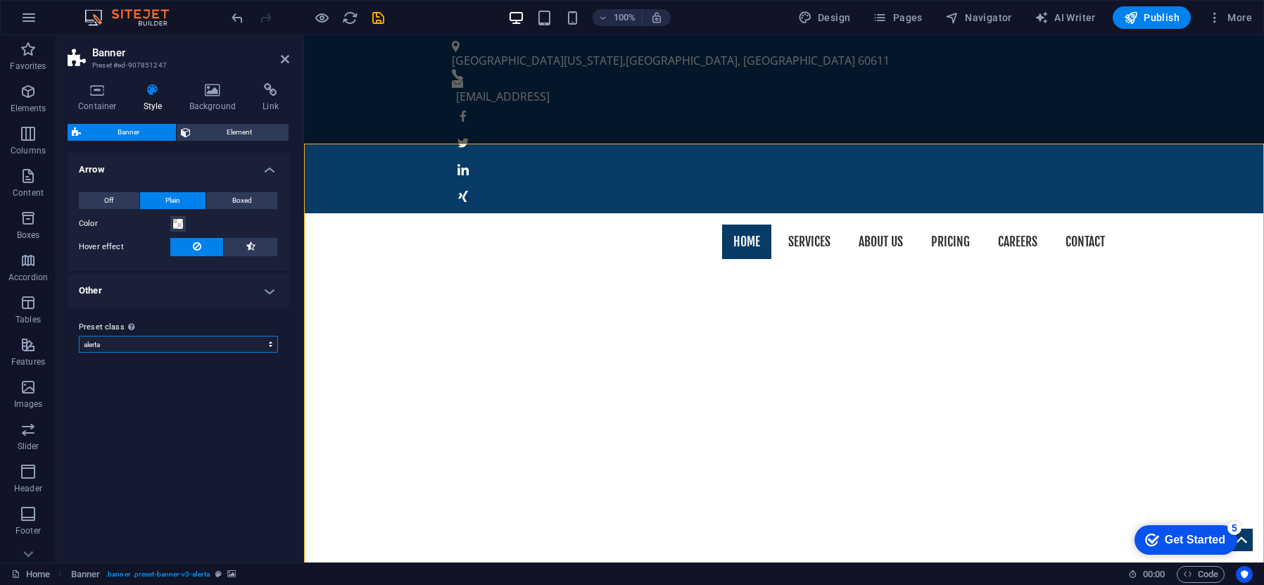
click at [266, 346] on select "alerta Add preset class" at bounding box center [178, 344] width 199 height 17
click at [79, 336] on select "alerta Add preset class" at bounding box center [178, 344] width 199 height 17
click at [25, 56] on icon "button" at bounding box center [28, 49] width 17 height 17
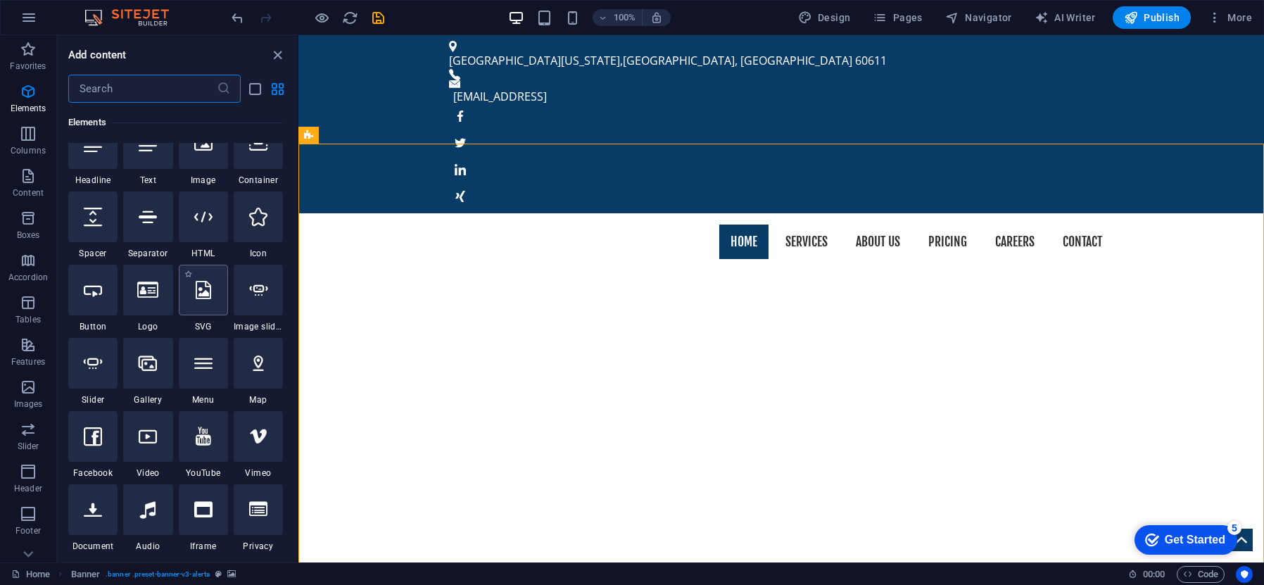
scroll to position [186, 0]
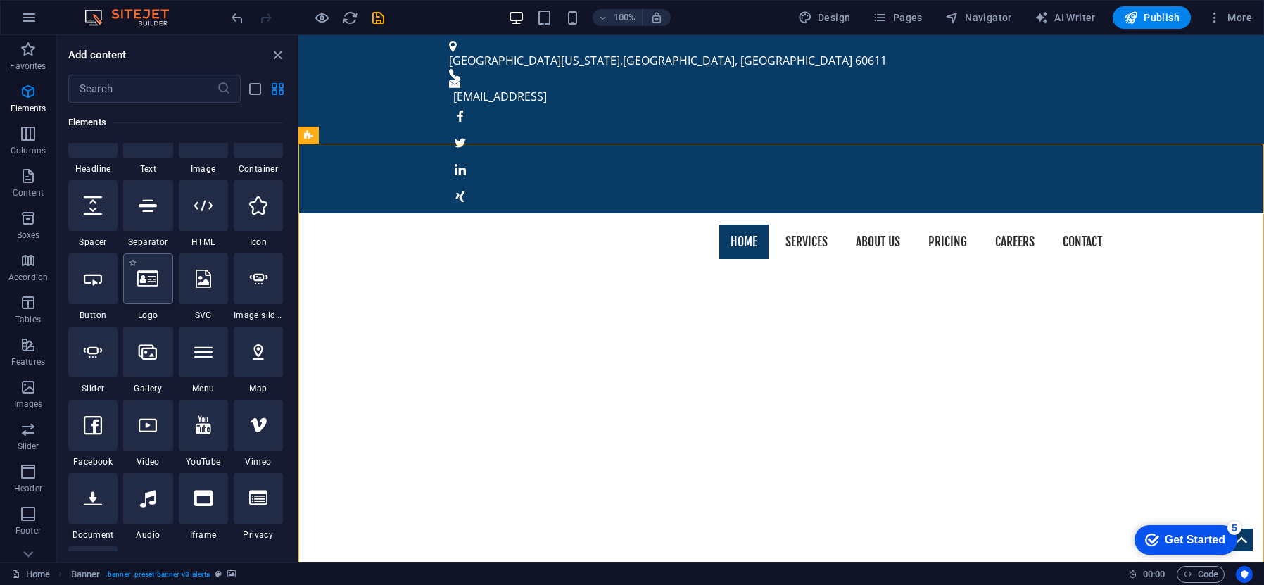
click at [145, 282] on icon at bounding box center [147, 279] width 21 height 18
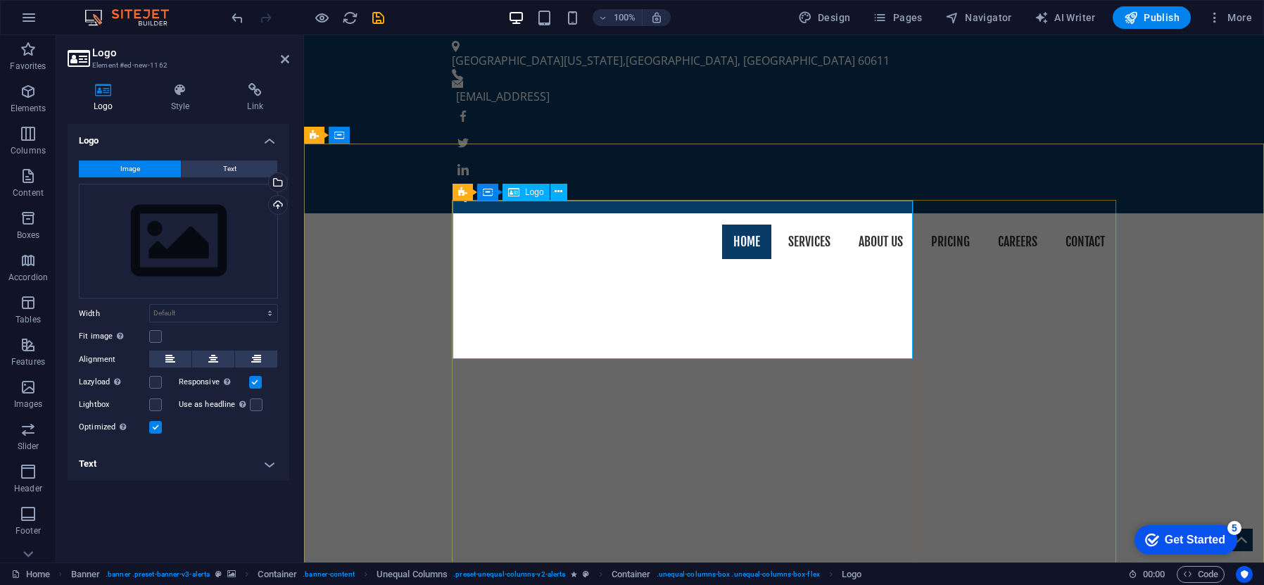
click at [203, 217] on div "Drag files here, click to choose files or select files from Files or our free s…" at bounding box center [178, 241] width 199 height 115
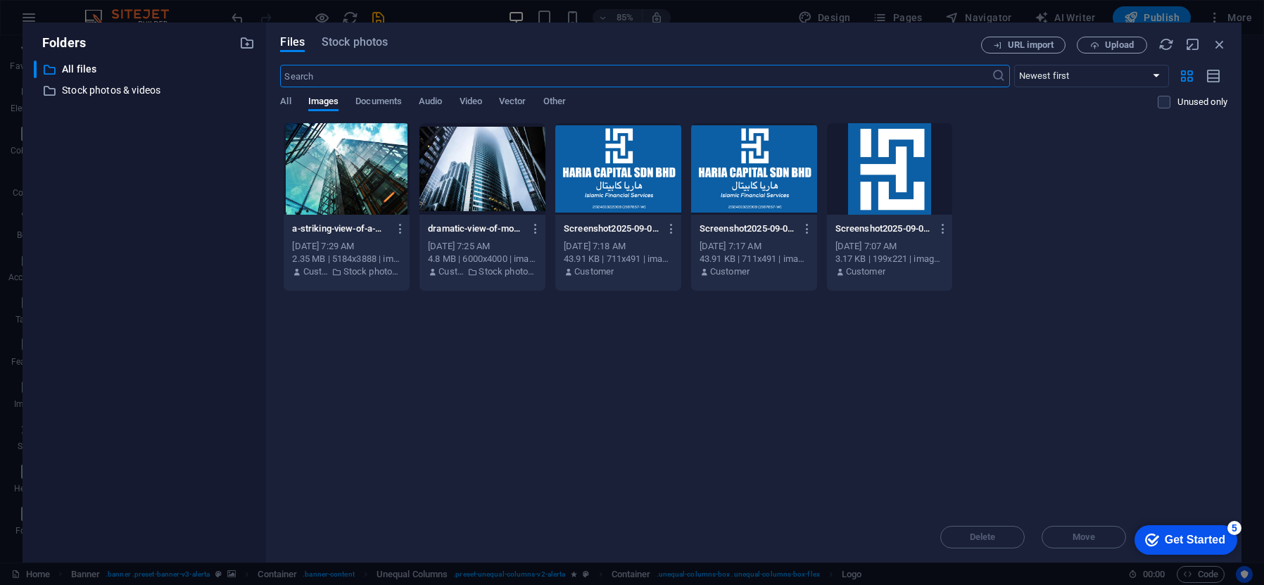
click at [861, 196] on div at bounding box center [890, 169] width 126 height 92
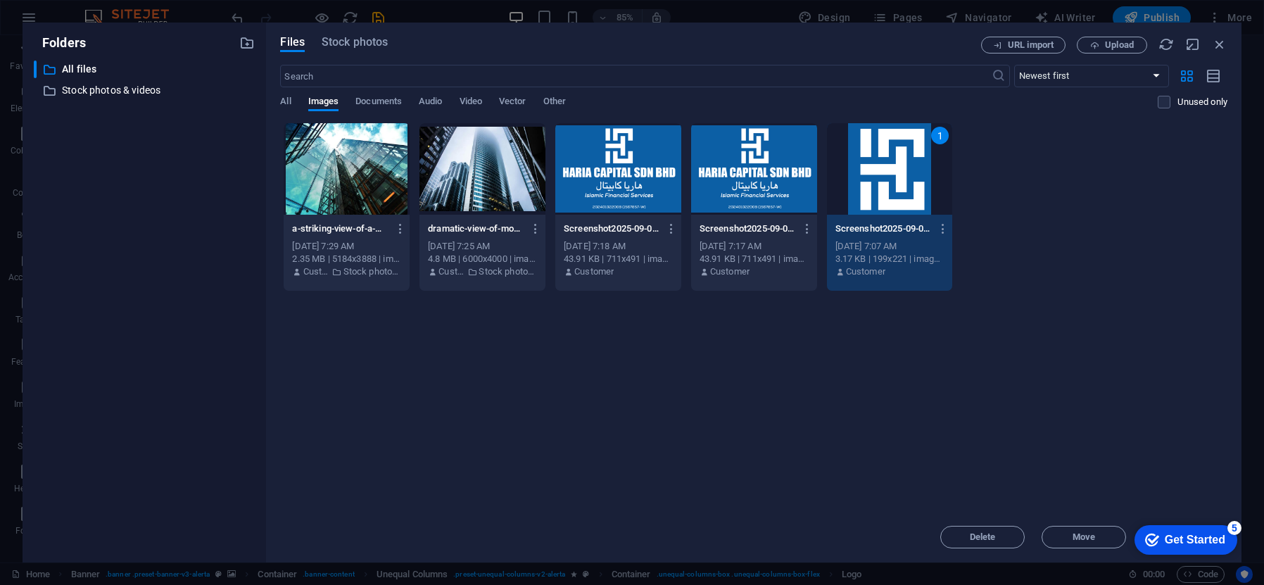
click at [861, 196] on div "1" at bounding box center [890, 169] width 126 height 92
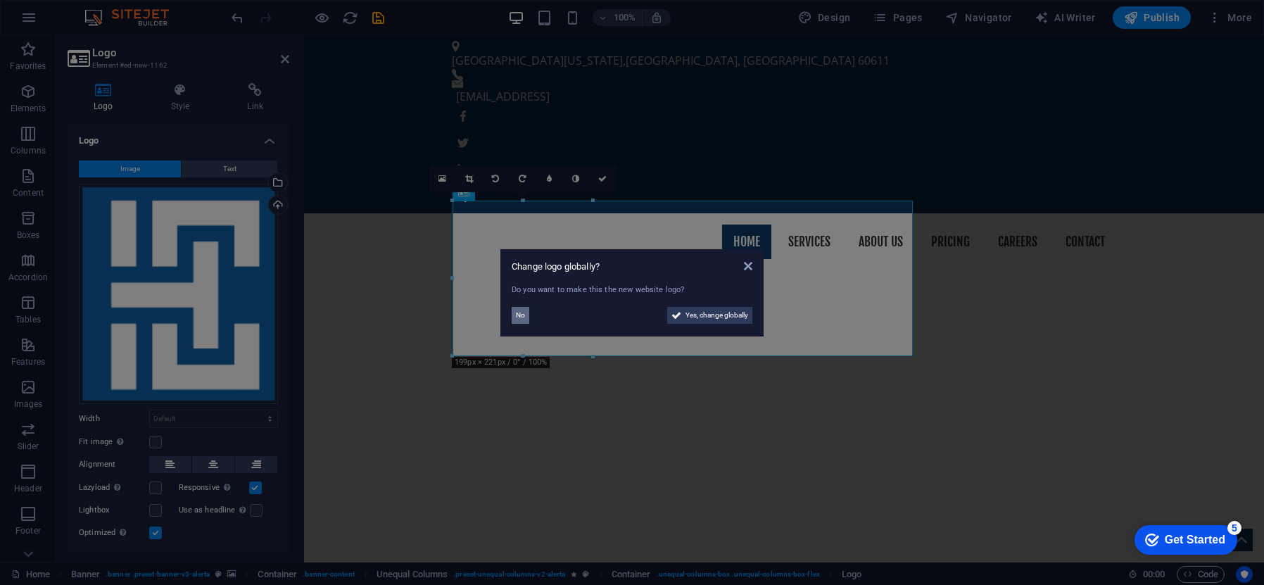
click at [525, 316] on button "No" at bounding box center [521, 315] width 18 height 17
